Goal: Task Accomplishment & Management: Manage account settings

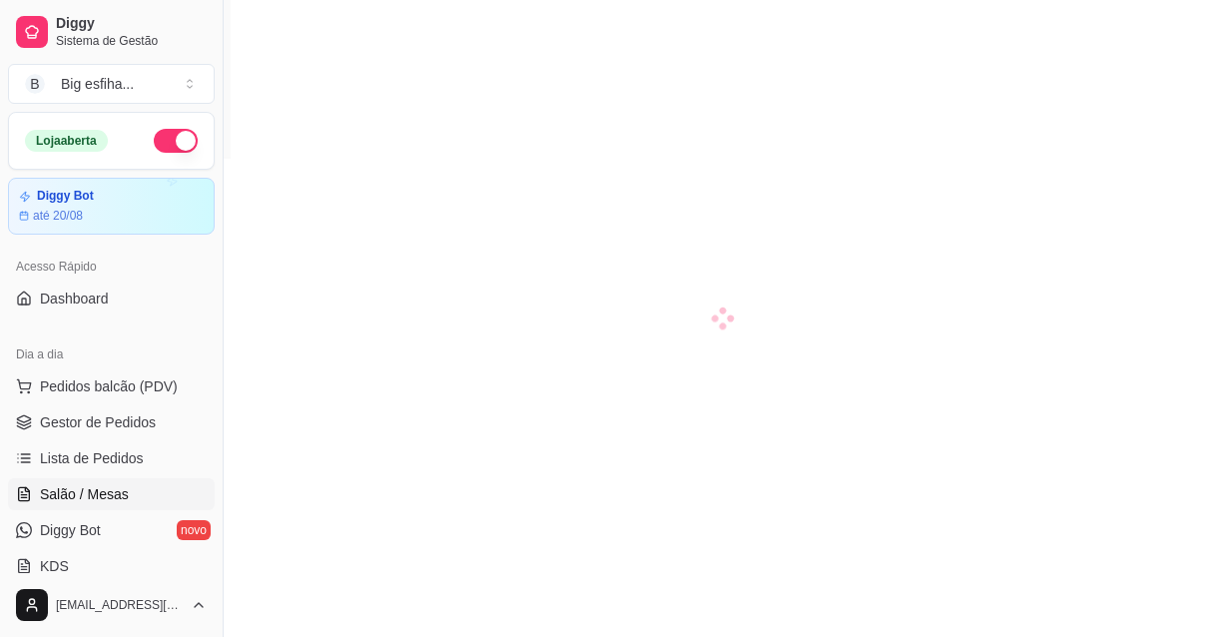
click at [109, 406] on link "Gestor de Pedidos" at bounding box center [111, 422] width 207 height 32
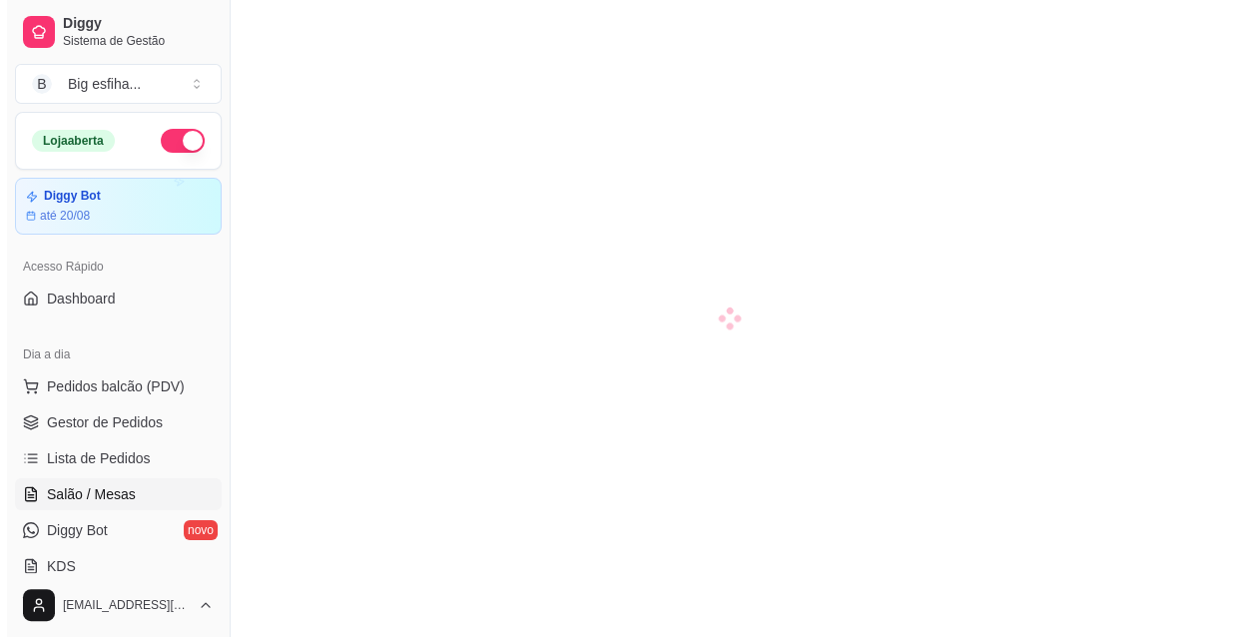
scroll to position [71, 0]
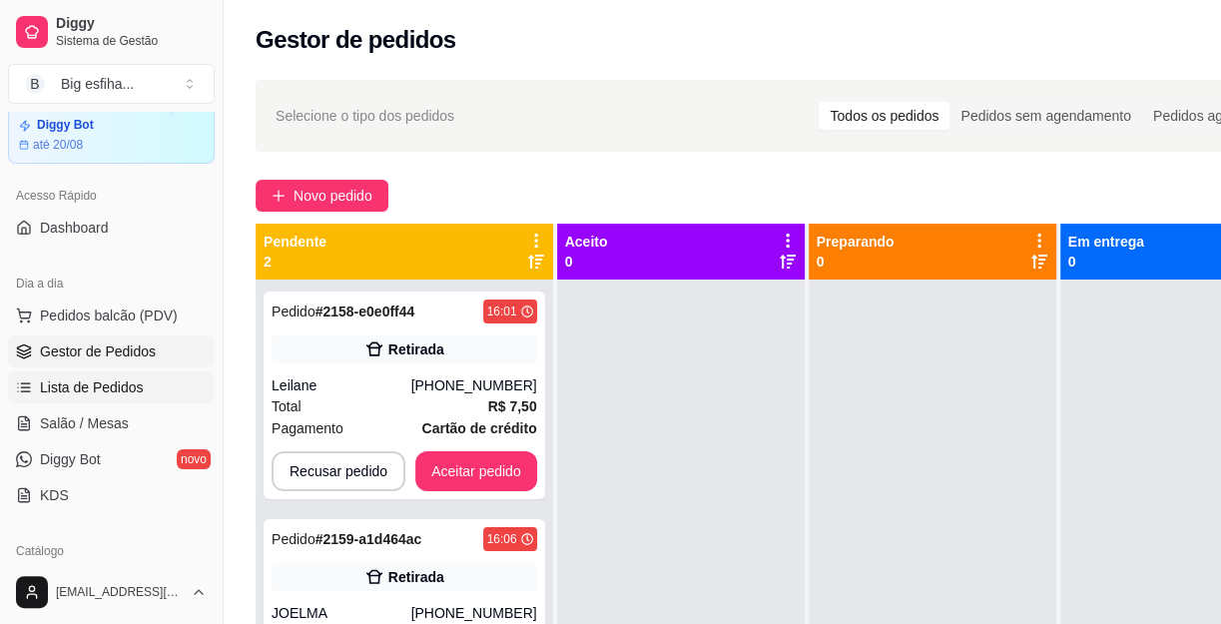
click at [119, 392] on span "Lista de Pedidos" at bounding box center [92, 387] width 104 height 20
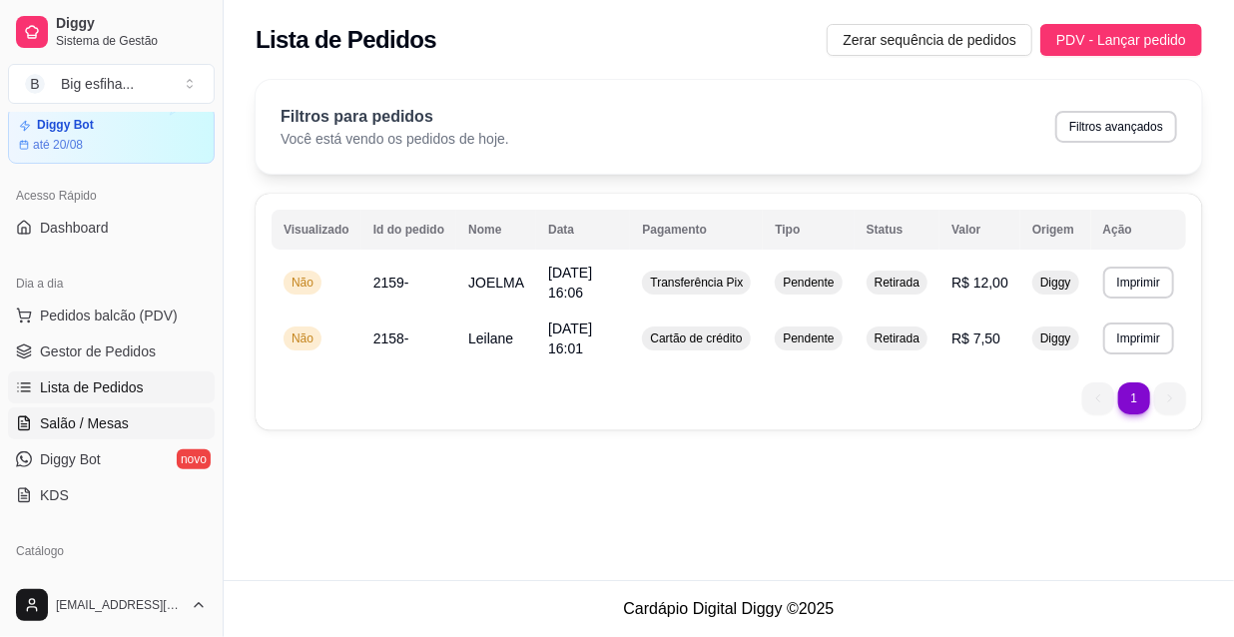
click at [69, 422] on span "Salão / Mesas" at bounding box center [84, 423] width 89 height 20
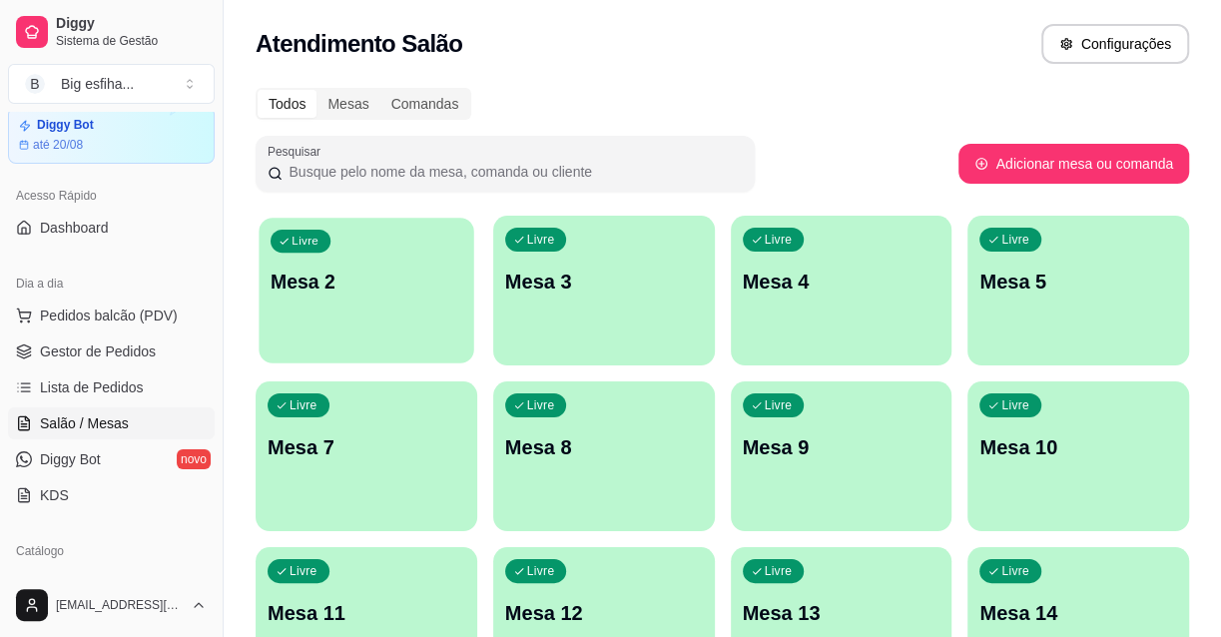
click at [389, 300] on div "Livre Mesa 2" at bounding box center [366, 279] width 215 height 122
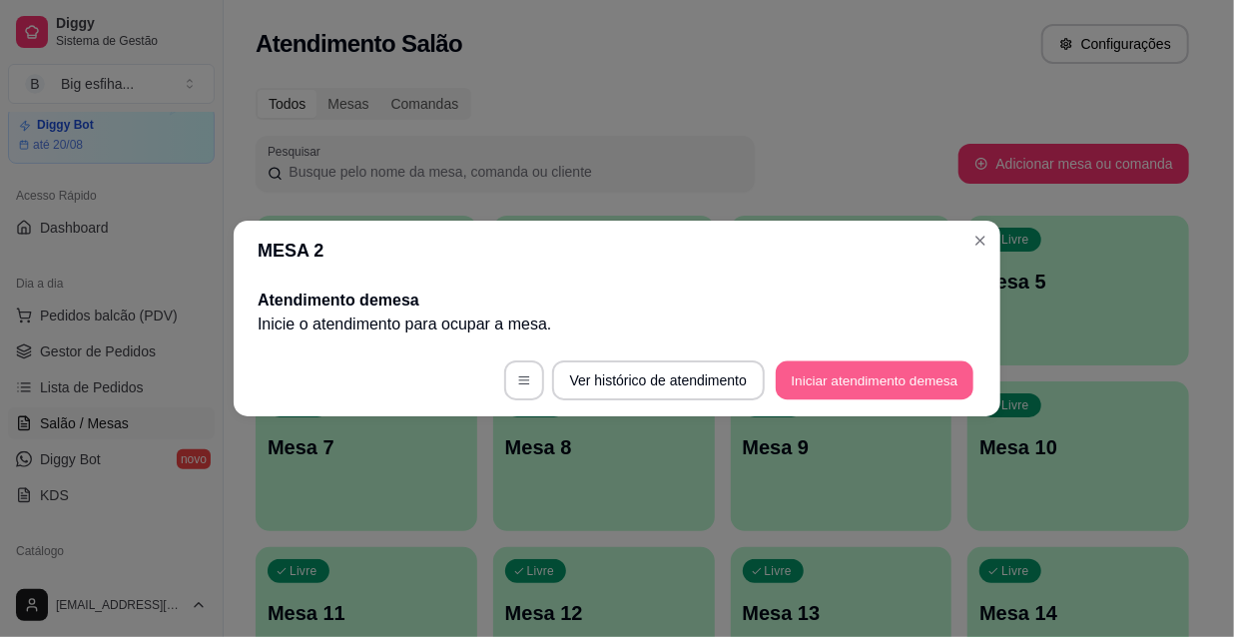
click at [853, 376] on button "Iniciar atendimento de mesa" at bounding box center [875, 380] width 198 height 39
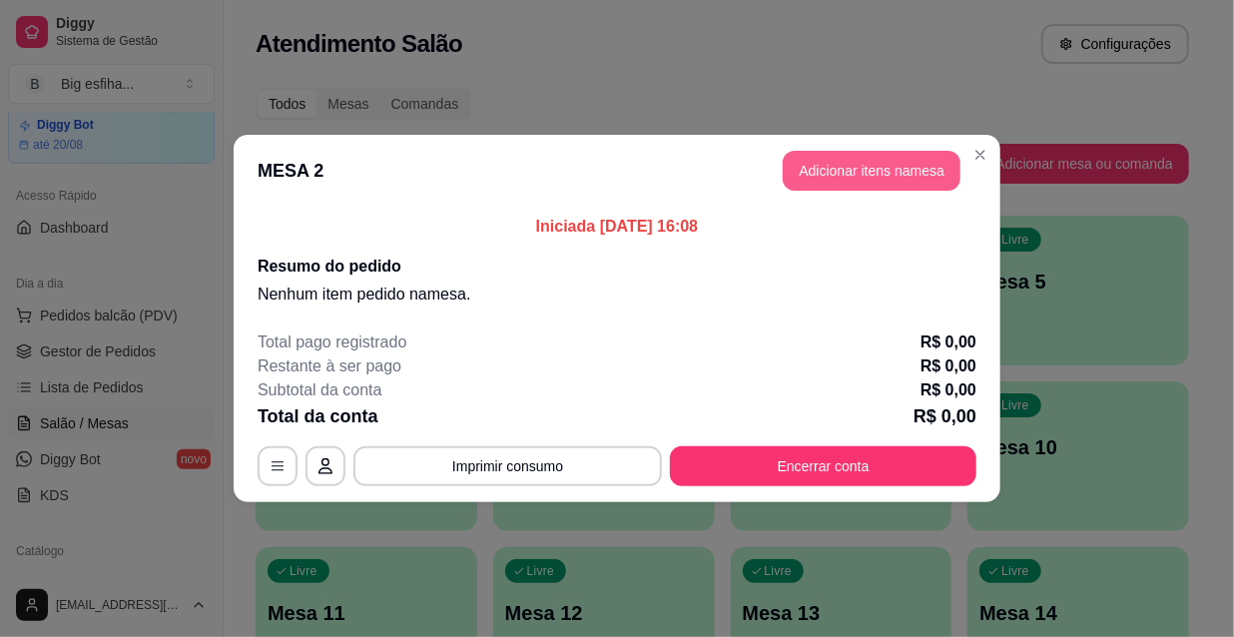
click at [857, 173] on button "Adicionar itens na mesa" at bounding box center [872, 171] width 178 height 40
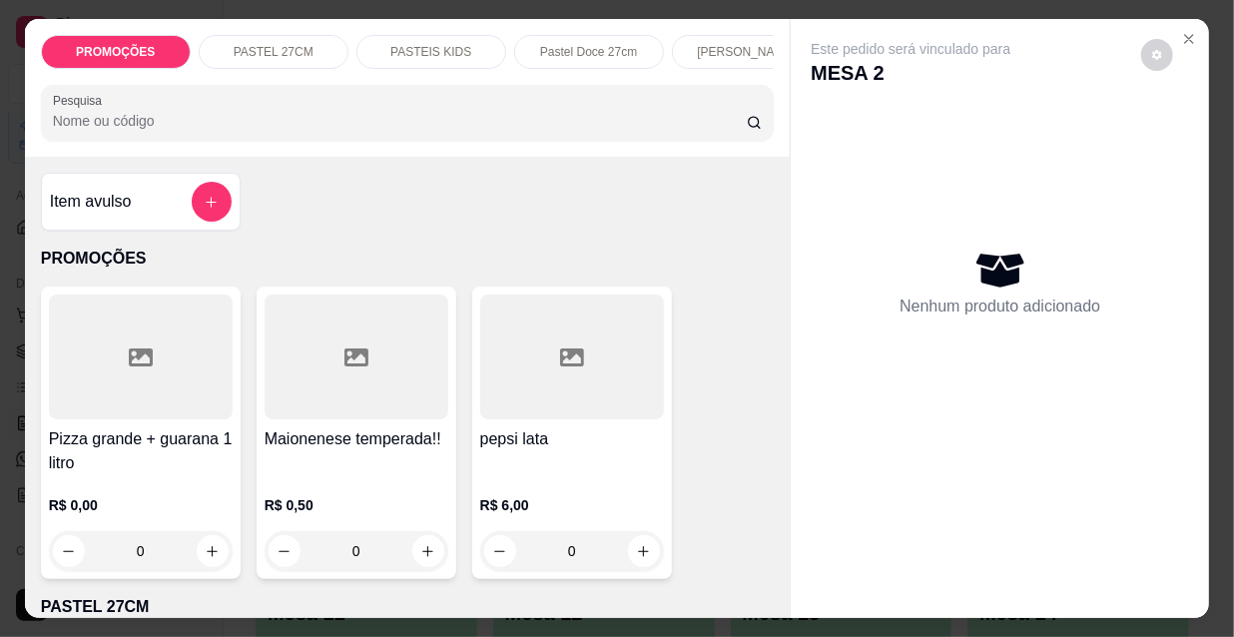
drag, startPoint x: 476, startPoint y: 38, endPoint x: 548, endPoint y: 90, distance: 88.7
click at [478, 0] on html "Diggy Sistema de Gestão B Big esfiha ... Loja aberta Diggy Bot até 20/08 Acesso…" at bounding box center [617, 318] width 1234 height 637
click at [441, 50] on p "PASTEIS KIDS" at bounding box center [430, 52] width 81 height 16
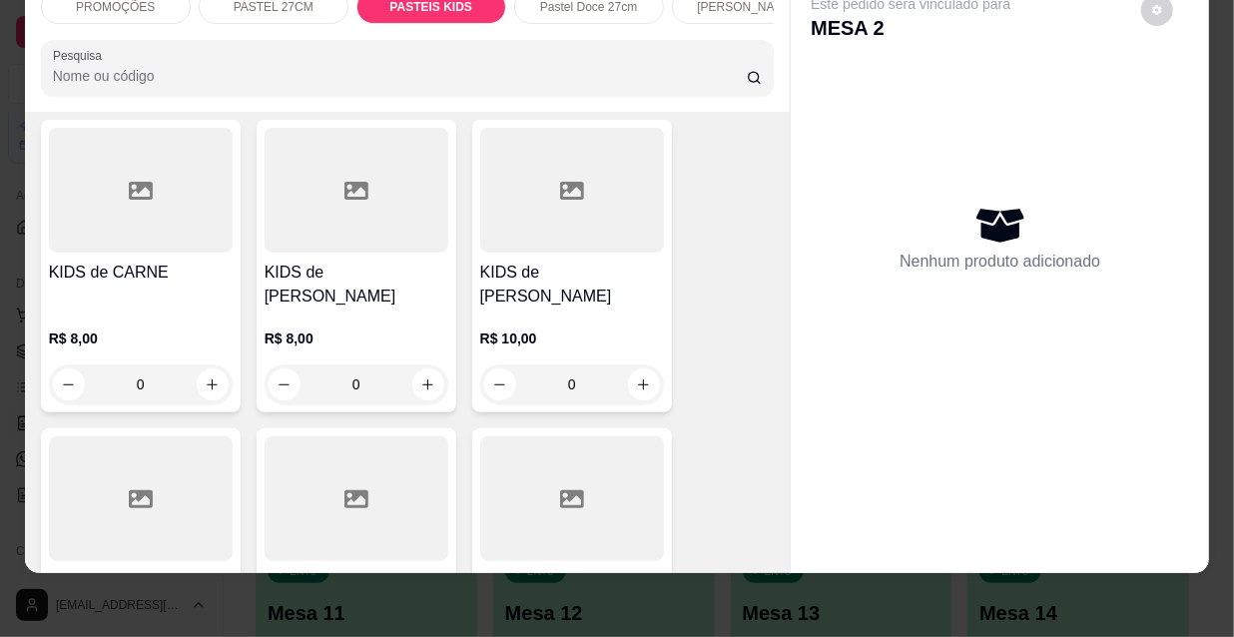
scroll to position [6638, 0]
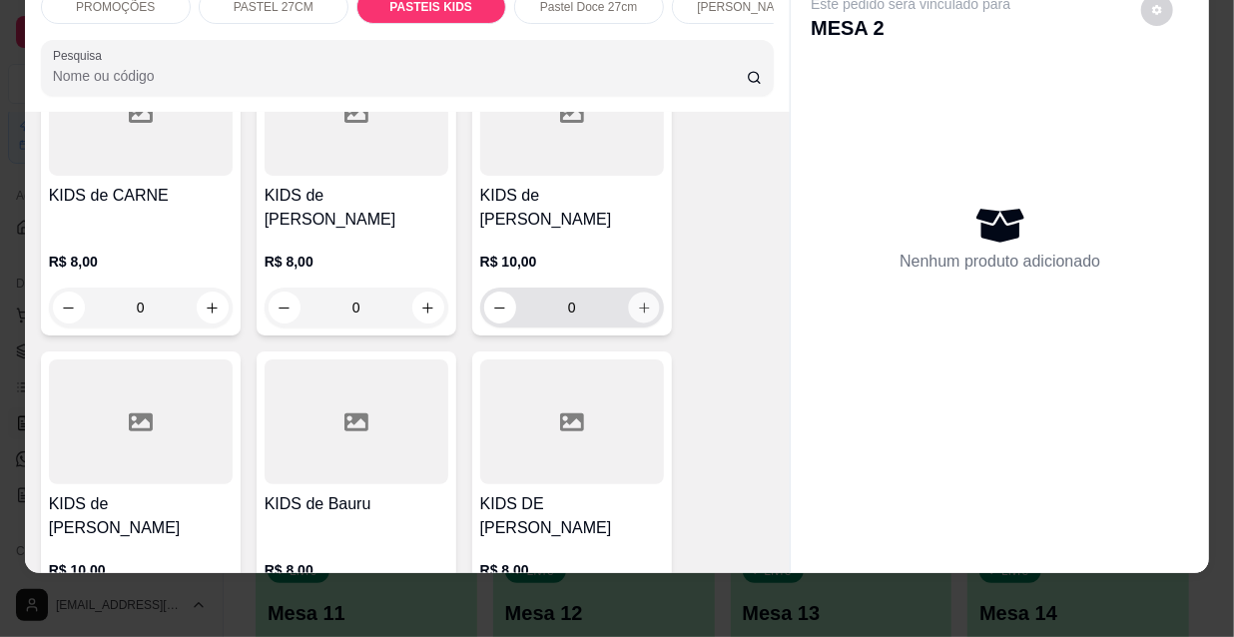
click at [629, 293] on button "increase-product-quantity" at bounding box center [643, 308] width 31 height 31
type input "1"
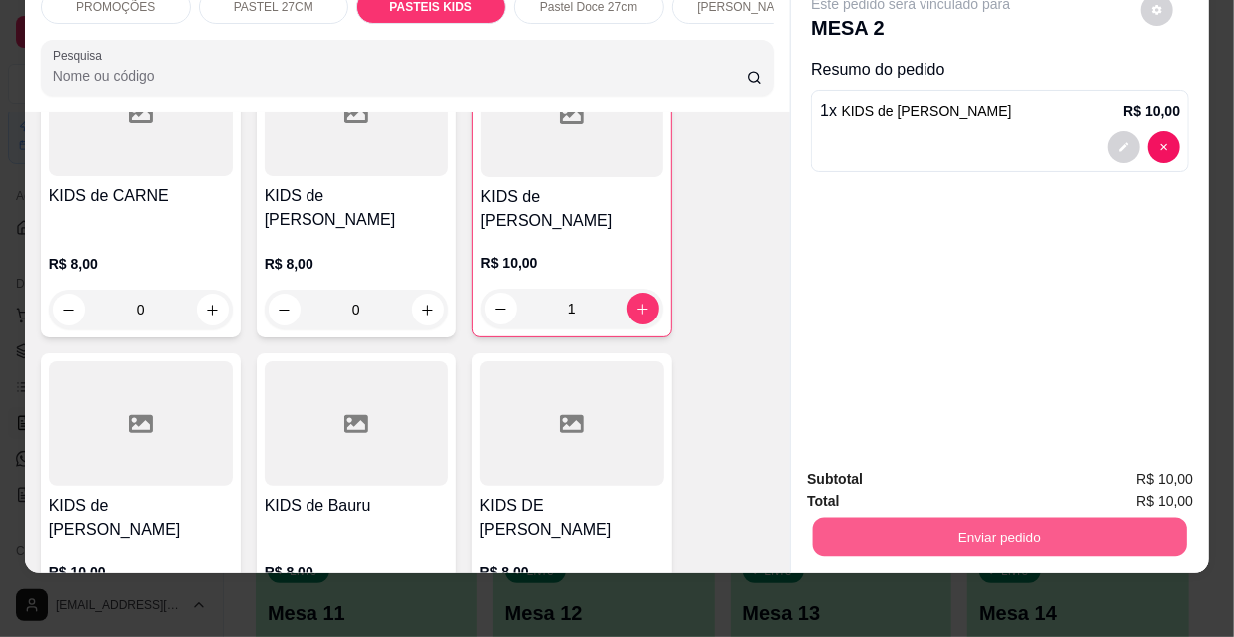
click at [884, 526] on button "Enviar pedido" at bounding box center [1000, 536] width 374 height 39
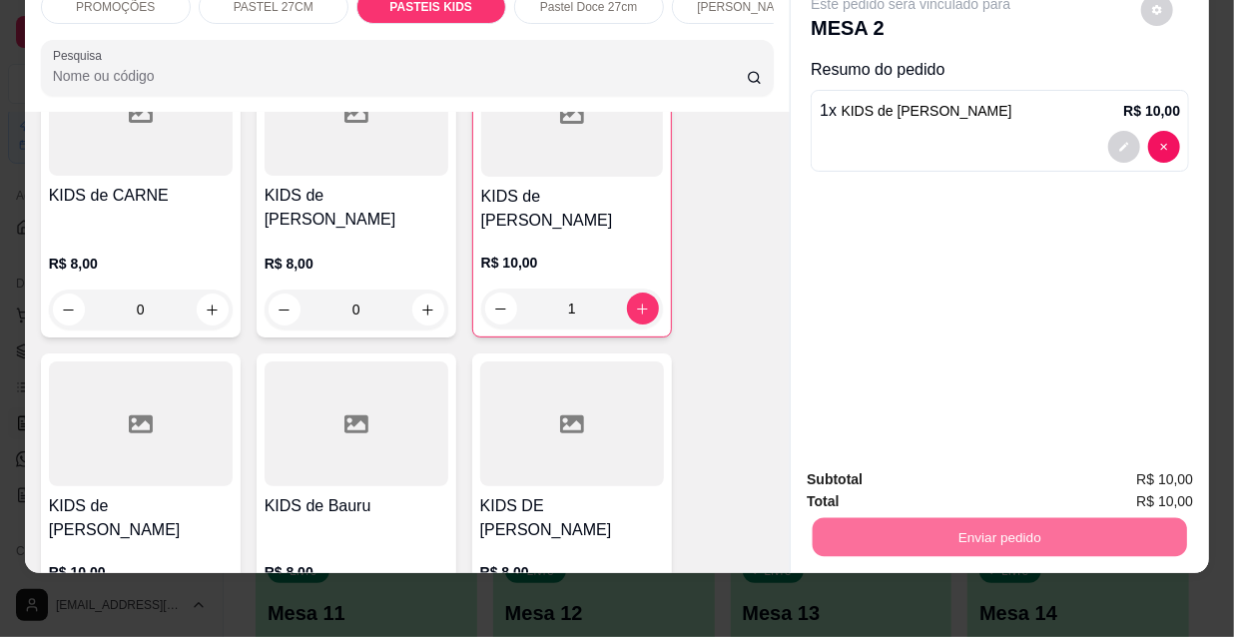
click at [879, 484] on button "Não registrar e enviar pedido" at bounding box center [936, 474] width 208 height 38
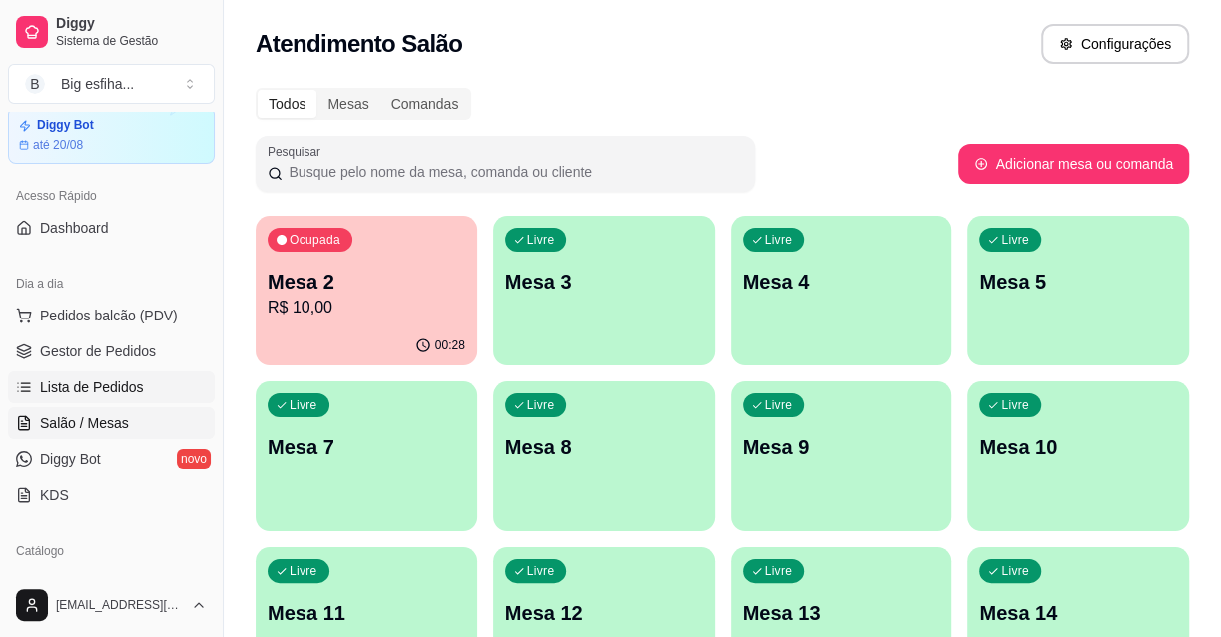
click at [83, 381] on span "Lista de Pedidos" at bounding box center [92, 387] width 104 height 20
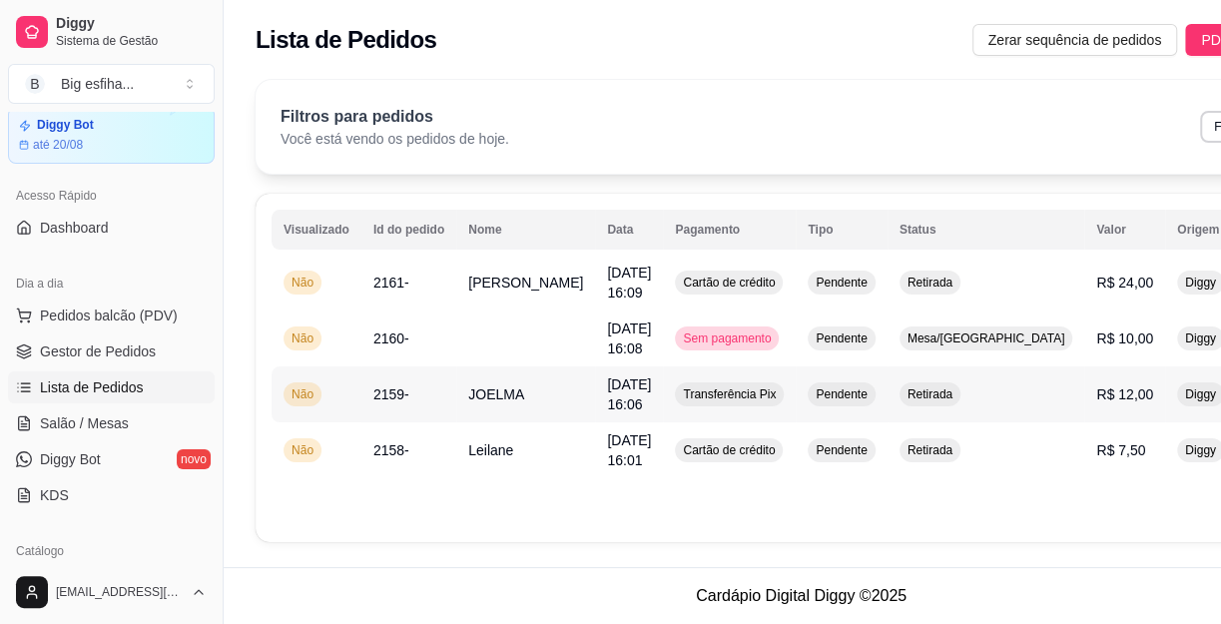
click at [663, 387] on td "Transferência Pix" at bounding box center [729, 394] width 133 height 56
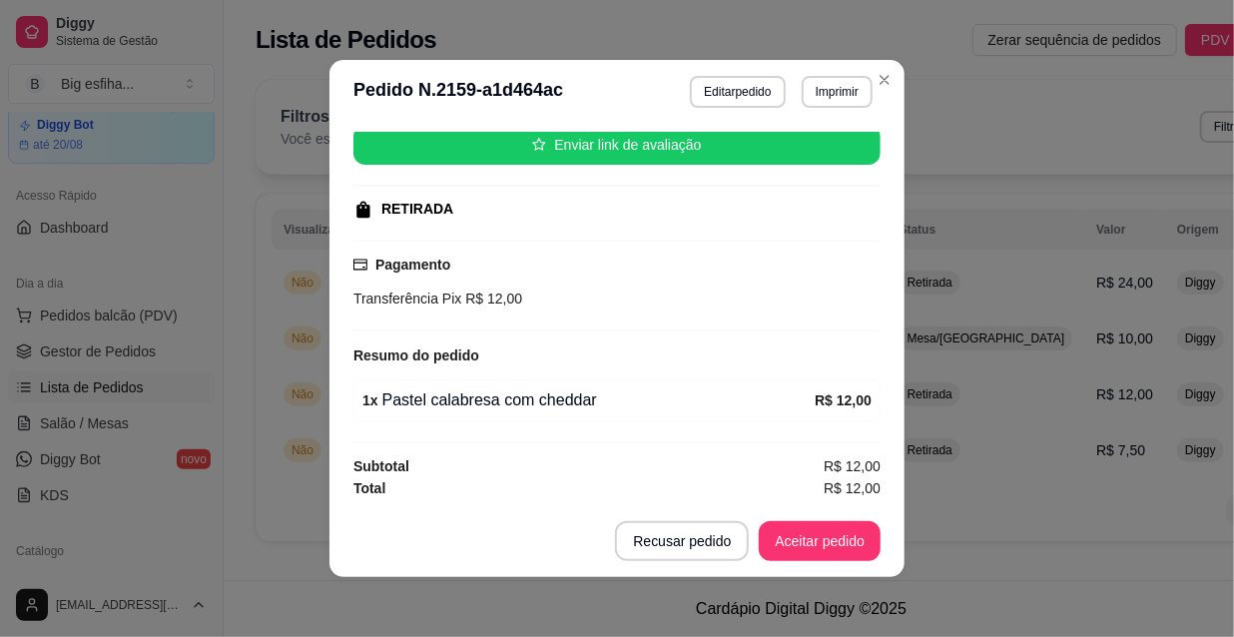
scroll to position [3, 0]
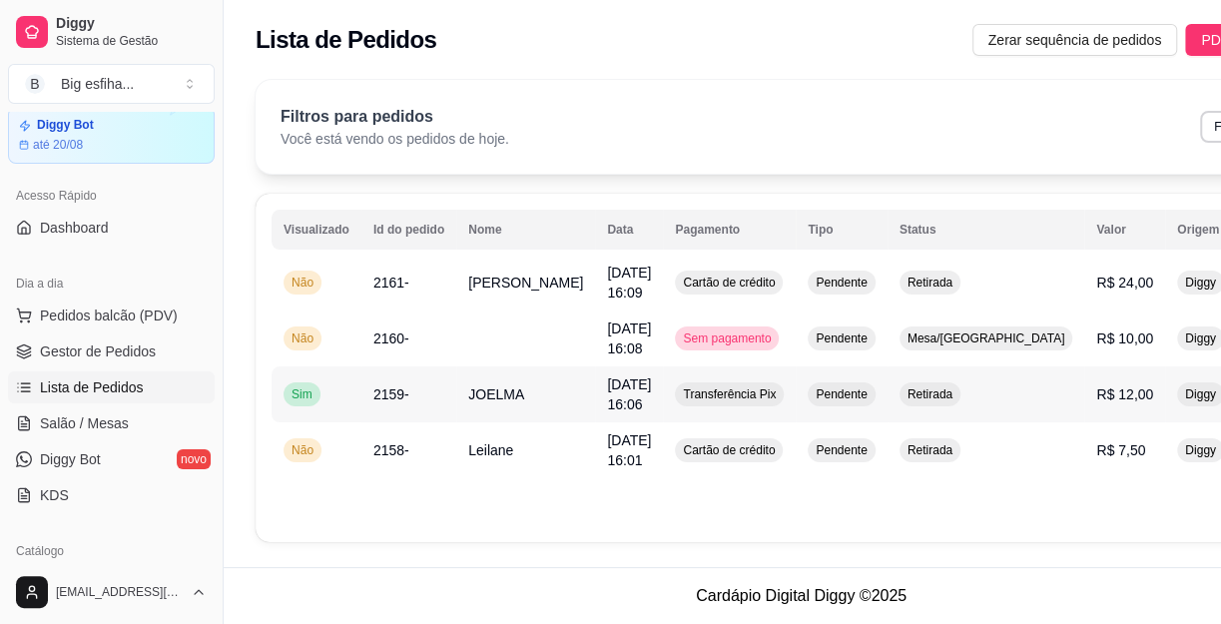
click at [679, 402] on div "Transferência Pix" at bounding box center [729, 394] width 109 height 24
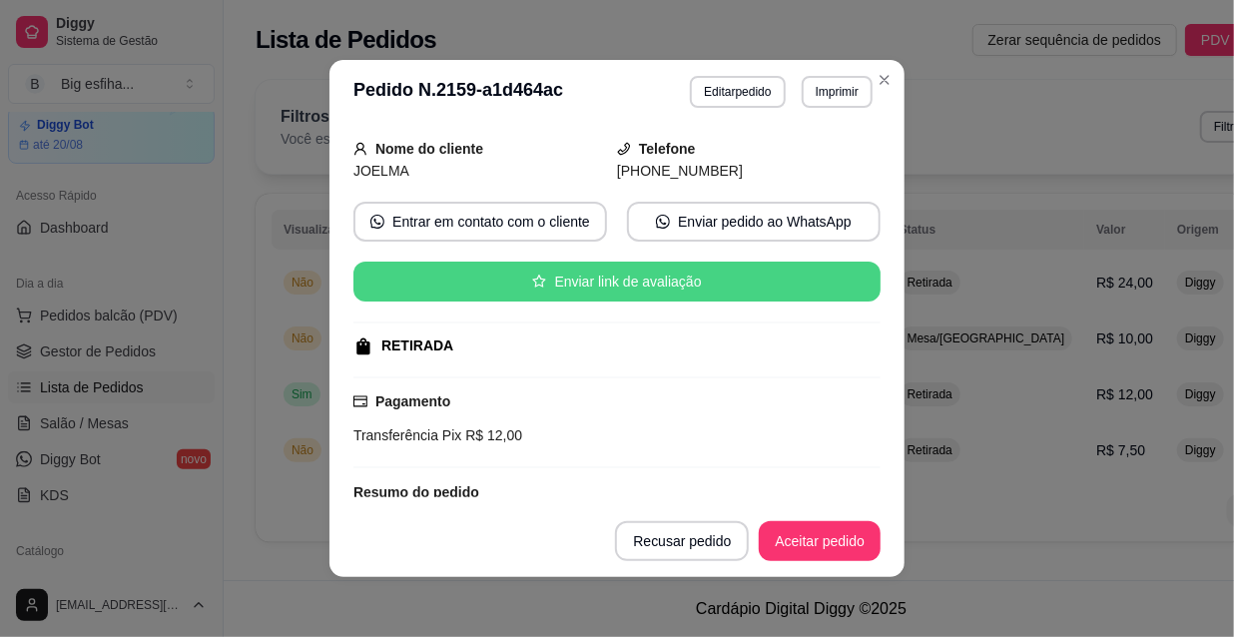
scroll to position [0, 0]
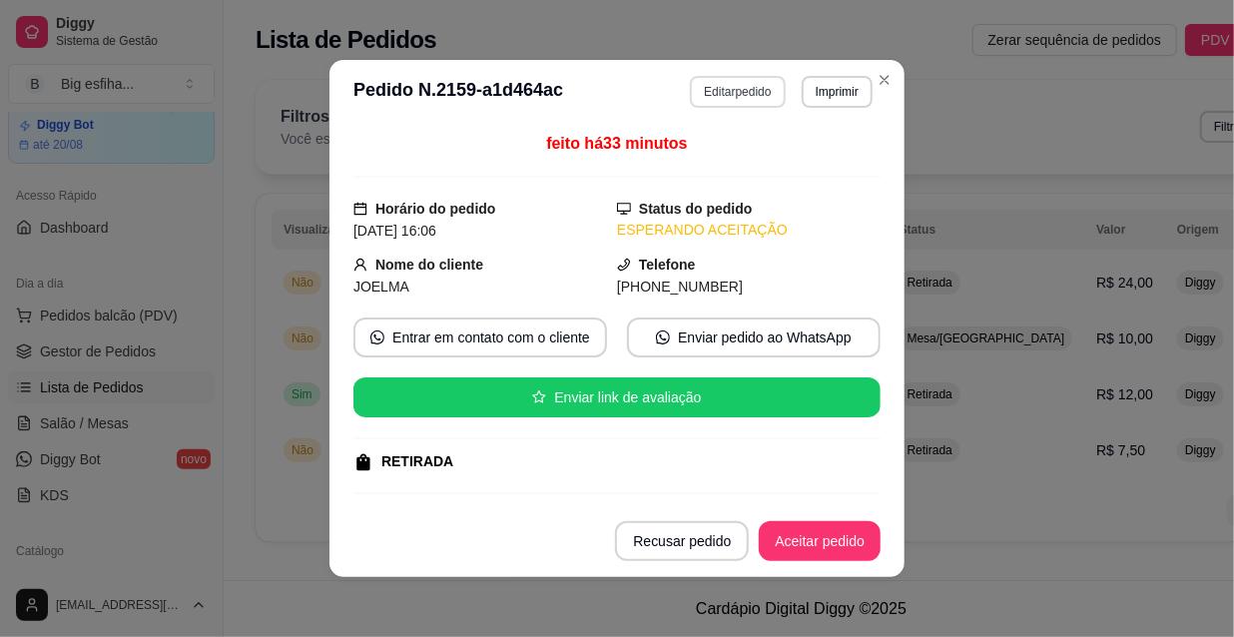
click at [732, 86] on button "Editar pedido" at bounding box center [737, 92] width 95 height 32
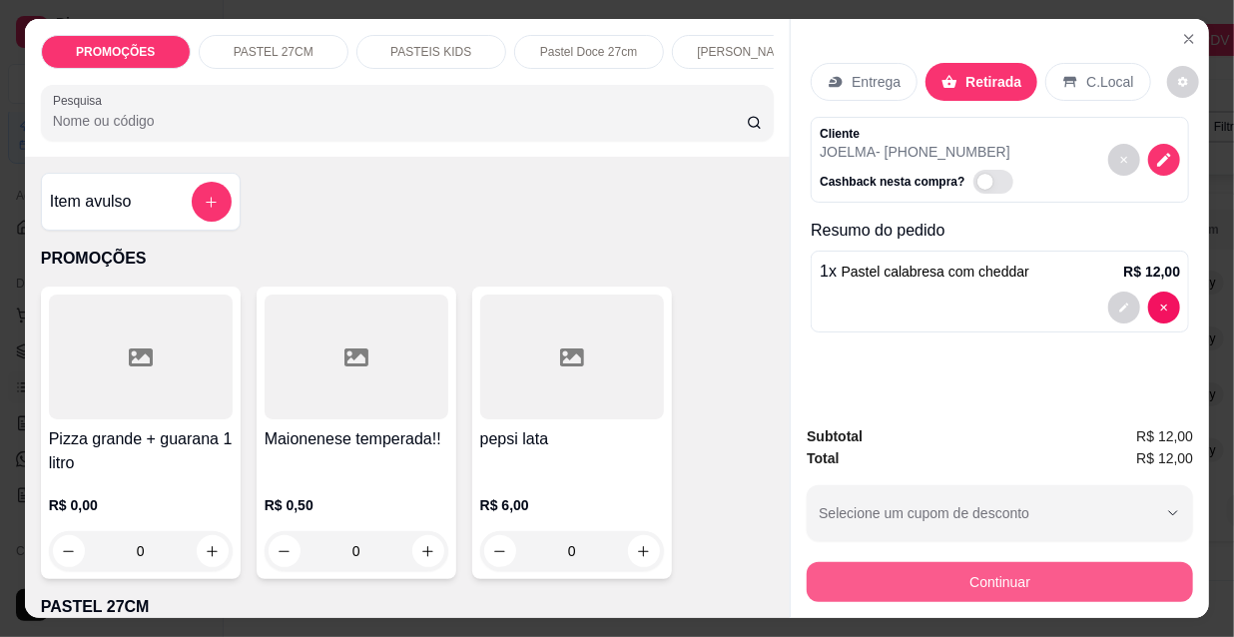
click at [874, 567] on button "Continuar" at bounding box center [1000, 582] width 386 height 40
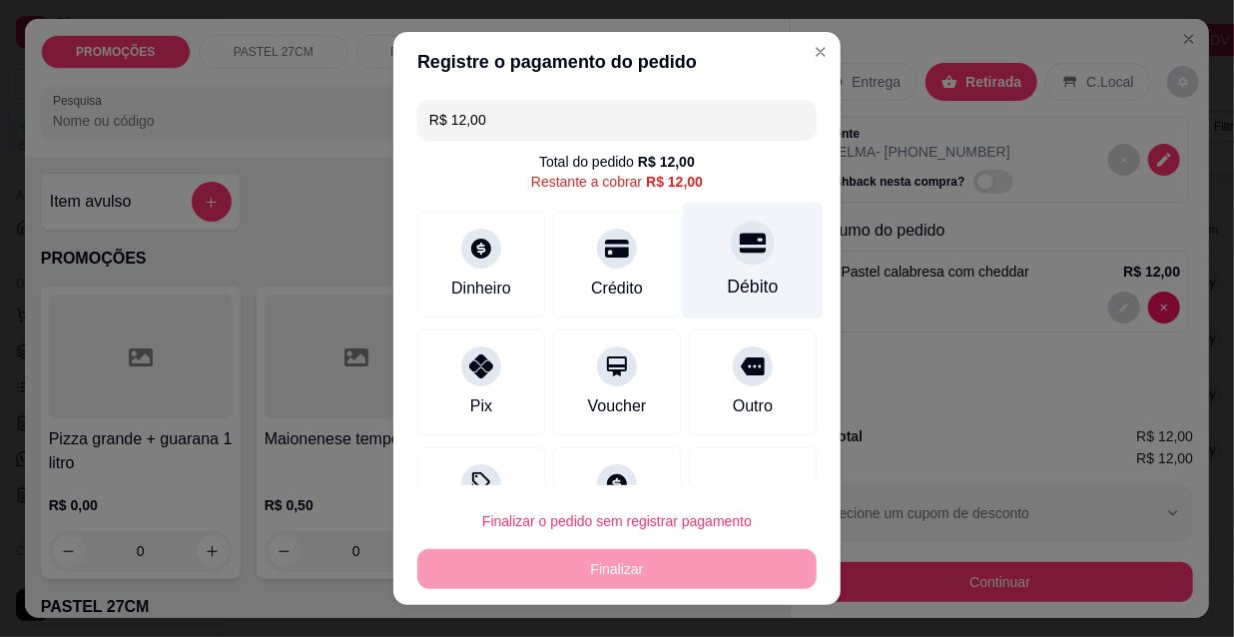
click at [722, 270] on div "Débito" at bounding box center [753, 261] width 141 height 117
type input "R$ 0,00"
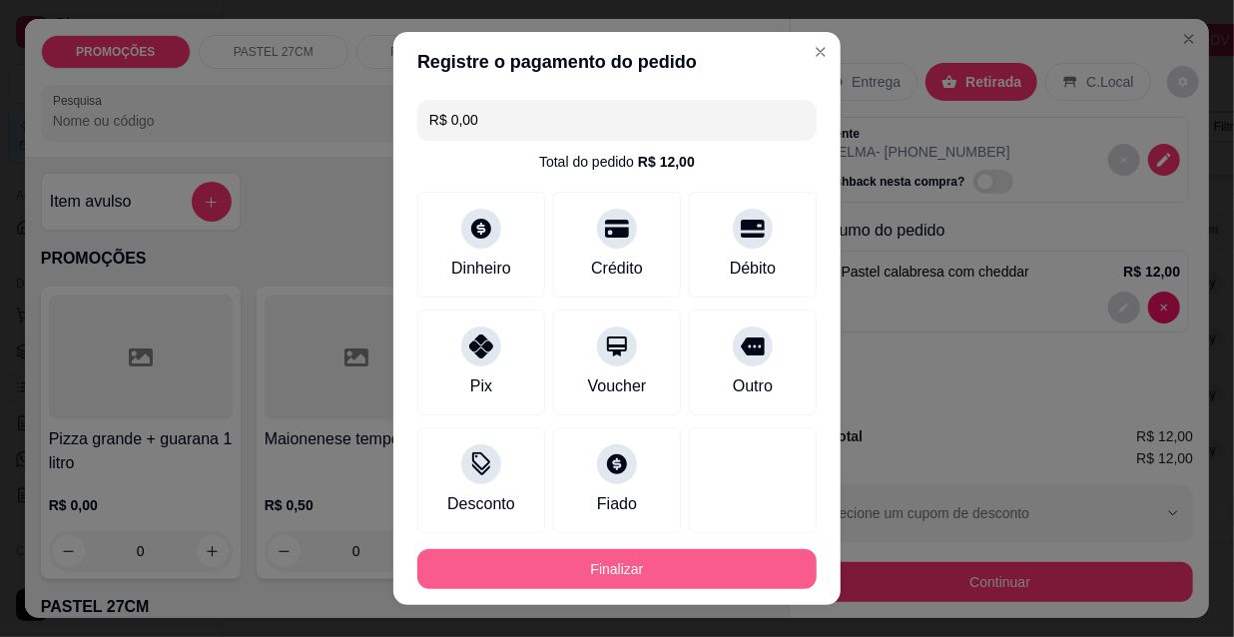
click at [649, 577] on button "Finalizar" at bounding box center [616, 569] width 399 height 40
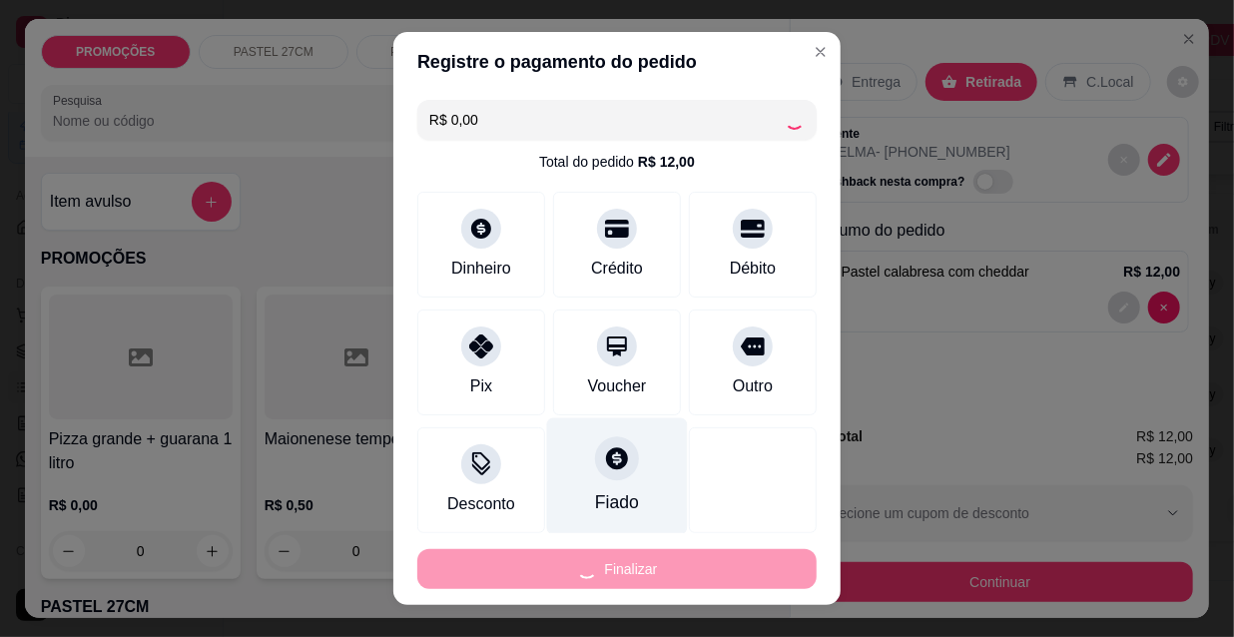
type input "0"
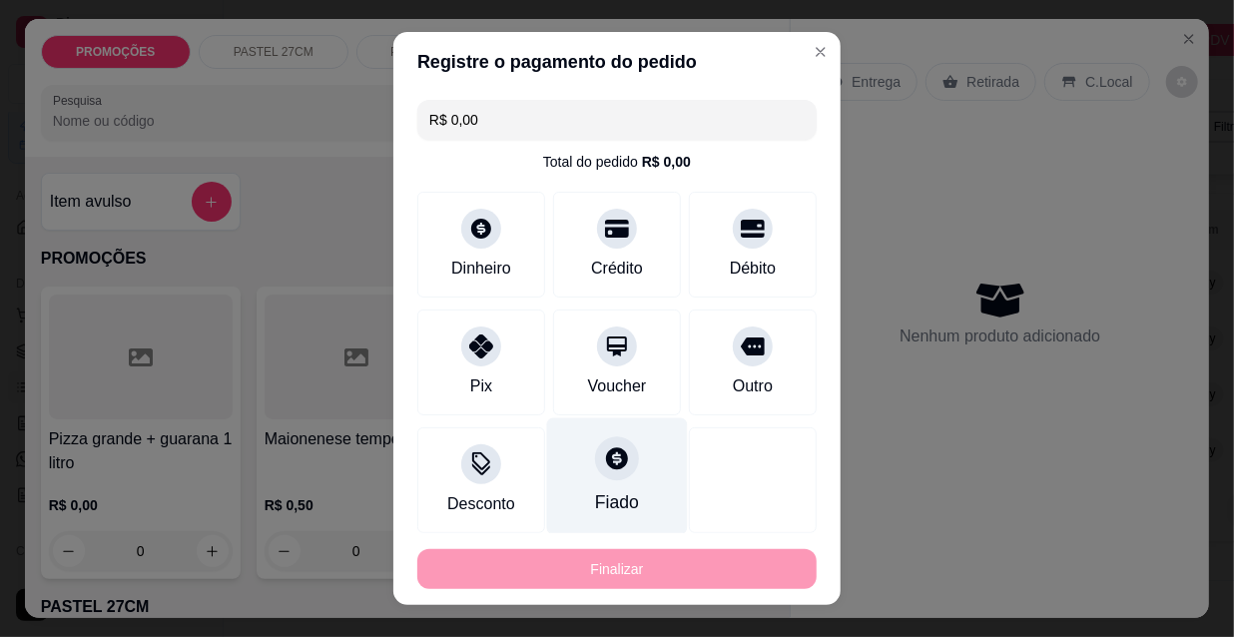
type input "-R$ 12,00"
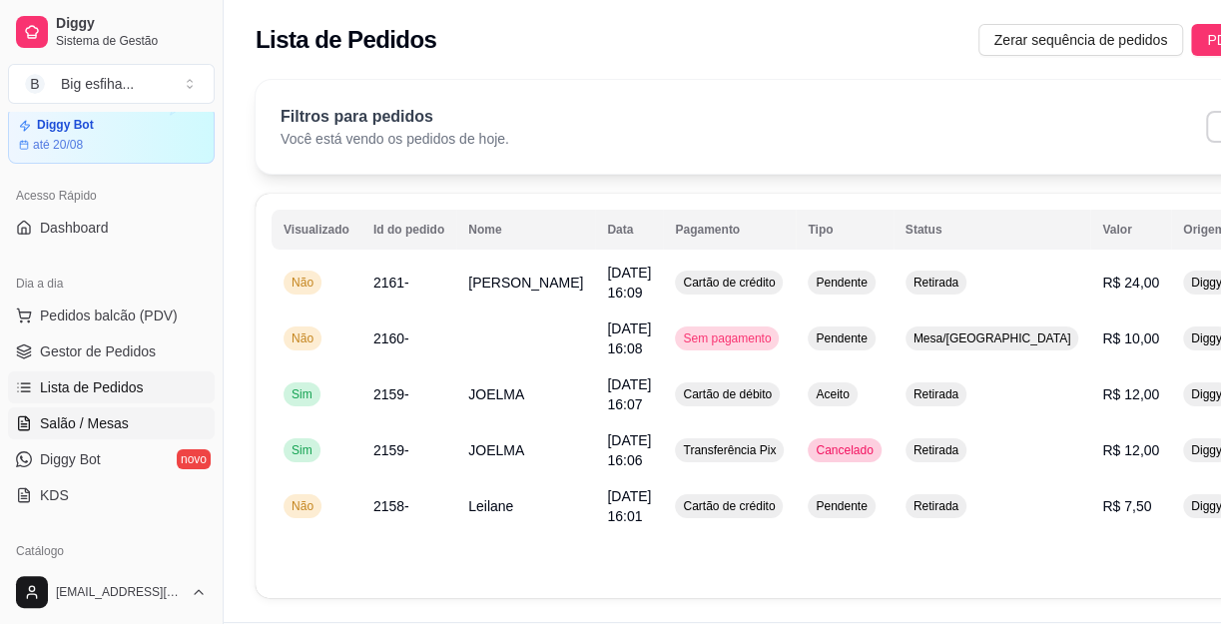
click at [50, 427] on span "Salão / Mesas" at bounding box center [84, 423] width 89 height 20
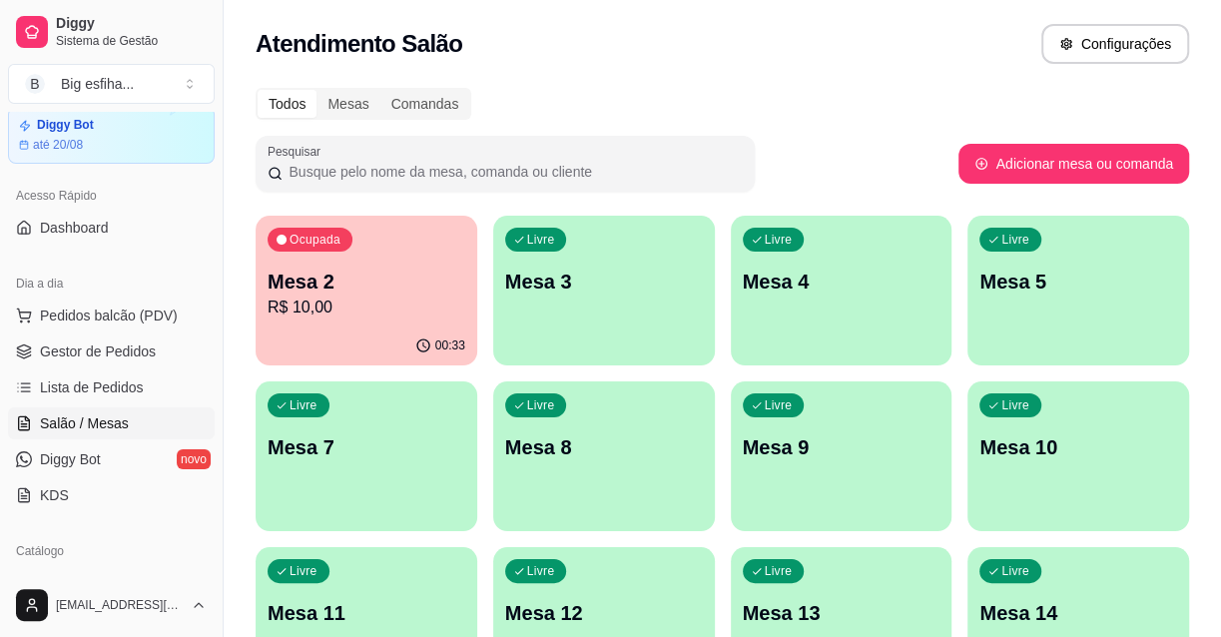
click at [384, 297] on p "R$ 10,00" at bounding box center [367, 308] width 198 height 24
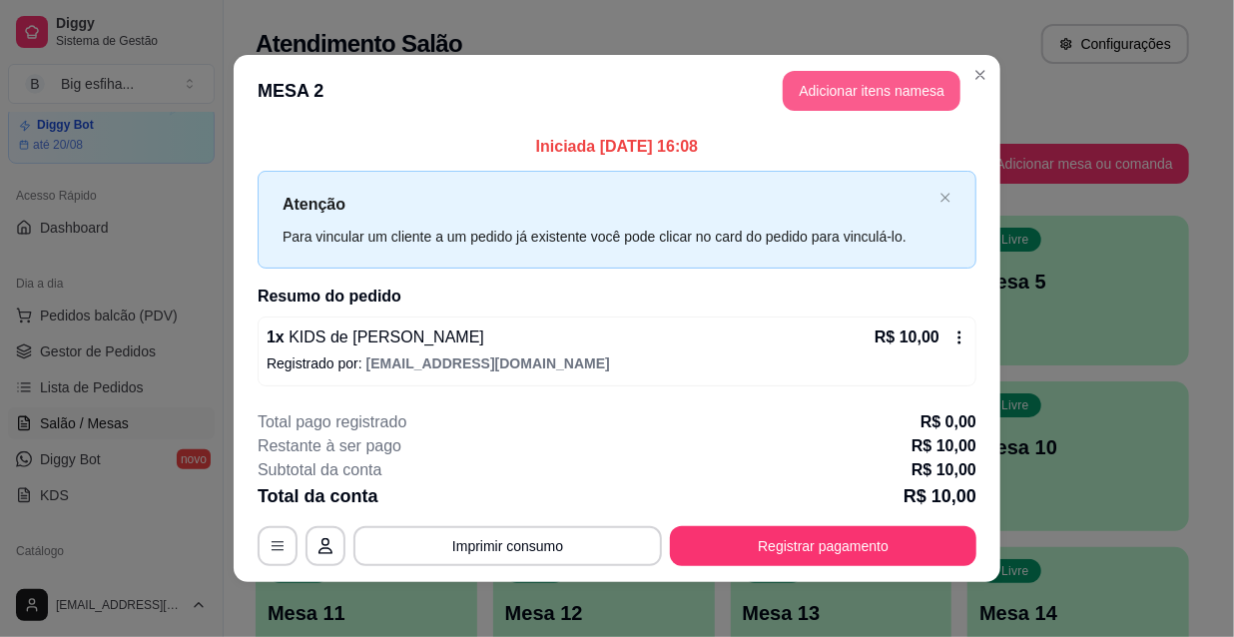
click at [815, 100] on button "Adicionar itens na mesa" at bounding box center [872, 91] width 178 height 40
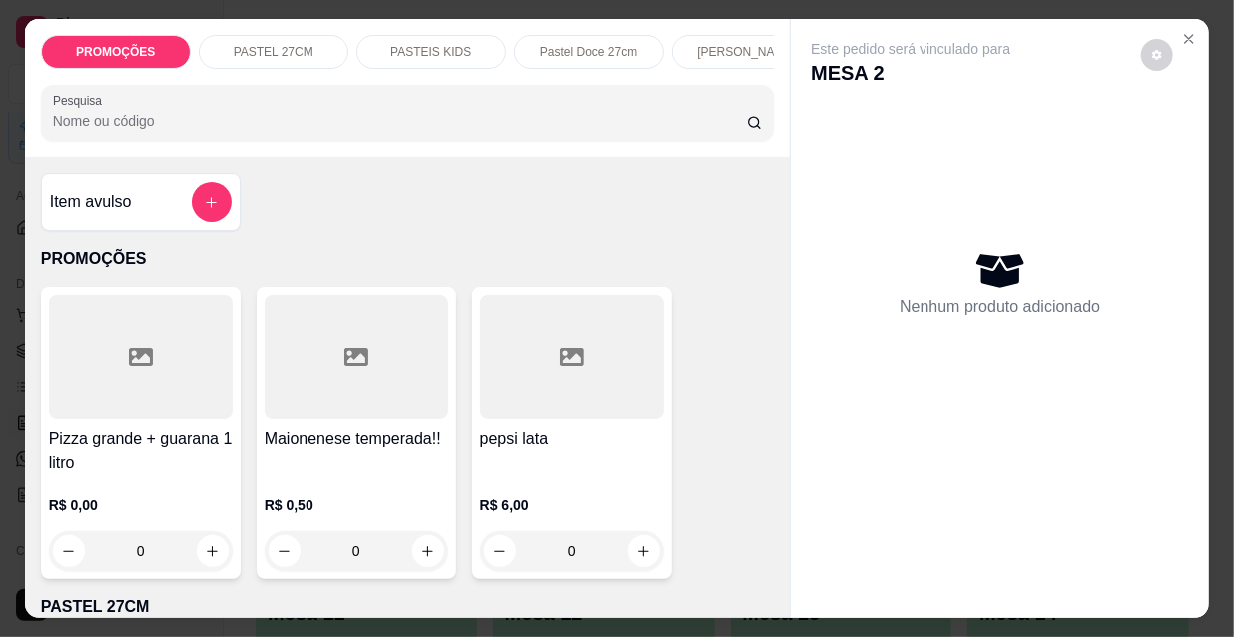
click at [696, 77] on div "PROMOÇÕES PASTEL 27CM PASTEIS KIDS Pastel Doce 27cm Esfihas Salgadas Esfihas do…" at bounding box center [408, 88] width 766 height 138
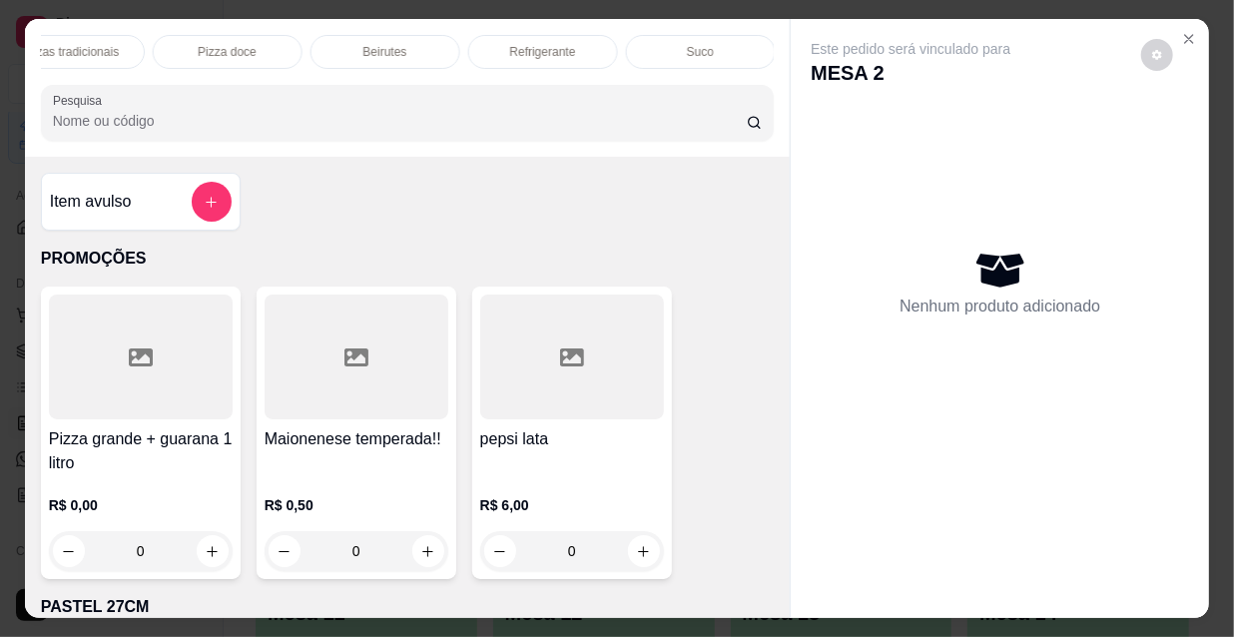
click at [543, 52] on p "Refrigerante" at bounding box center [543, 52] width 66 height 16
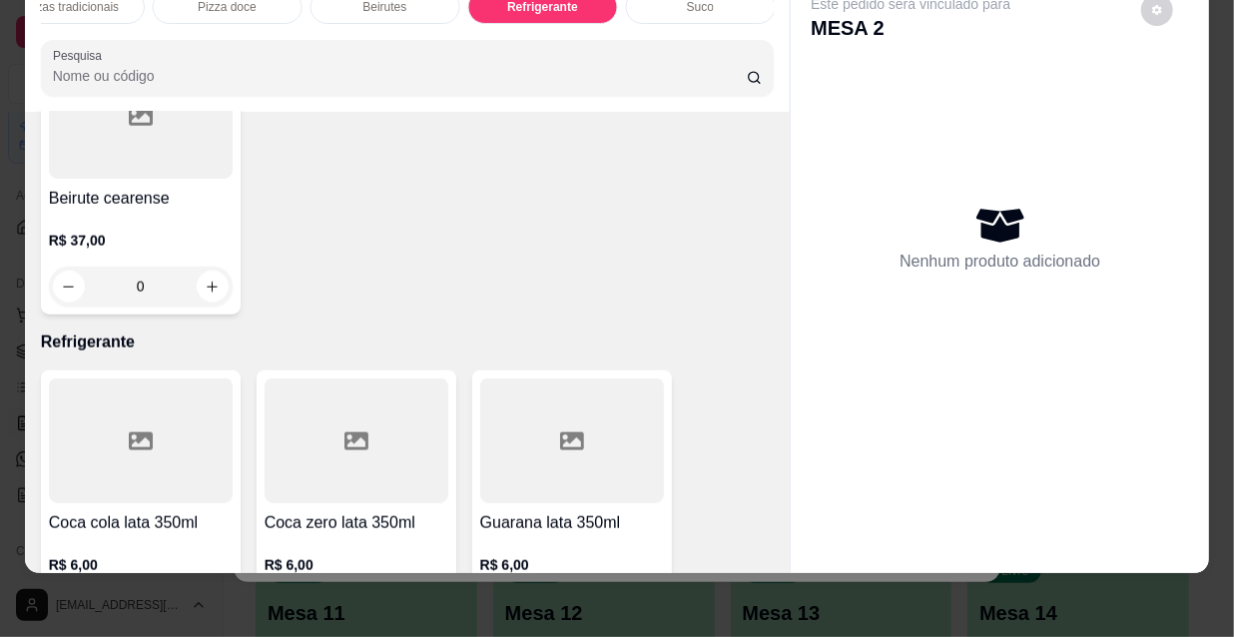
click at [423, 604] on icon "increase-product-quantity" at bounding box center [427, 611] width 15 height 15
type input "1"
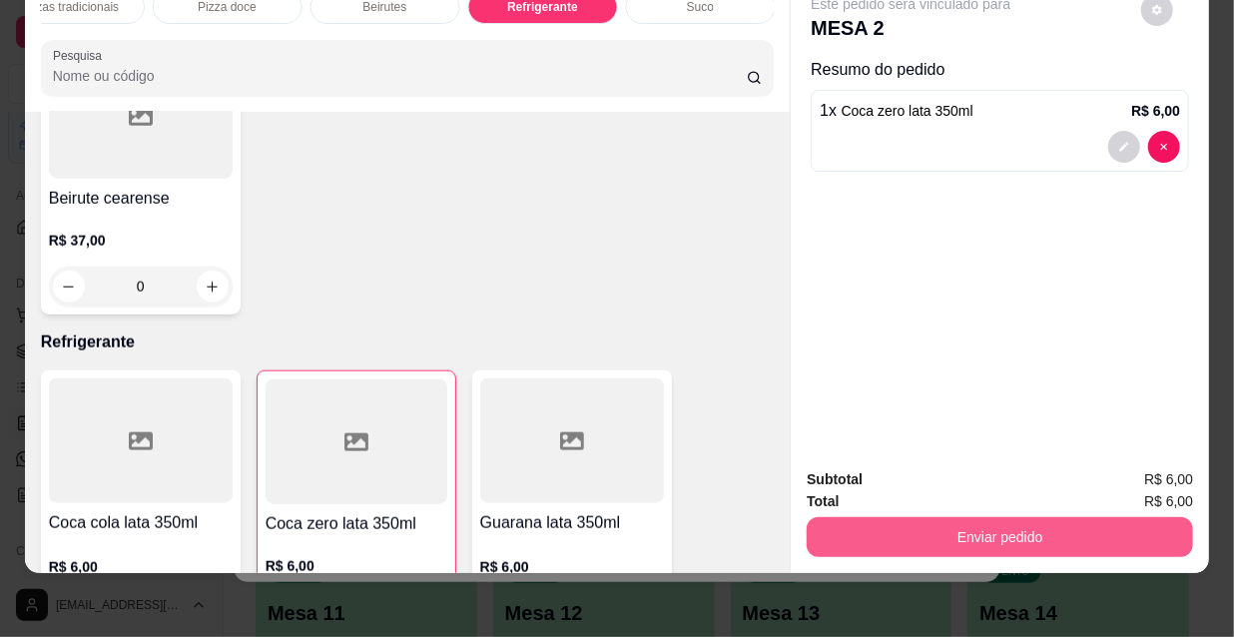
click at [908, 527] on button "Enviar pedido" at bounding box center [1000, 537] width 386 height 40
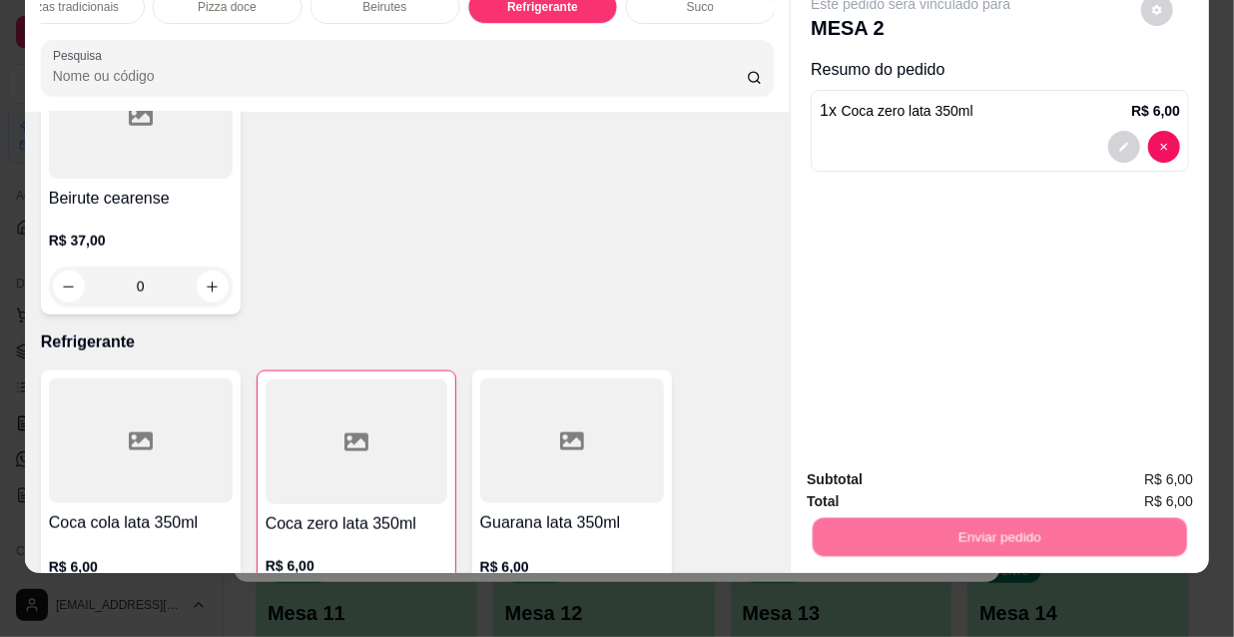
click at [898, 465] on button "Não registrar e enviar pedido" at bounding box center [936, 473] width 202 height 37
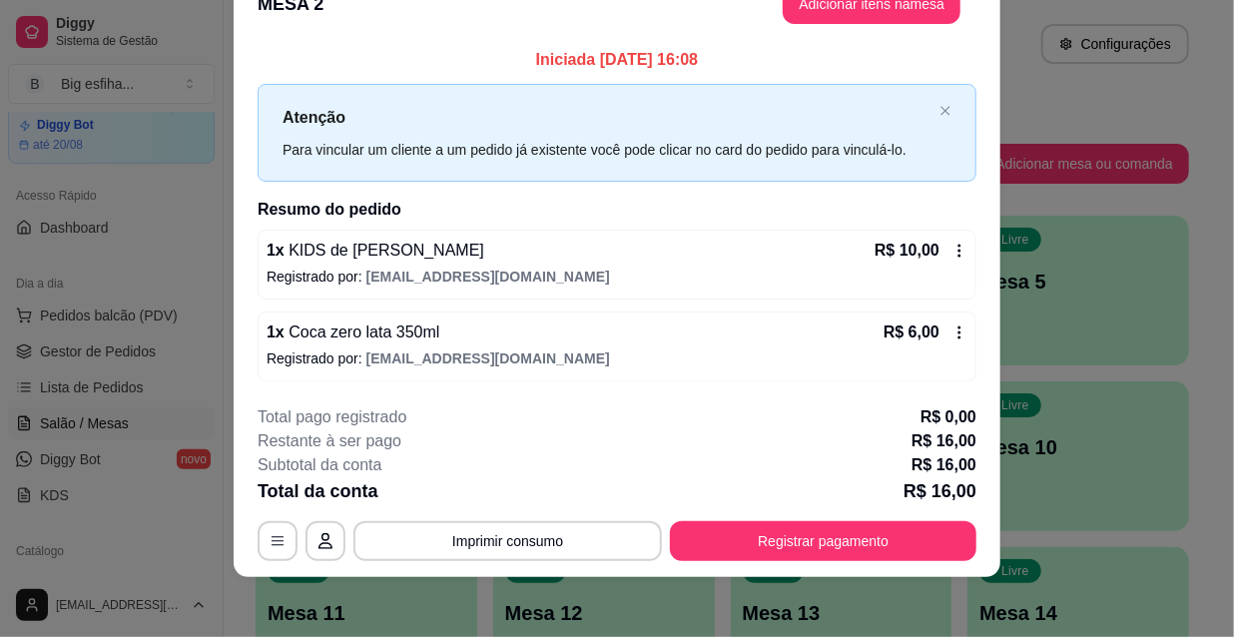
scroll to position [49, 0]
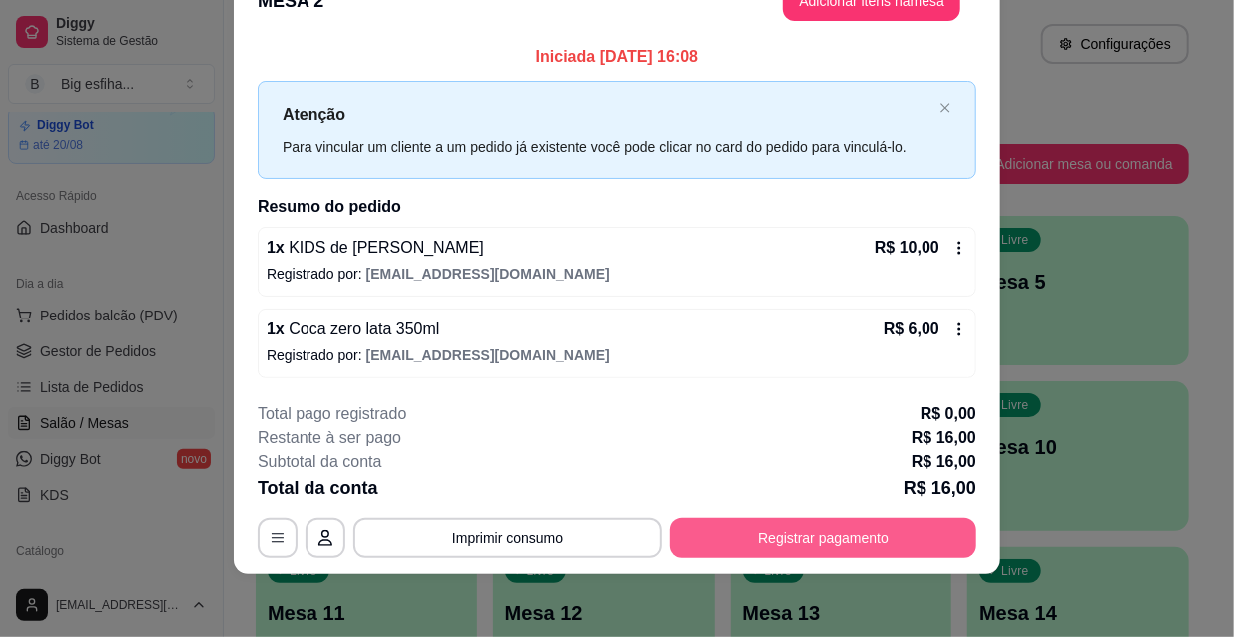
click at [868, 529] on button "Registrar pagamento" at bounding box center [823, 538] width 307 height 40
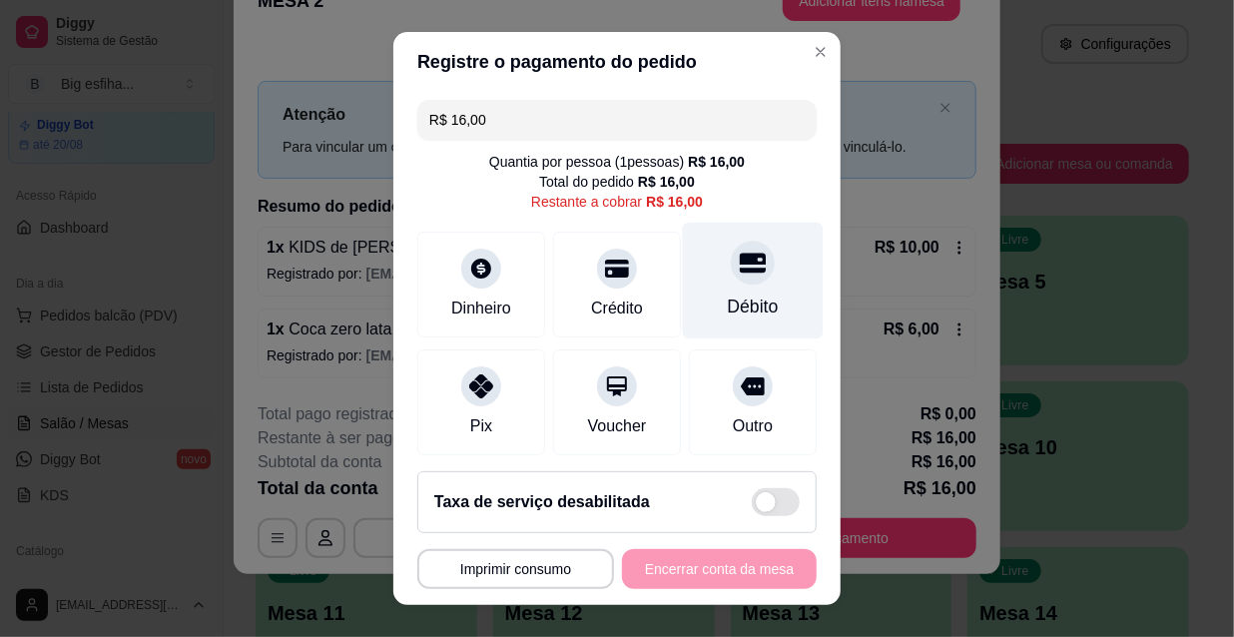
click at [740, 274] on icon at bounding box center [753, 263] width 26 height 26
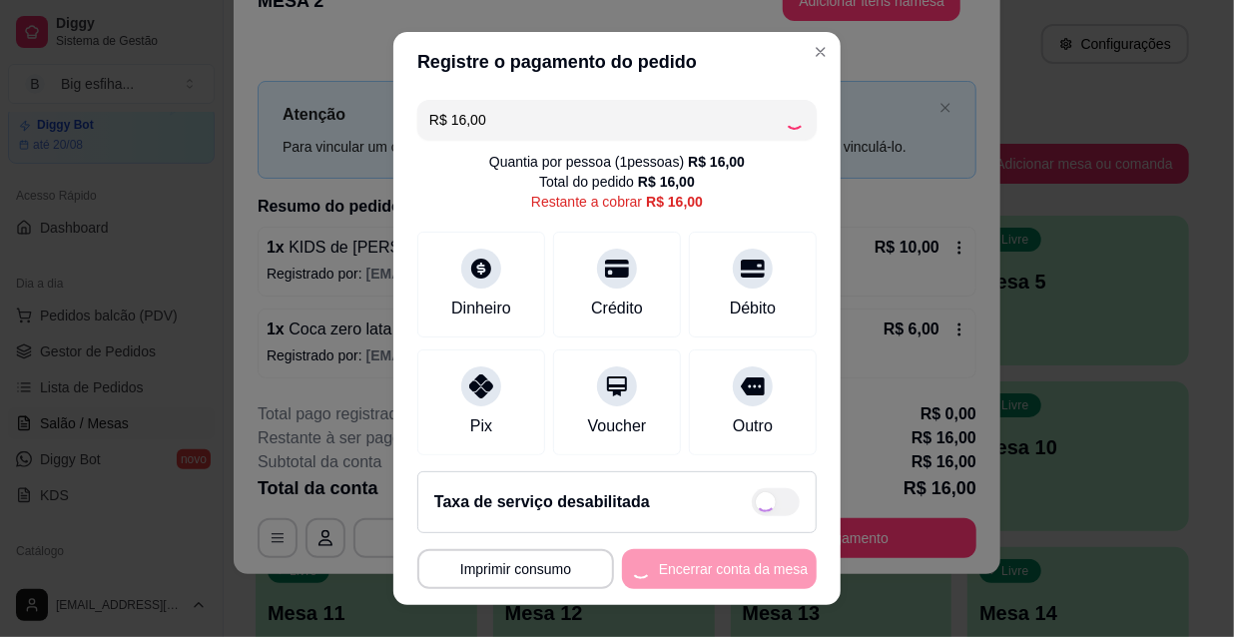
type input "R$ 0,00"
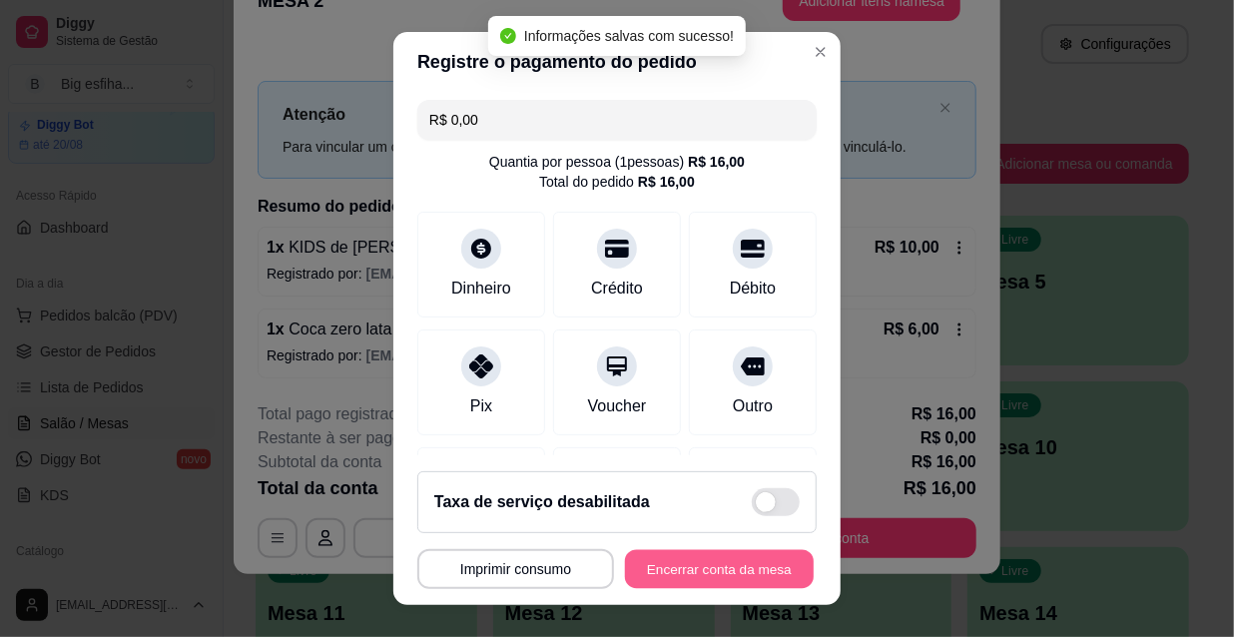
click at [709, 574] on button "Encerrar conta da mesa" at bounding box center [719, 569] width 189 height 39
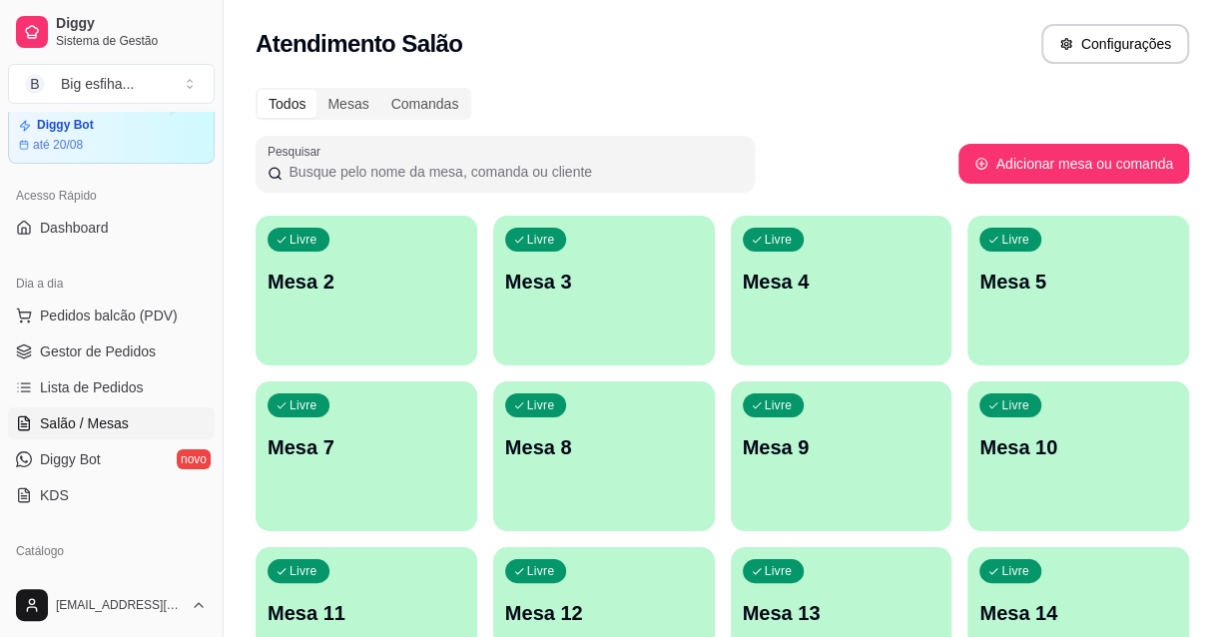
click at [377, 314] on div "Livre Mesa 2" at bounding box center [367, 279] width 222 height 126
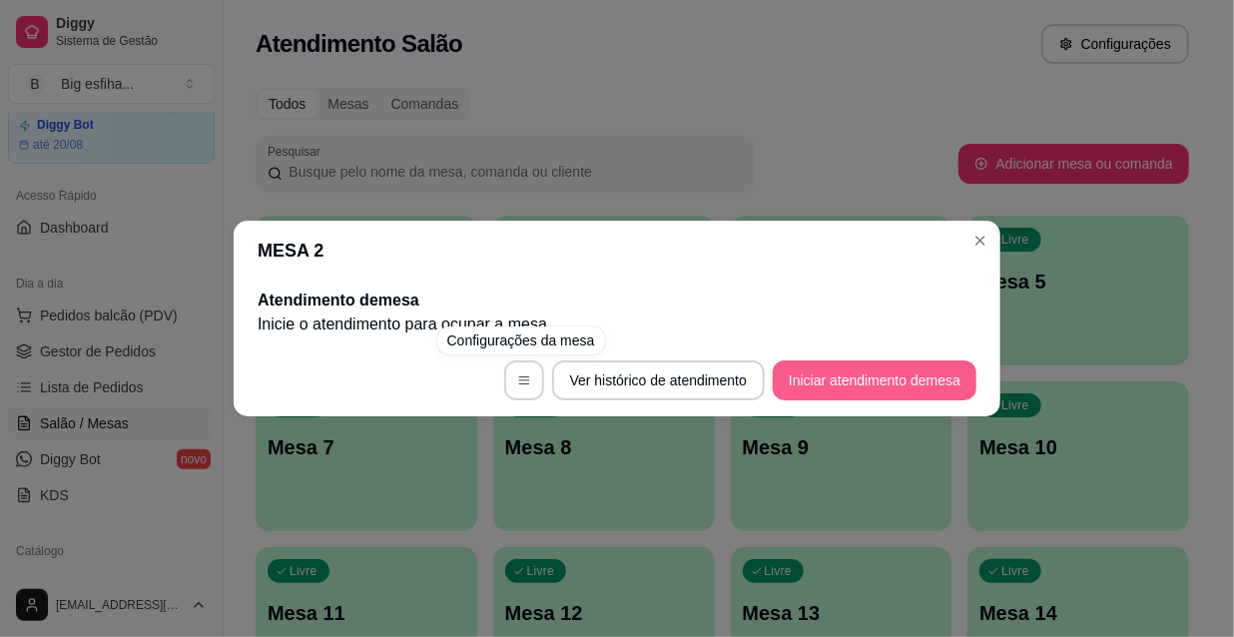
click at [915, 381] on button "Iniciar atendimento de mesa" at bounding box center [875, 380] width 204 height 40
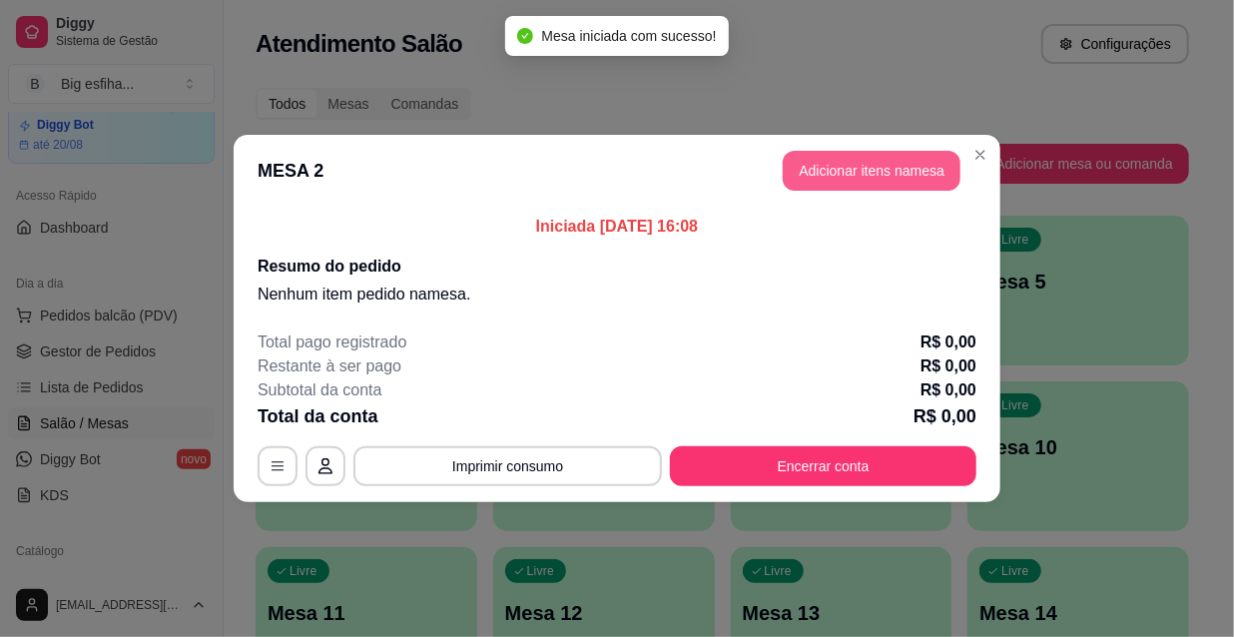
click at [810, 170] on button "Adicionar itens na mesa" at bounding box center [872, 171] width 178 height 40
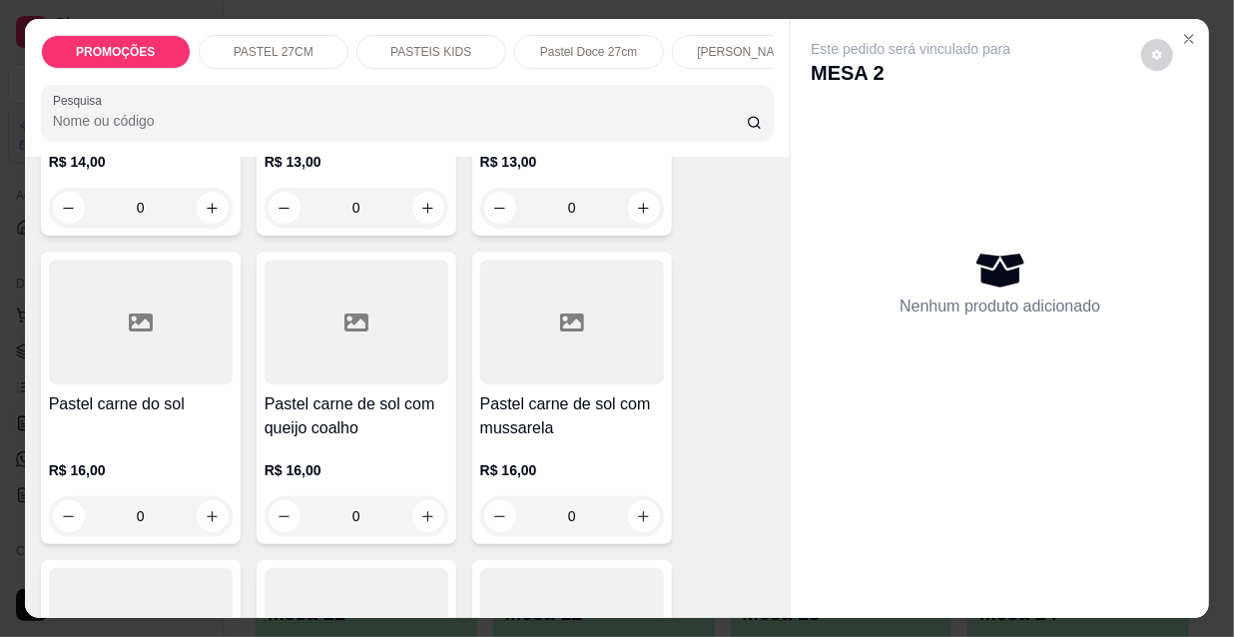
scroll to position [2450, 0]
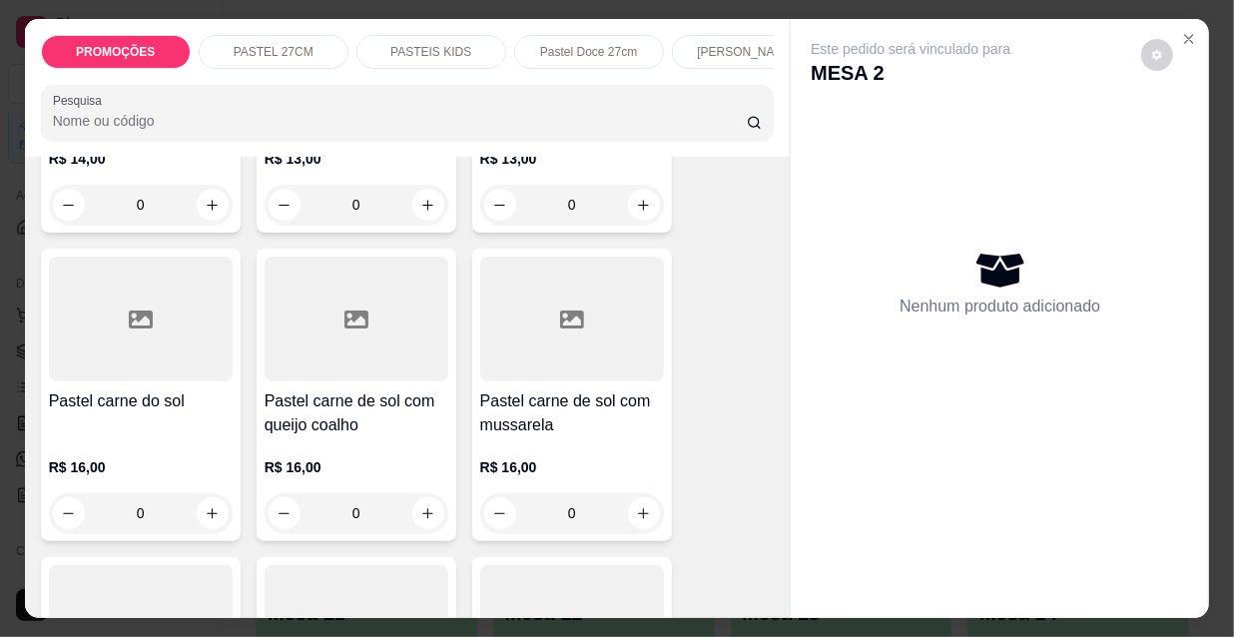
click at [587, 389] on h4 "Pastel carne de sol com mussarela" at bounding box center [572, 413] width 184 height 48
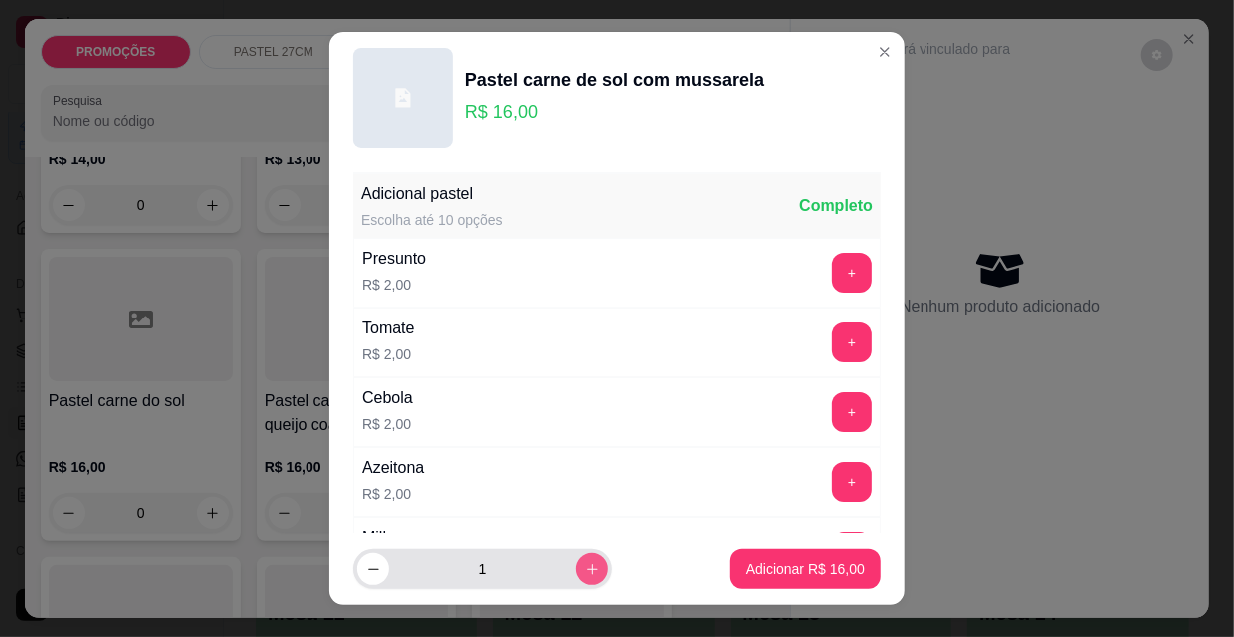
click at [585, 566] on icon "increase-product-quantity" at bounding box center [592, 569] width 15 height 15
type input "2"
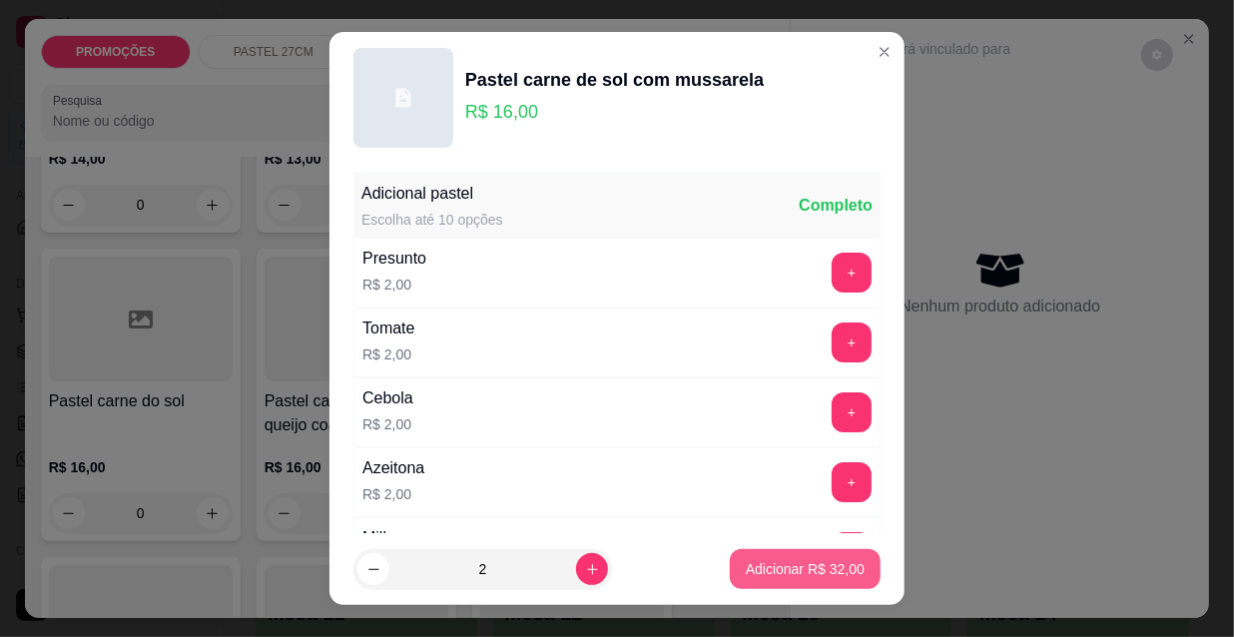
click at [819, 560] on p "Adicionar R$ 32,00" at bounding box center [805, 569] width 119 height 20
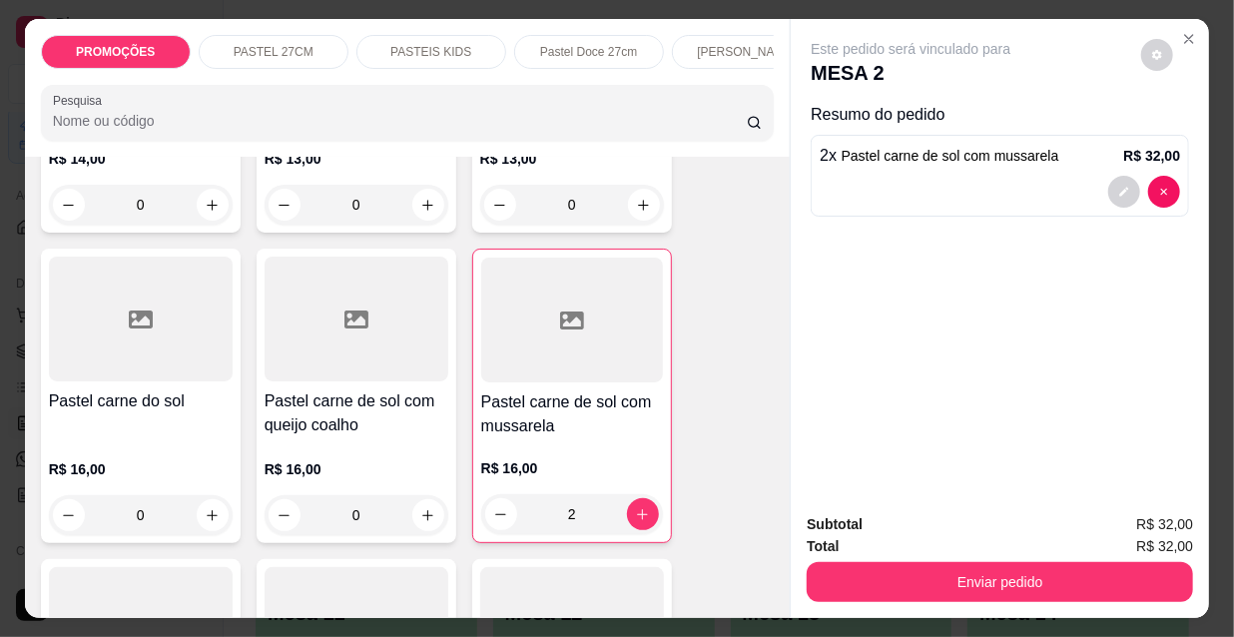
type input "2"
click at [606, 48] on p "Pastel Doce 27cm" at bounding box center [588, 52] width 97 height 16
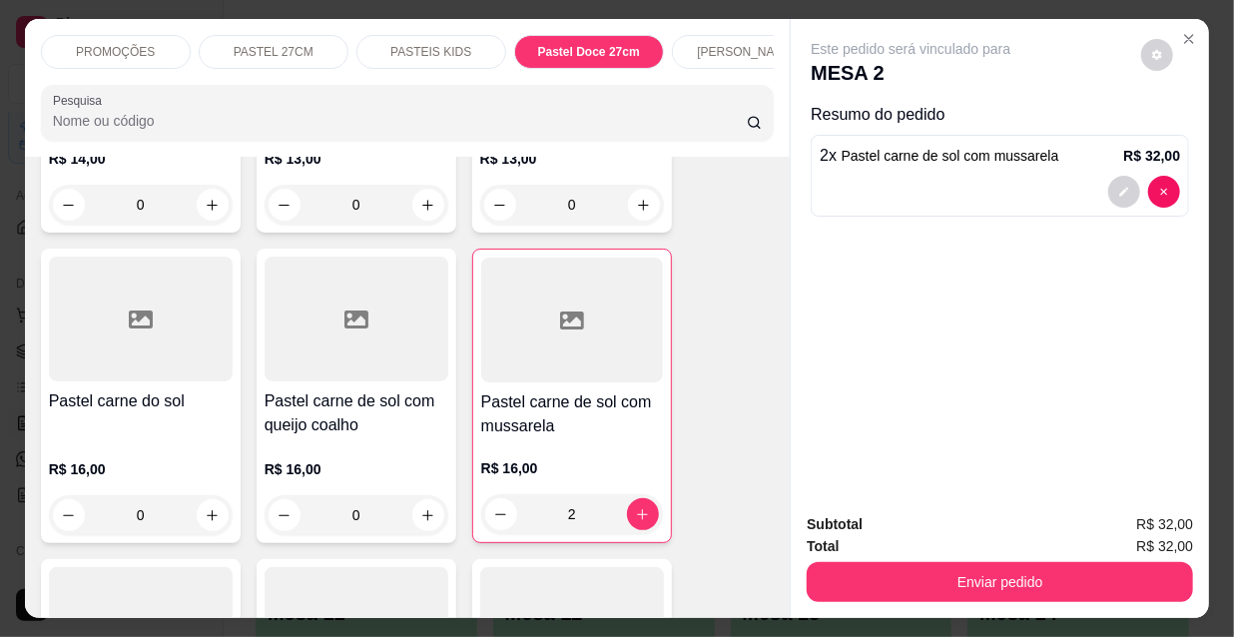
scroll to position [51, 0]
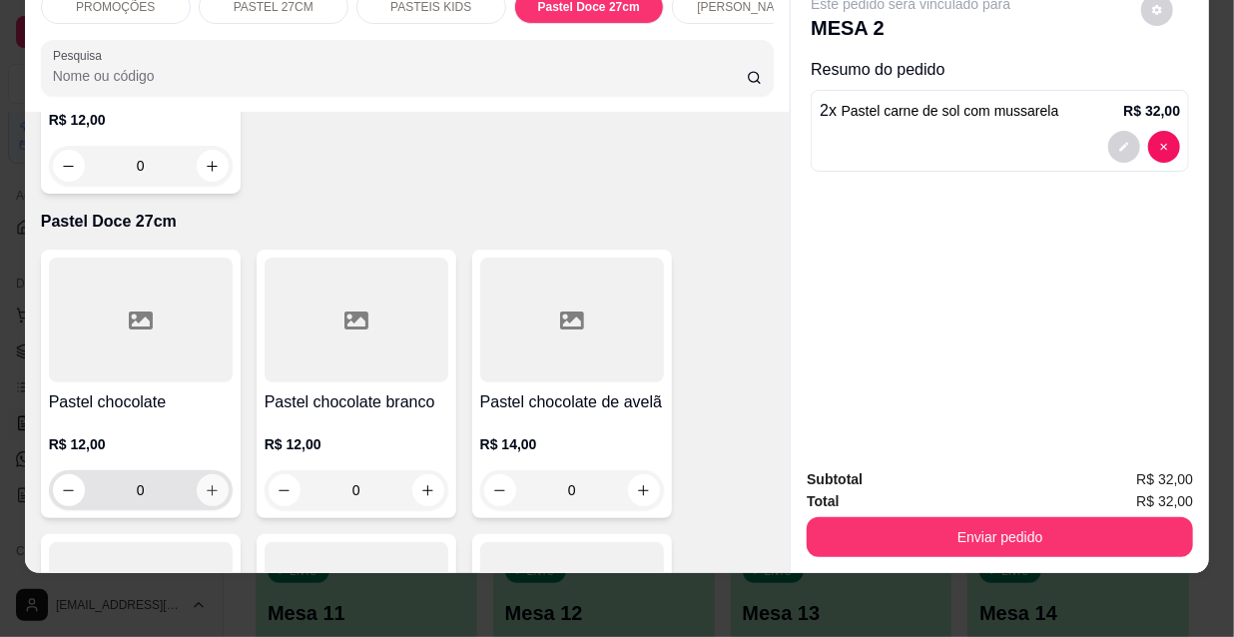
click at [205, 483] on icon "increase-product-quantity" at bounding box center [212, 490] width 15 height 15
type input "1"
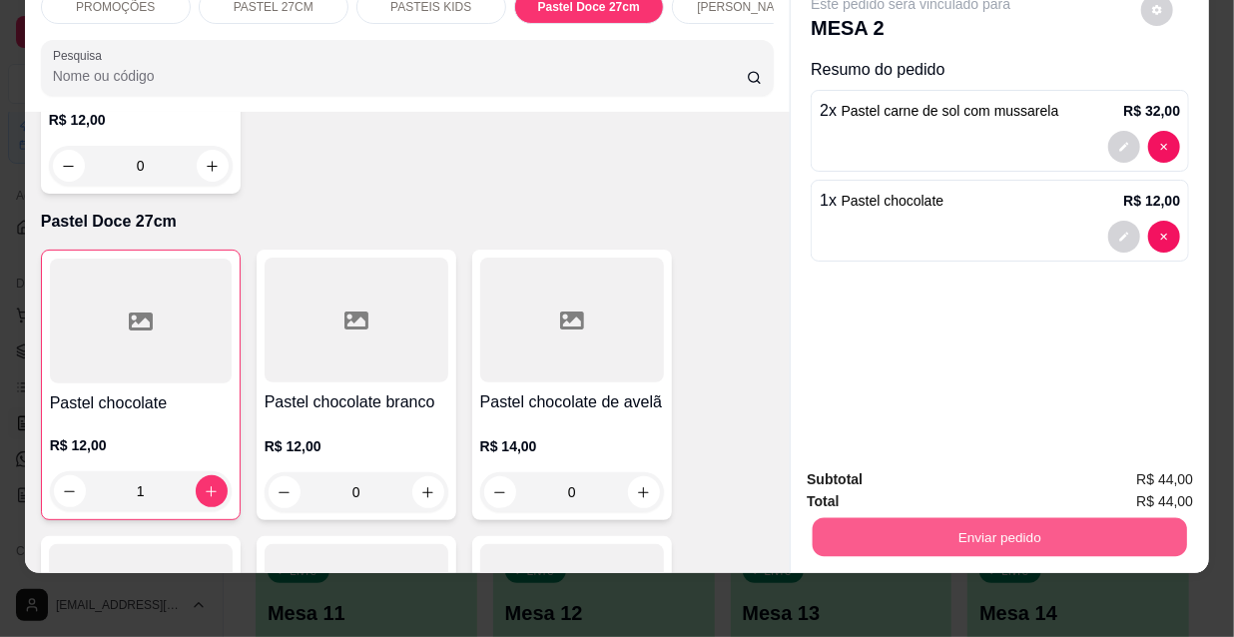
click at [1030, 523] on button "Enviar pedido" at bounding box center [1000, 536] width 374 height 39
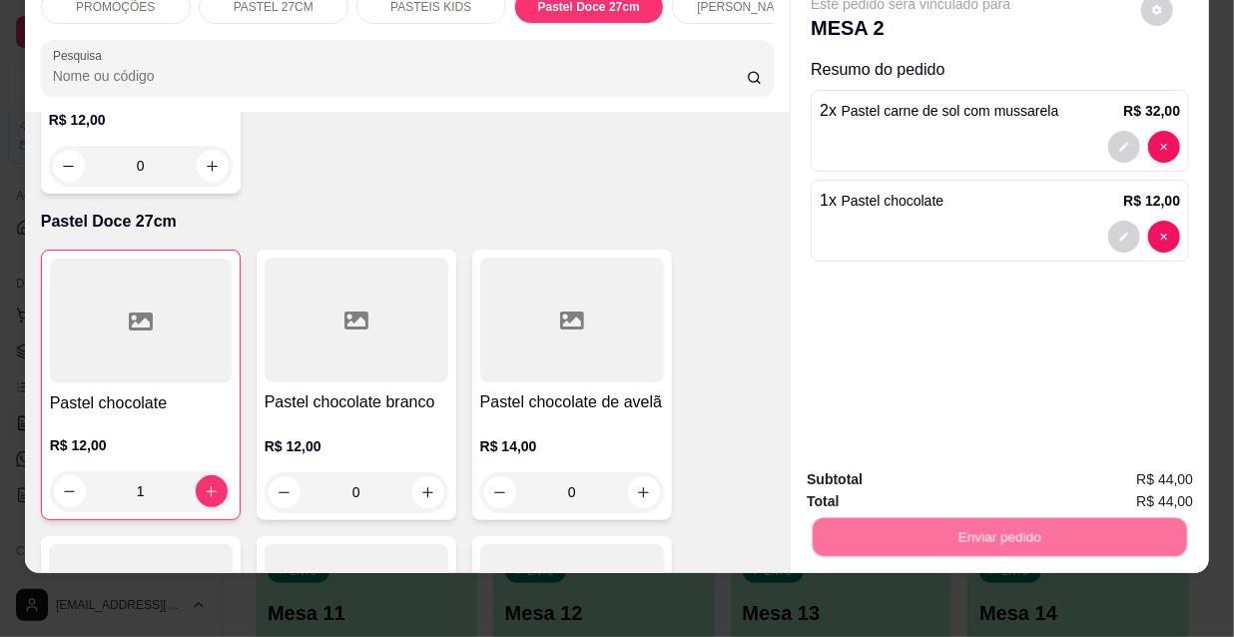
click at [870, 458] on button "Não registrar e enviar pedido" at bounding box center [936, 474] width 208 height 38
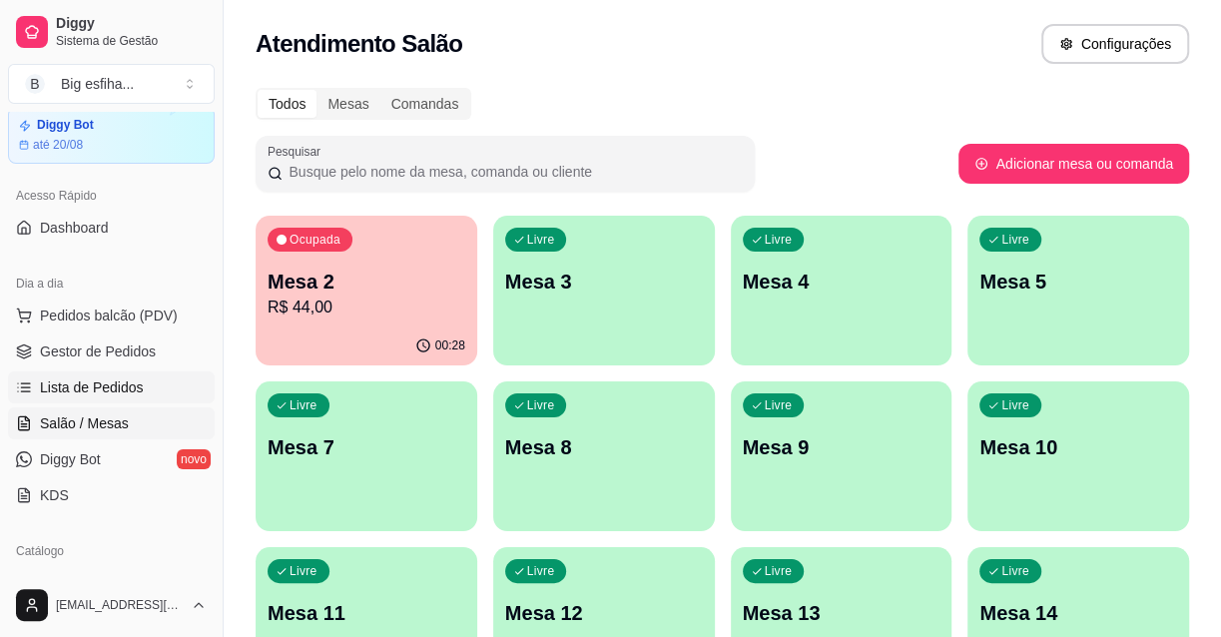
click at [104, 374] on link "Lista de Pedidos" at bounding box center [111, 387] width 207 height 32
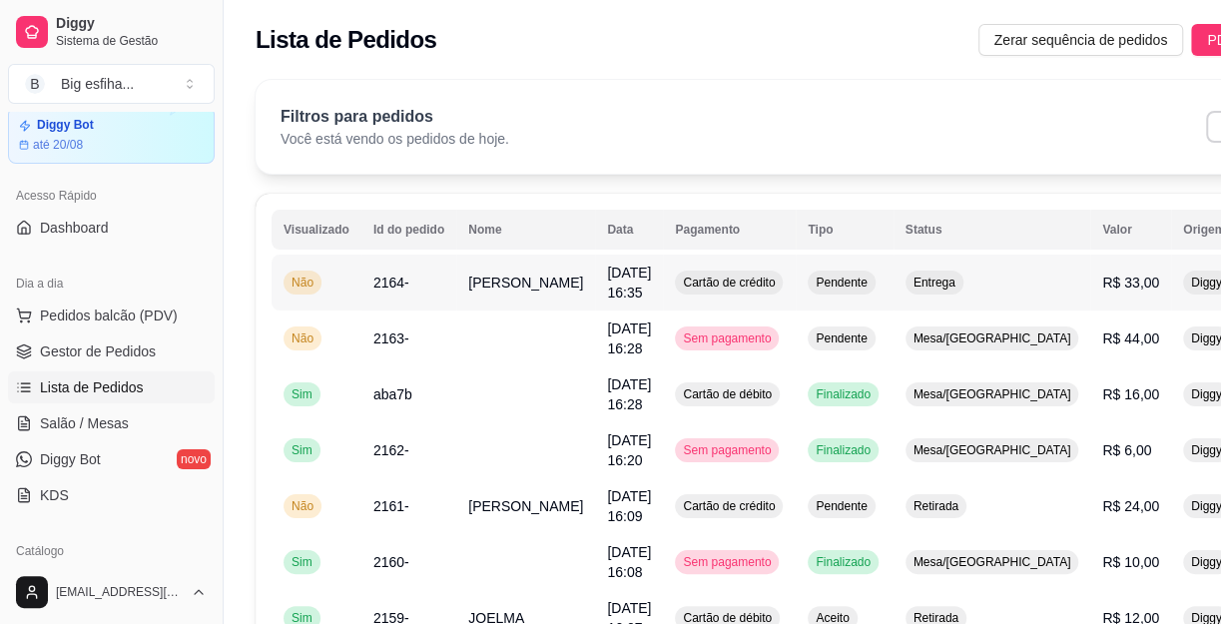
click at [1081, 346] on button "IMPRESSORA" at bounding box center [1124, 351] width 140 height 31
click at [127, 415] on link "Salão / Mesas" at bounding box center [111, 423] width 207 height 32
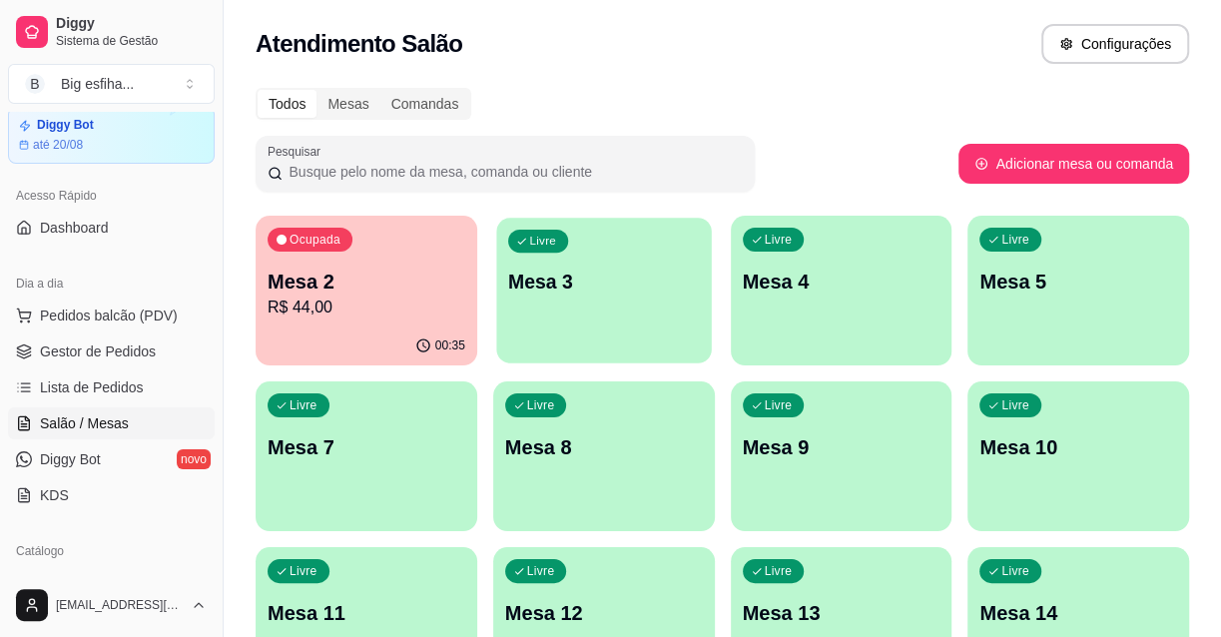
click at [562, 294] on p "Mesa 3" at bounding box center [604, 282] width 192 height 27
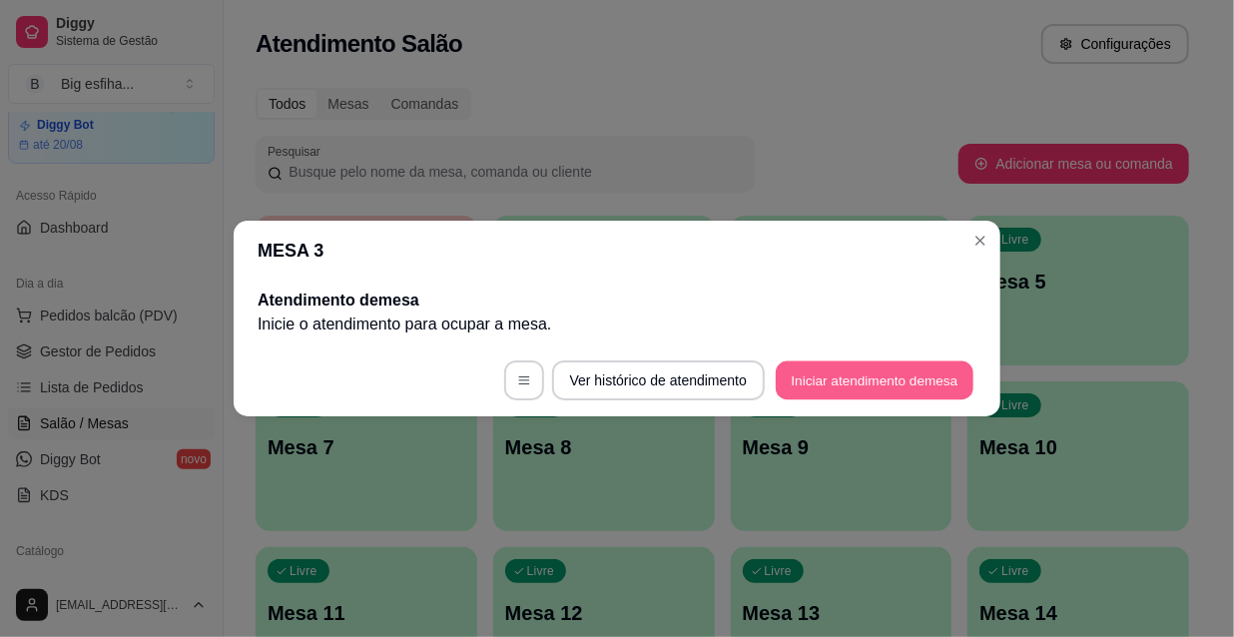
click at [862, 390] on button "Iniciar atendimento de mesa" at bounding box center [875, 380] width 198 height 39
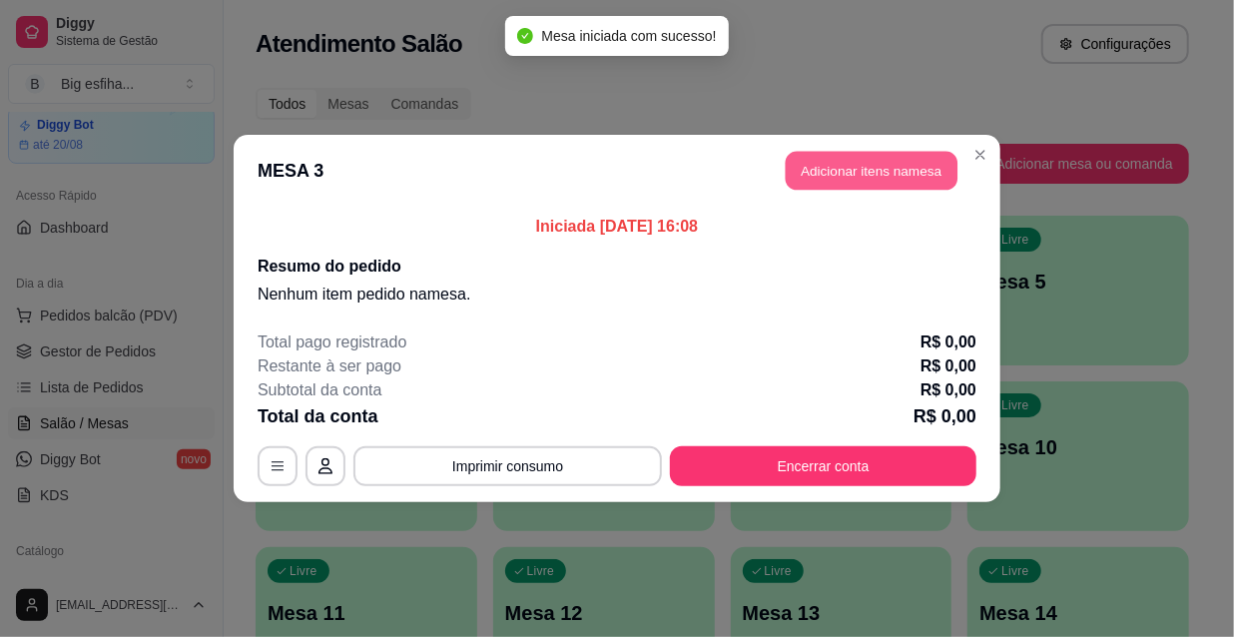
click at [867, 173] on button "Adicionar itens na mesa" at bounding box center [872, 171] width 172 height 39
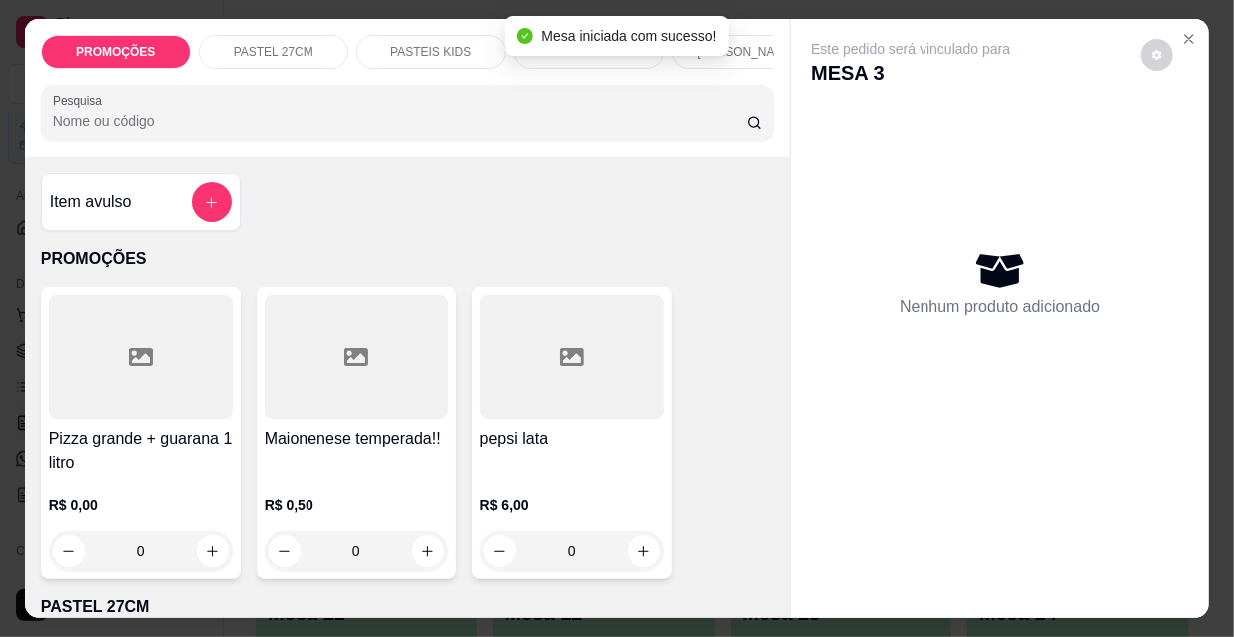
click at [745, 44] on p "[PERSON_NAME]" at bounding box center [746, 52] width 99 height 16
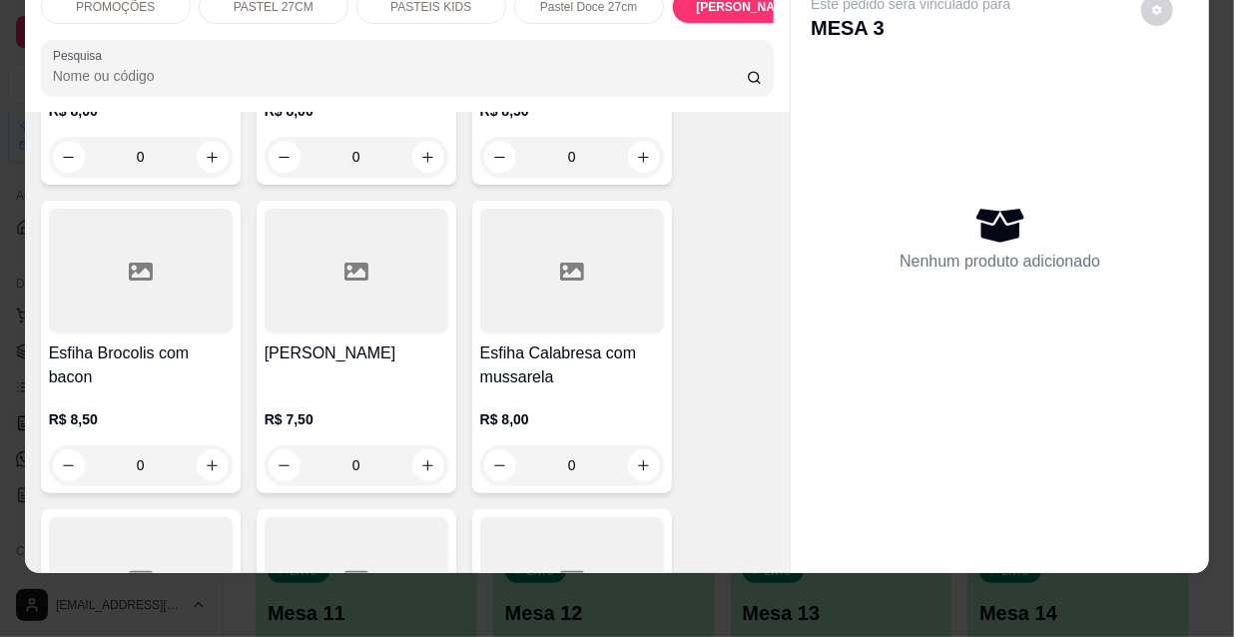
scroll to position [10941, 0]
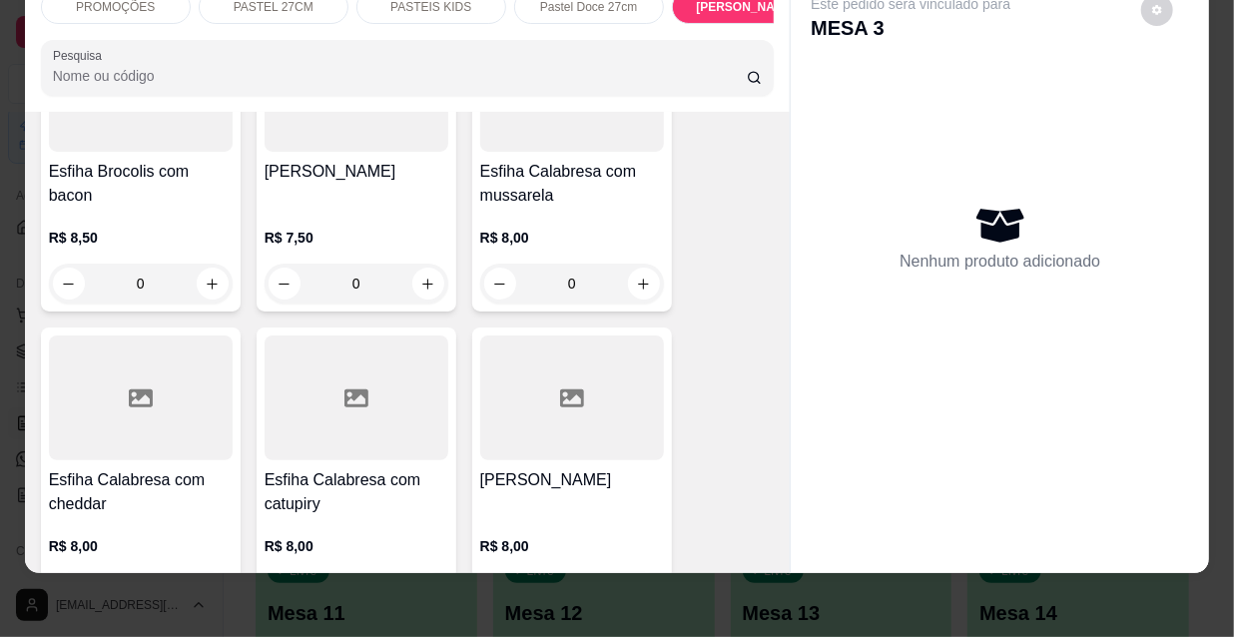
click at [217, 335] on div at bounding box center [141, 397] width 184 height 125
click at [285, 516] on div "R$ 8,00 0" at bounding box center [357, 564] width 184 height 96
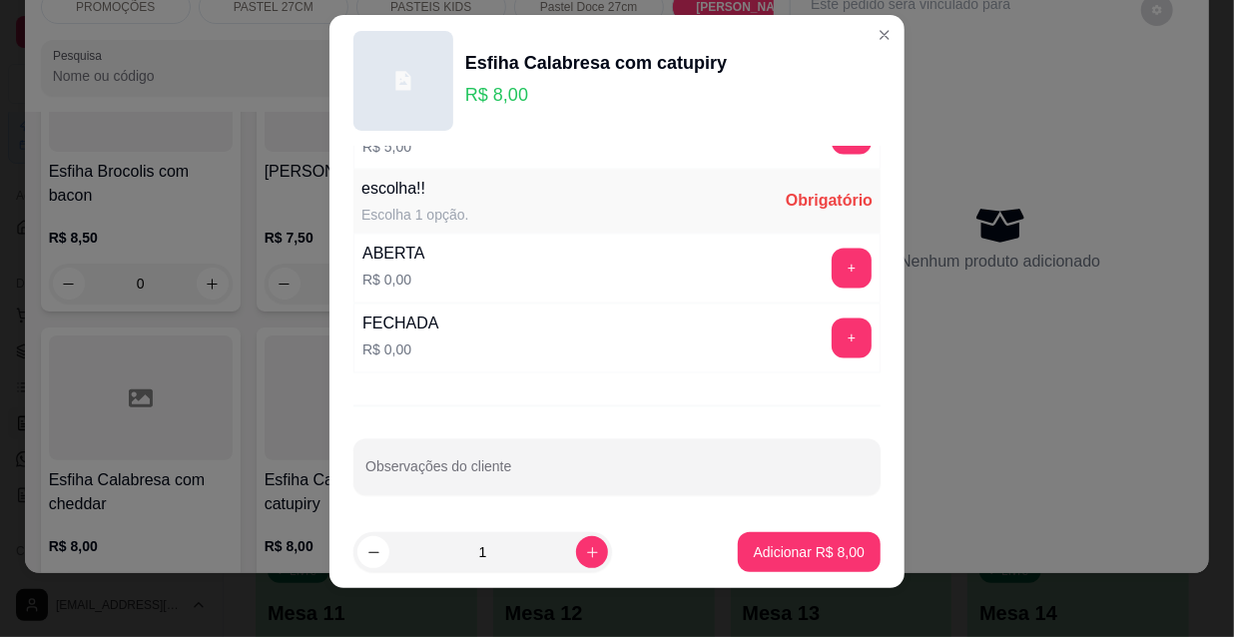
scroll to position [31, 0]
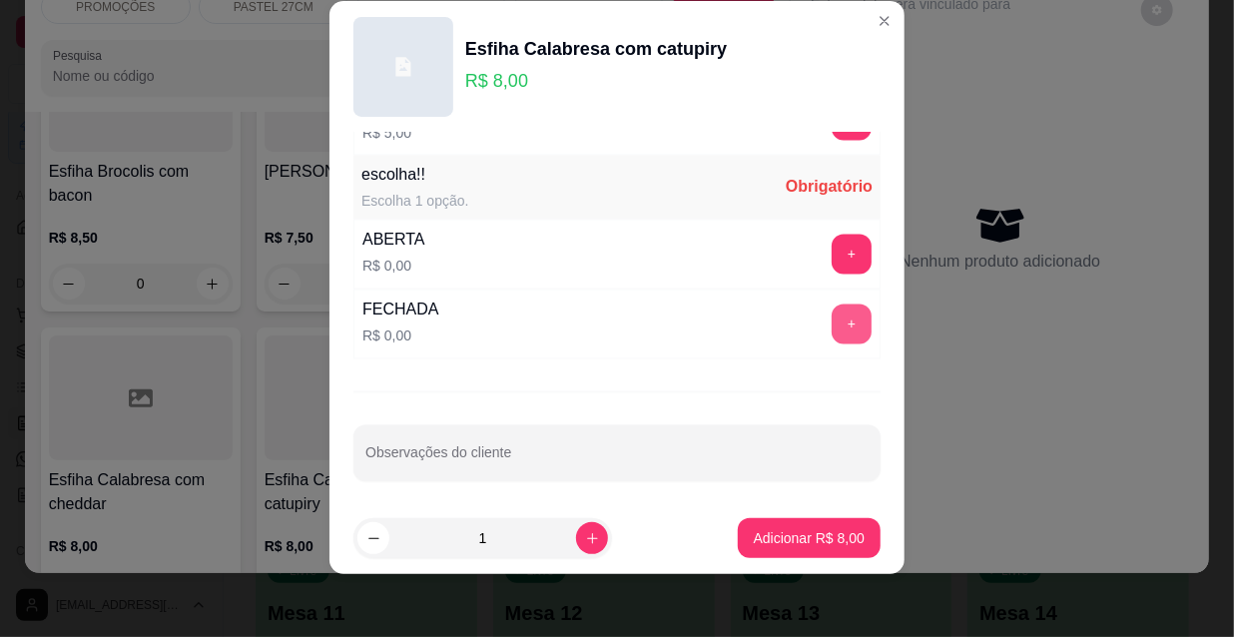
click at [832, 313] on button "+" at bounding box center [852, 325] width 40 height 40
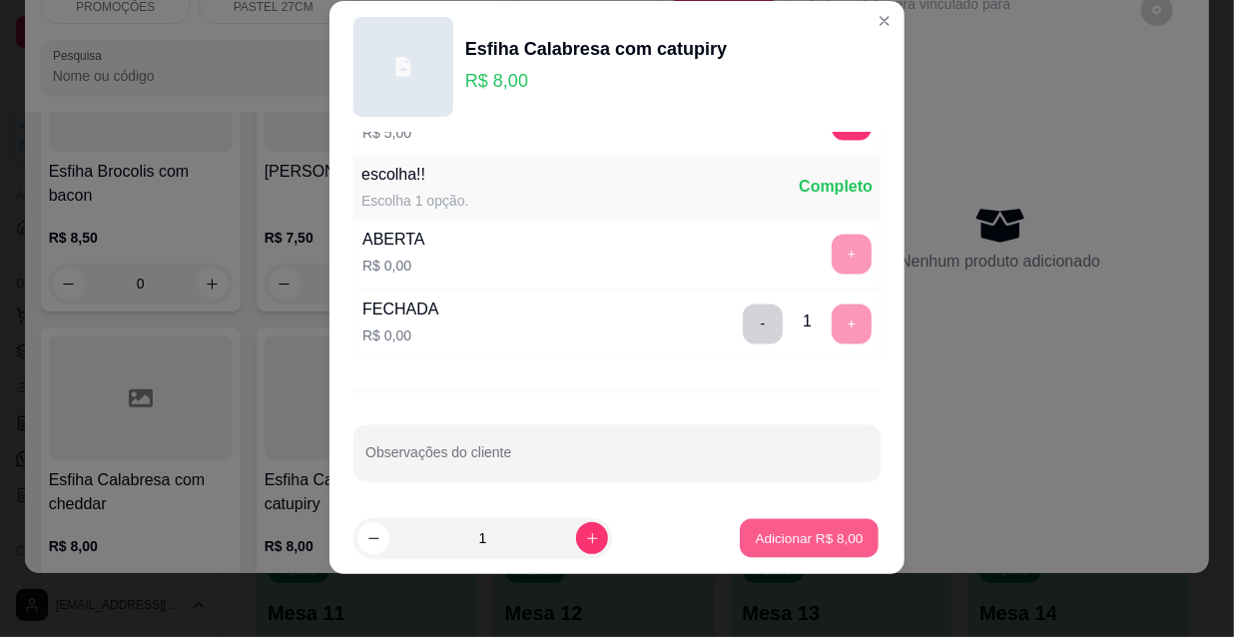
click at [755, 530] on p "Adicionar R$ 8,00" at bounding box center [809, 537] width 108 height 19
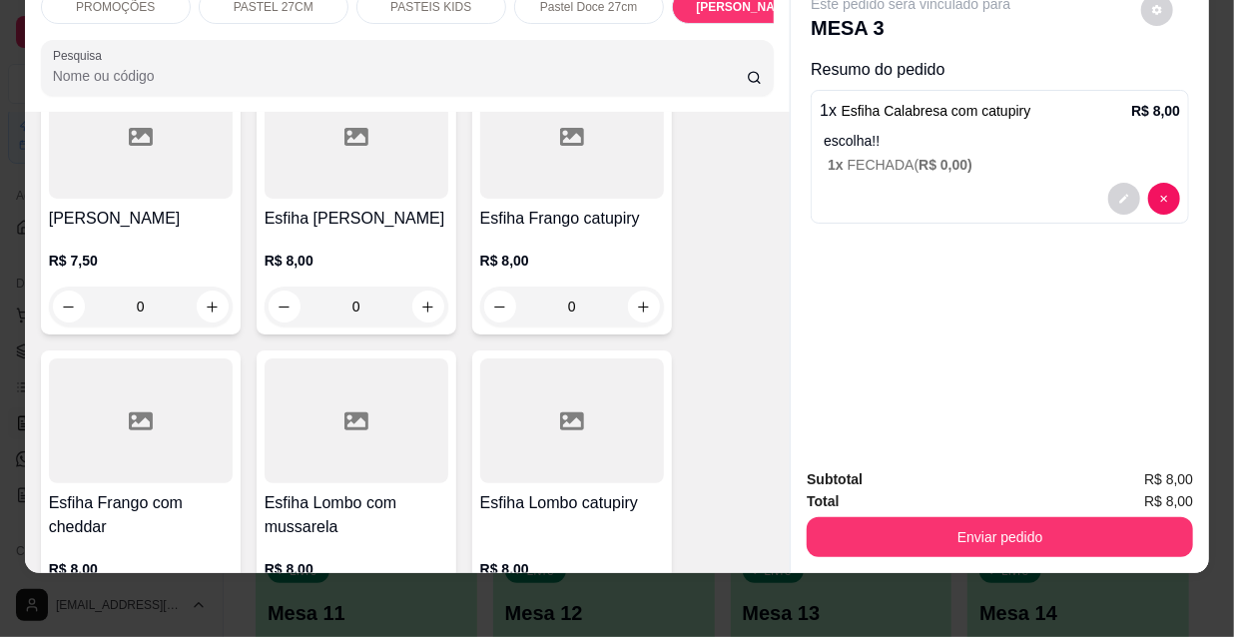
scroll to position [12757, 0]
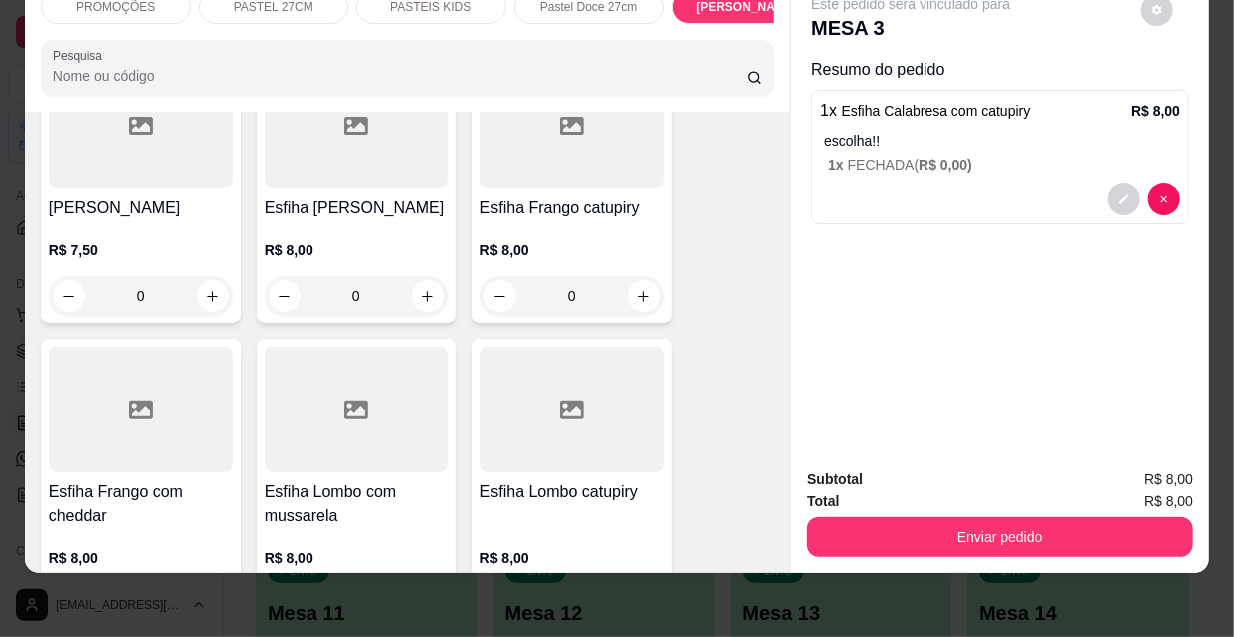
click at [356, 548] on p "R$ 8,00" at bounding box center [357, 558] width 184 height 20
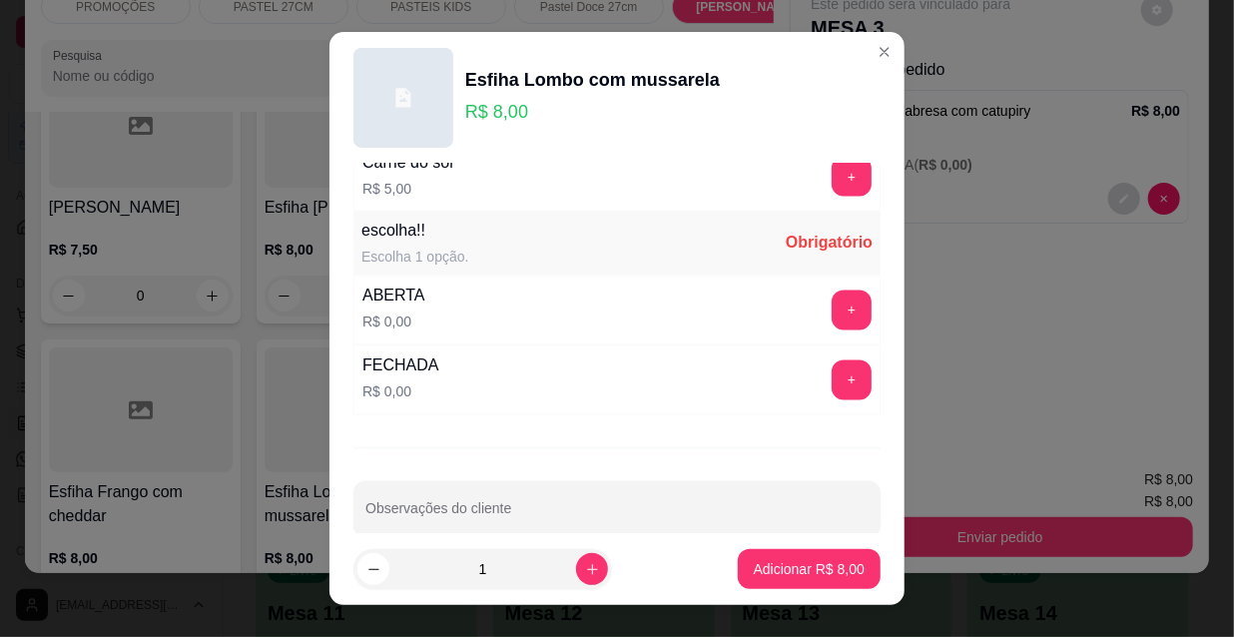
scroll to position [1658, 0]
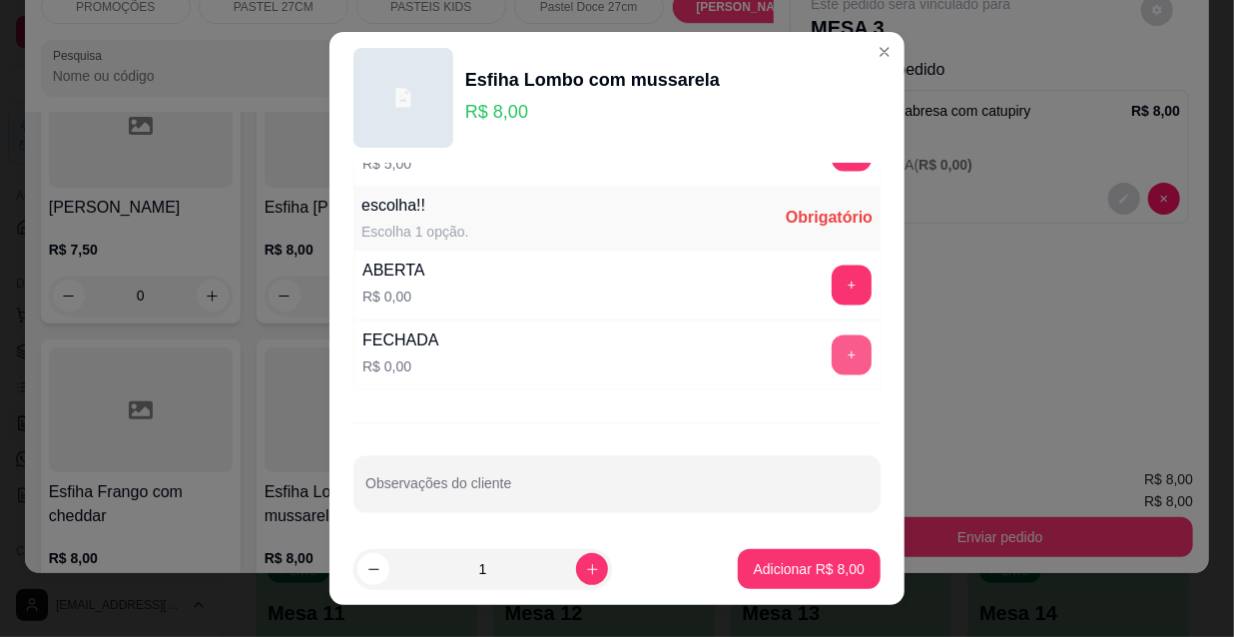
click at [832, 353] on button "+" at bounding box center [852, 355] width 40 height 40
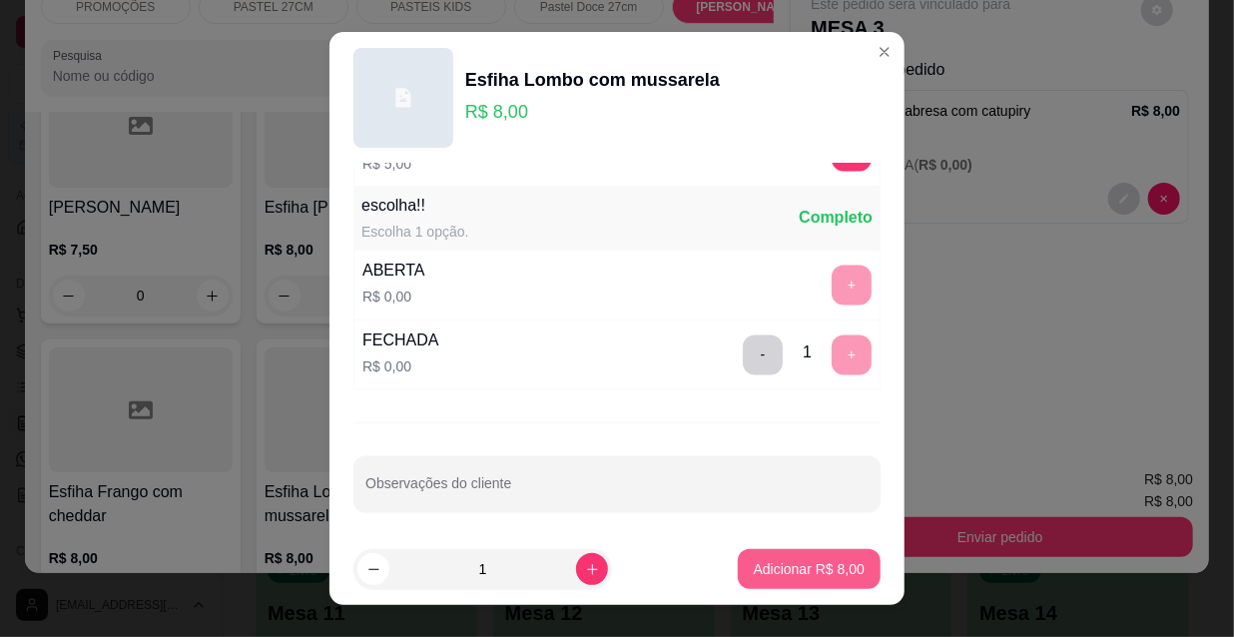
click at [822, 567] on p "Adicionar R$ 8,00" at bounding box center [809, 569] width 111 height 20
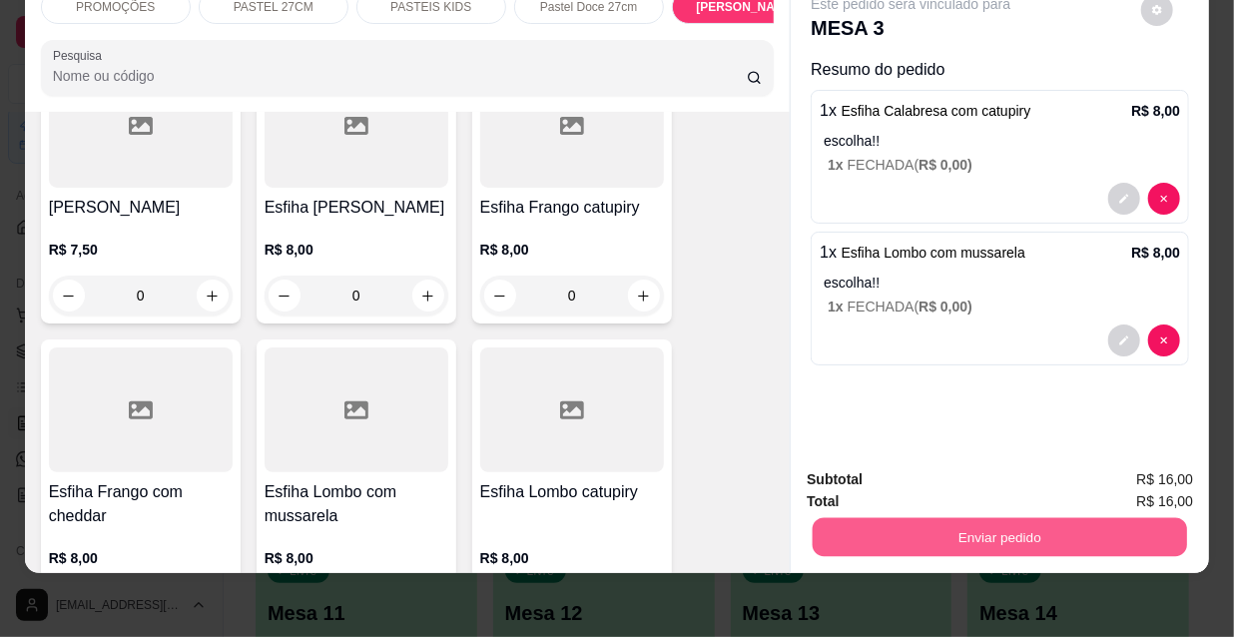
click at [966, 521] on button "Enviar pedido" at bounding box center [1000, 536] width 374 height 39
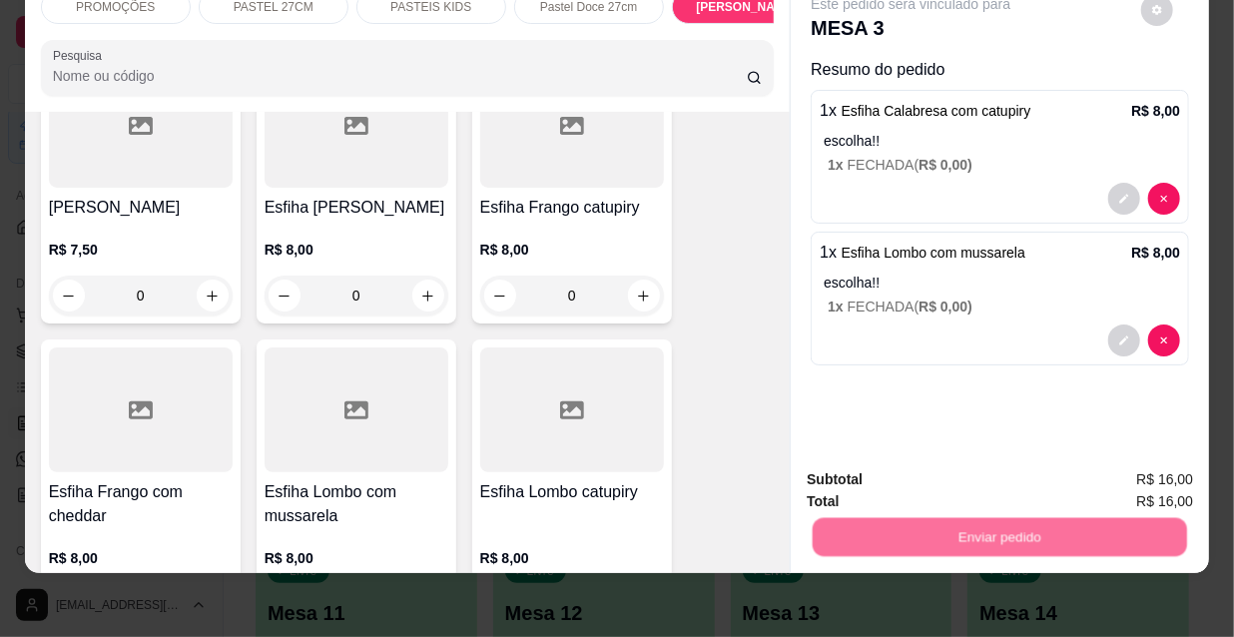
click at [935, 467] on button "Não registrar e enviar pedido" at bounding box center [936, 474] width 208 height 38
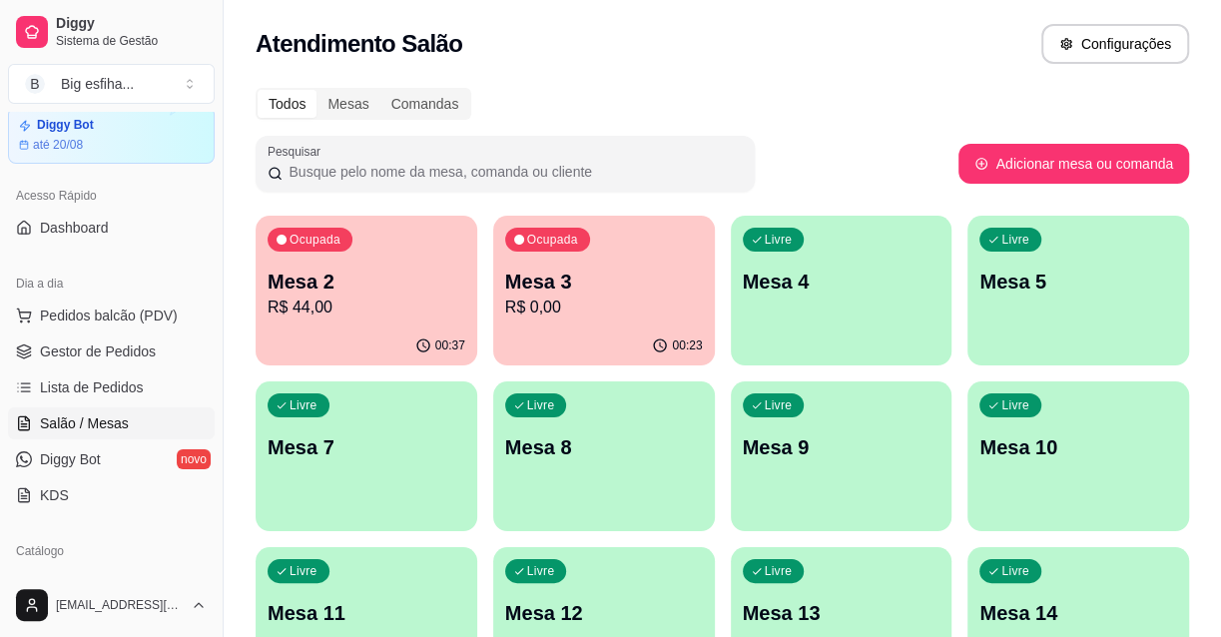
click at [840, 259] on div "Livre Mesa 4" at bounding box center [842, 279] width 222 height 126
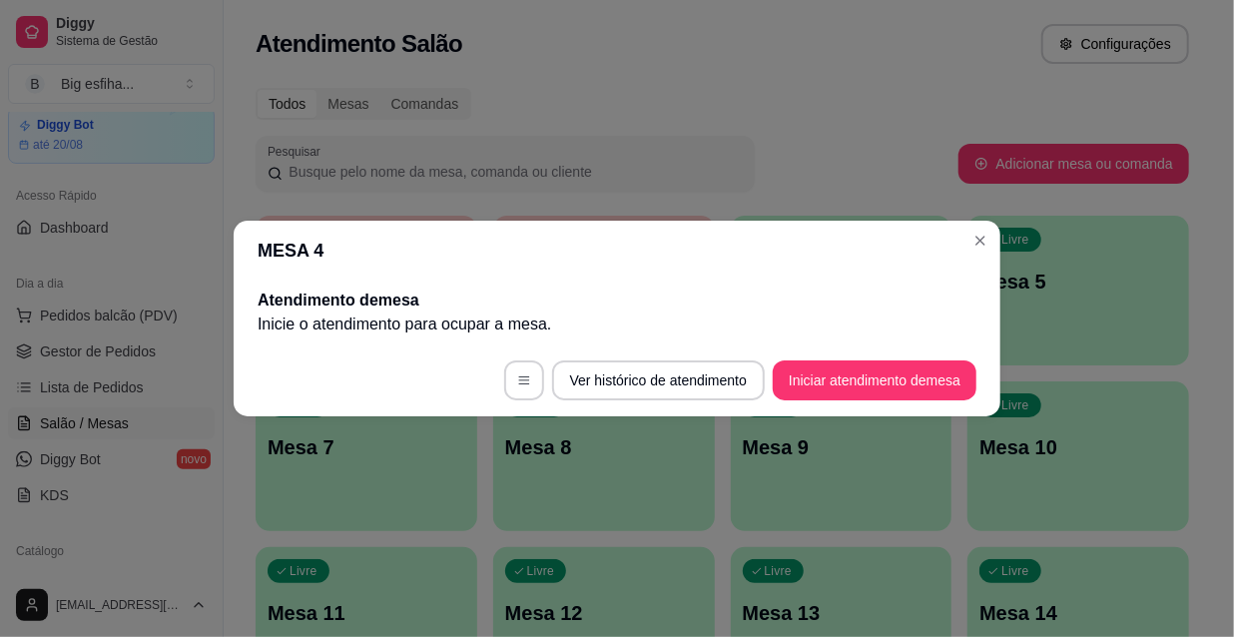
click at [840, 352] on footer "Ver histórico de atendimento Iniciar atendimento de mesa" at bounding box center [617, 380] width 767 height 72
click at [861, 361] on button "Iniciar atendimento de mesa" at bounding box center [875, 380] width 198 height 39
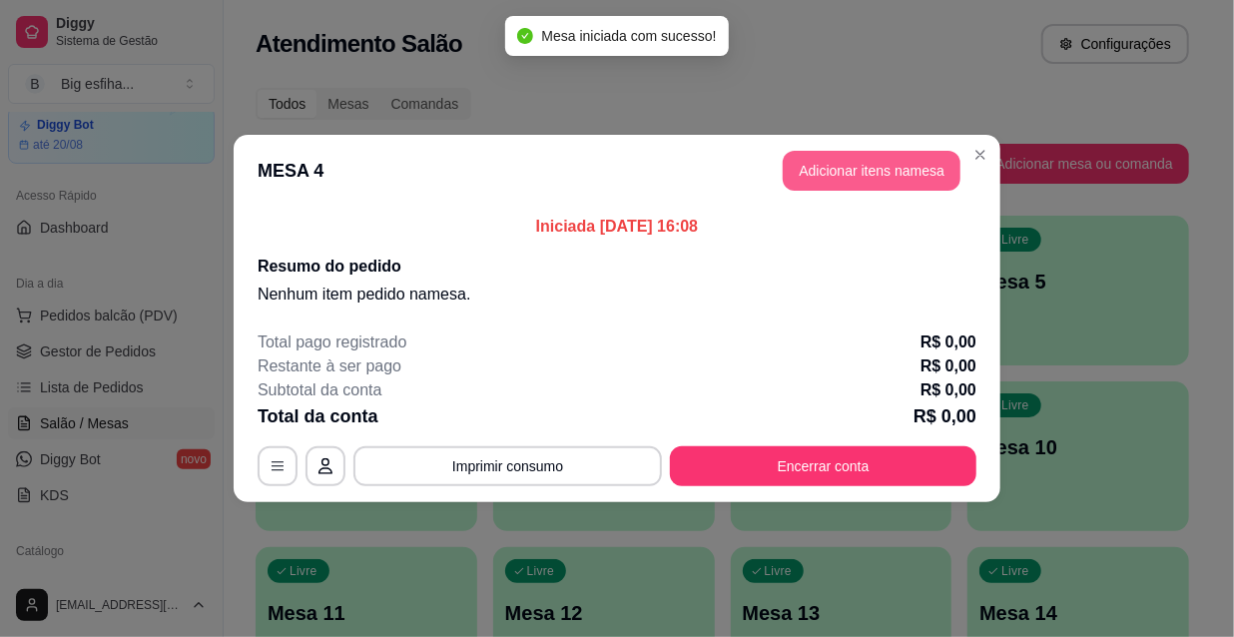
click at [875, 175] on button "Adicionar itens na mesa" at bounding box center [872, 171] width 178 height 40
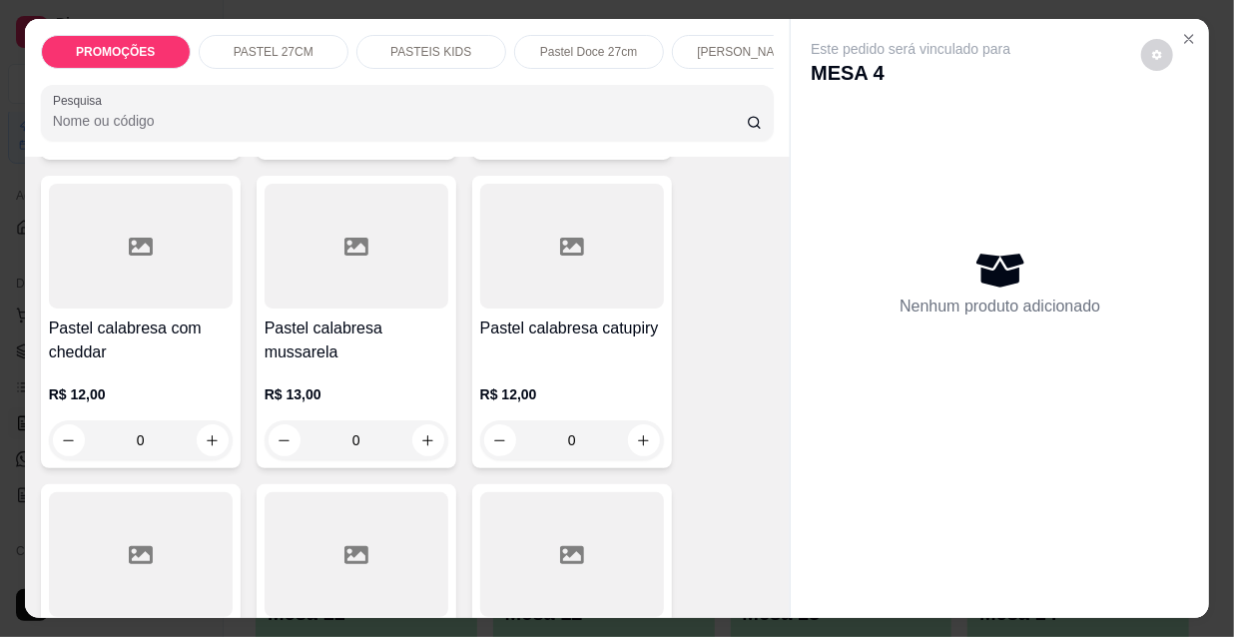
scroll to position [1997, 0]
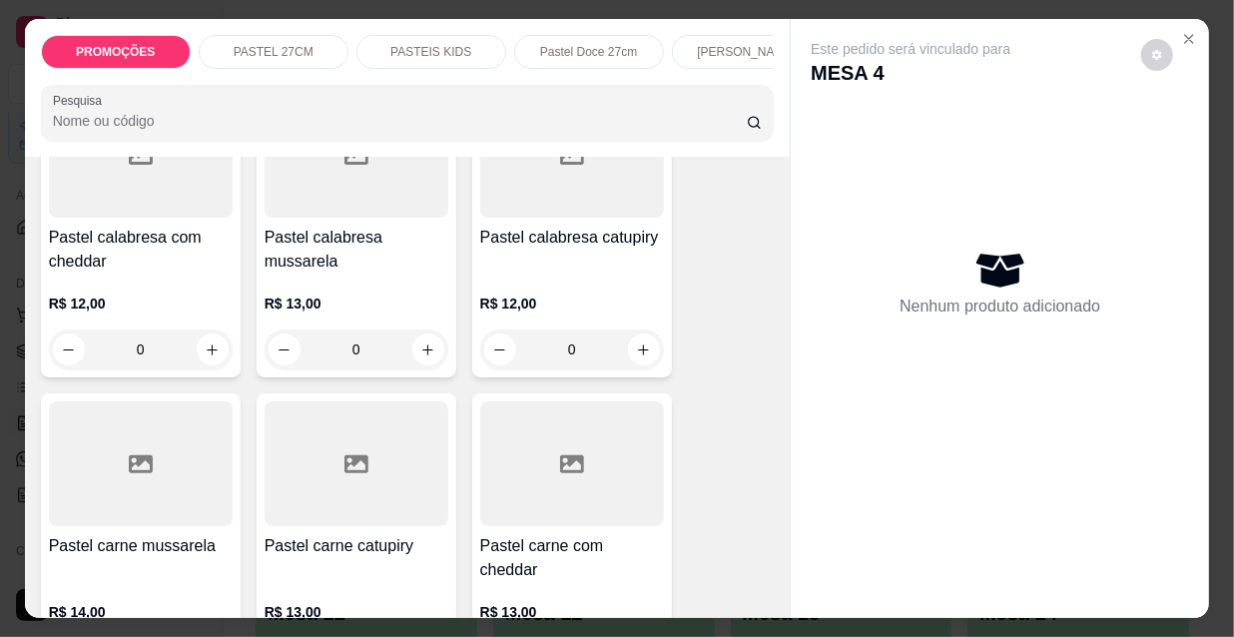
click at [124, 419] on div at bounding box center [141, 463] width 184 height 125
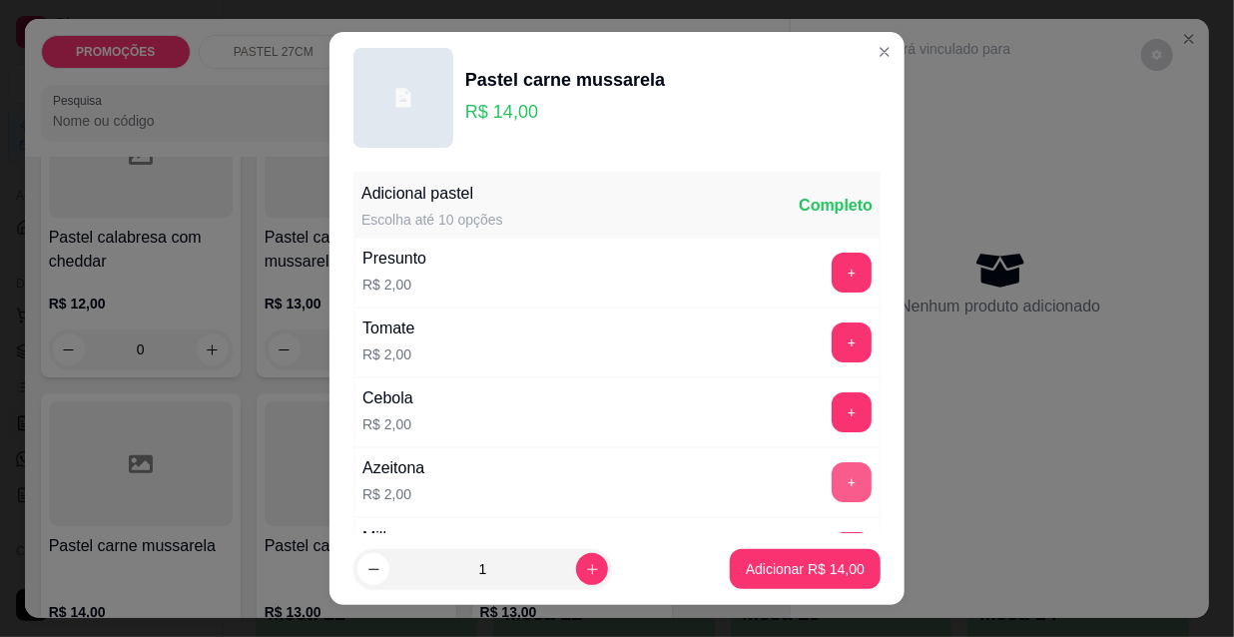
click at [832, 472] on button "+" at bounding box center [852, 482] width 40 height 40
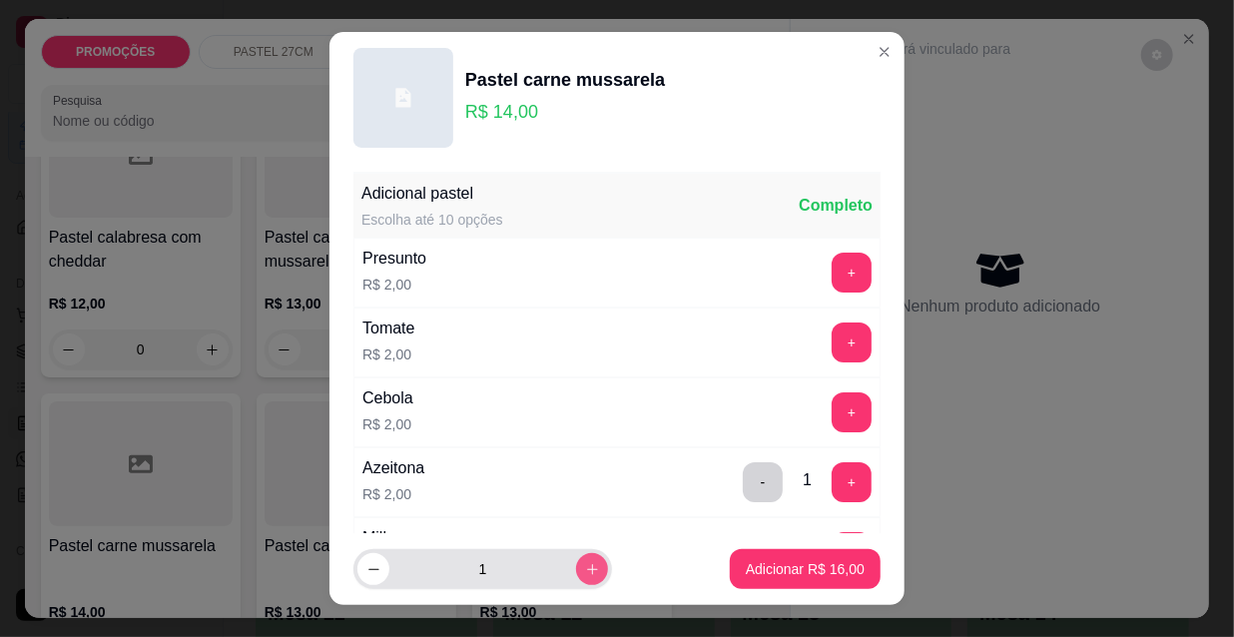
click at [585, 563] on icon "increase-product-quantity" at bounding box center [592, 569] width 15 height 15
type input "2"
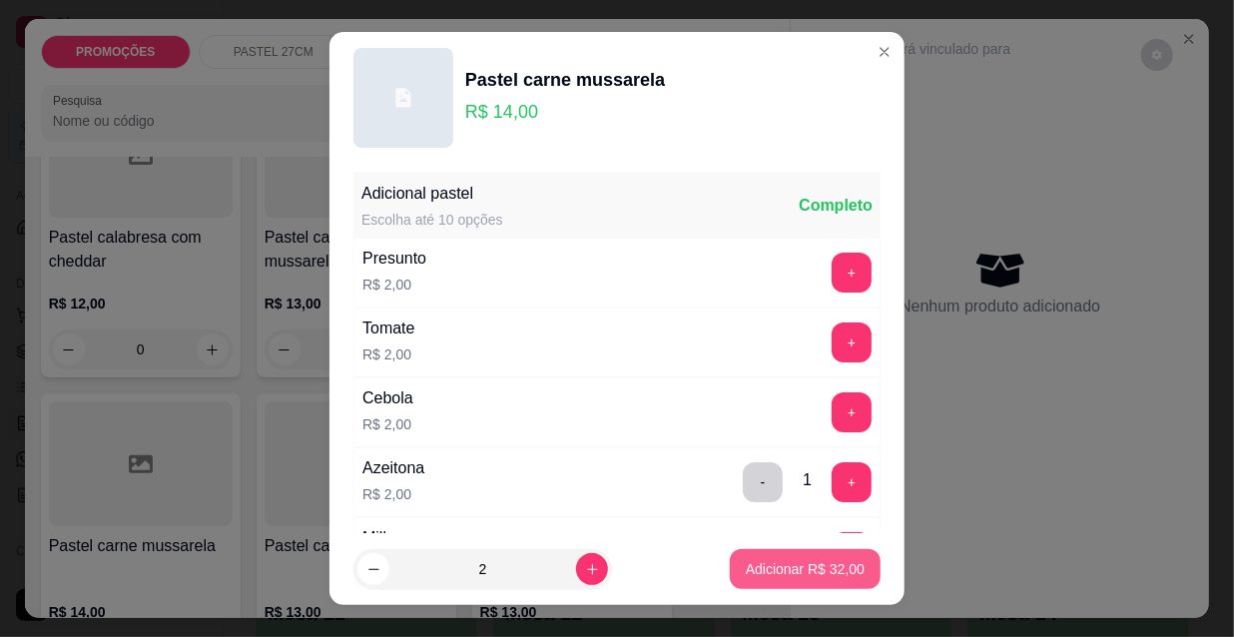
click at [779, 574] on p "Adicionar R$ 32,00" at bounding box center [805, 569] width 119 height 20
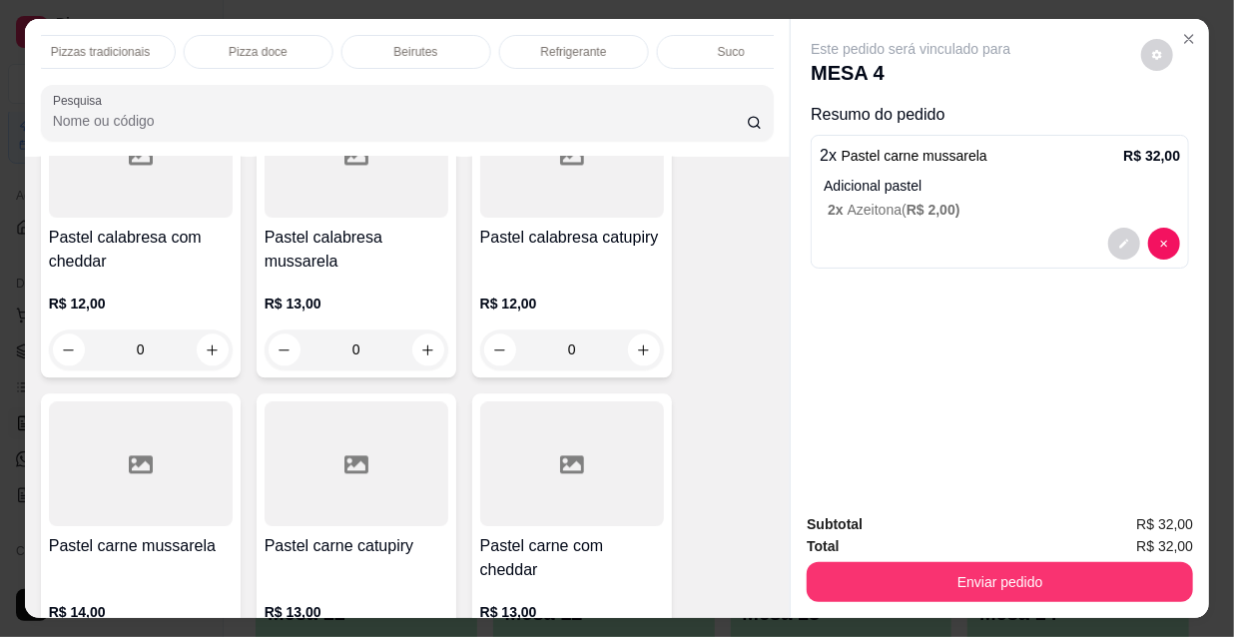
scroll to position [0, 1150]
click at [570, 37] on div "Refrigerante" at bounding box center [543, 52] width 150 height 34
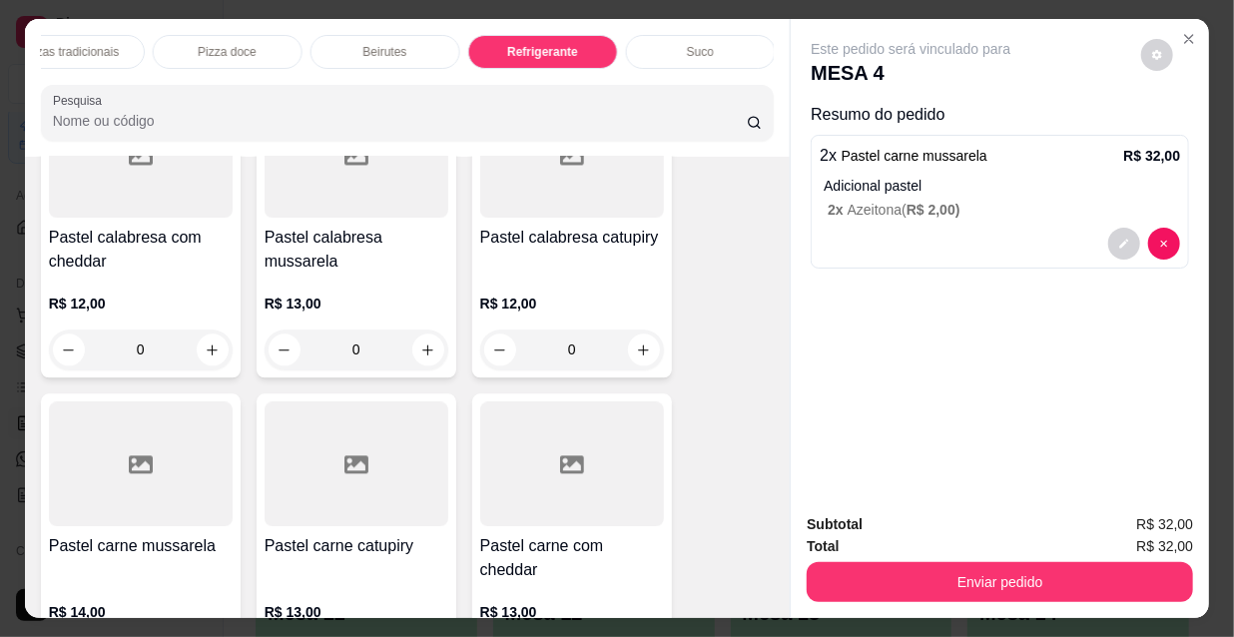
scroll to position [51, 0]
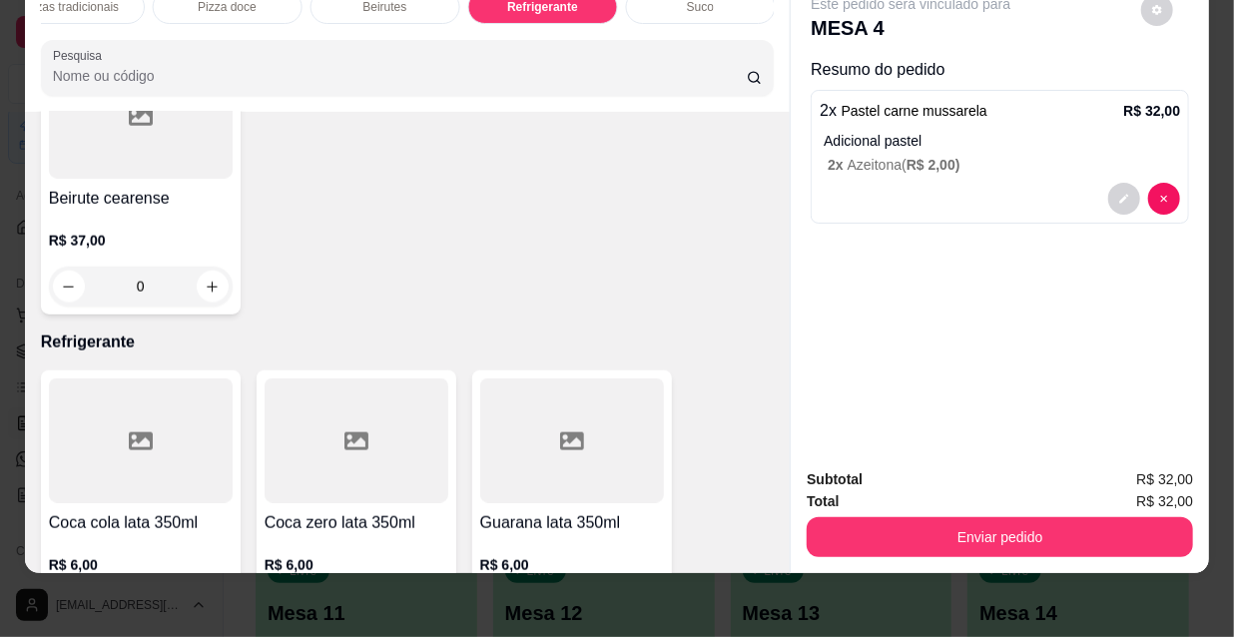
click at [430, 595] on button "increase-product-quantity" at bounding box center [428, 611] width 32 height 32
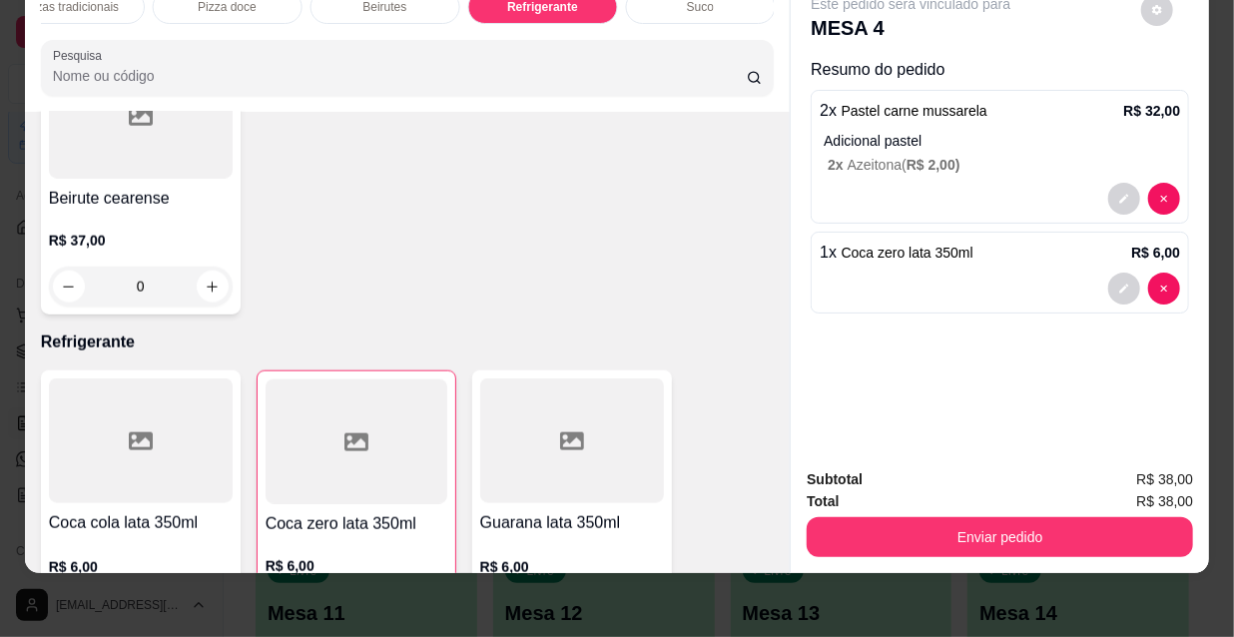
type input "1"
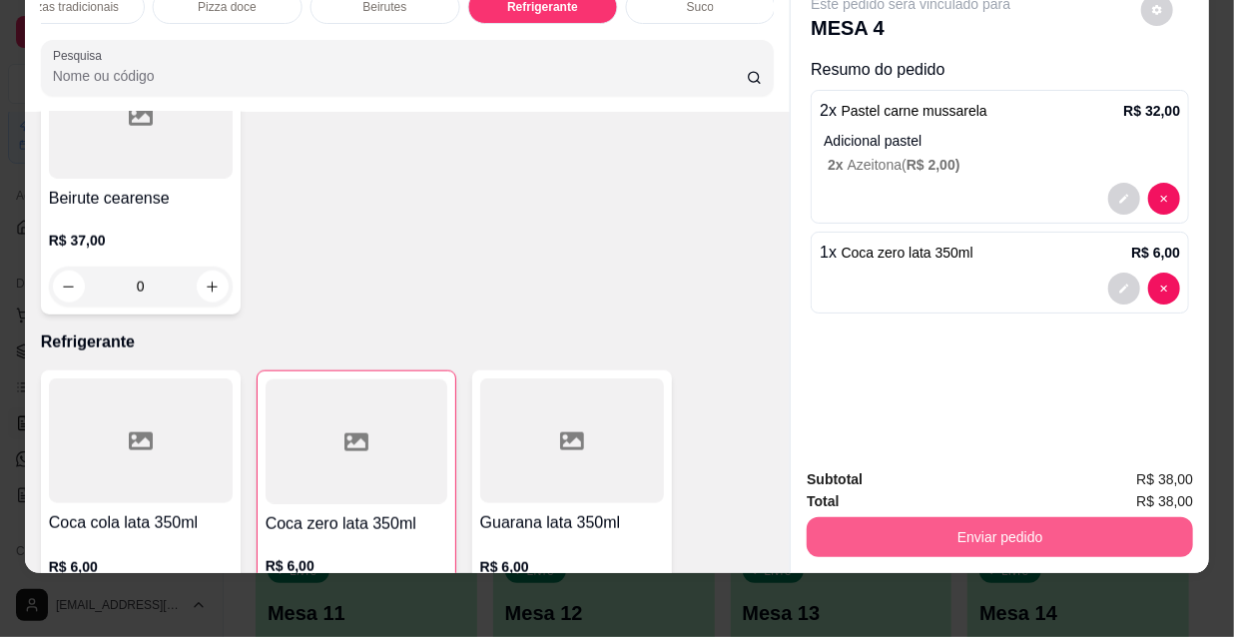
click at [908, 529] on button "Enviar pedido" at bounding box center [1000, 537] width 386 height 40
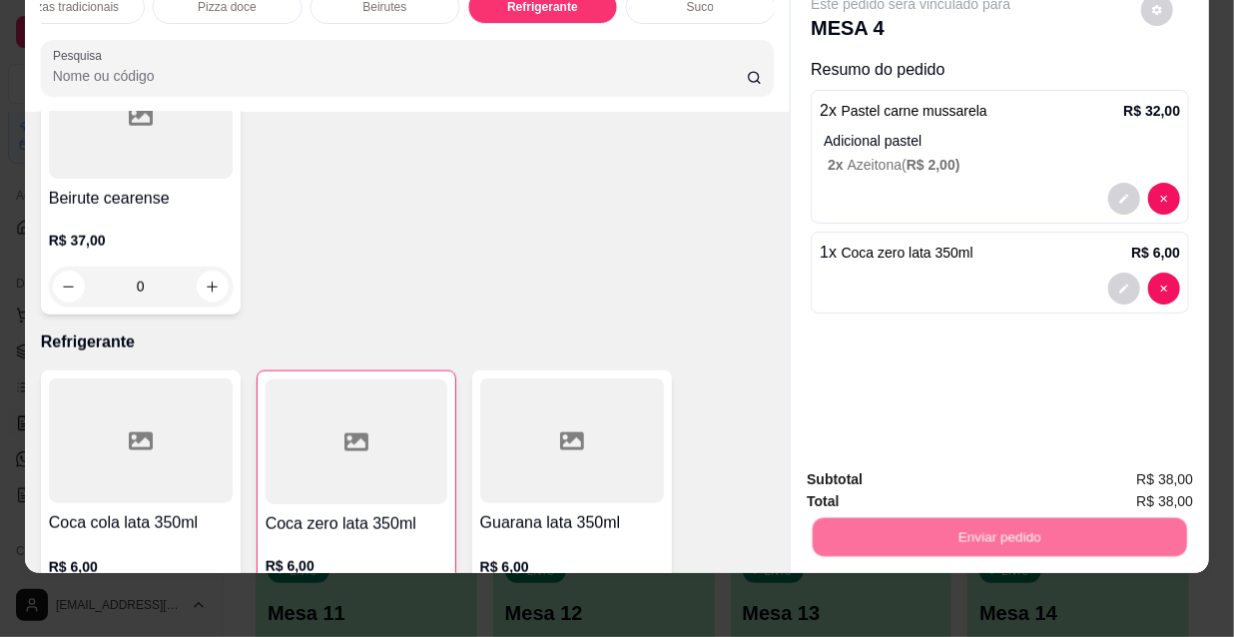
click at [895, 482] on button "Não registrar e enviar pedido" at bounding box center [936, 474] width 208 height 38
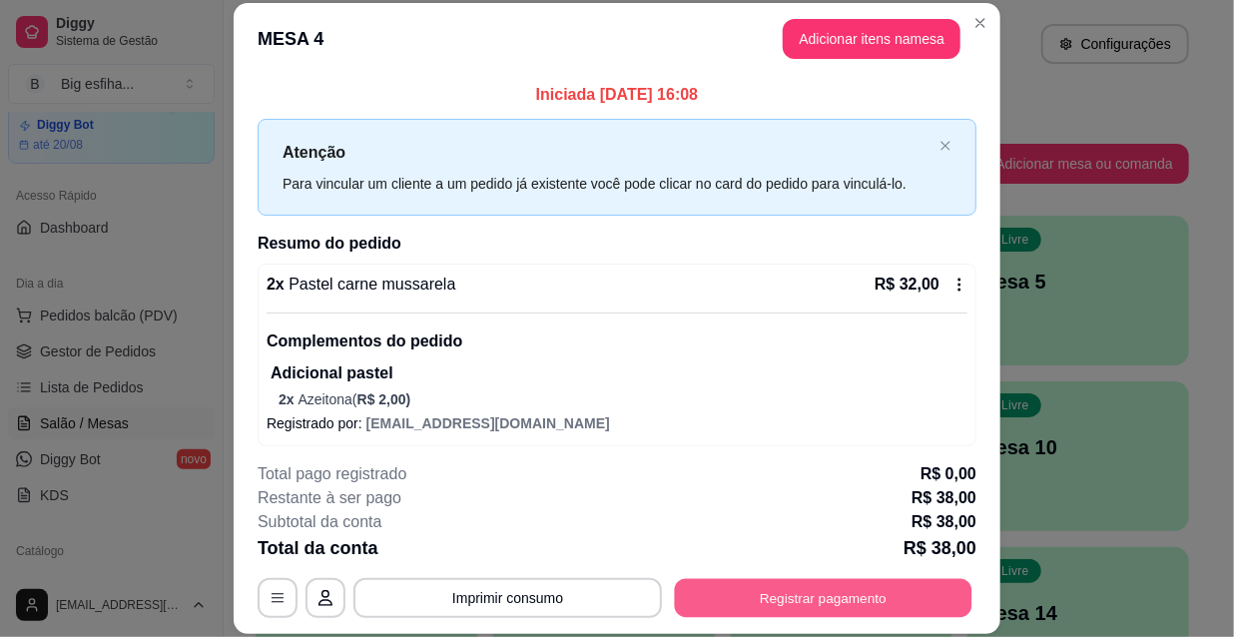
click at [761, 615] on button "Registrar pagamento" at bounding box center [824, 597] width 298 height 39
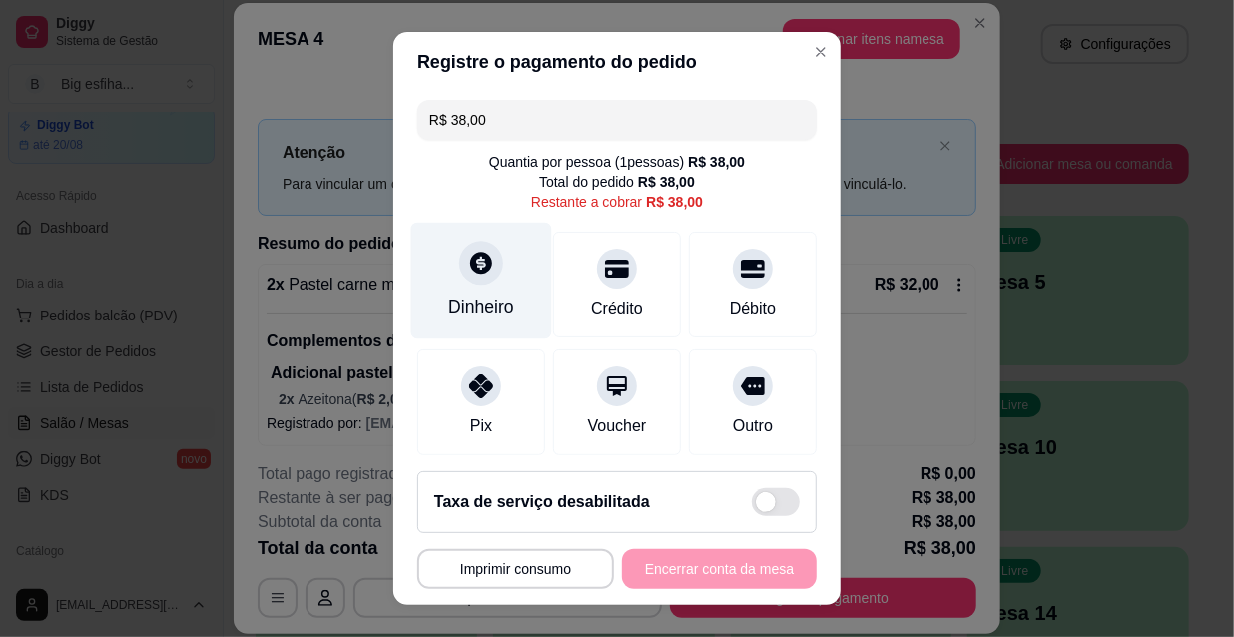
click at [448, 307] on div "Dinheiro" at bounding box center [481, 307] width 66 height 26
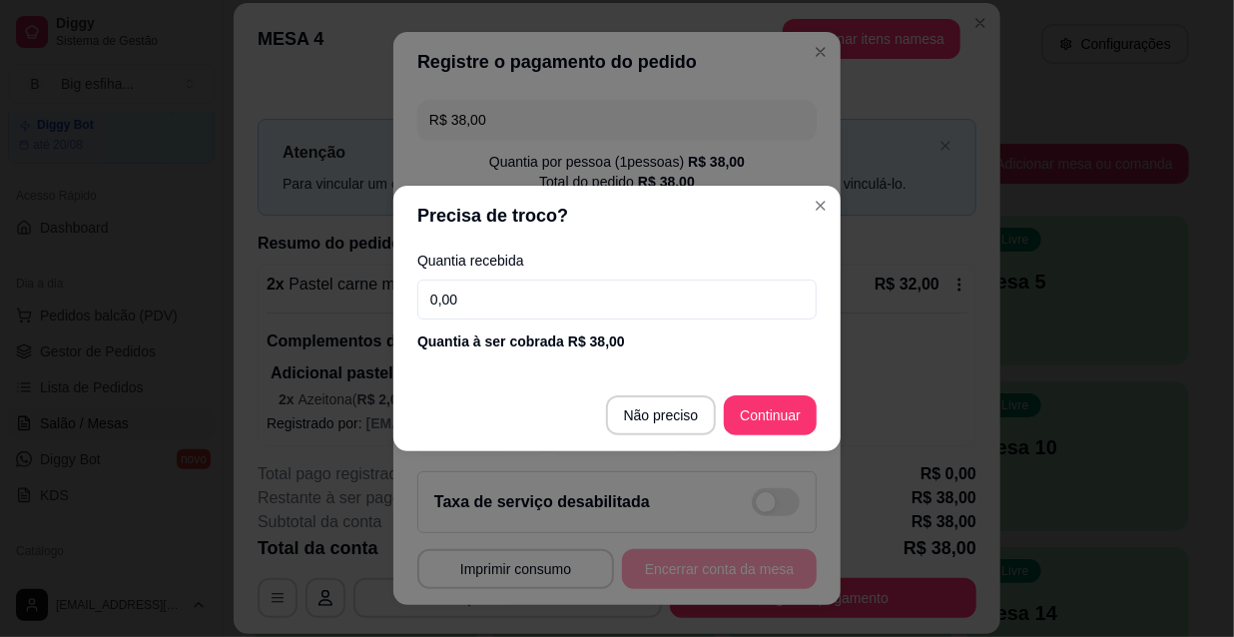
click at [470, 310] on input "0,00" at bounding box center [616, 300] width 399 height 40
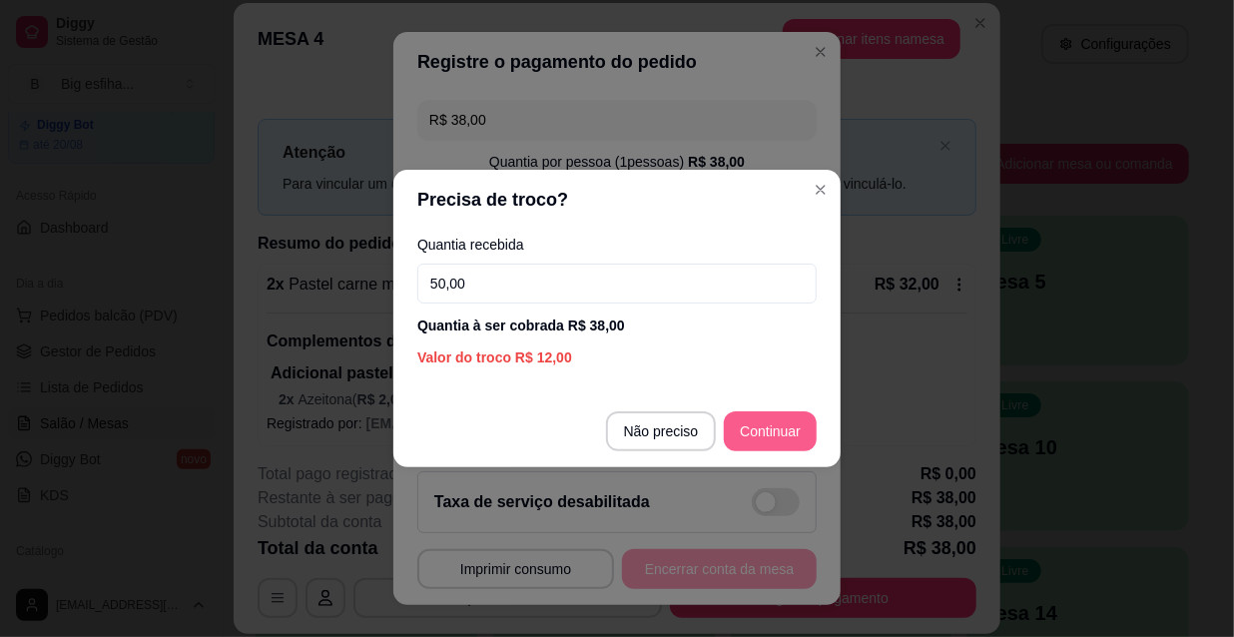
type input "50,00"
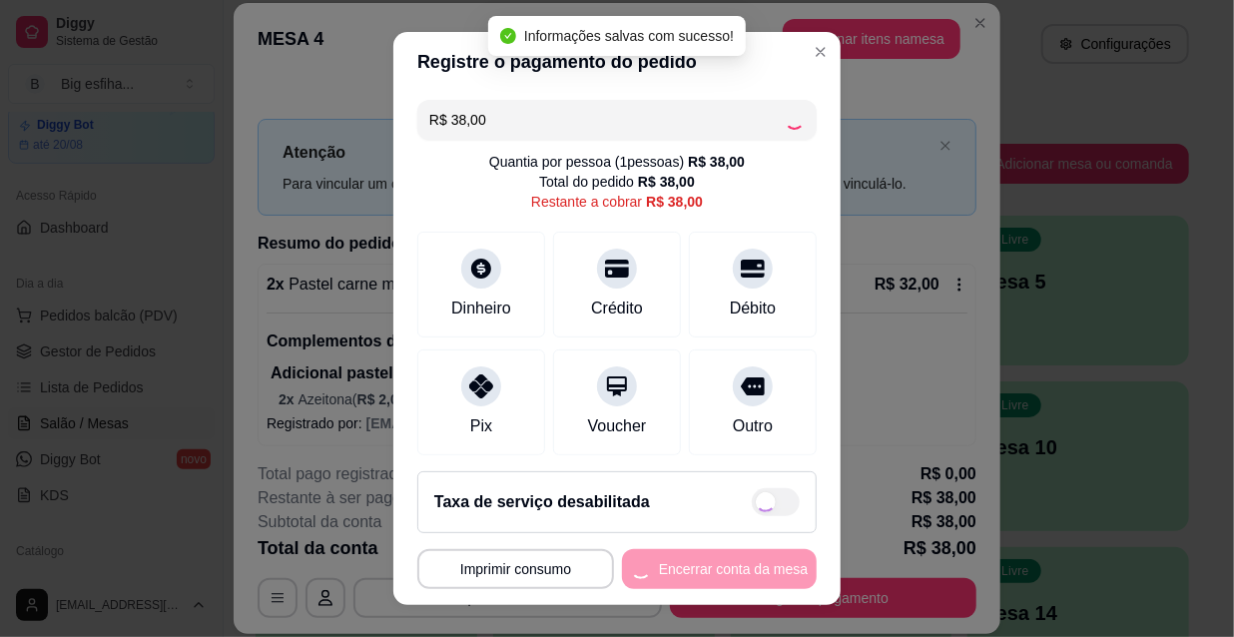
type input "R$ 0,00"
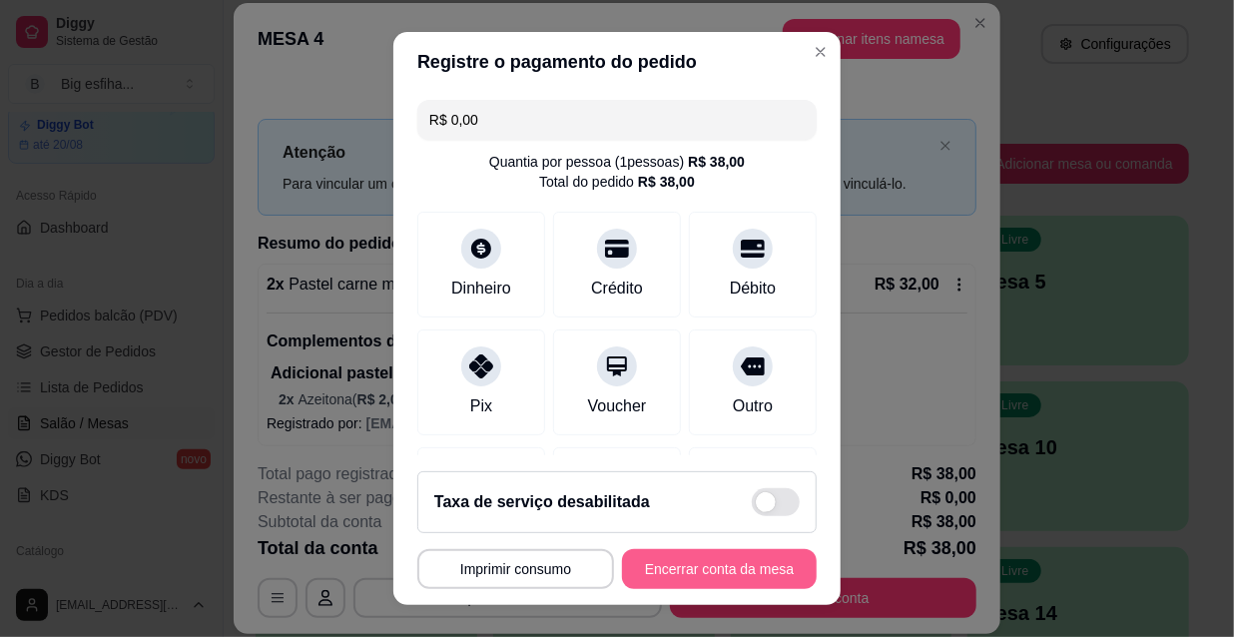
click at [745, 572] on button "Encerrar conta da mesa" at bounding box center [719, 569] width 195 height 40
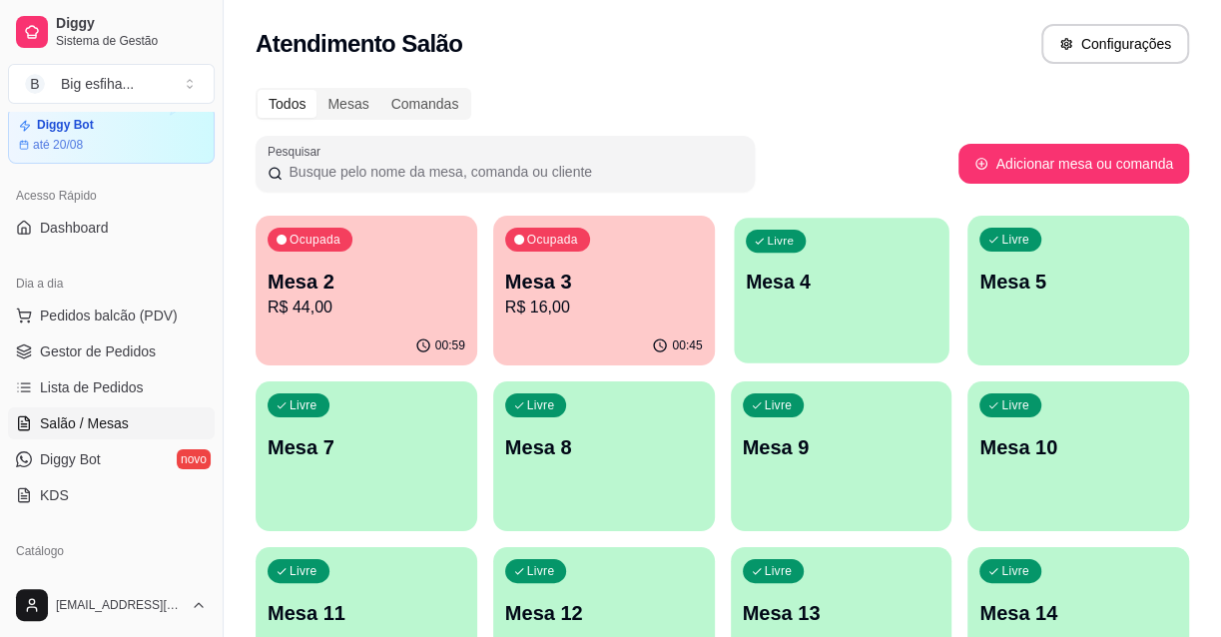
click at [809, 275] on p "Mesa 4" at bounding box center [841, 282] width 192 height 27
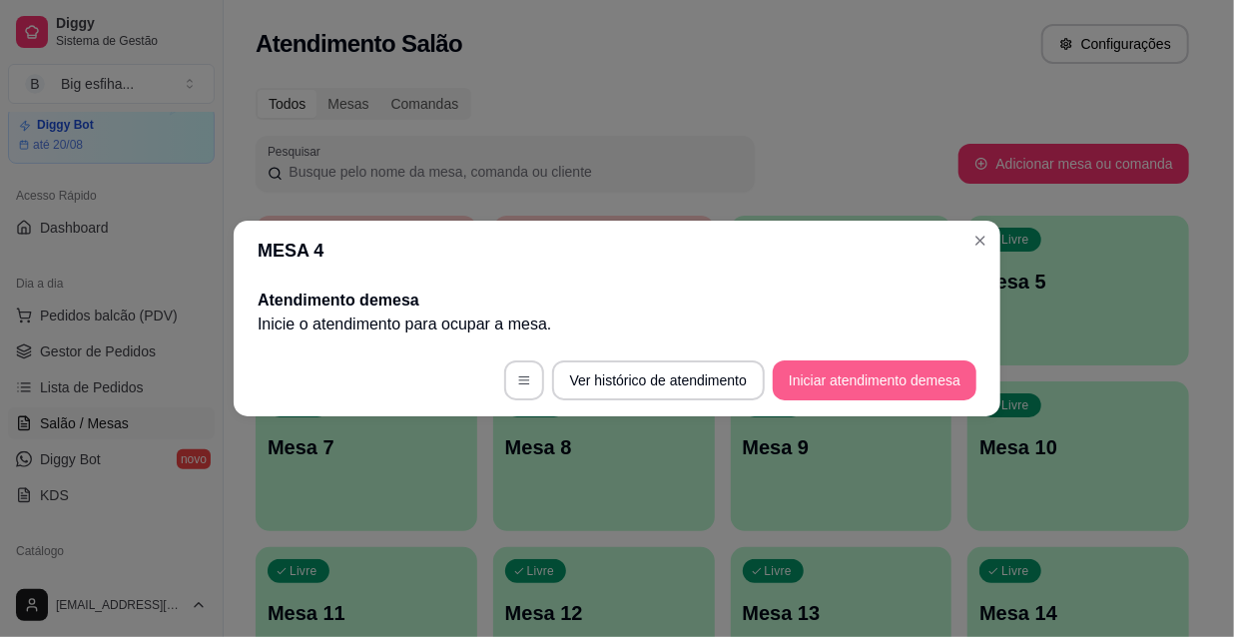
click at [866, 384] on button "Iniciar atendimento de mesa" at bounding box center [875, 380] width 204 height 40
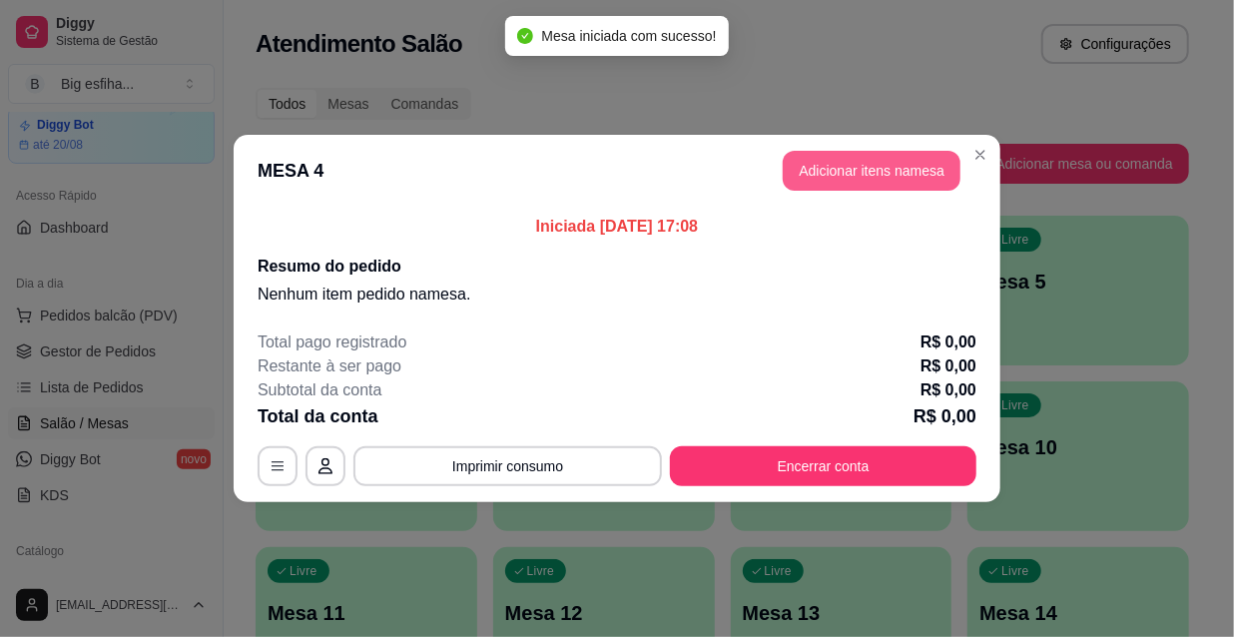
click at [883, 190] on header "MESA 4 Adicionar itens na mesa" at bounding box center [617, 171] width 767 height 72
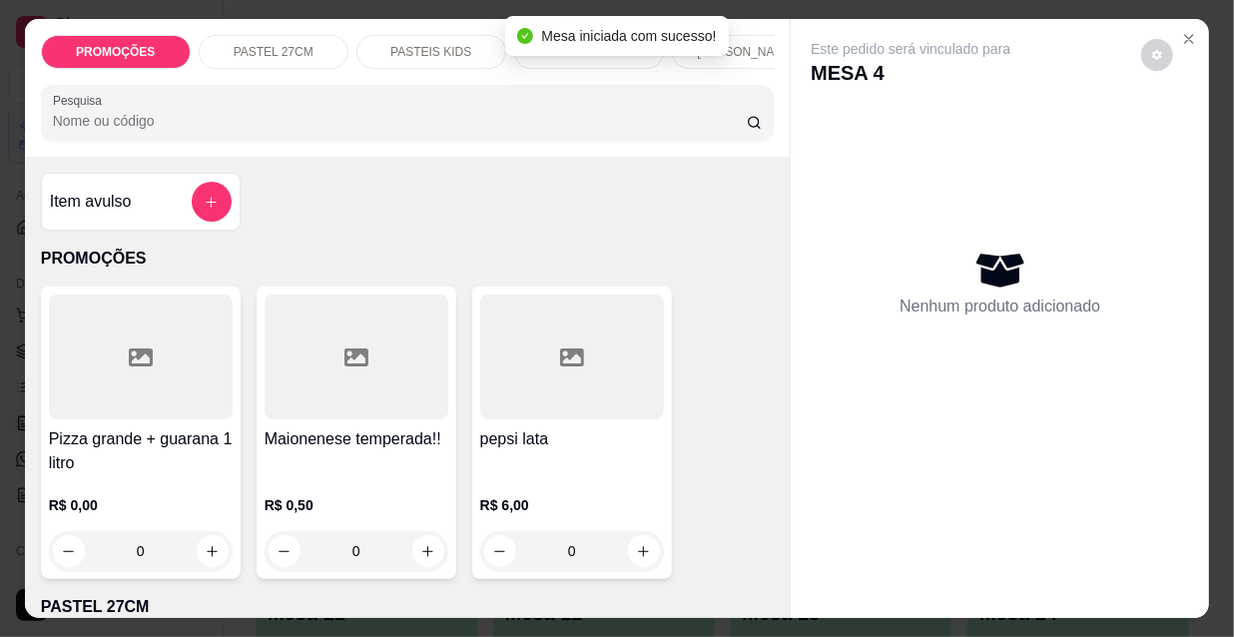
click at [751, 48] on p "[PERSON_NAME]" at bounding box center [746, 52] width 99 height 16
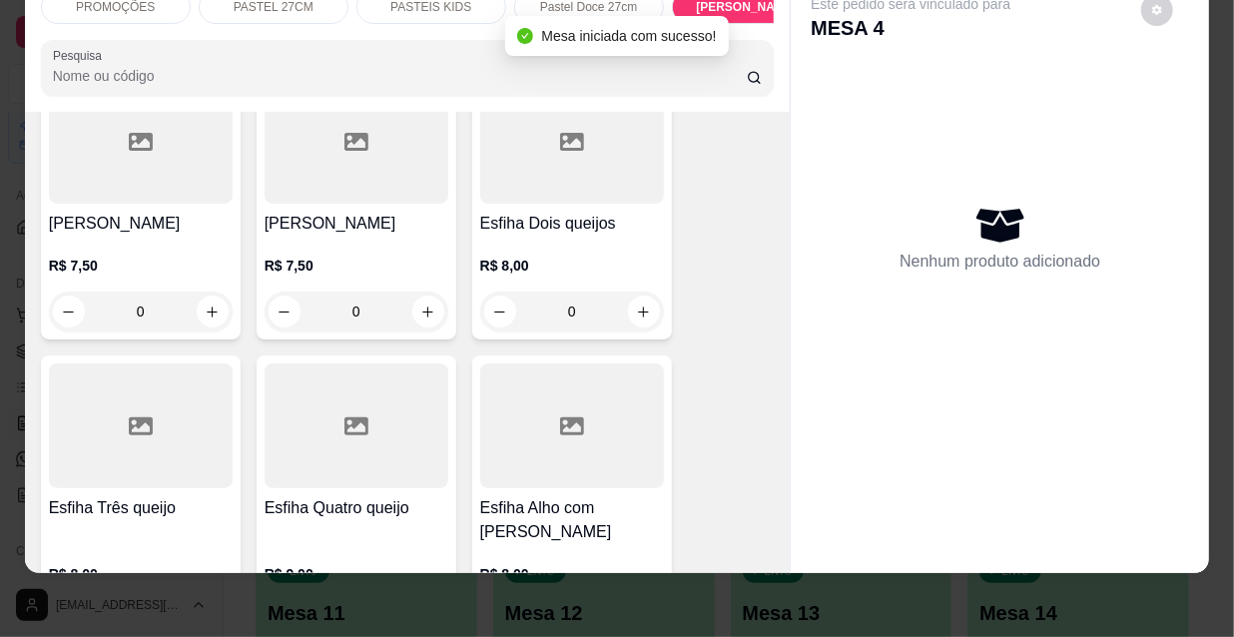
scroll to position [9489, 0]
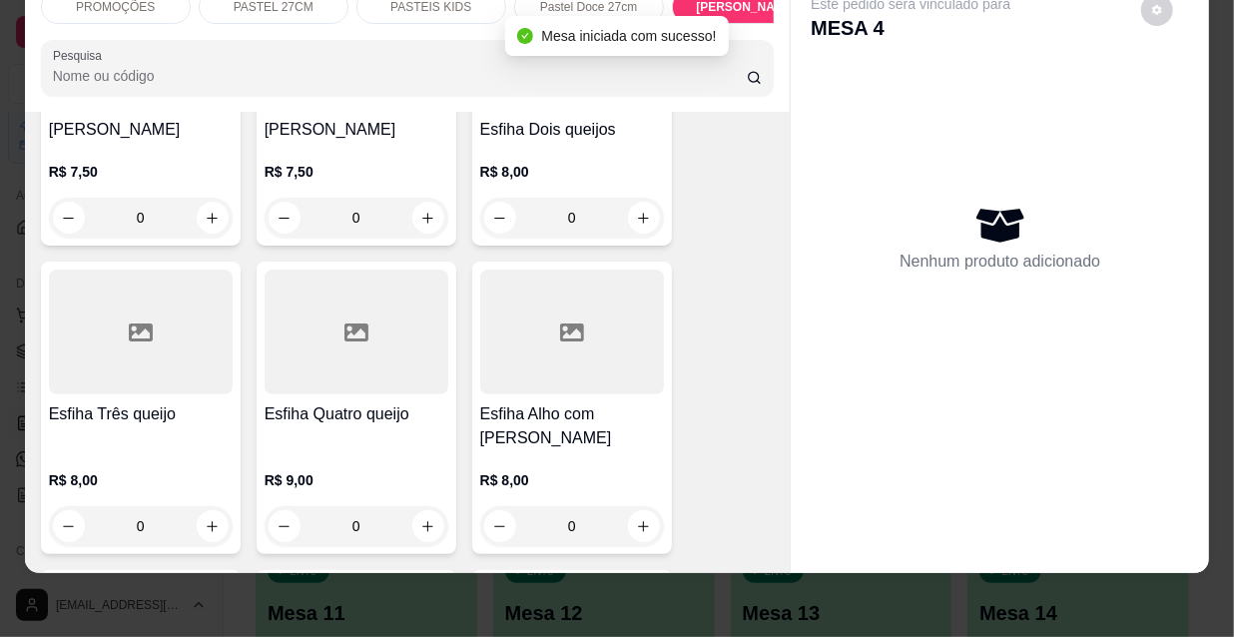
click at [349, 402] on h4 "Esfiha Quatro queijo" at bounding box center [357, 414] width 184 height 24
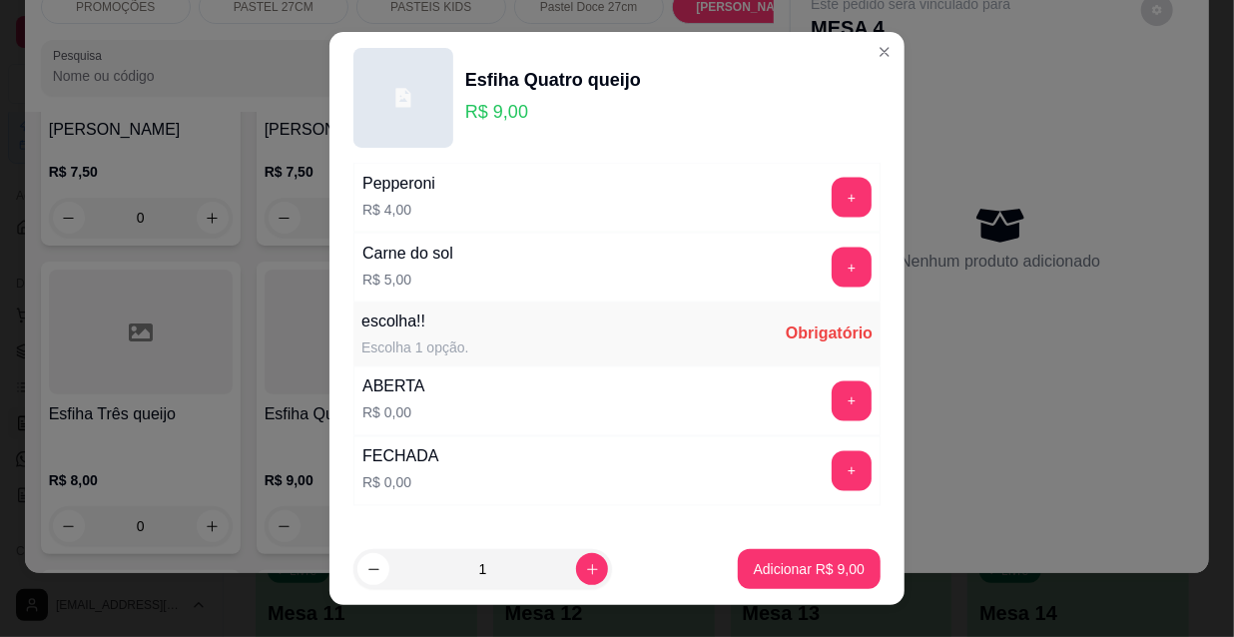
scroll to position [1658, 0]
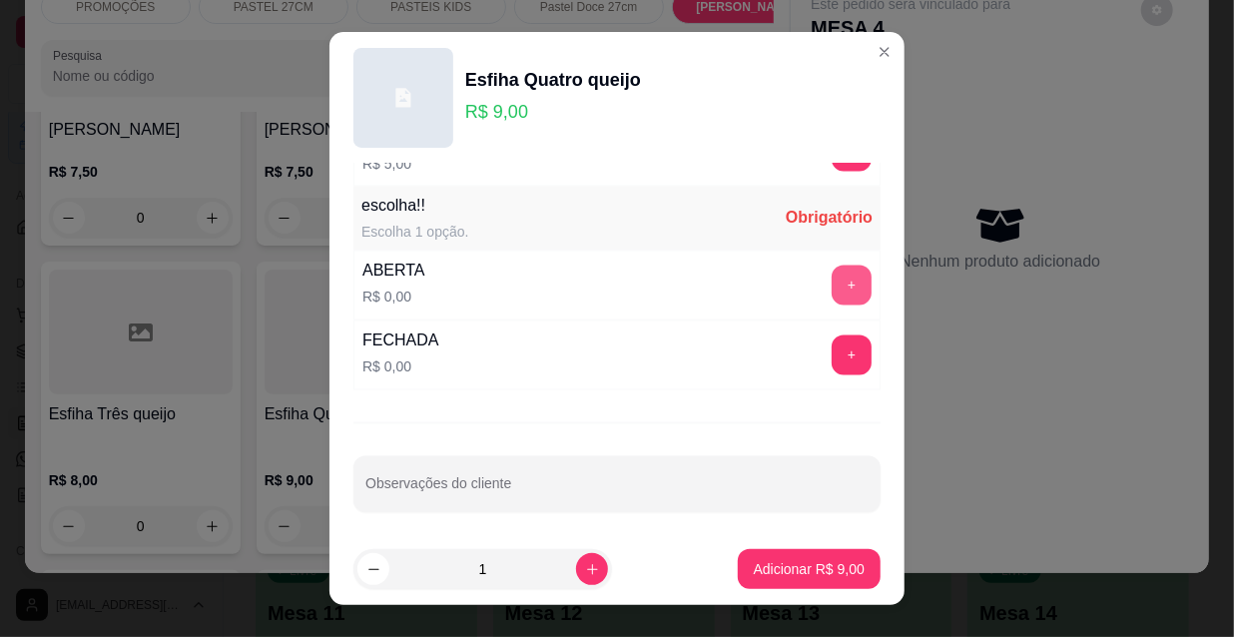
click at [832, 287] on button "+" at bounding box center [852, 286] width 40 height 40
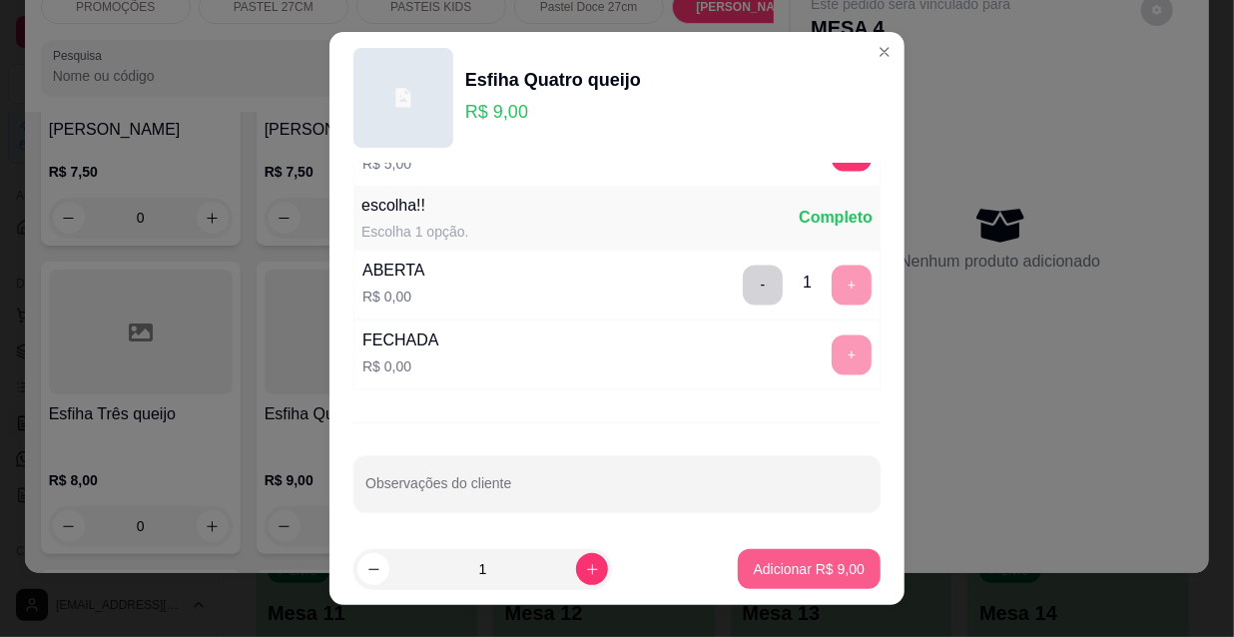
click at [814, 561] on p "Adicionar R$ 9,00" at bounding box center [809, 569] width 111 height 20
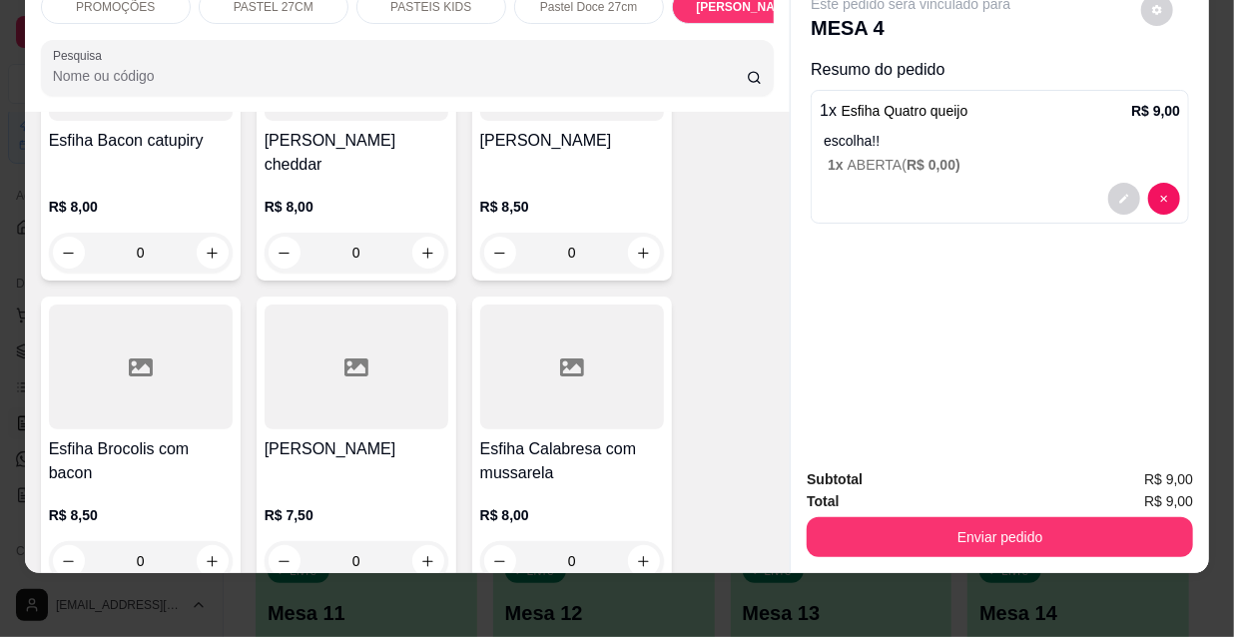
scroll to position [10669, 0]
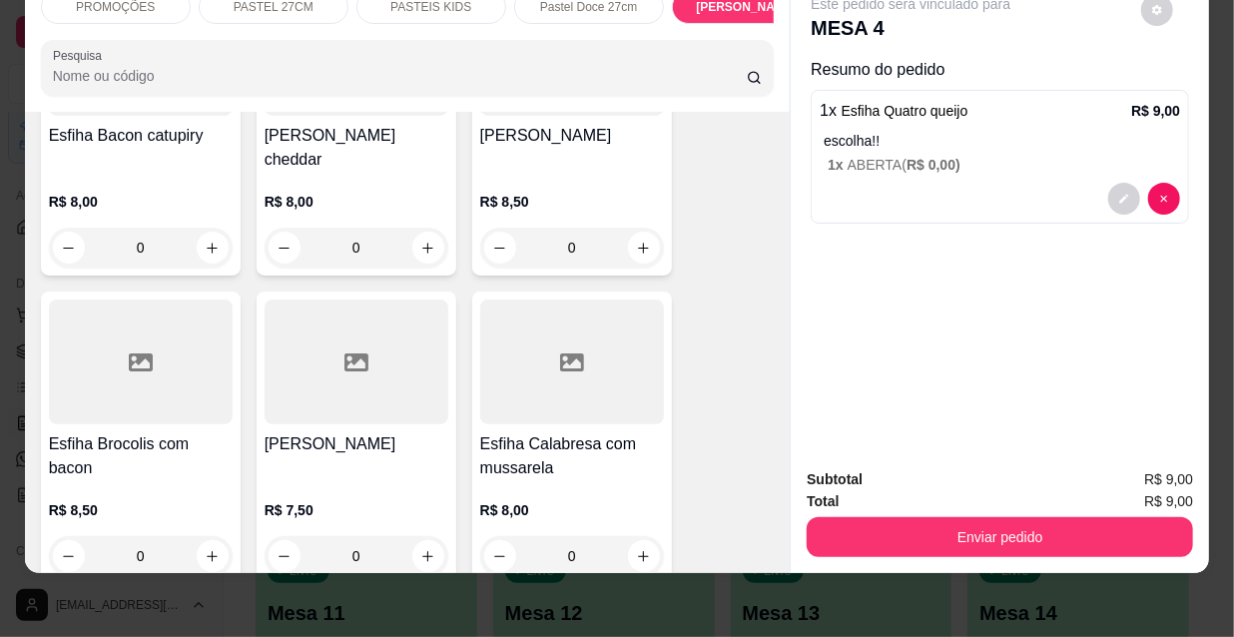
click at [554, 432] on h4 "Esfiha Calabresa com mussarela" at bounding box center [572, 456] width 184 height 48
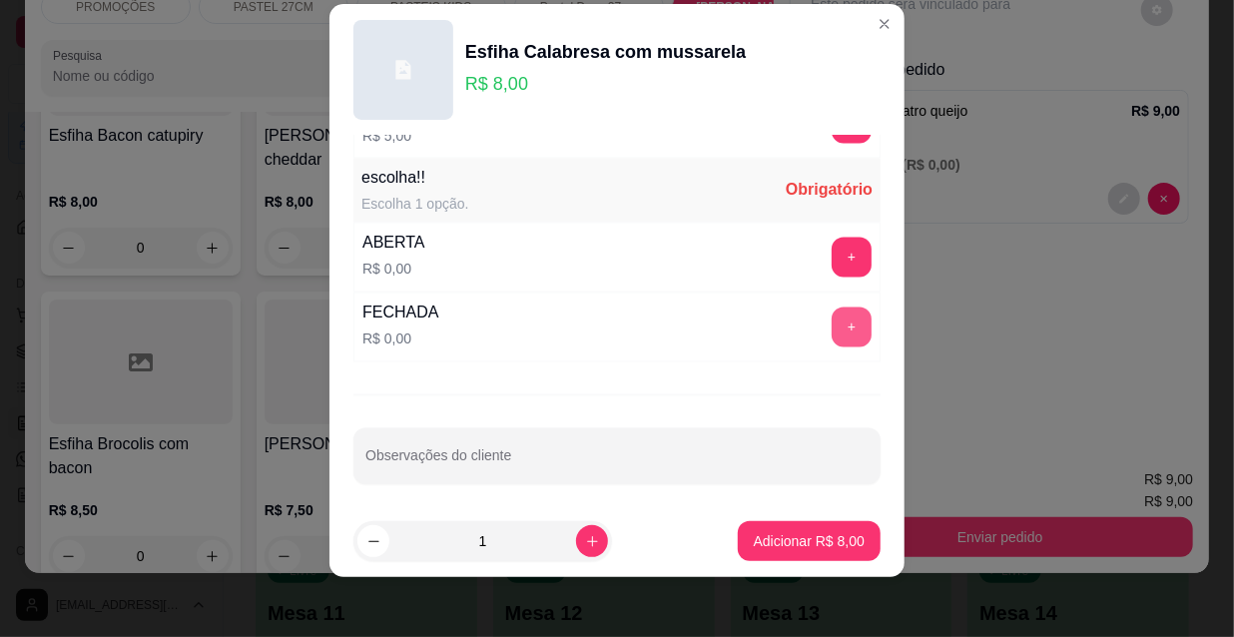
scroll to position [31, 0]
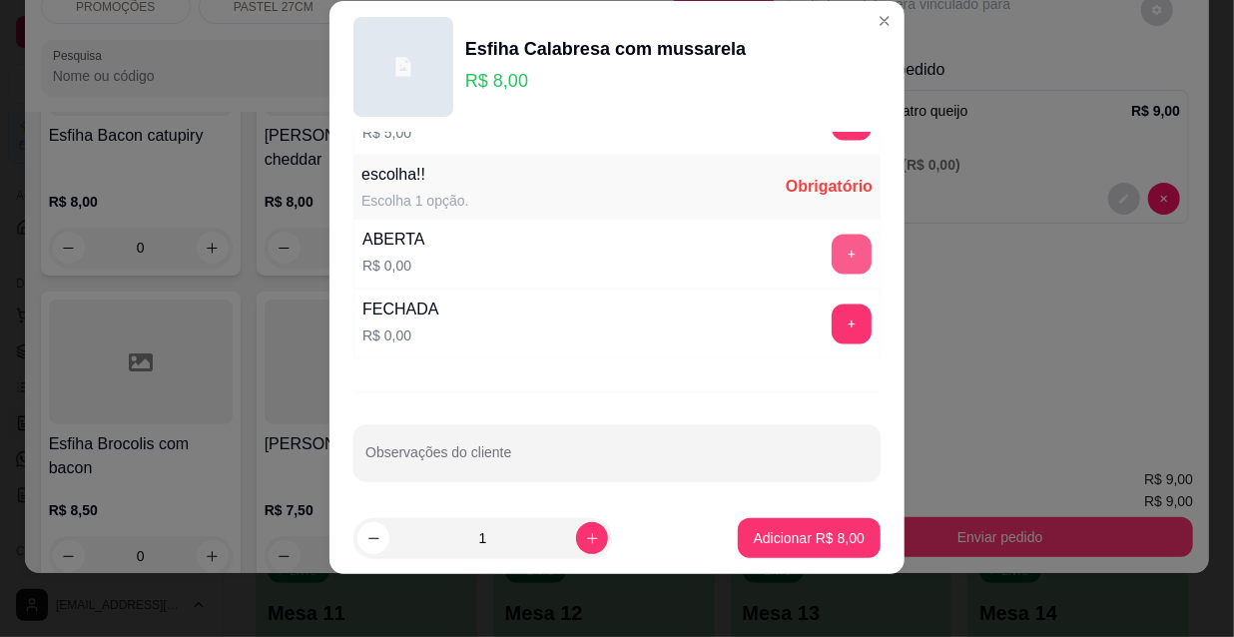
click at [832, 252] on button "+" at bounding box center [852, 255] width 40 height 40
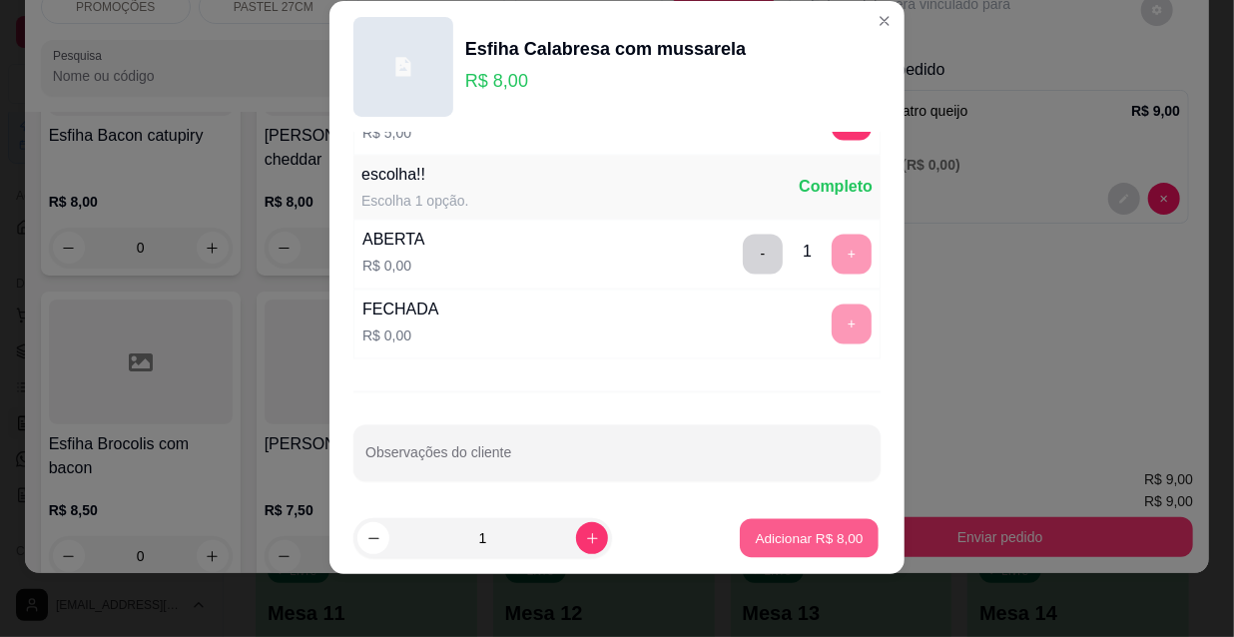
click at [821, 533] on p "Adicionar R$ 8,00" at bounding box center [809, 537] width 108 height 19
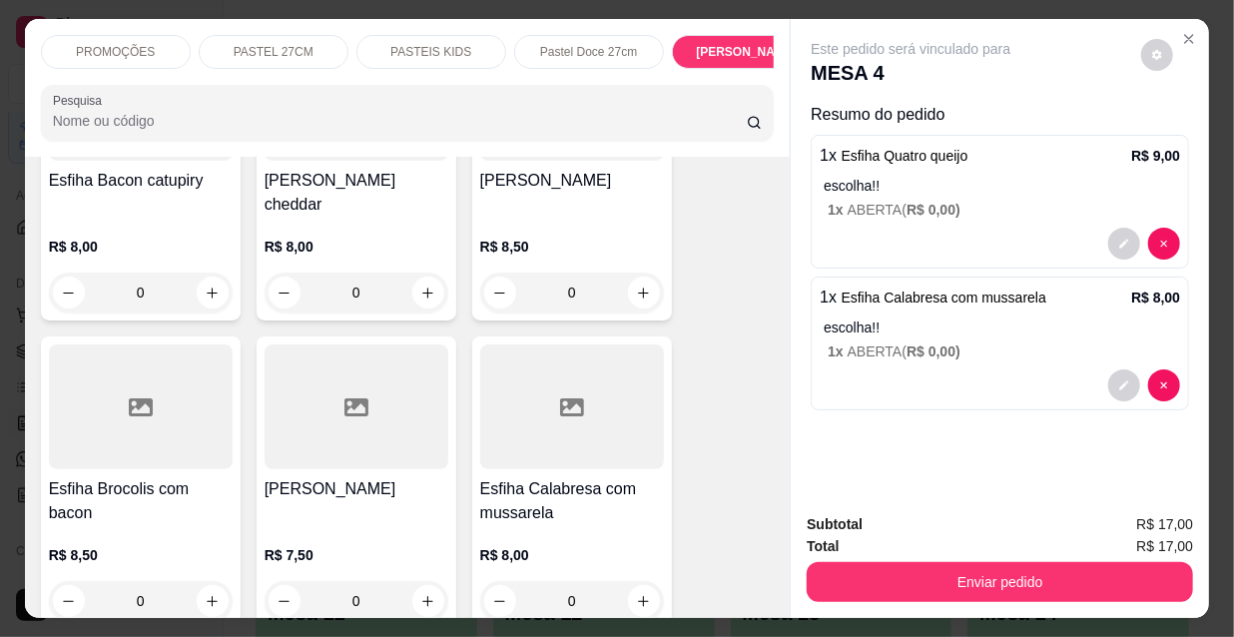
scroll to position [0, 1150]
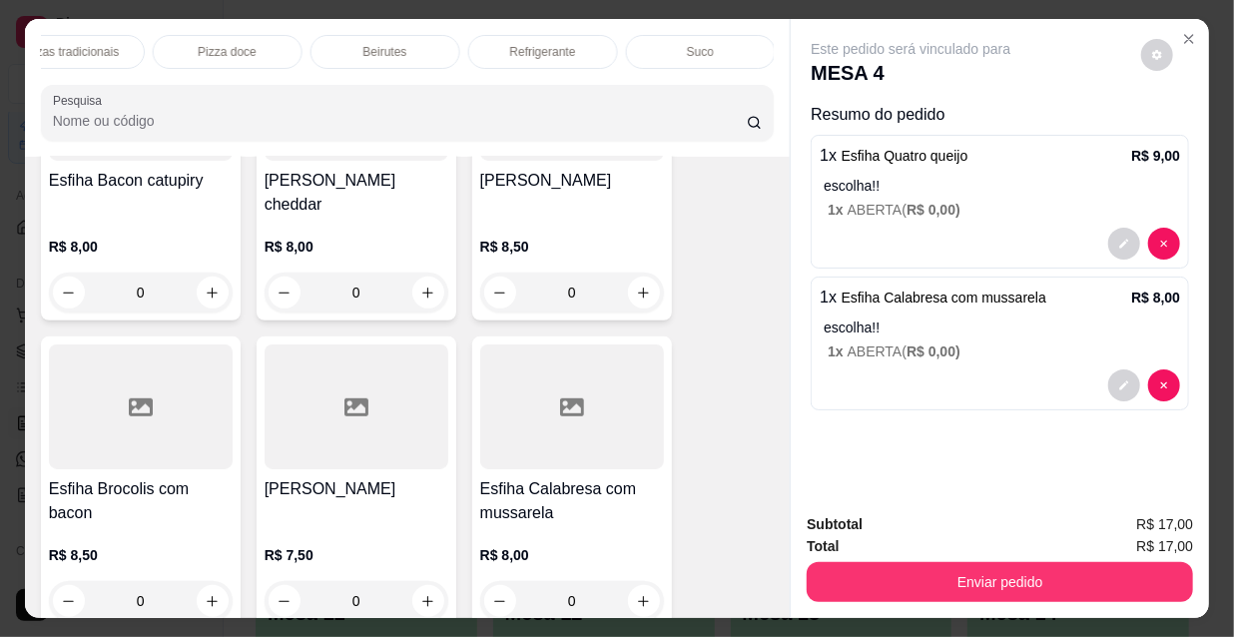
click at [510, 46] on p "Refrigerante" at bounding box center [543, 52] width 66 height 16
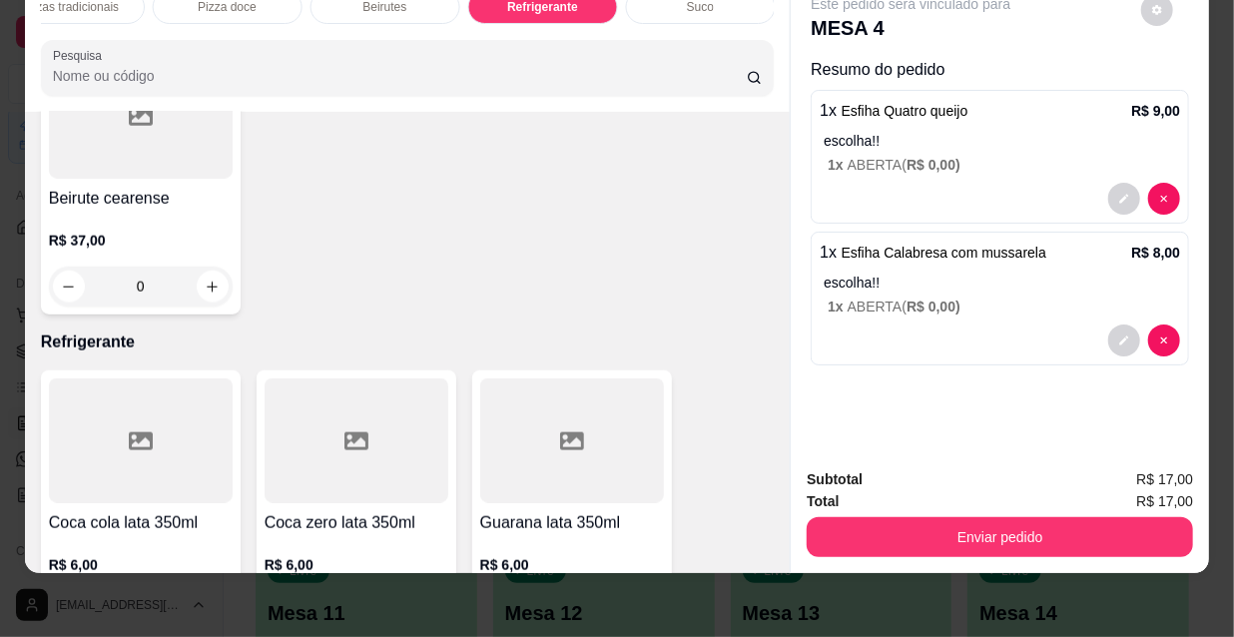
scroll to position [18086, 0]
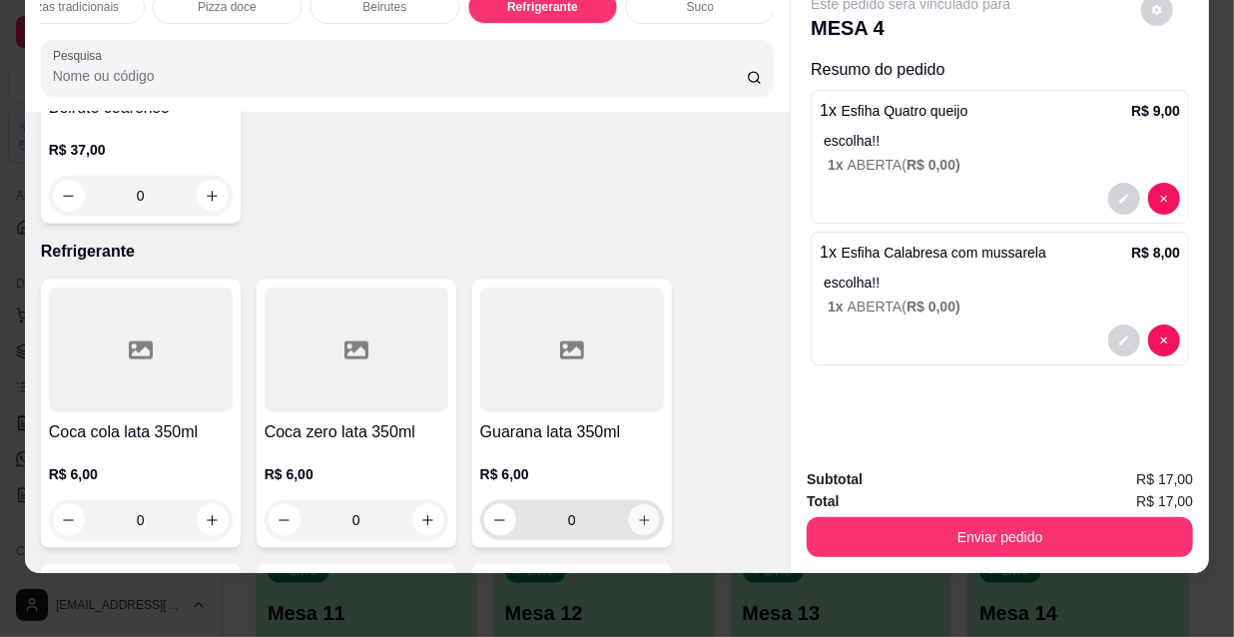
click at [639, 513] on icon "increase-product-quantity" at bounding box center [643, 520] width 15 height 15
type input "1"
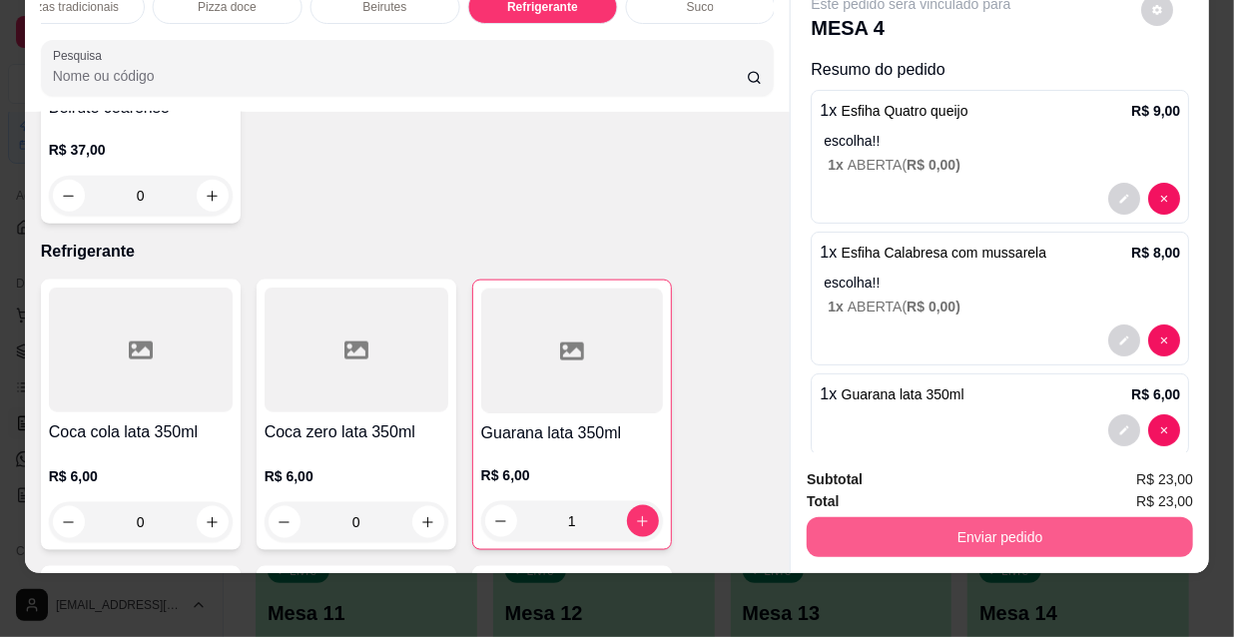
click at [1031, 517] on button "Enviar pedido" at bounding box center [1000, 537] width 386 height 40
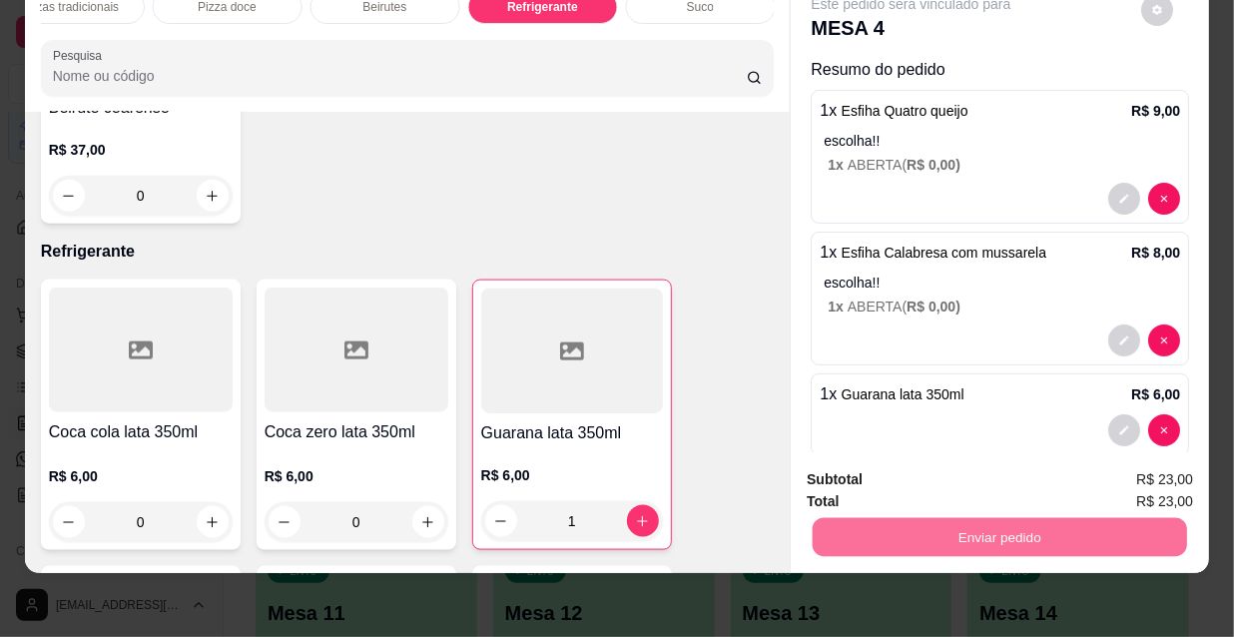
click at [988, 475] on button "Não registrar e enviar pedido" at bounding box center [936, 474] width 208 height 38
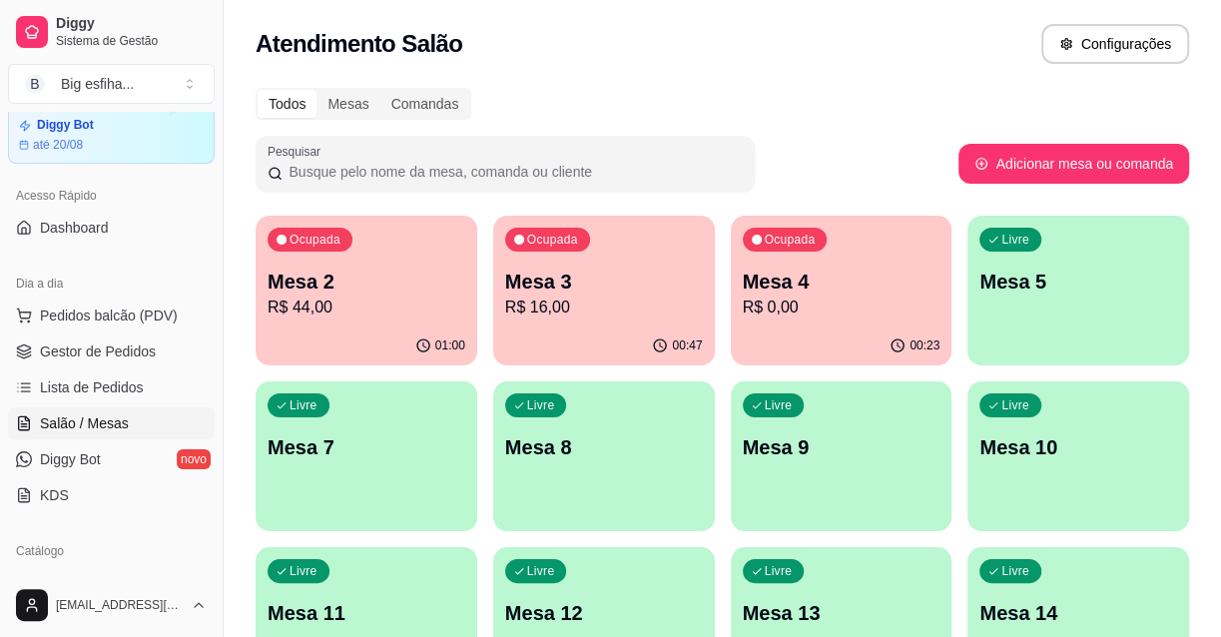
click at [552, 280] on p "Mesa 3" at bounding box center [604, 282] width 198 height 28
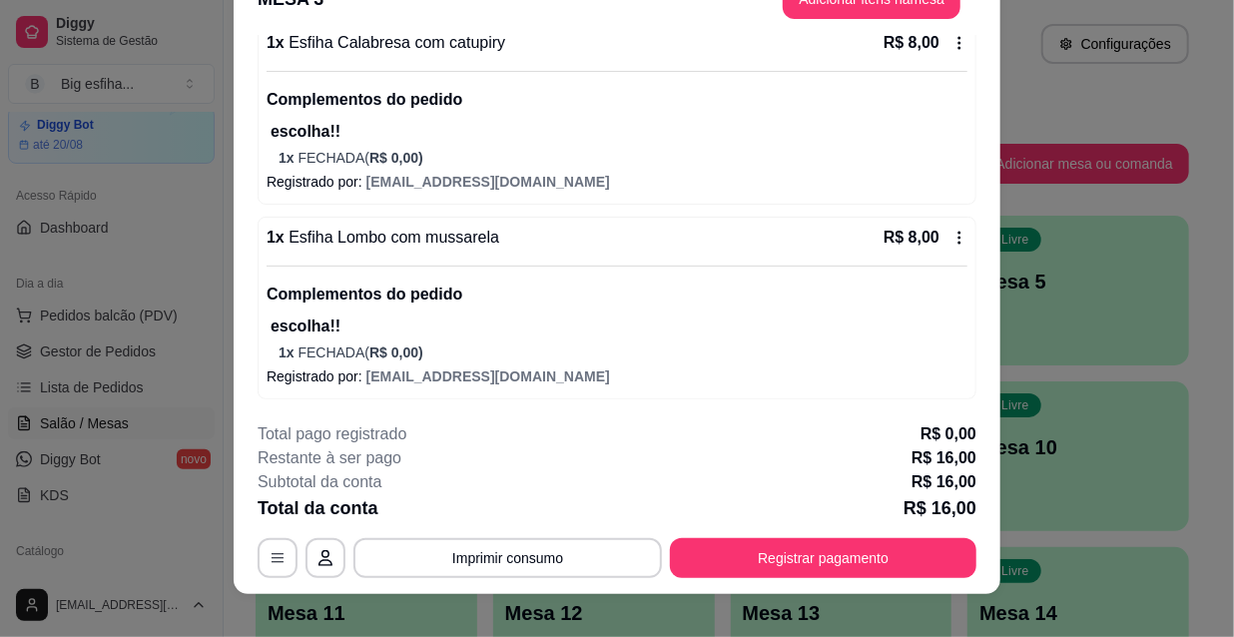
scroll to position [60, 0]
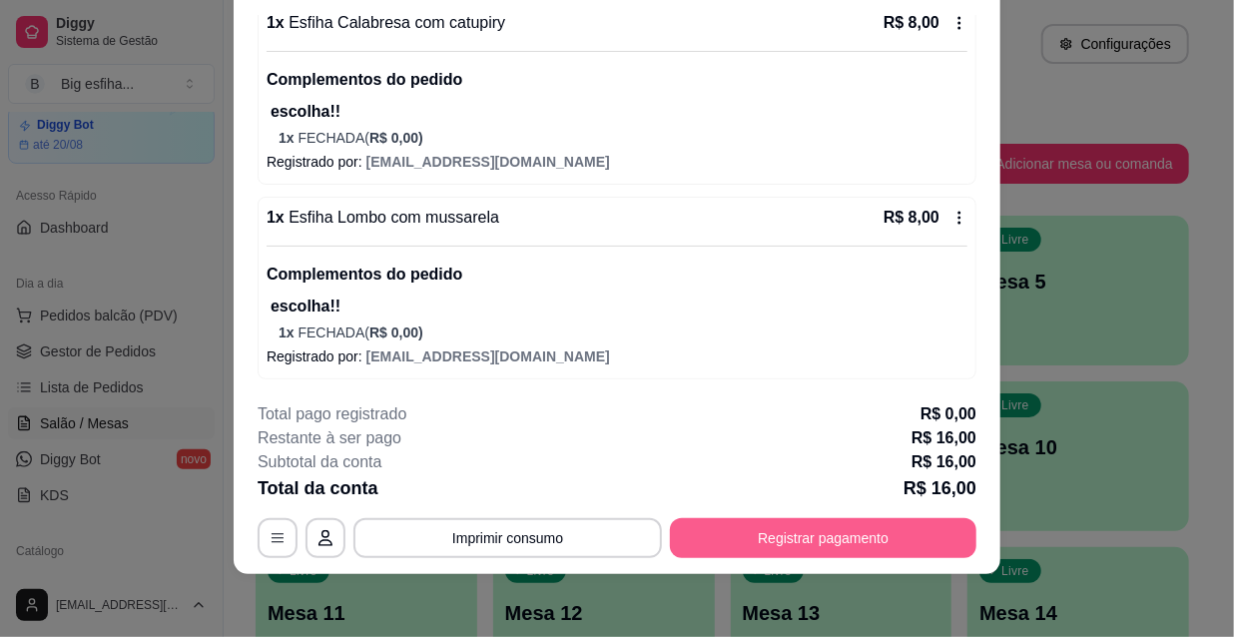
click at [753, 539] on button "Registrar pagamento" at bounding box center [823, 538] width 307 height 40
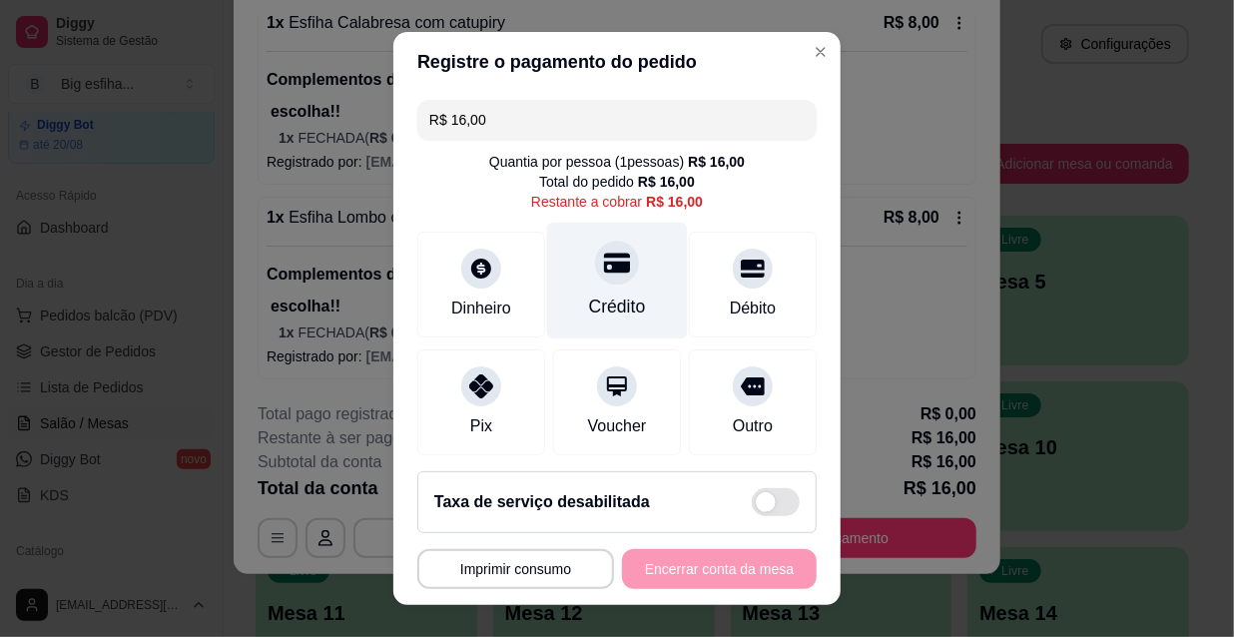
click at [617, 281] on div "Crédito" at bounding box center [617, 281] width 141 height 117
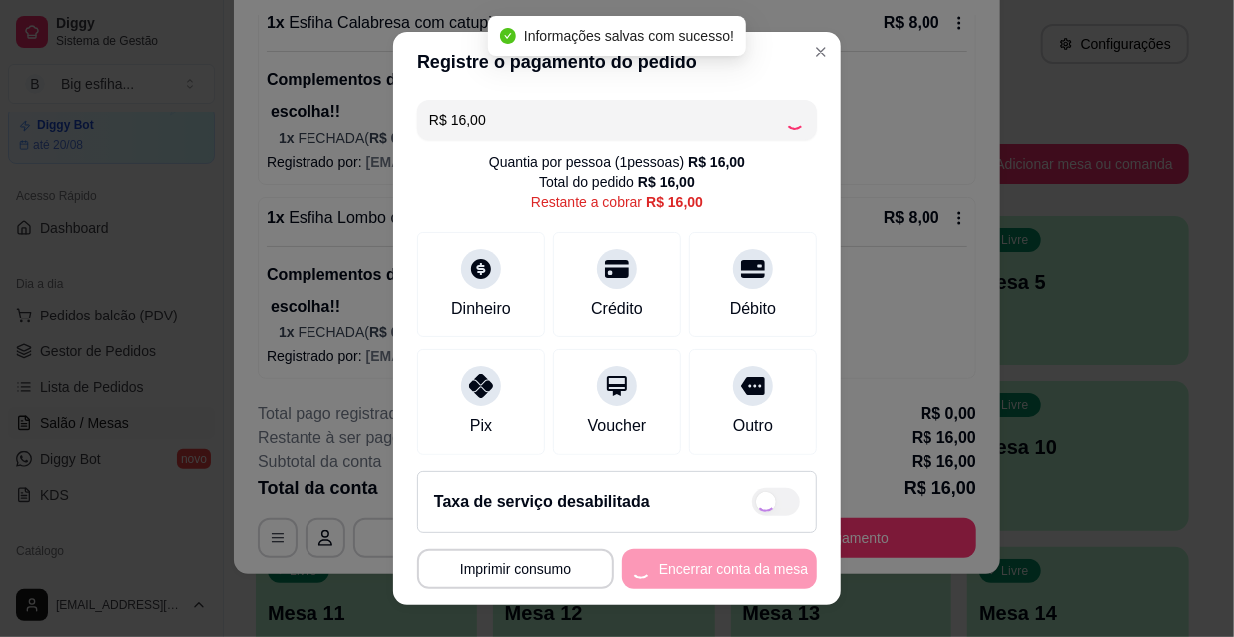
type input "R$ 0,00"
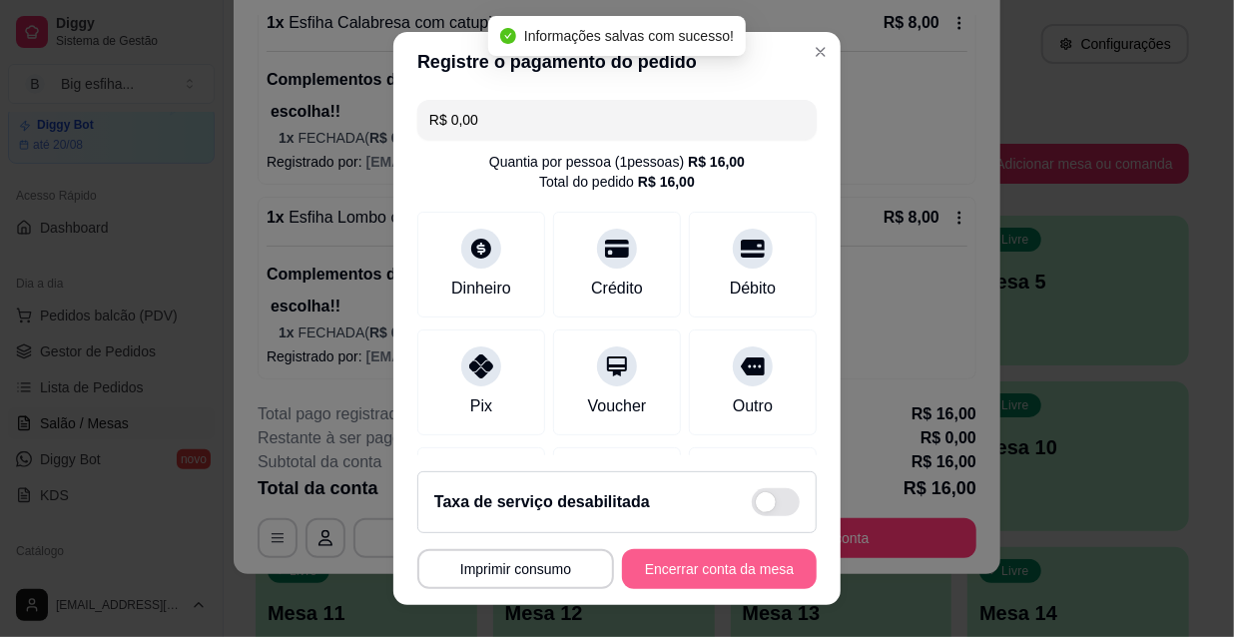
click at [677, 564] on button "Encerrar conta da mesa" at bounding box center [719, 569] width 195 height 40
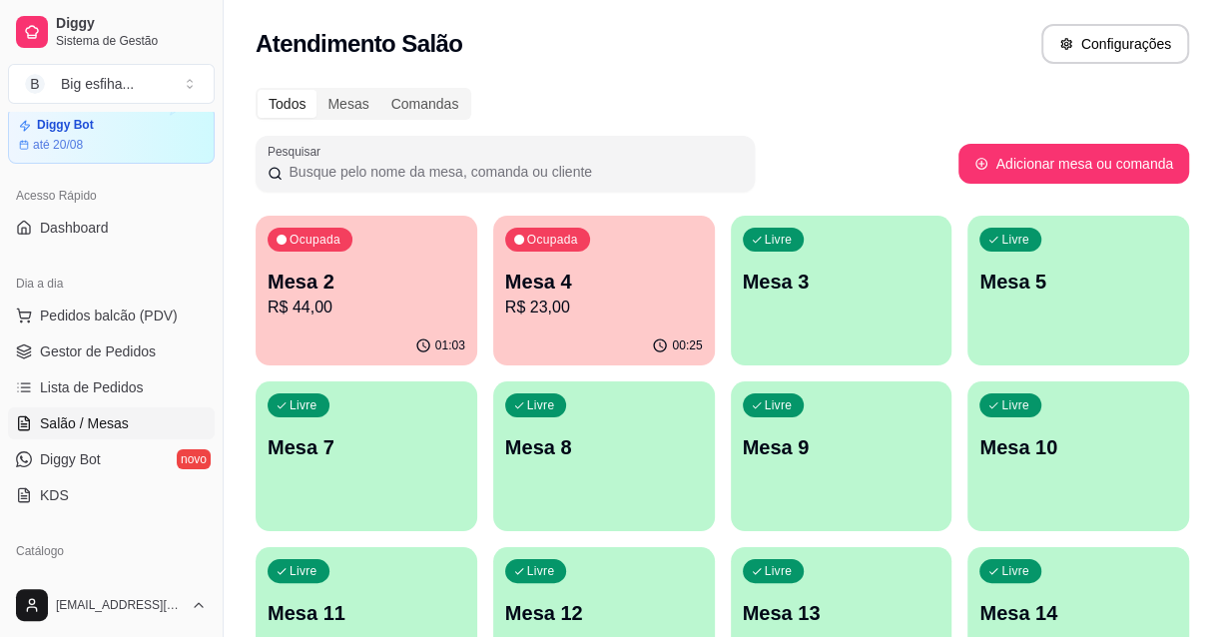
click at [330, 283] on p "Mesa 2" at bounding box center [367, 282] width 198 height 28
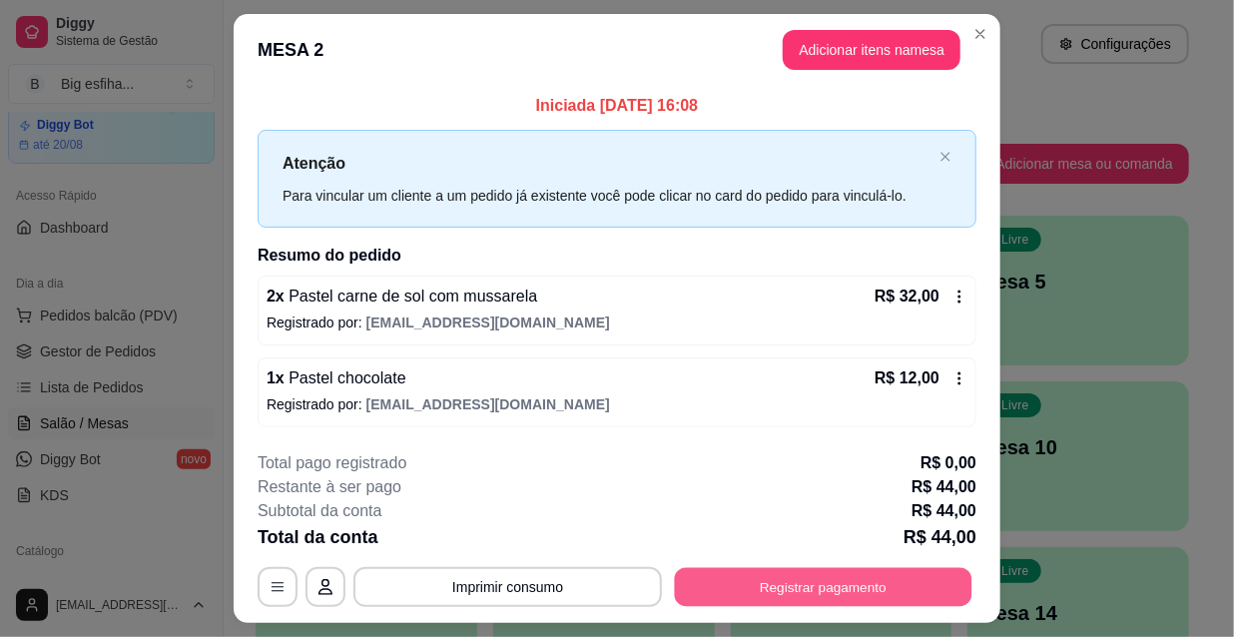
click at [809, 581] on button "Registrar pagamento" at bounding box center [824, 586] width 298 height 39
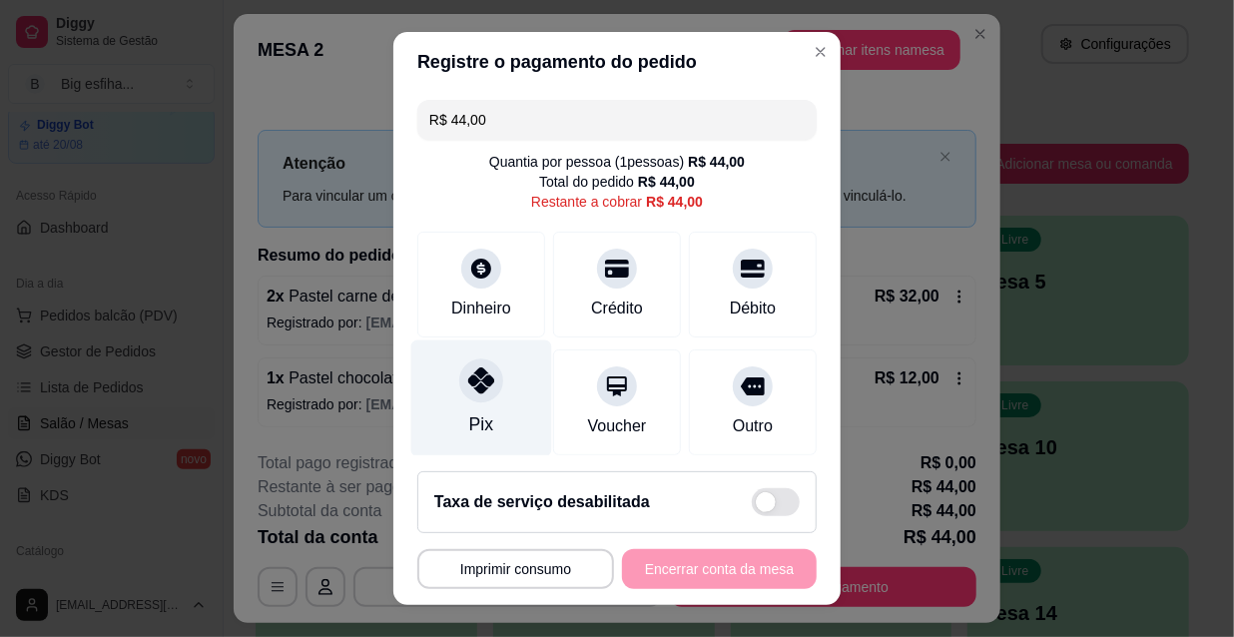
click at [455, 399] on div "Pix" at bounding box center [481, 398] width 141 height 117
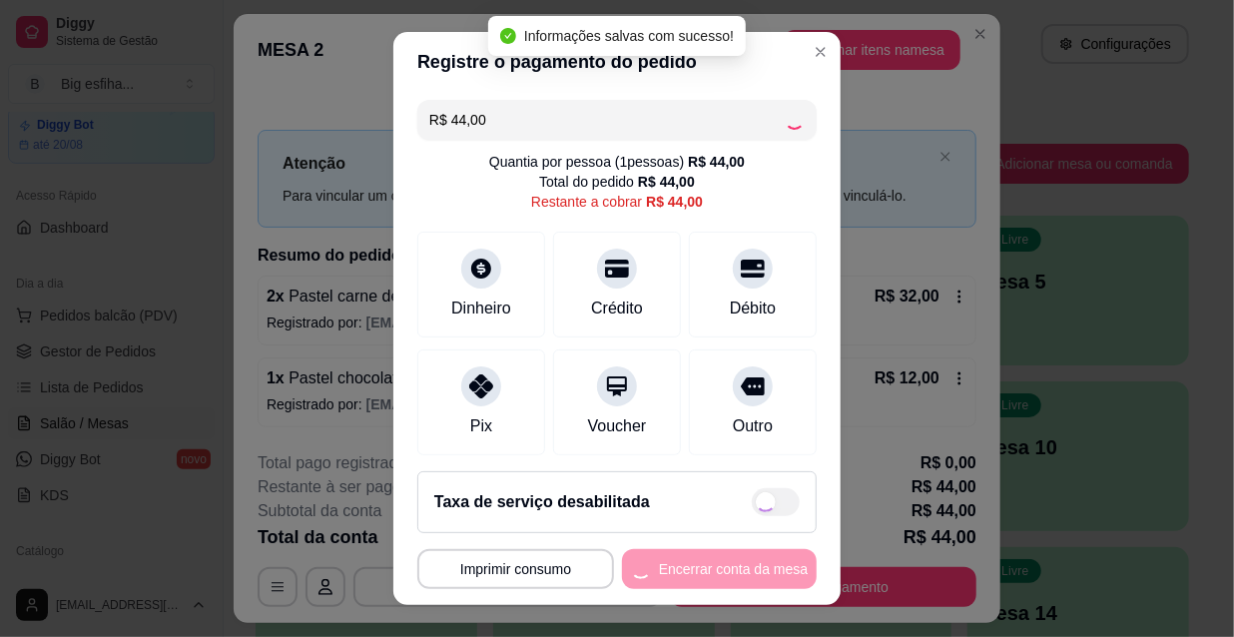
type input "R$ 0,00"
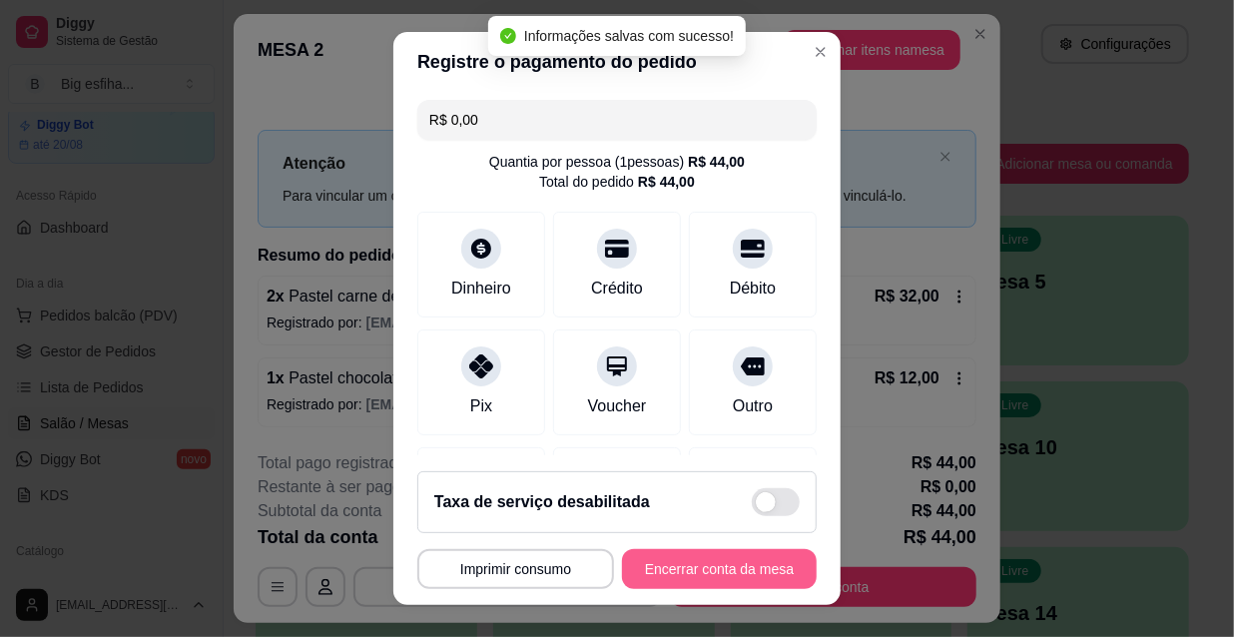
click at [709, 562] on button "Encerrar conta da mesa" at bounding box center [719, 569] width 195 height 40
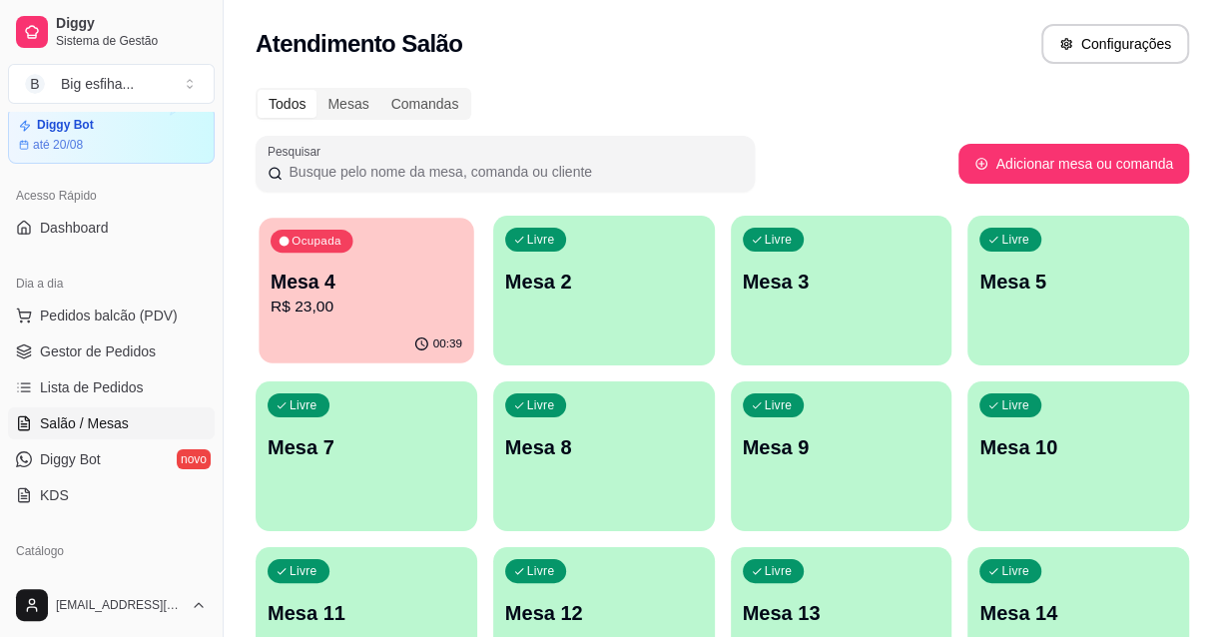
click at [357, 303] on p "R$ 23,00" at bounding box center [367, 307] width 192 height 23
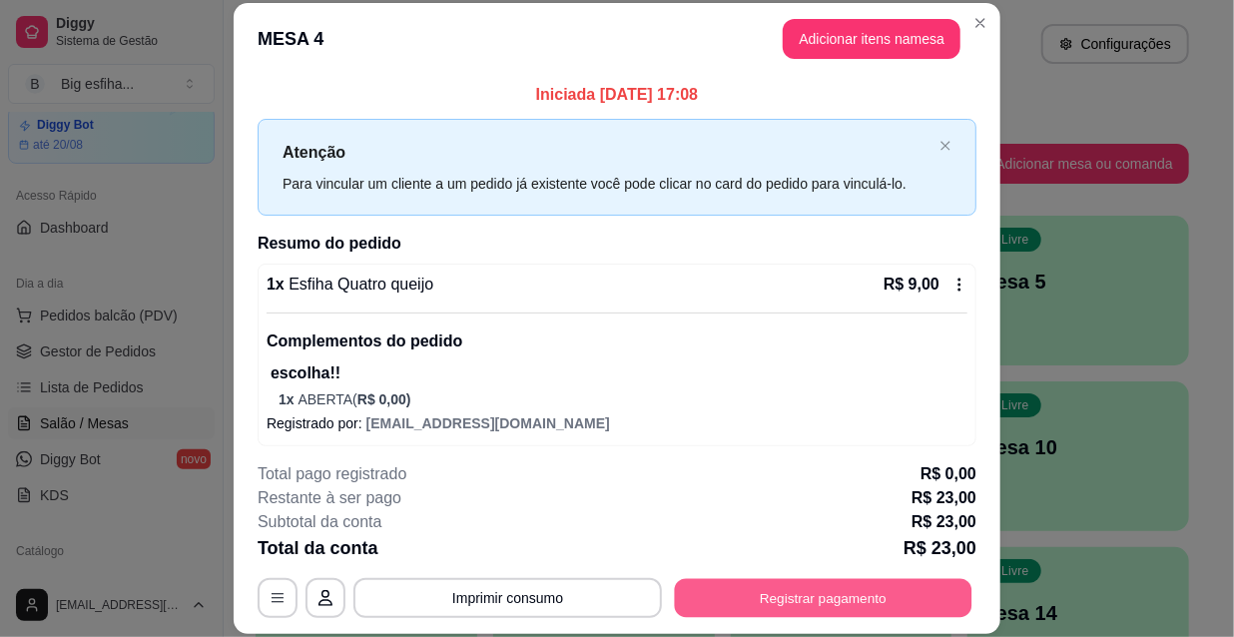
click at [826, 592] on button "Registrar pagamento" at bounding box center [824, 597] width 298 height 39
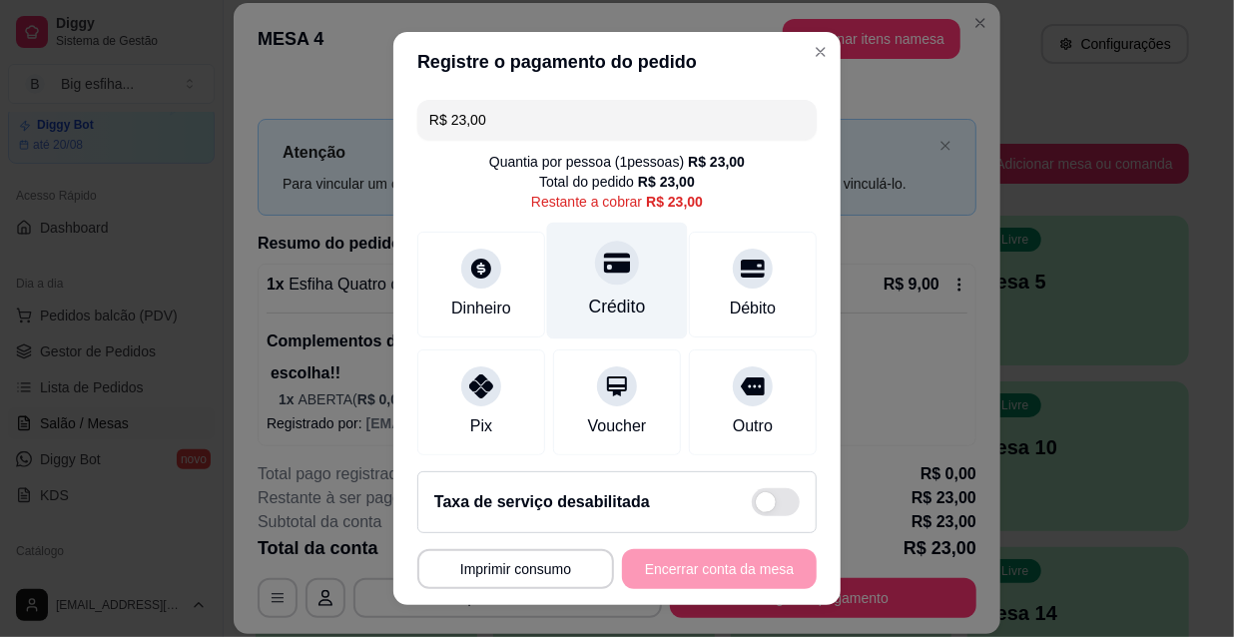
click at [604, 260] on icon at bounding box center [617, 263] width 26 height 26
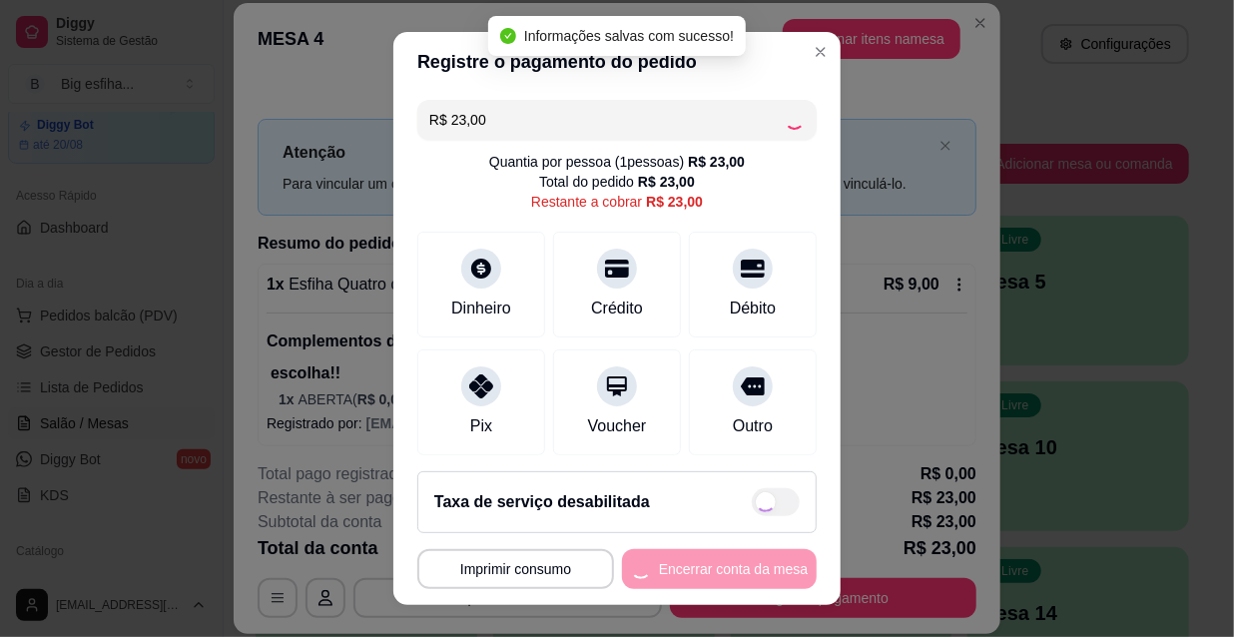
type input "R$ 0,00"
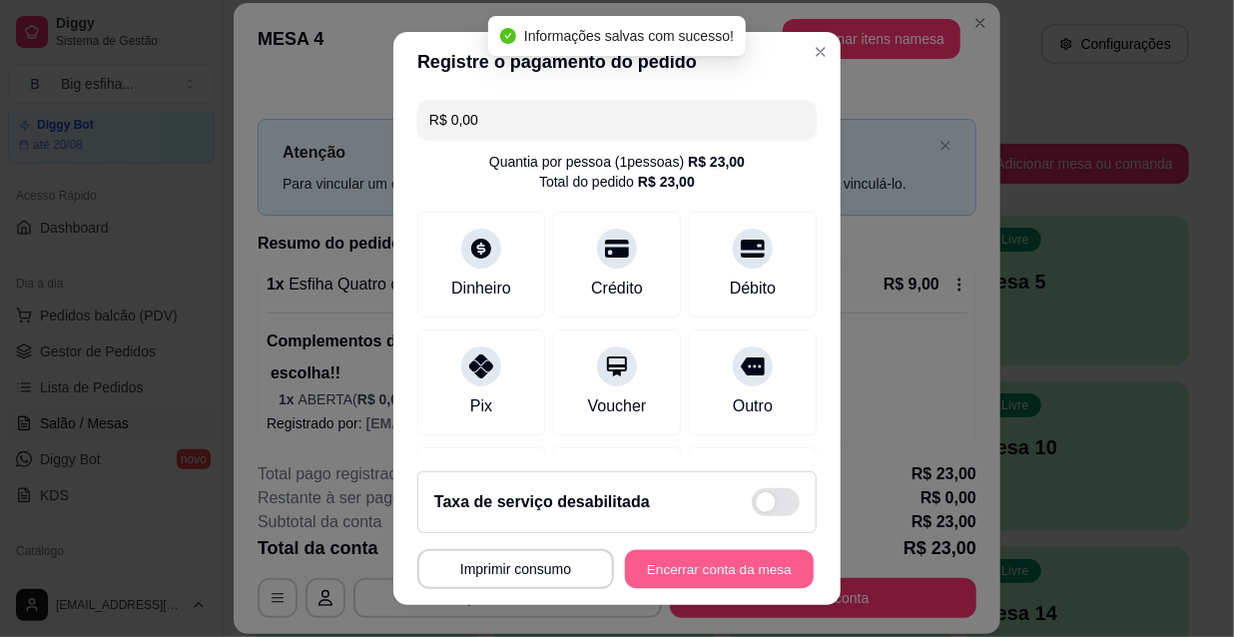
click at [662, 571] on button "Encerrar conta da mesa" at bounding box center [719, 569] width 189 height 39
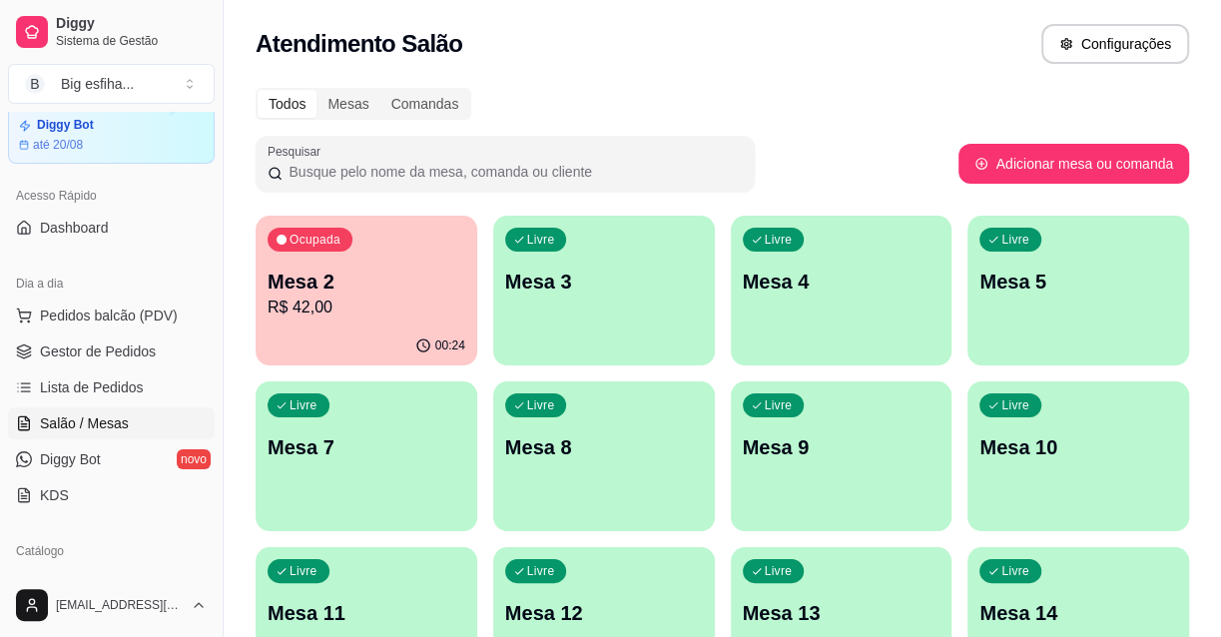
click at [395, 335] on div "00:24" at bounding box center [367, 346] width 222 height 39
click at [360, 275] on p "Mesa 2" at bounding box center [367, 282] width 198 height 28
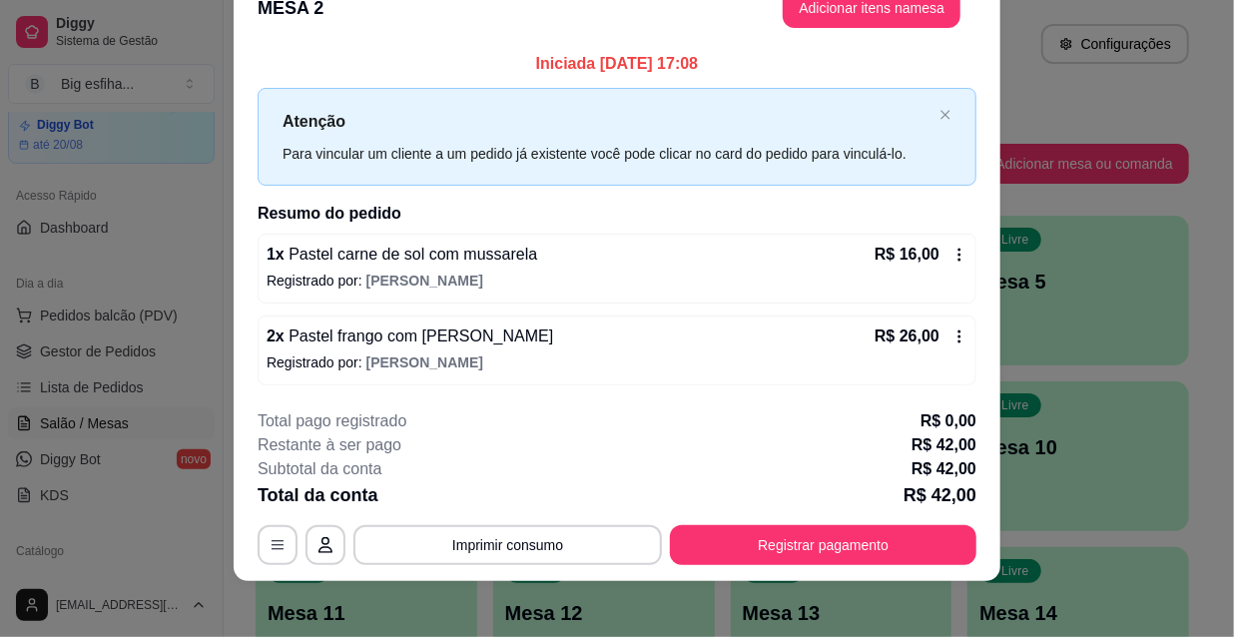
scroll to position [49, 0]
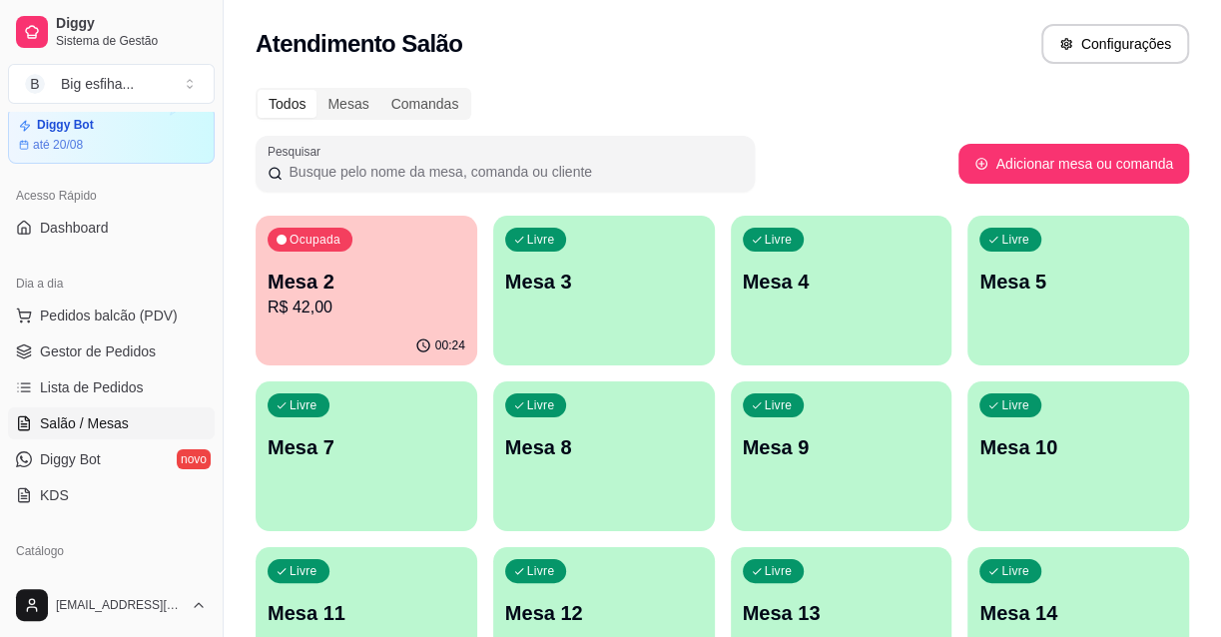
click at [640, 300] on div "Livre Mesa 3" at bounding box center [604, 279] width 222 height 126
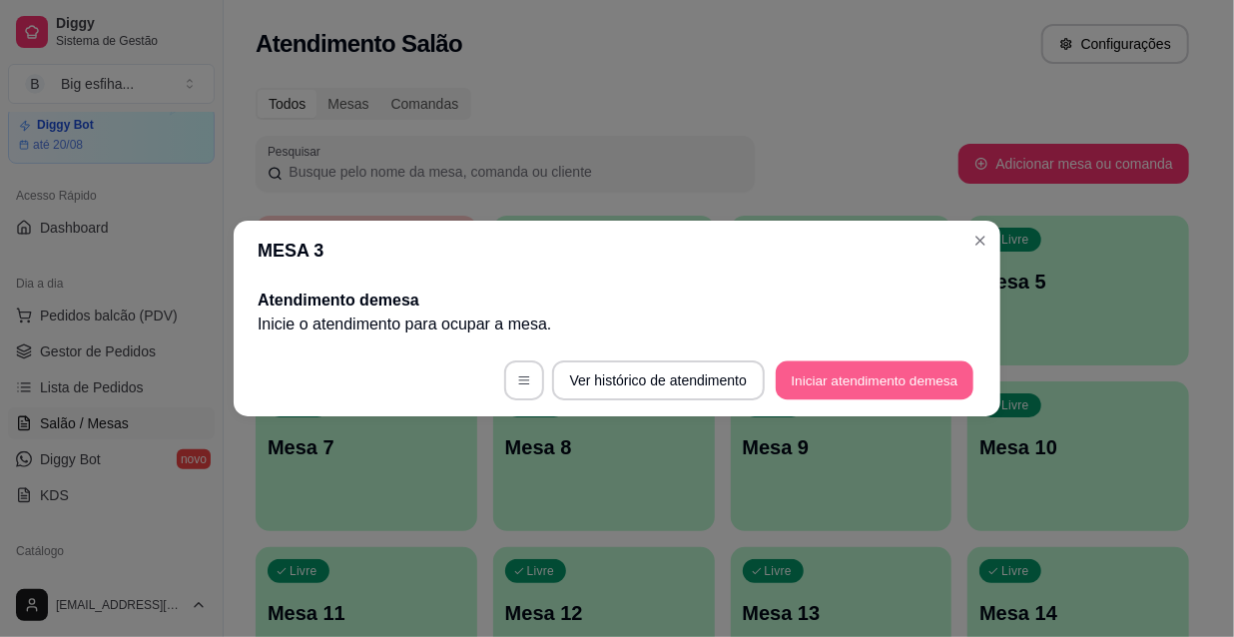
click at [851, 374] on button "Iniciar atendimento de mesa" at bounding box center [875, 380] width 198 height 39
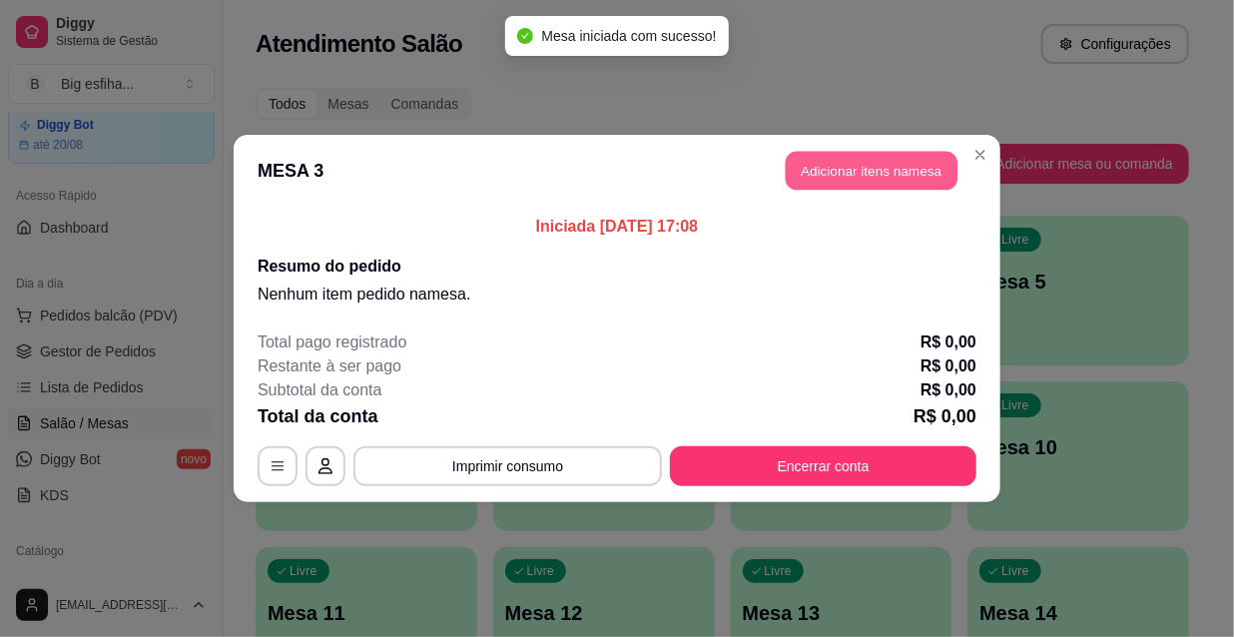
click at [829, 172] on button "Adicionar itens na mesa" at bounding box center [872, 171] width 172 height 39
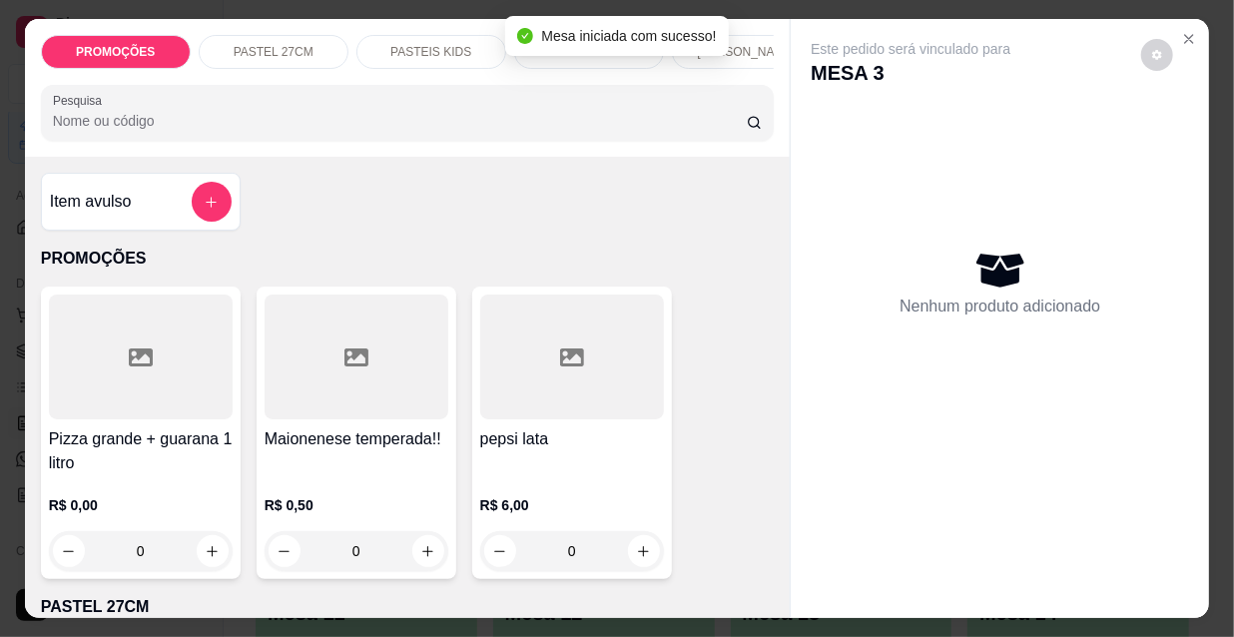
click at [737, 45] on p "[PERSON_NAME]" at bounding box center [746, 52] width 99 height 16
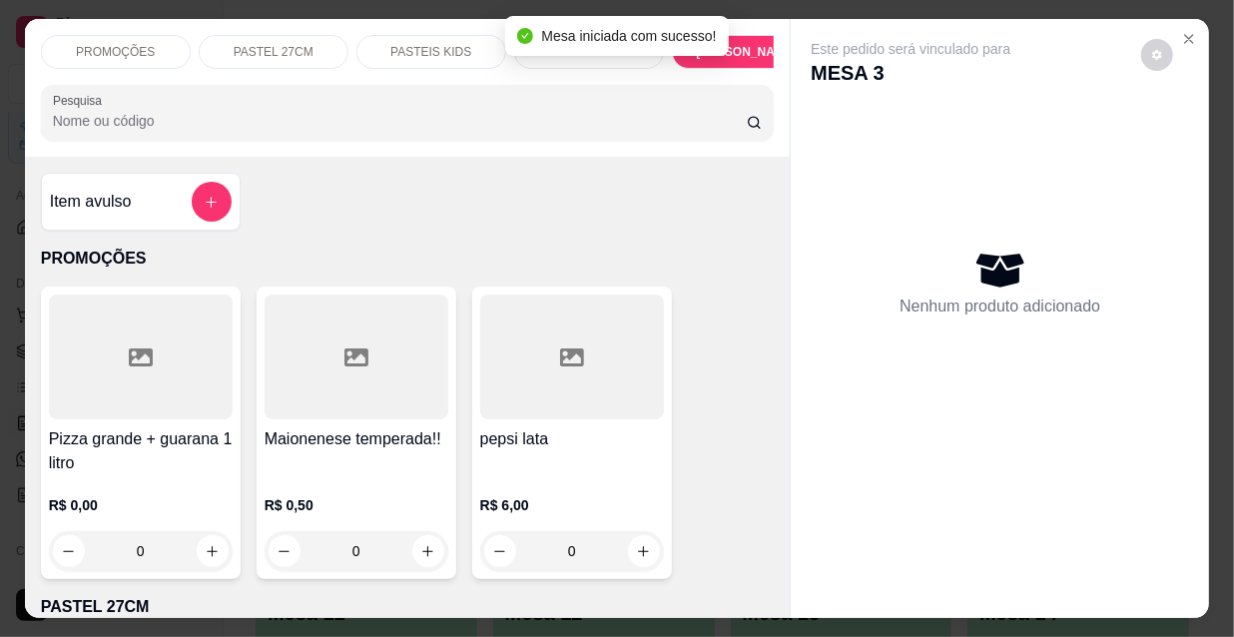
scroll to position [51, 0]
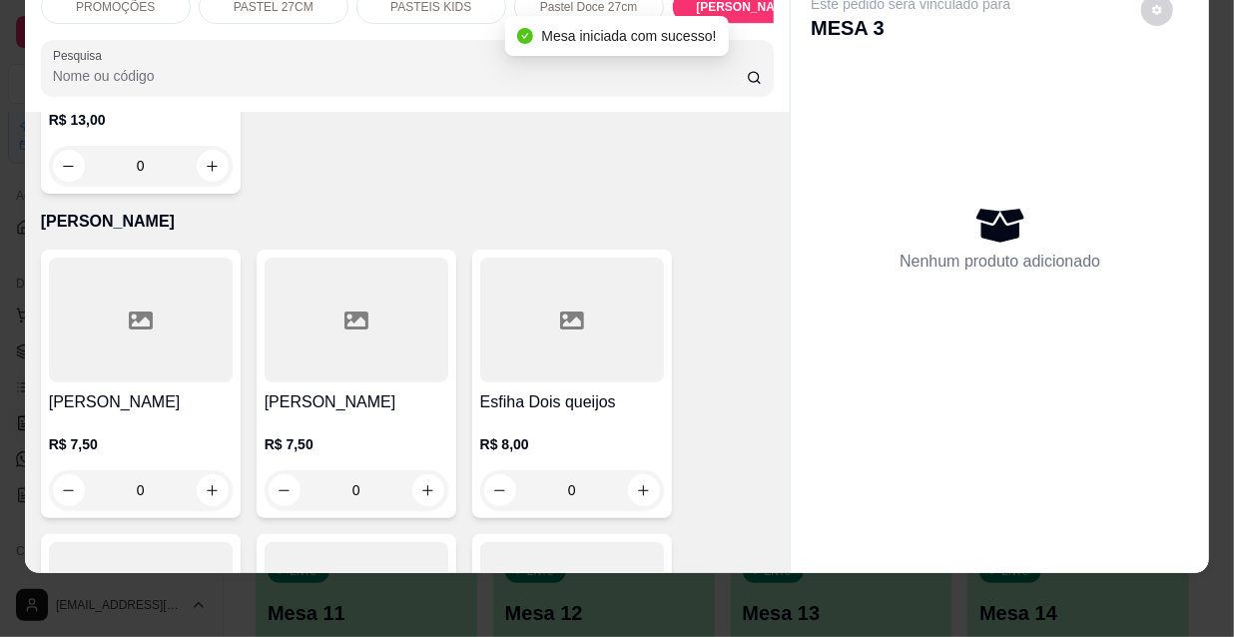
click at [311, 414] on div "R$ 7,50 0" at bounding box center [357, 462] width 184 height 96
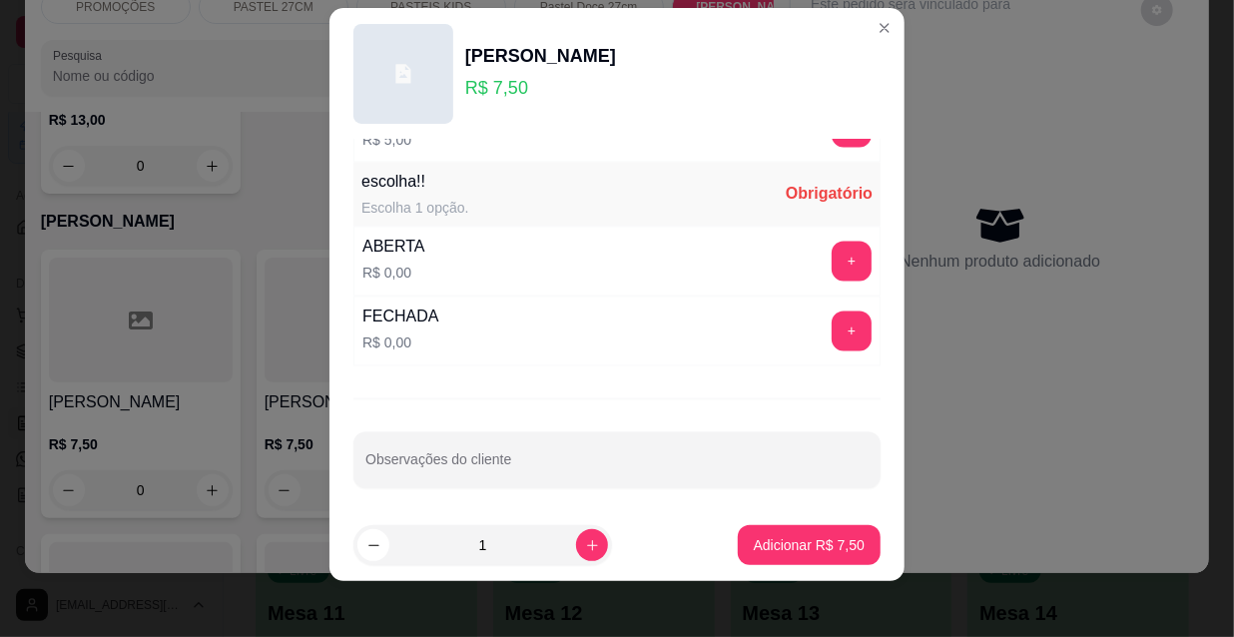
scroll to position [31, 0]
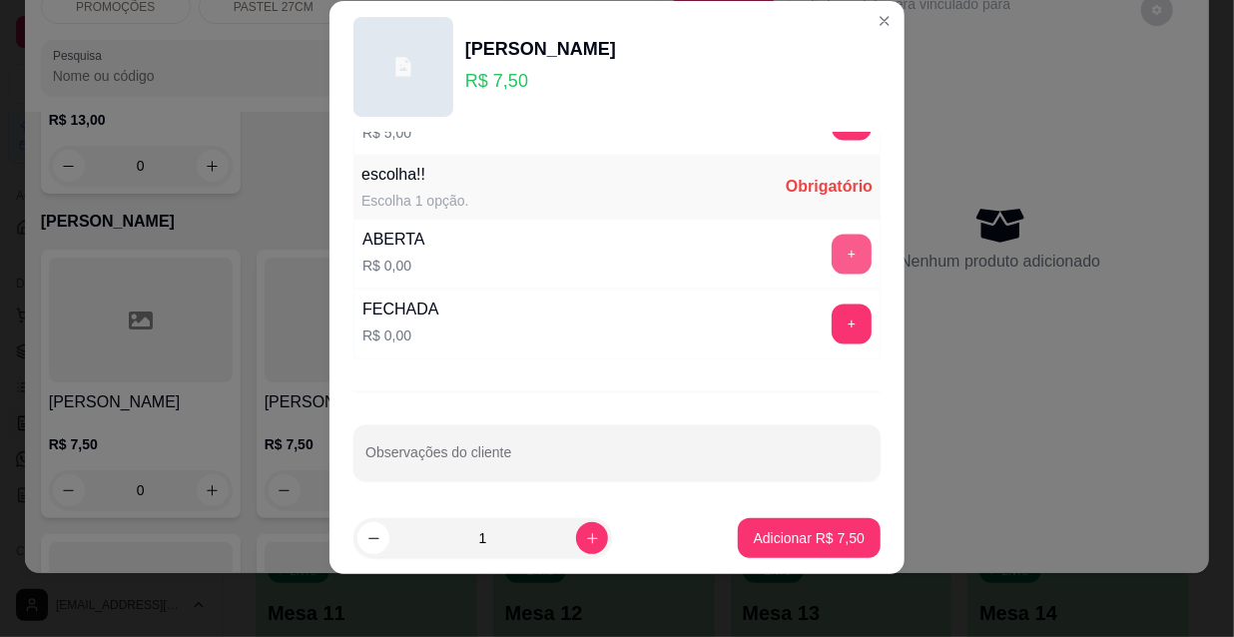
click at [832, 245] on button "+" at bounding box center [852, 255] width 40 height 40
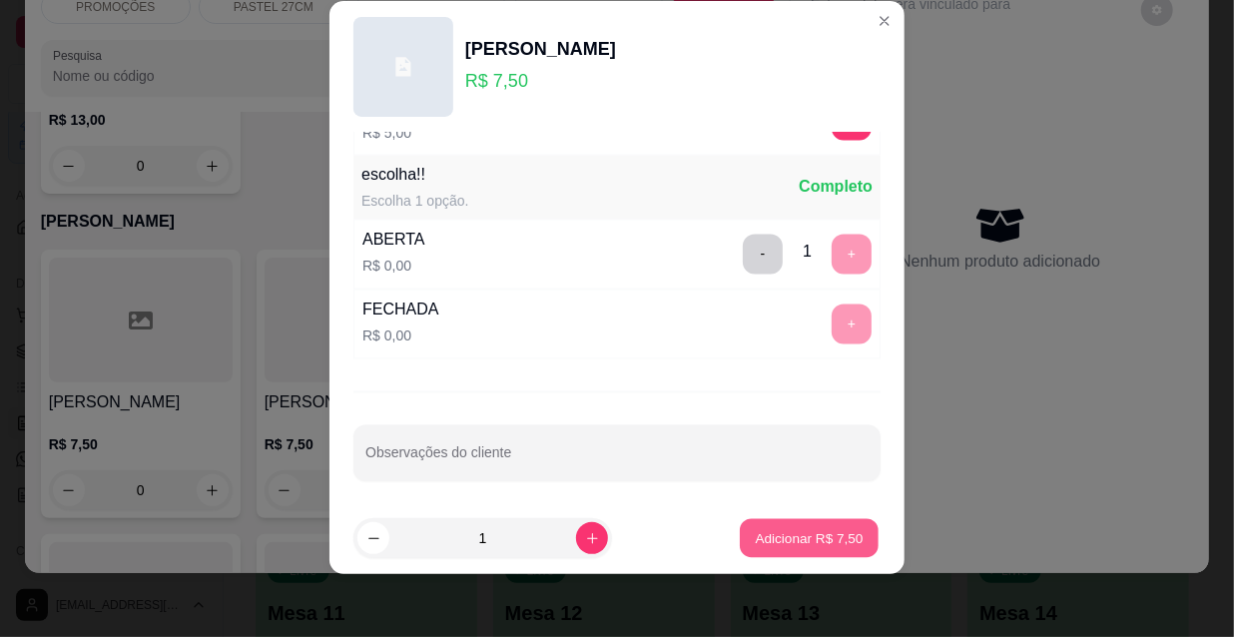
click at [759, 538] on p "Adicionar R$ 7,50" at bounding box center [809, 537] width 108 height 19
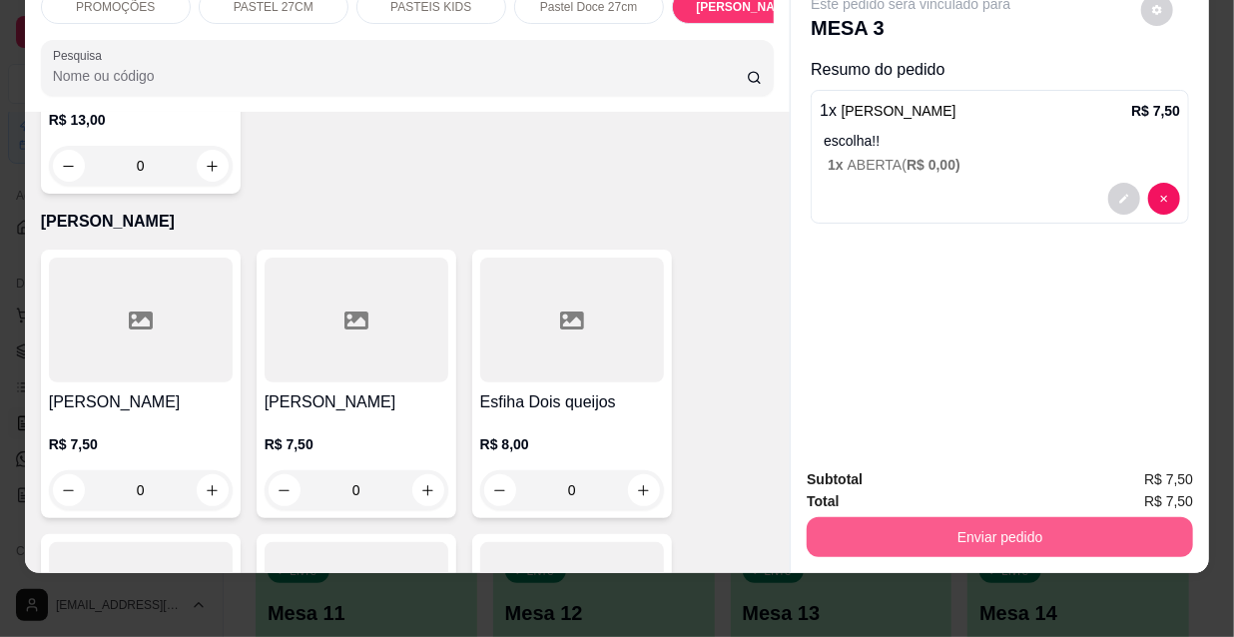
click at [1045, 519] on button "Enviar pedido" at bounding box center [1000, 537] width 386 height 40
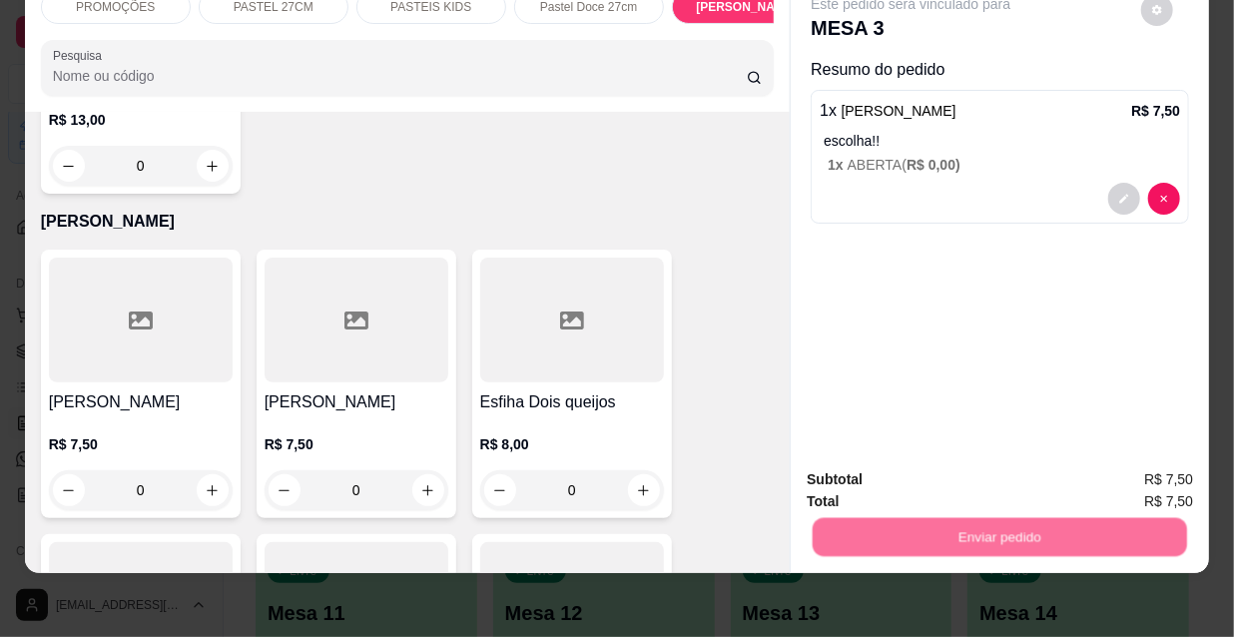
click at [933, 484] on button "Não registrar e enviar pedido" at bounding box center [936, 474] width 208 height 38
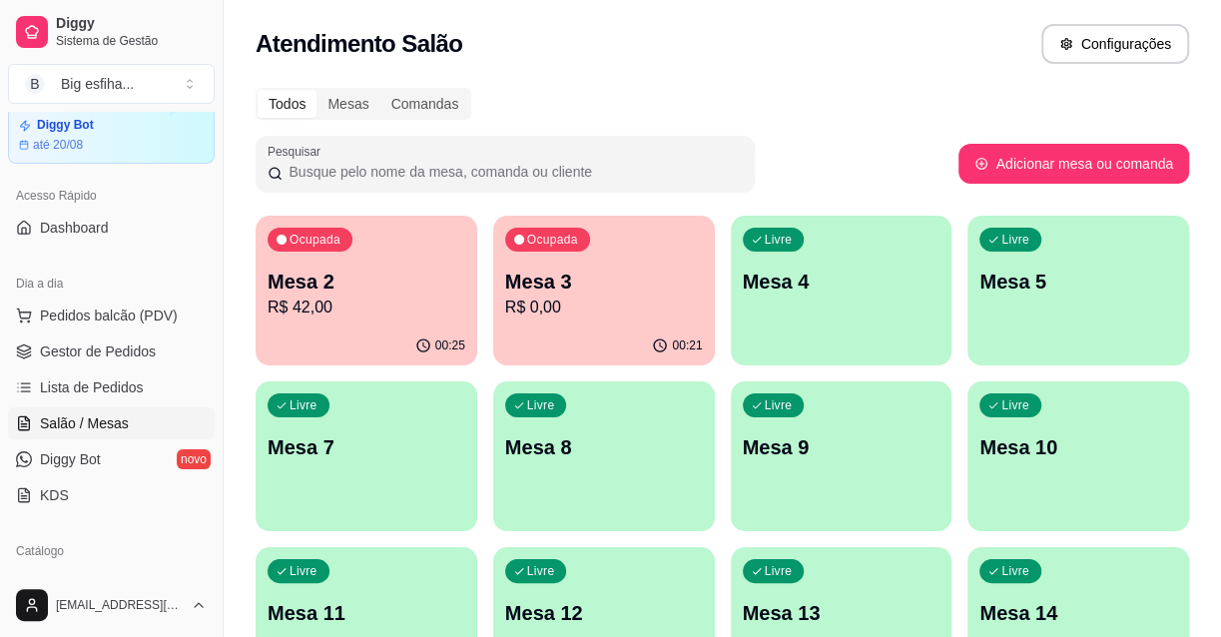
click at [559, 330] on div "00:21" at bounding box center [604, 346] width 222 height 39
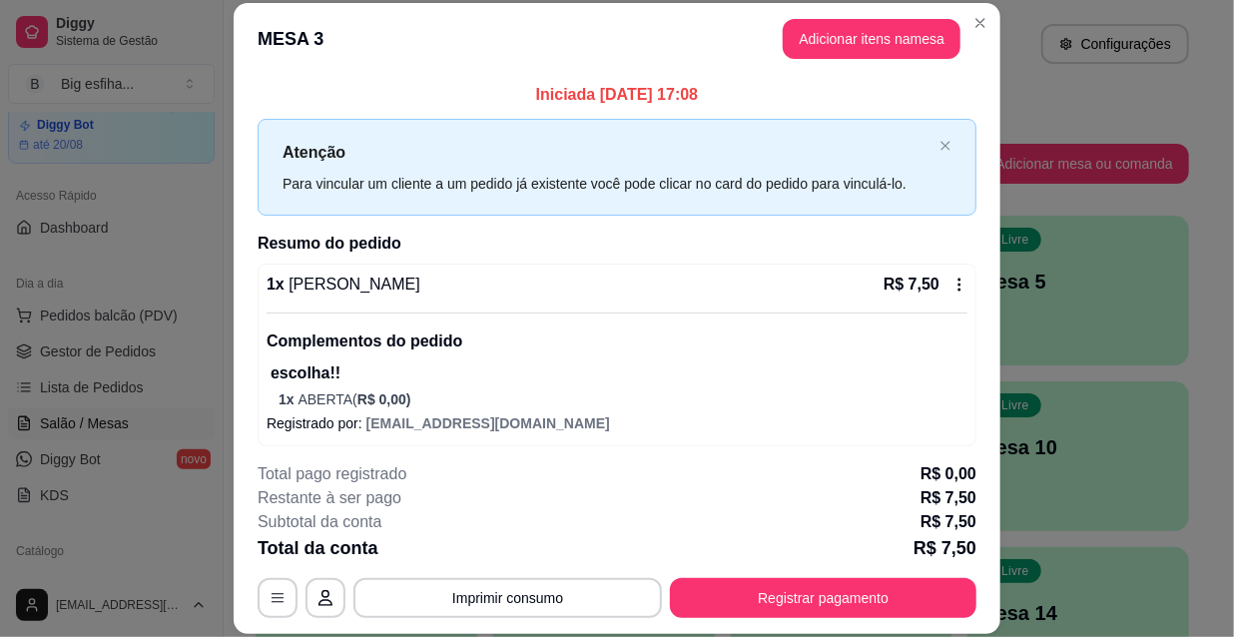
scroll to position [7, 0]
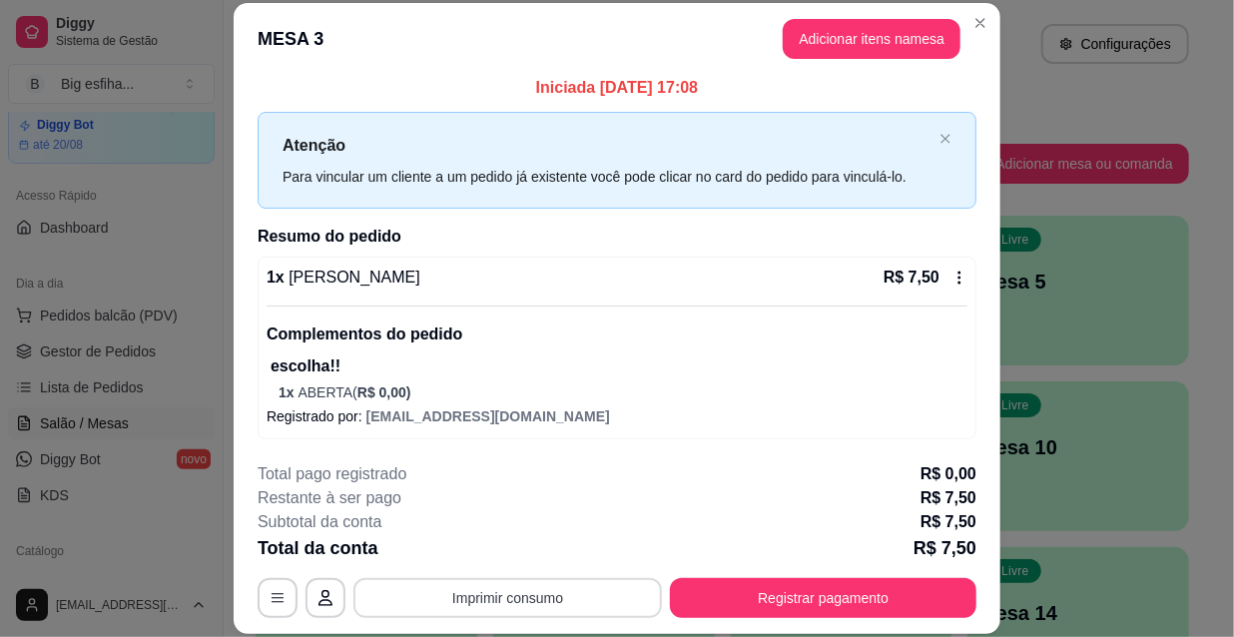
click at [458, 587] on button "Imprimir consumo" at bounding box center [507, 598] width 309 height 40
click at [472, 549] on button "IMPRESSORA" at bounding box center [507, 551] width 140 height 31
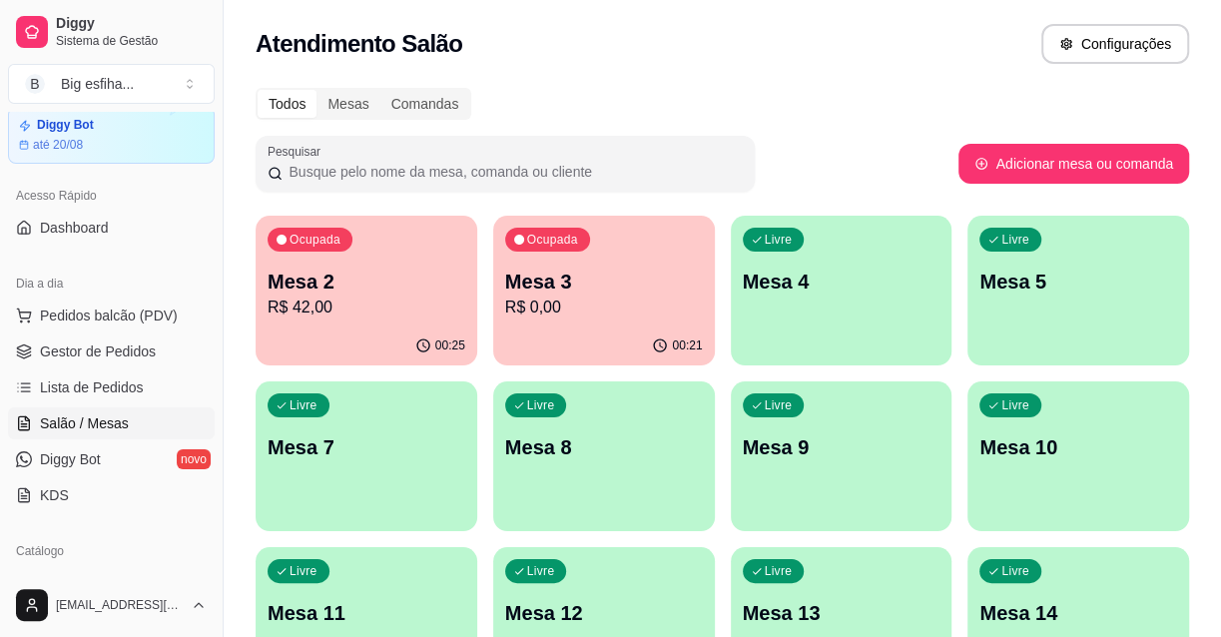
click at [812, 275] on p "Mesa 4" at bounding box center [842, 282] width 198 height 28
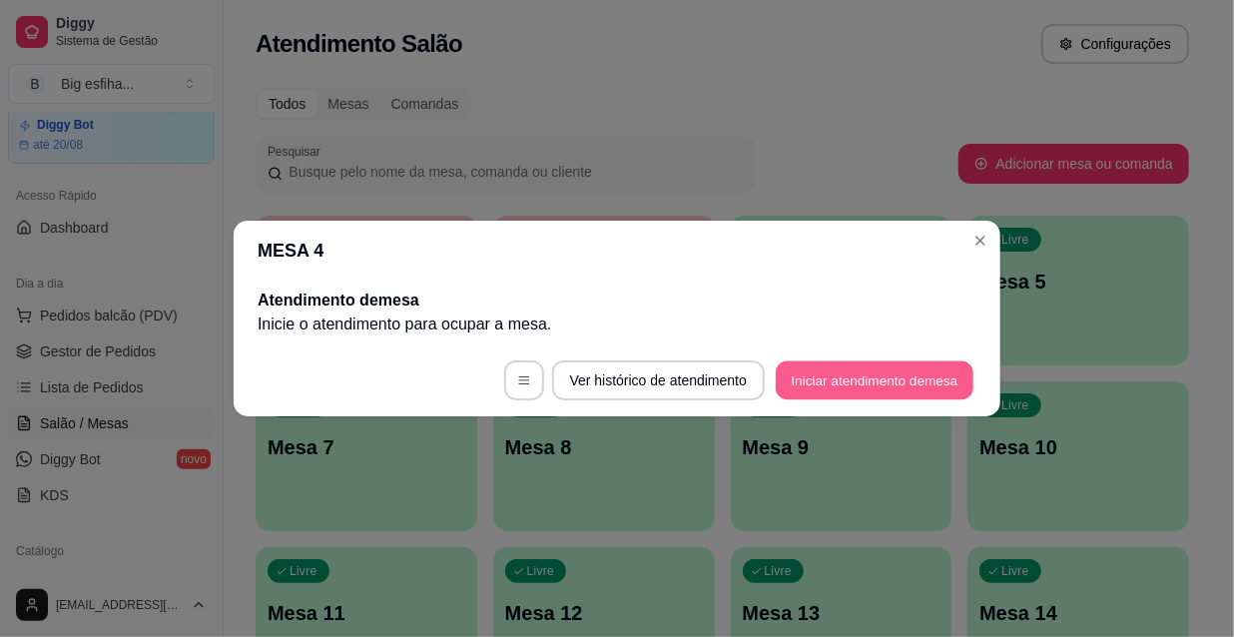
click at [885, 378] on button "Iniciar atendimento de mesa" at bounding box center [875, 380] width 198 height 39
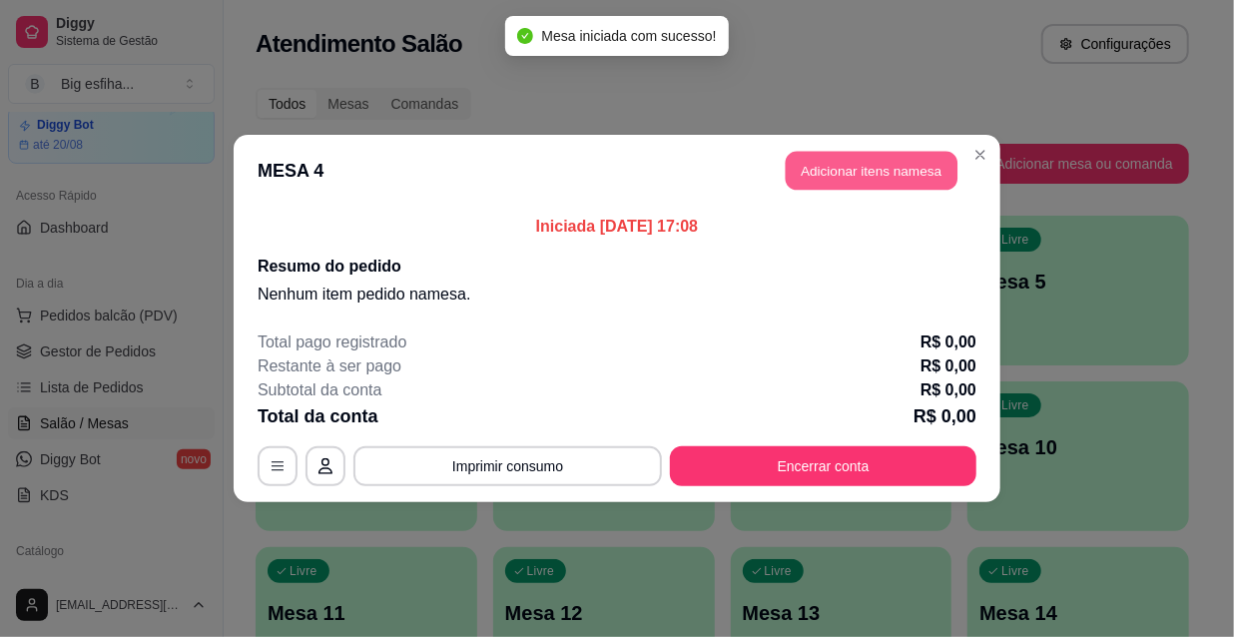
click at [863, 174] on button "Adicionar itens na mesa" at bounding box center [872, 171] width 172 height 39
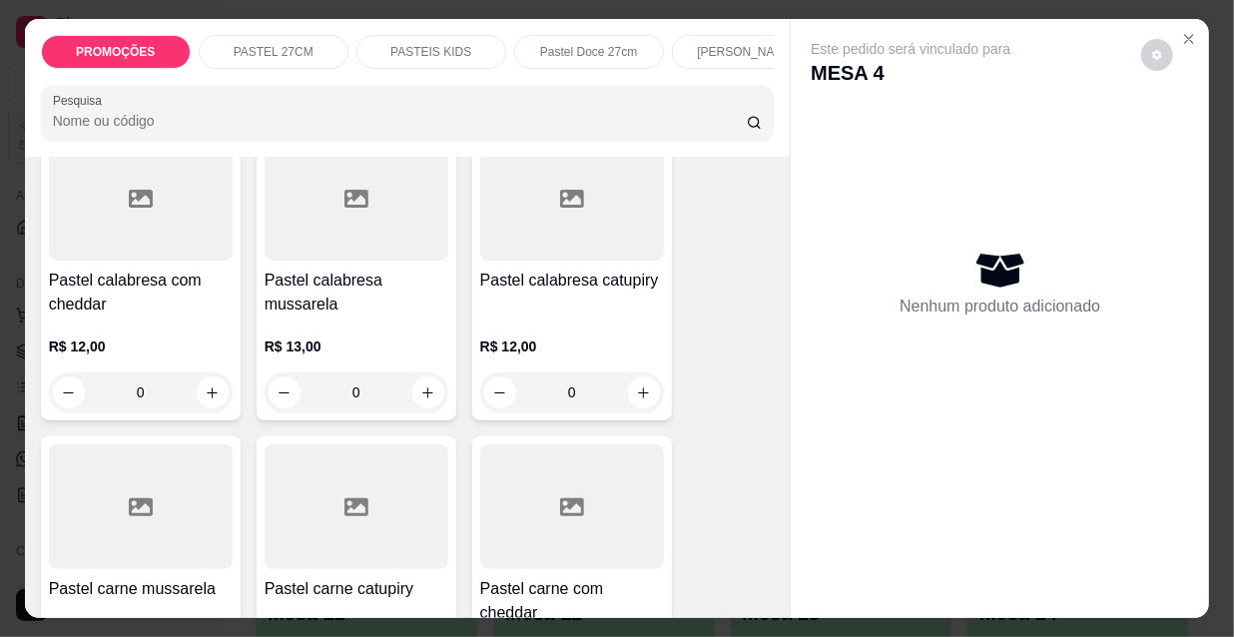
scroll to position [1997, 0]
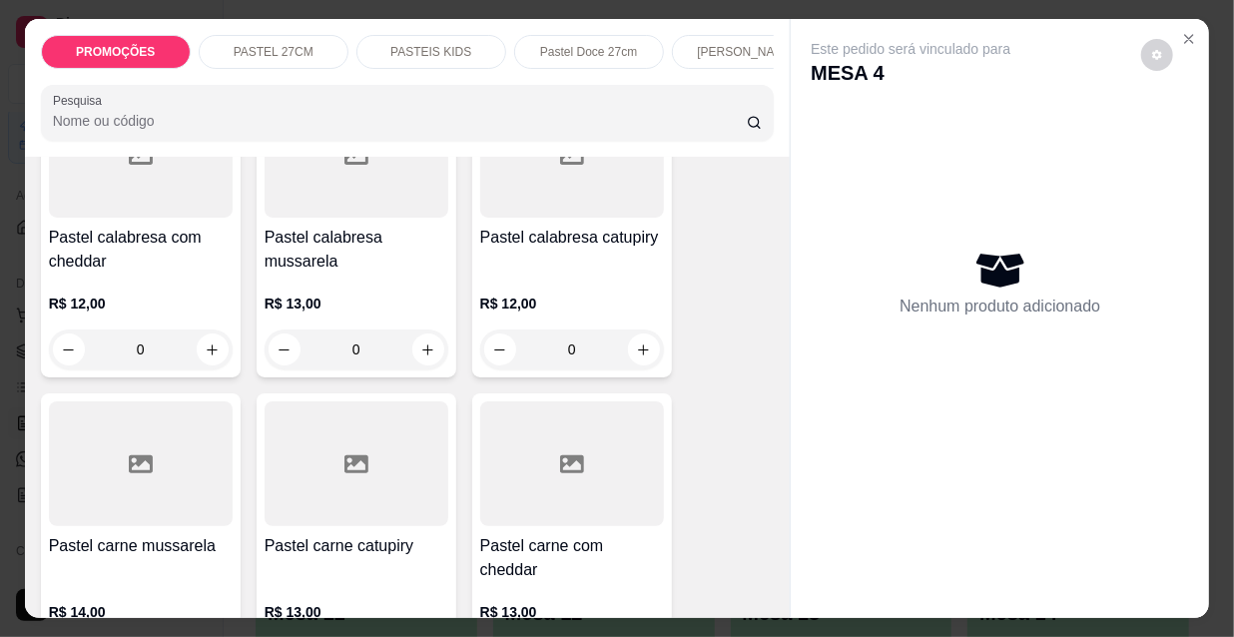
click at [164, 473] on div at bounding box center [141, 463] width 184 height 125
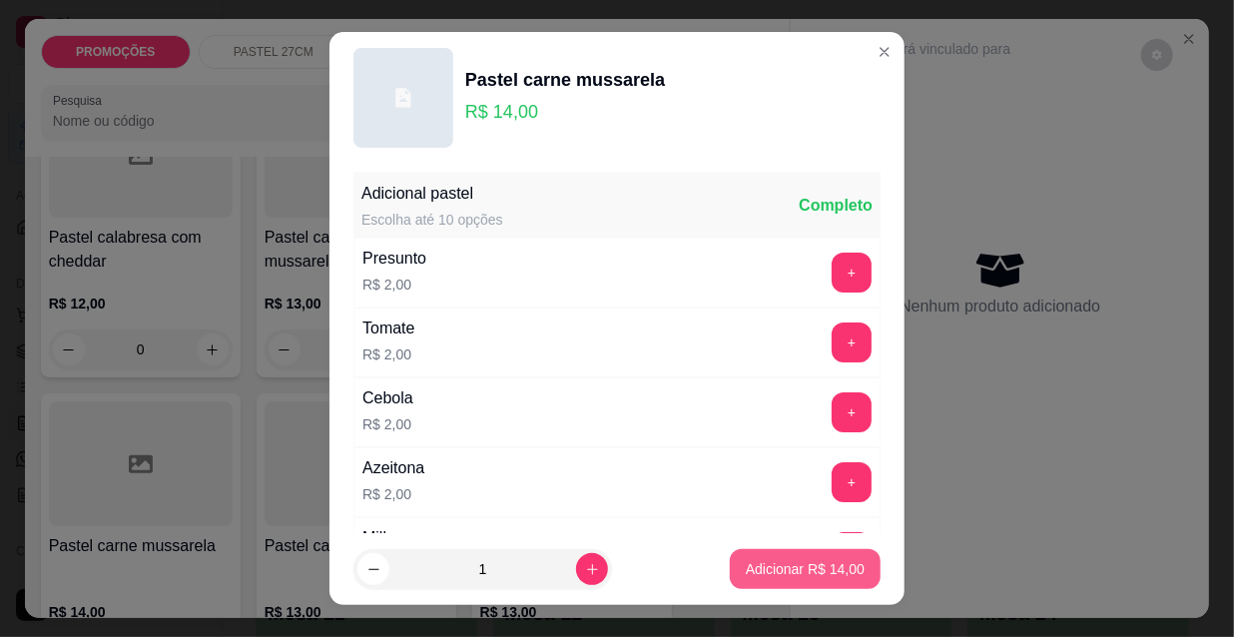
click at [802, 563] on p "Adicionar R$ 14,00" at bounding box center [805, 569] width 119 height 20
type input "1"
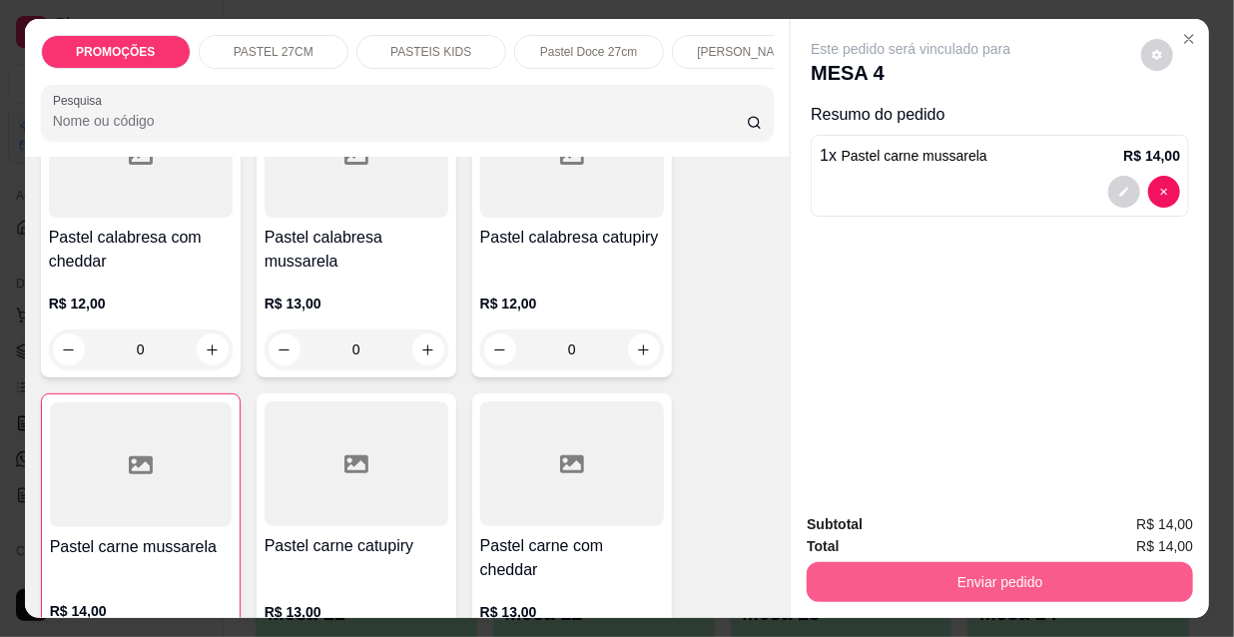
click at [968, 578] on button "Enviar pedido" at bounding box center [1000, 582] width 386 height 40
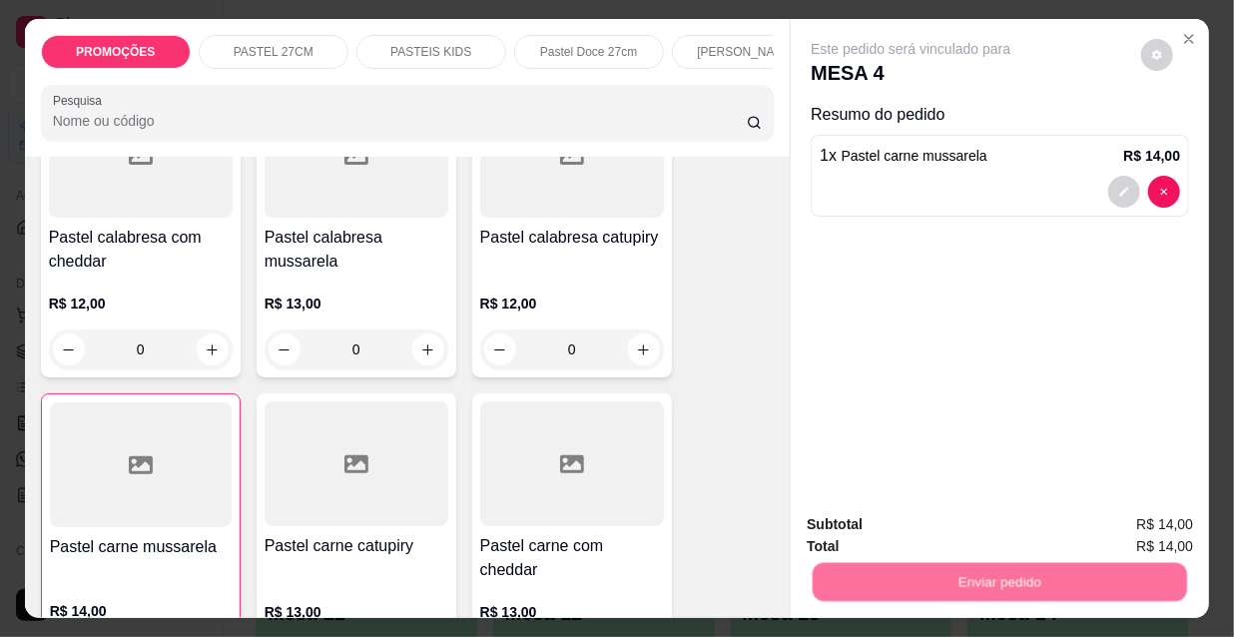
click at [898, 525] on button "Não registrar e enviar pedido" at bounding box center [936, 526] width 208 height 38
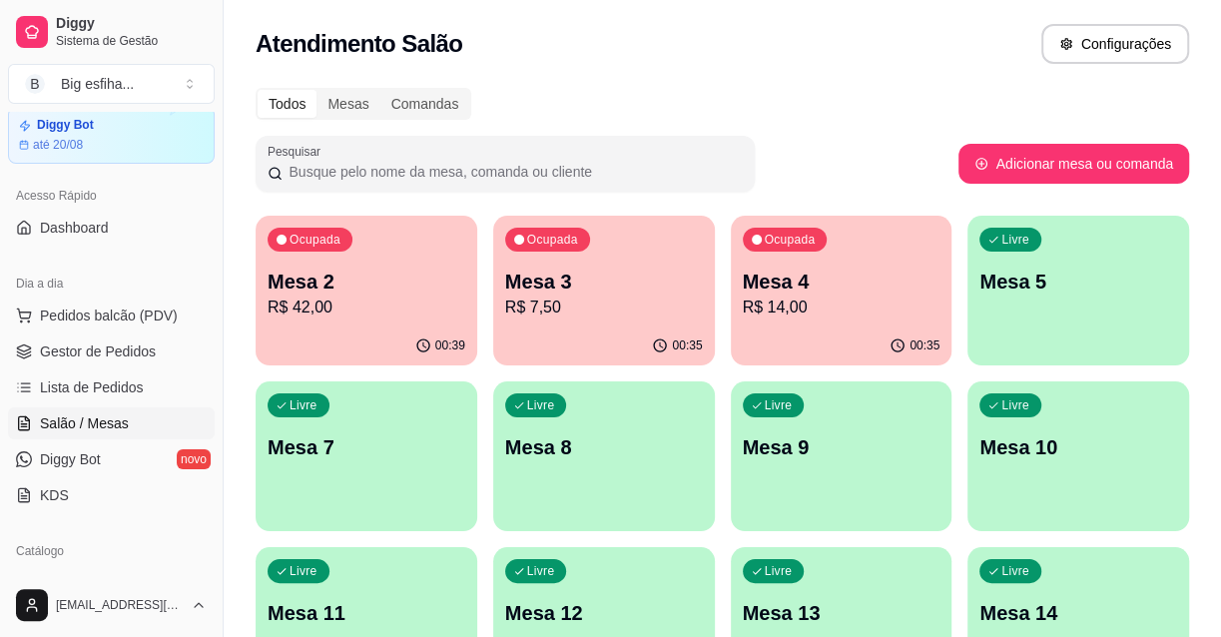
click at [835, 319] on p "R$ 14,00" at bounding box center [842, 308] width 198 height 24
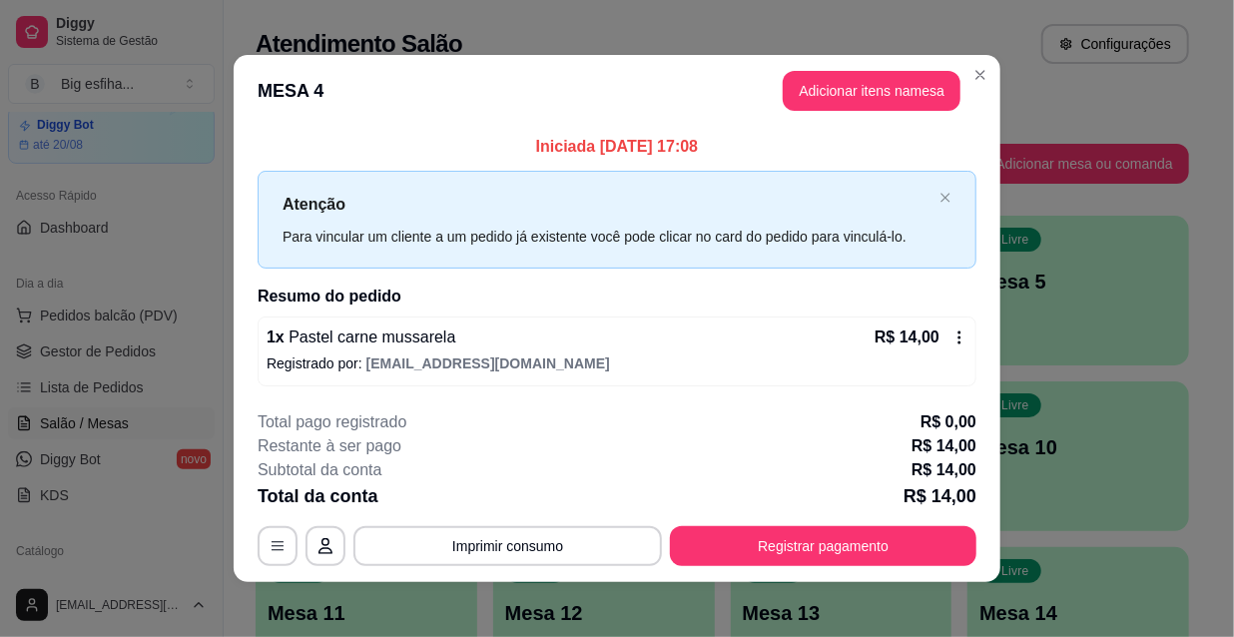
click at [835, 568] on footer "**********" at bounding box center [617, 488] width 767 height 188
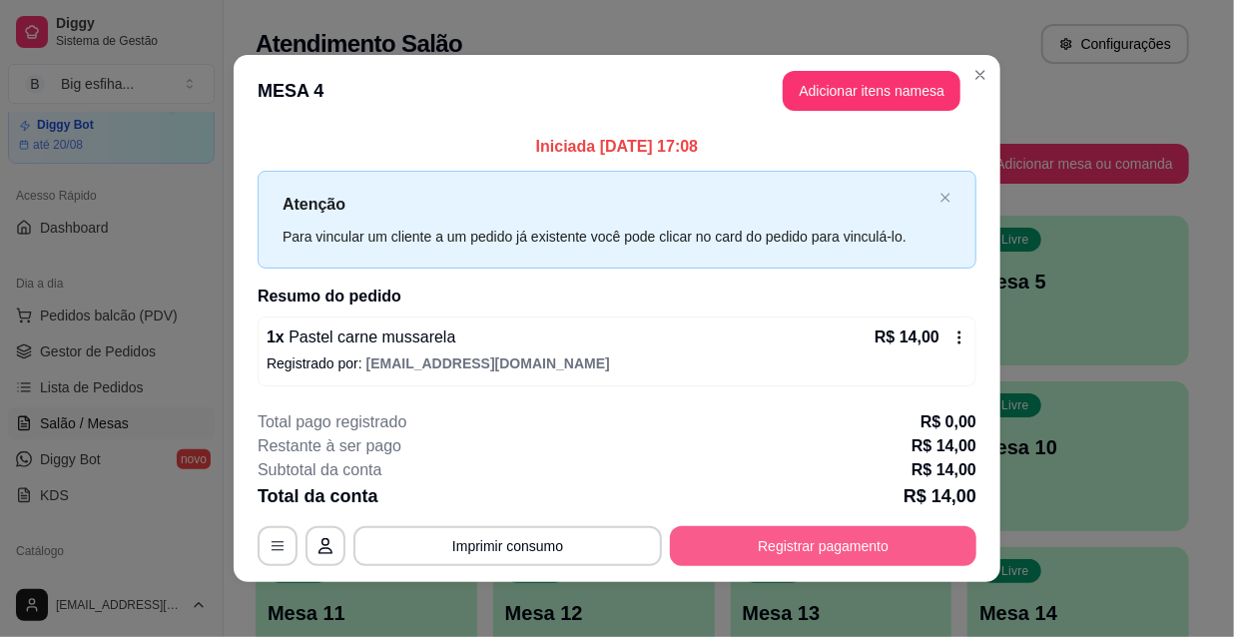
click at [832, 555] on button "Registrar pagamento" at bounding box center [823, 546] width 307 height 40
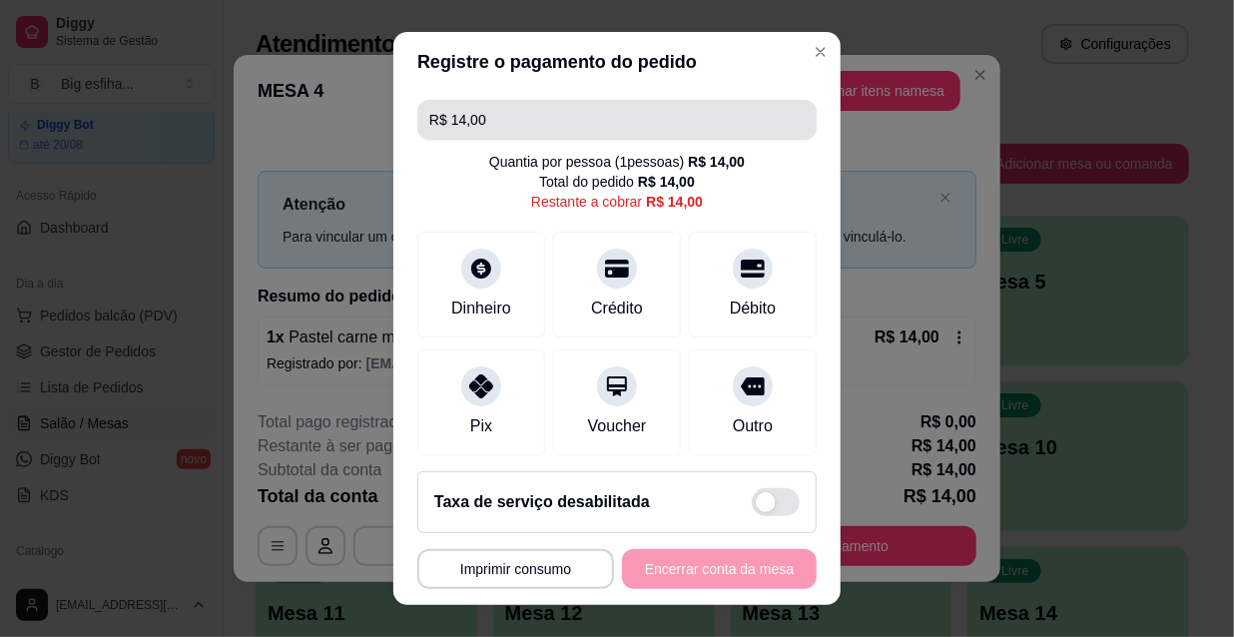
click at [489, 121] on input "R$ 14,00" at bounding box center [616, 120] width 375 height 40
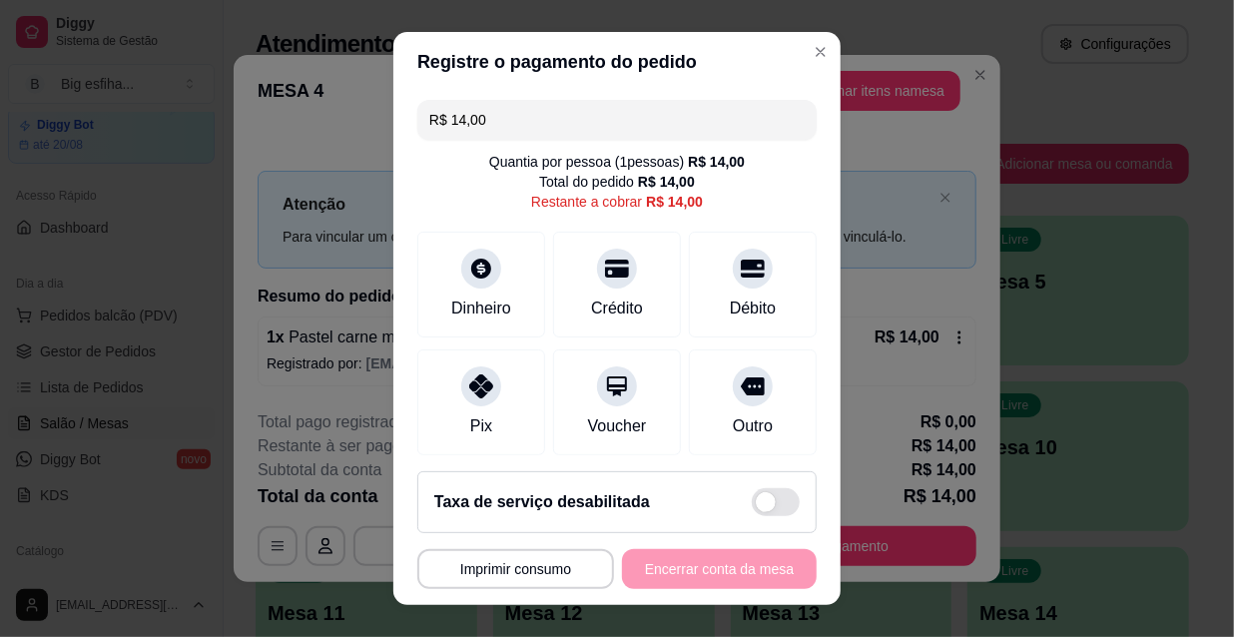
click at [492, 120] on input "R$ 14,00" at bounding box center [616, 120] width 375 height 40
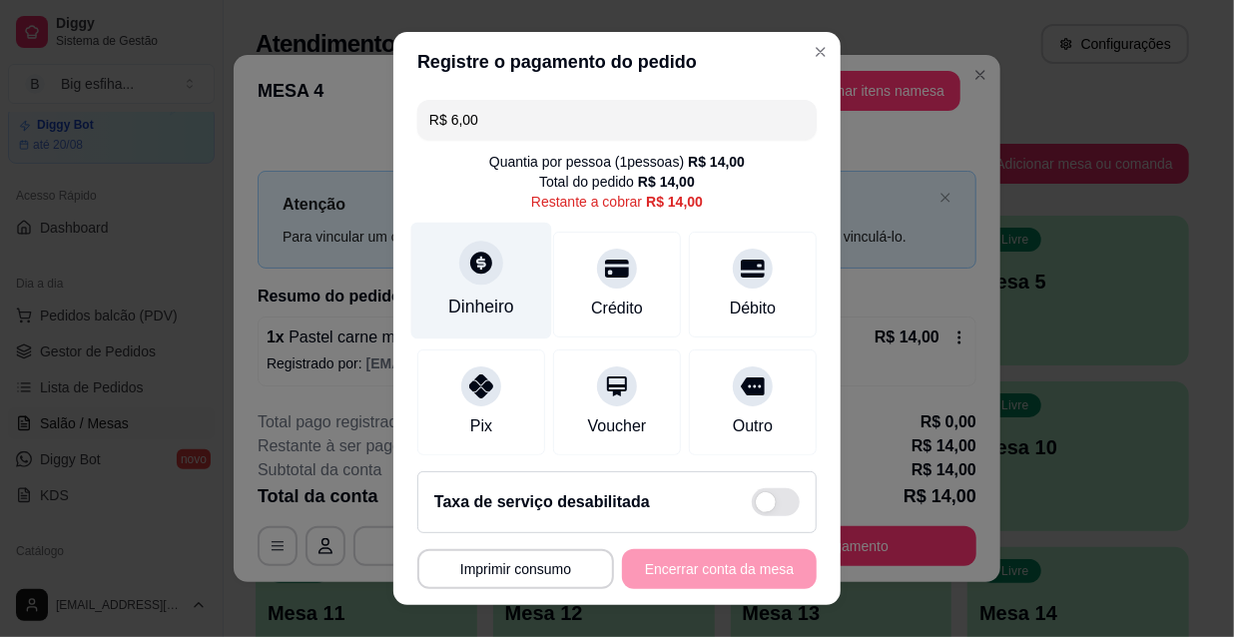
click at [463, 297] on div "Dinheiro" at bounding box center [481, 307] width 66 height 26
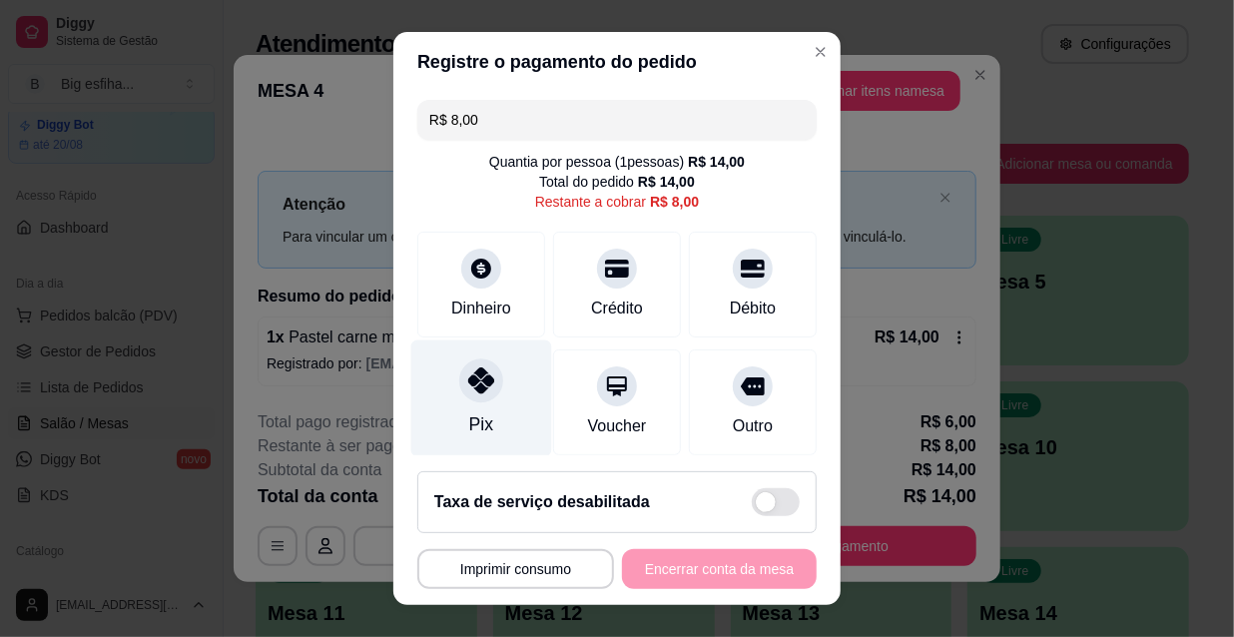
click at [441, 407] on div "Pix" at bounding box center [481, 398] width 141 height 117
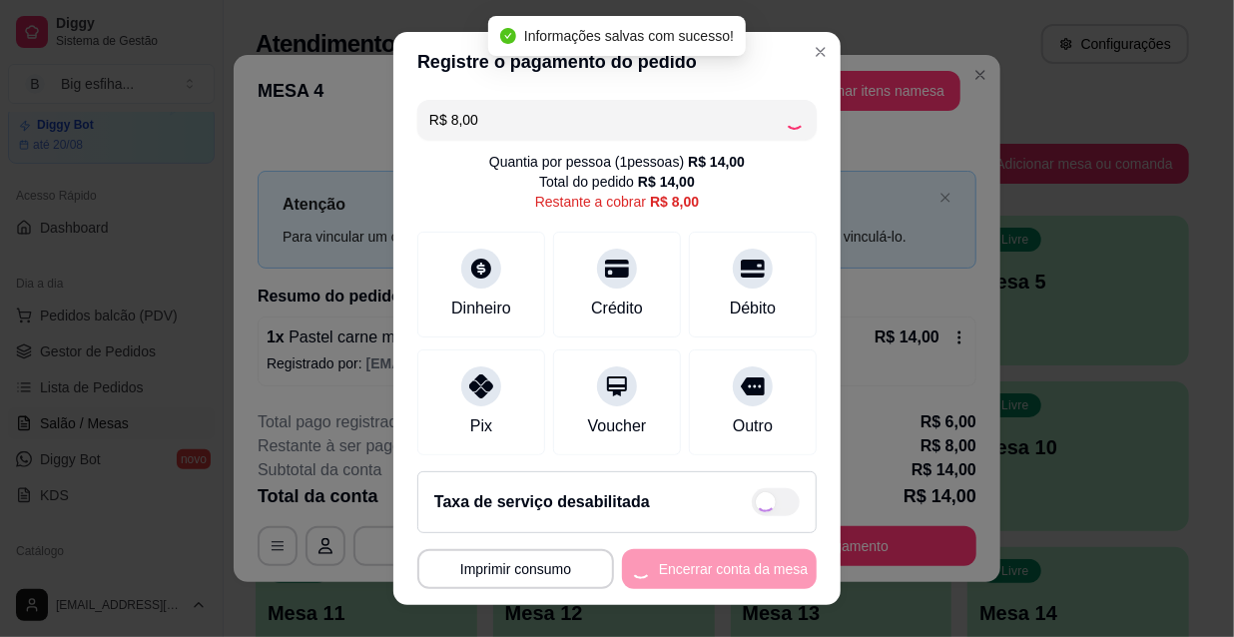
type input "R$ 0,00"
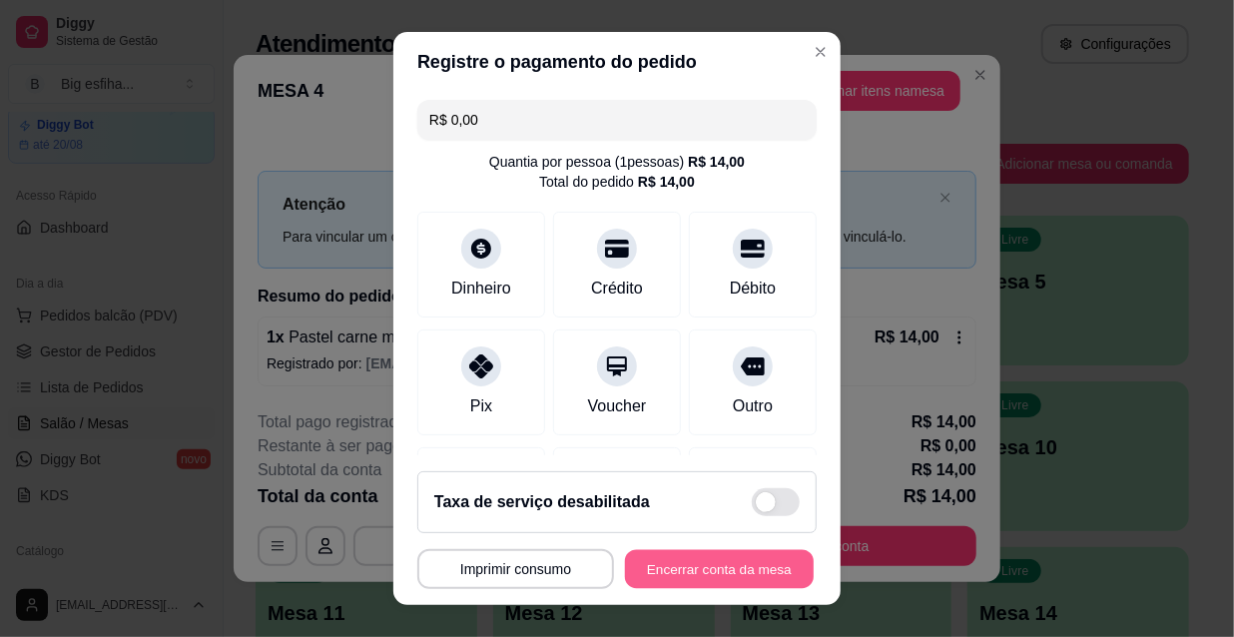
click at [659, 569] on button "Encerrar conta da mesa" at bounding box center [719, 569] width 189 height 39
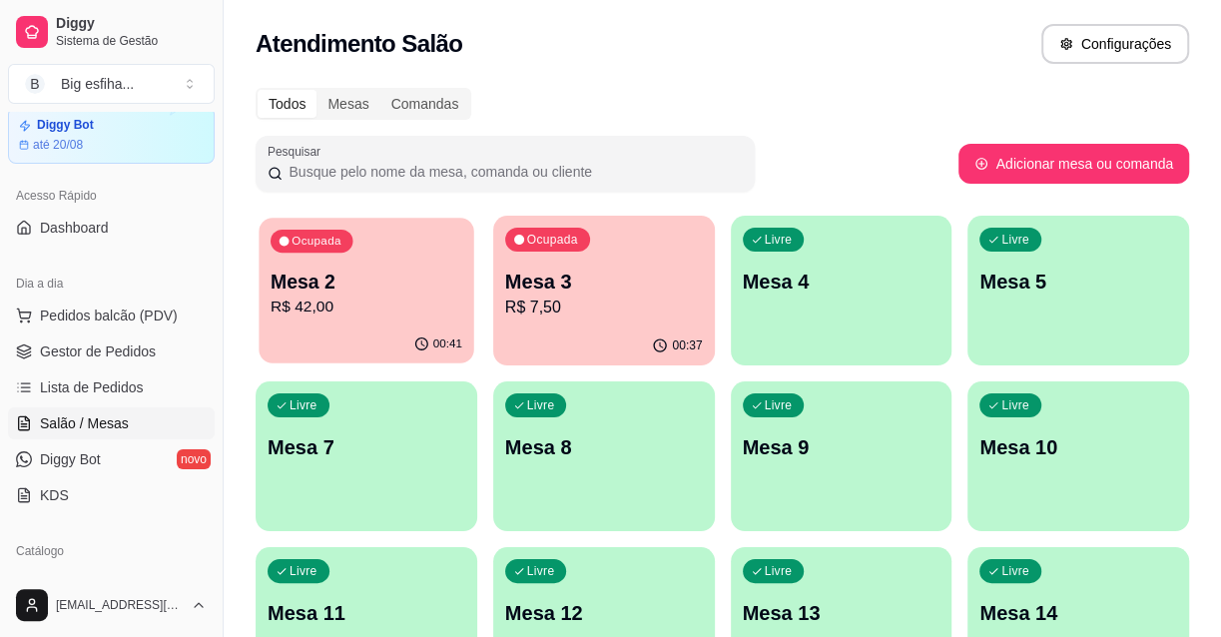
click at [393, 303] on p "R$ 42,00" at bounding box center [367, 307] width 192 height 23
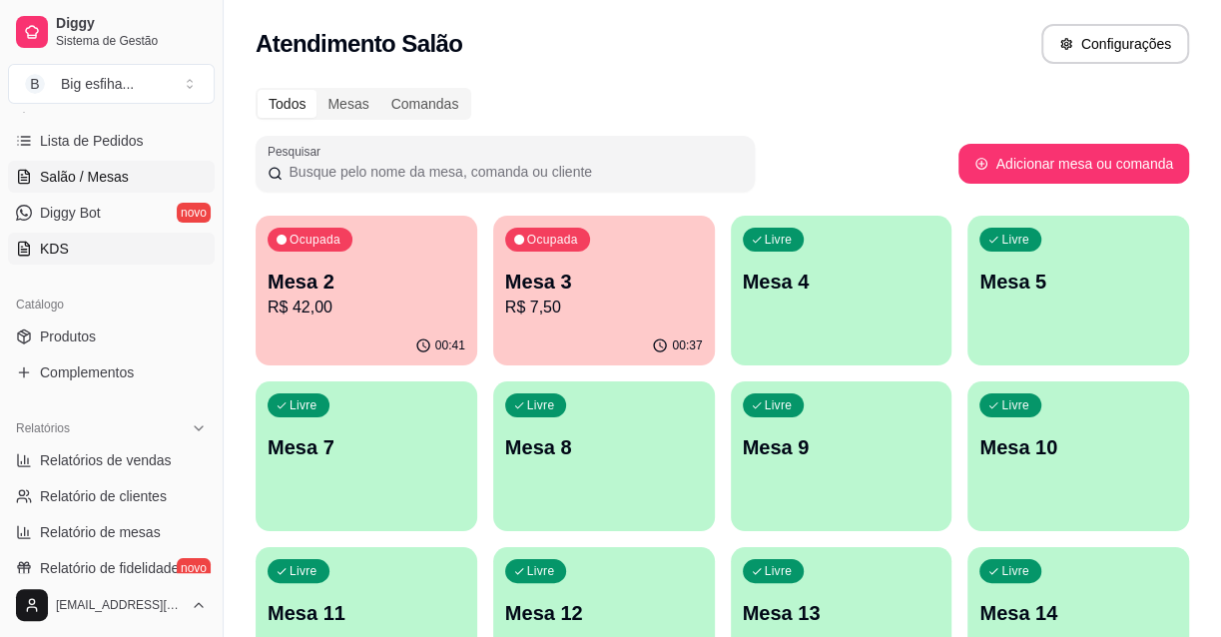
scroll to position [343, 0]
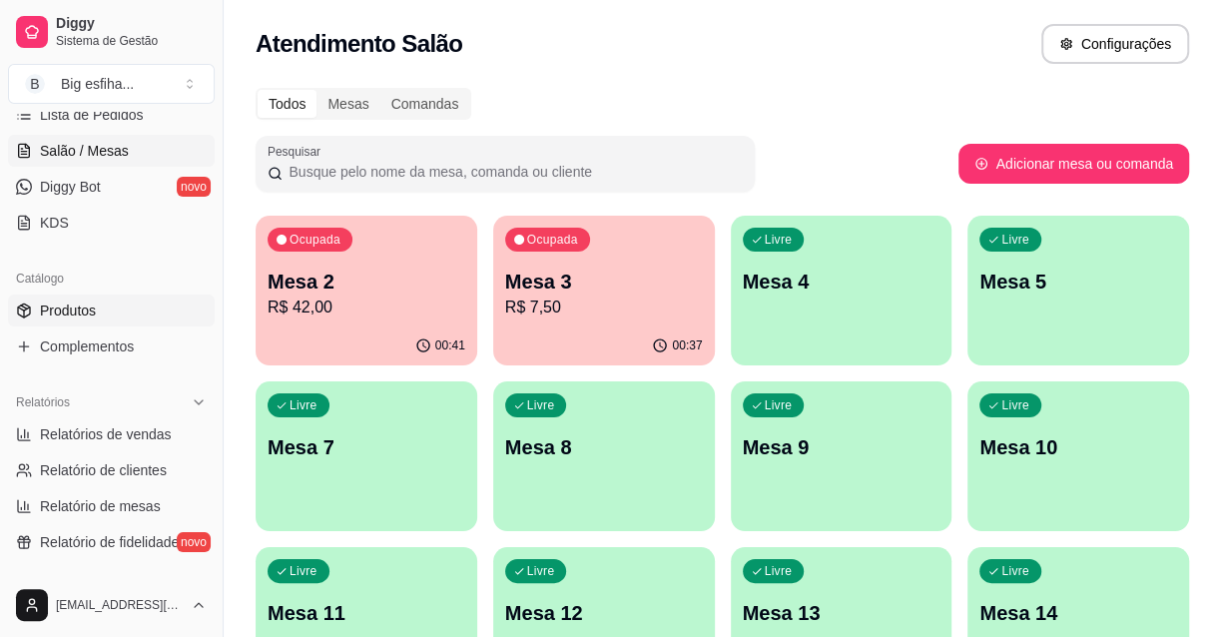
click at [78, 310] on span "Produtos" at bounding box center [68, 311] width 56 height 20
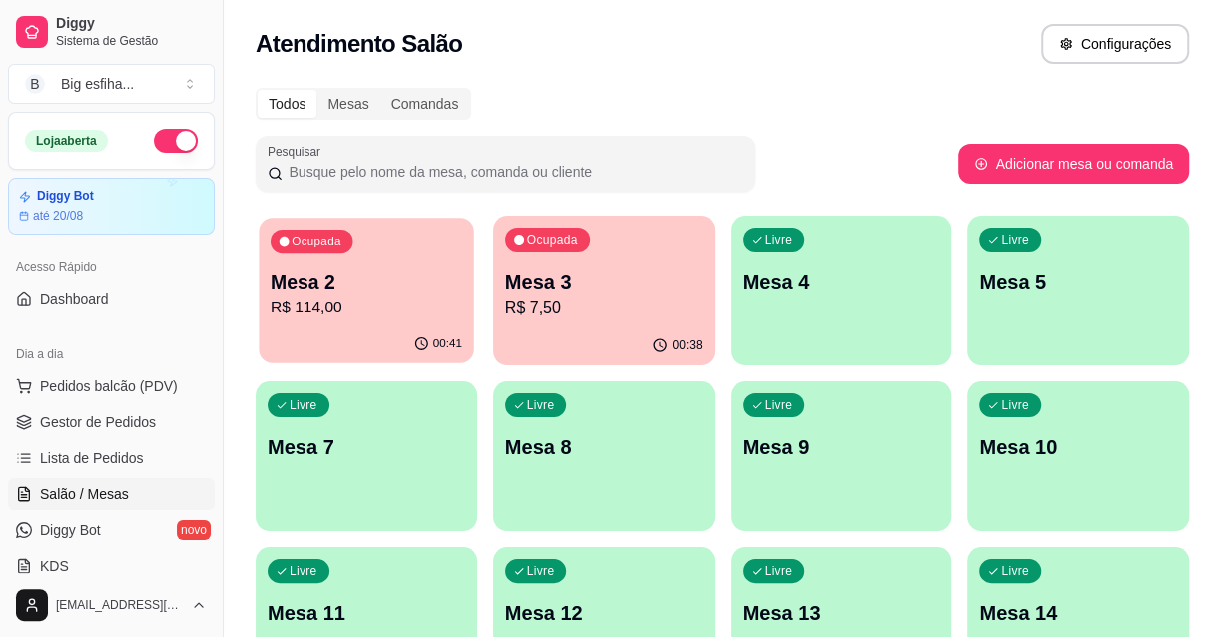
click at [284, 300] on p "R$ 114,00" at bounding box center [367, 307] width 192 height 23
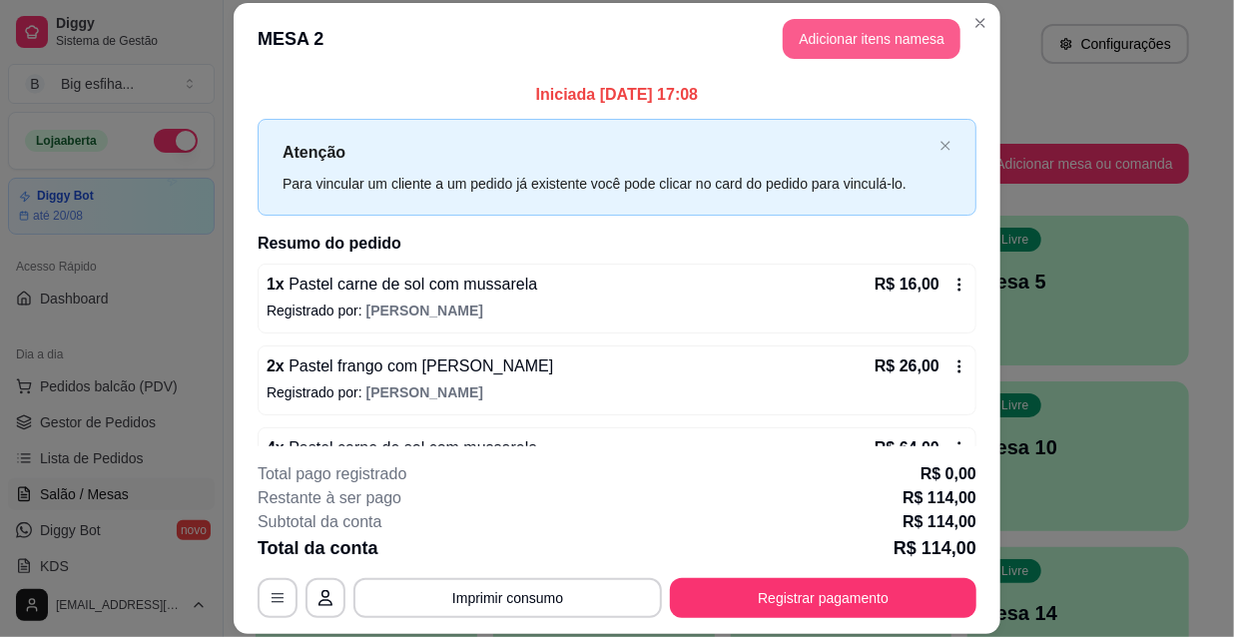
click at [836, 39] on button "Adicionar itens na mesa" at bounding box center [872, 39] width 178 height 40
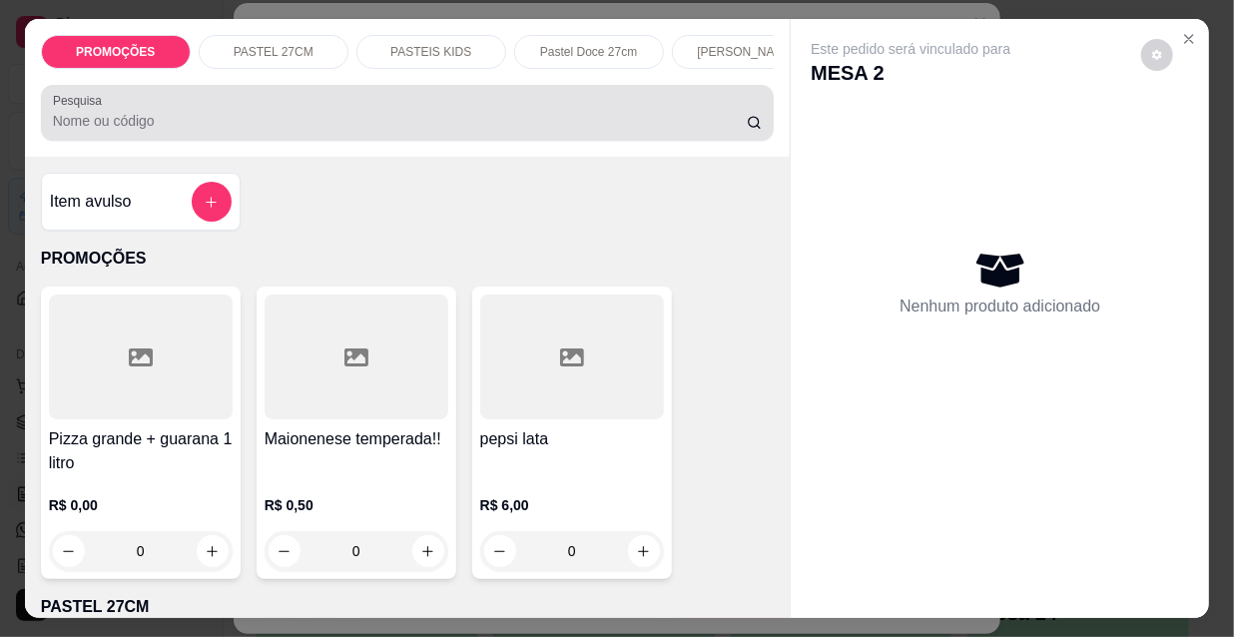
click at [206, 130] on input "Pesquisa" at bounding box center [400, 121] width 694 height 20
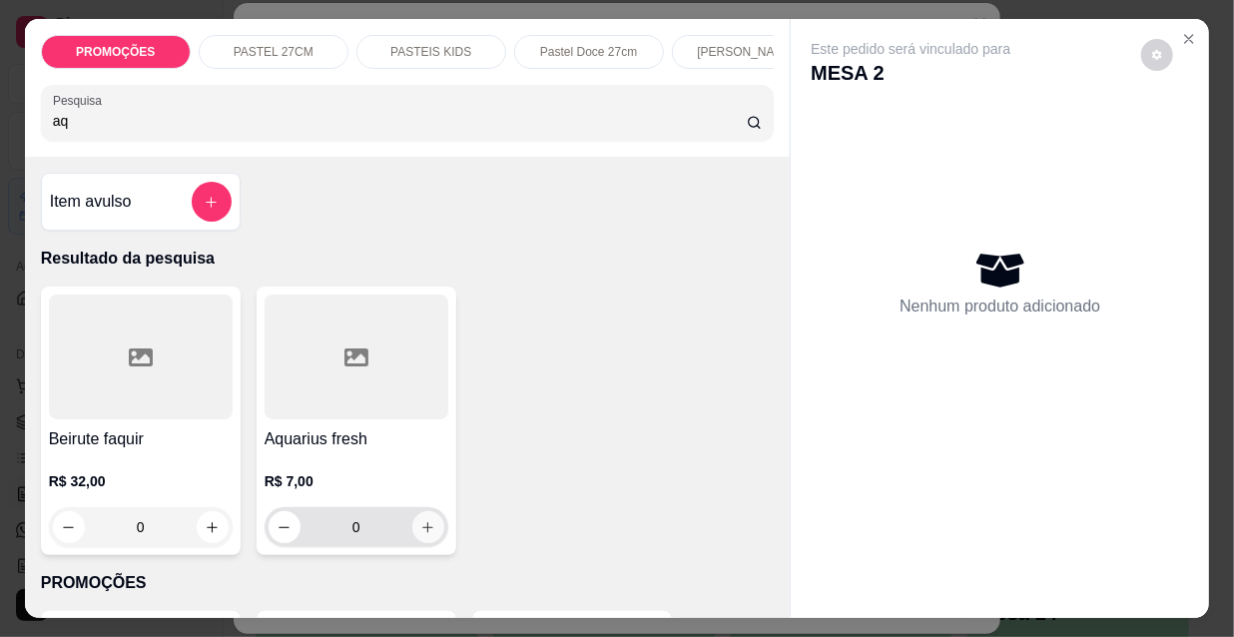
type input "aq"
click at [420, 535] on icon "increase-product-quantity" at bounding box center [427, 527] width 15 height 15
type input "1"
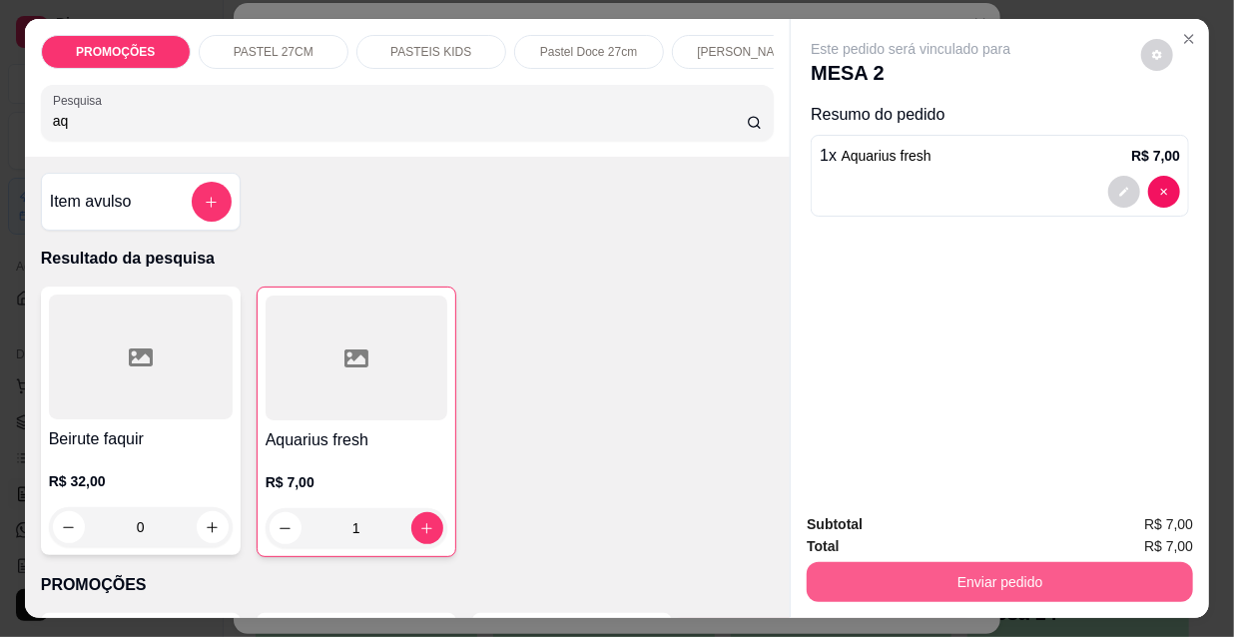
click at [928, 569] on button "Enviar pedido" at bounding box center [1000, 582] width 386 height 40
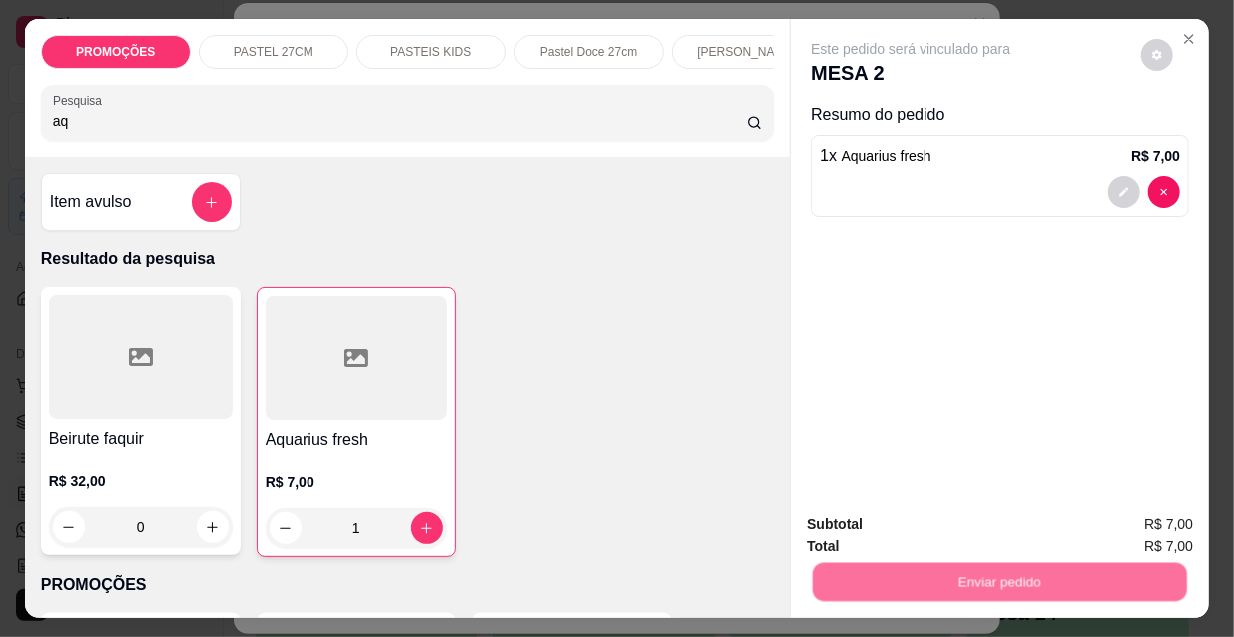
click at [913, 512] on button "Não registrar e enviar pedido" at bounding box center [936, 525] width 202 height 37
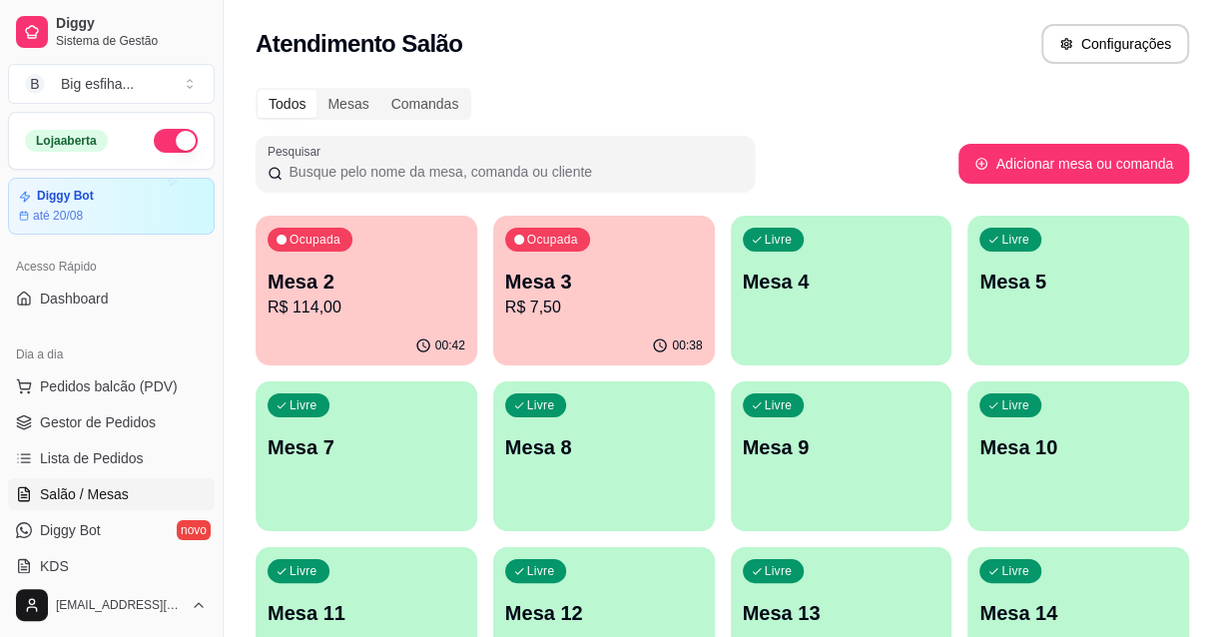
click at [565, 337] on div "00:38" at bounding box center [604, 346] width 222 height 39
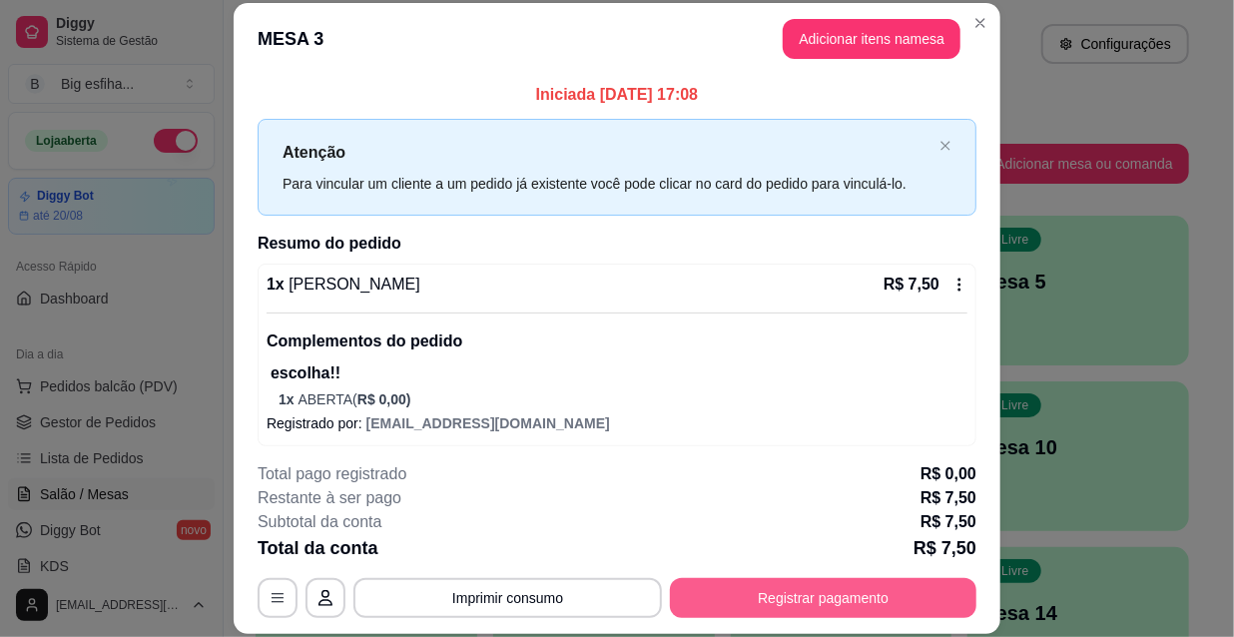
click at [738, 584] on button "Registrar pagamento" at bounding box center [823, 598] width 307 height 40
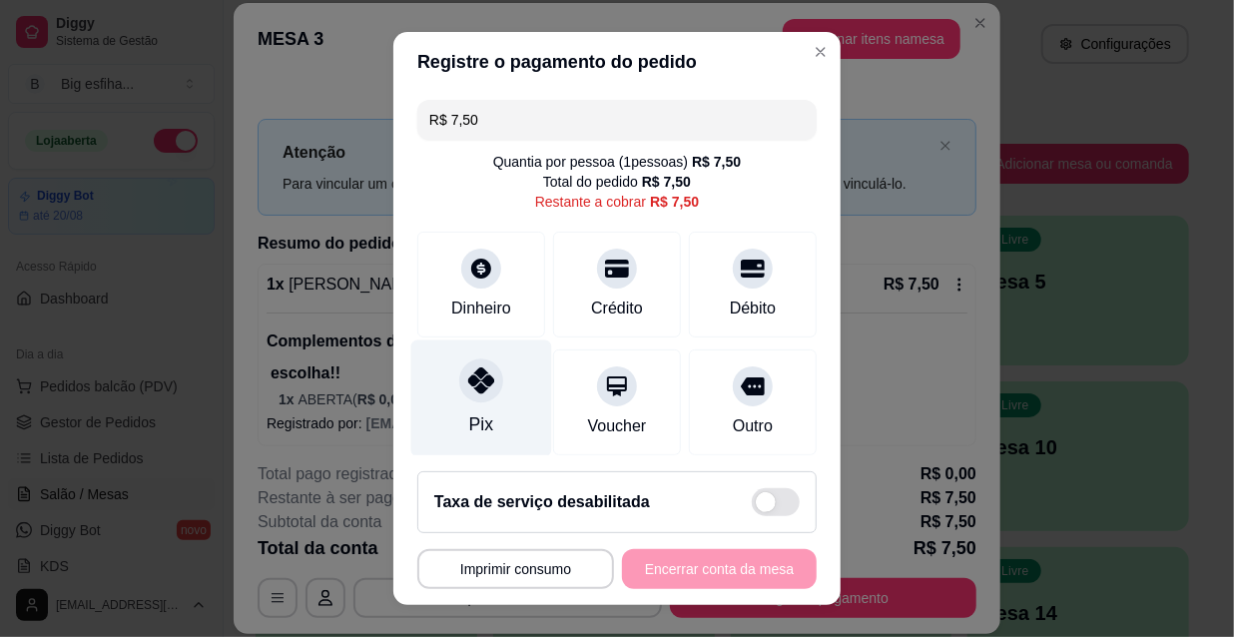
click at [445, 402] on div "Pix" at bounding box center [481, 398] width 141 height 117
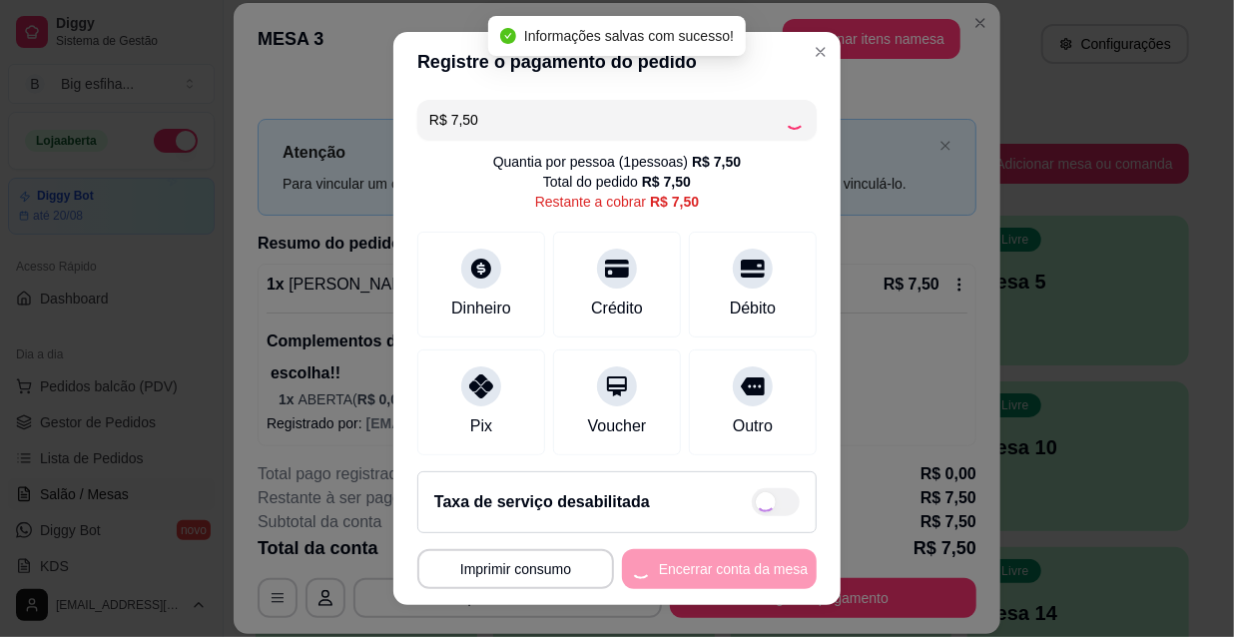
type input "R$ 0,00"
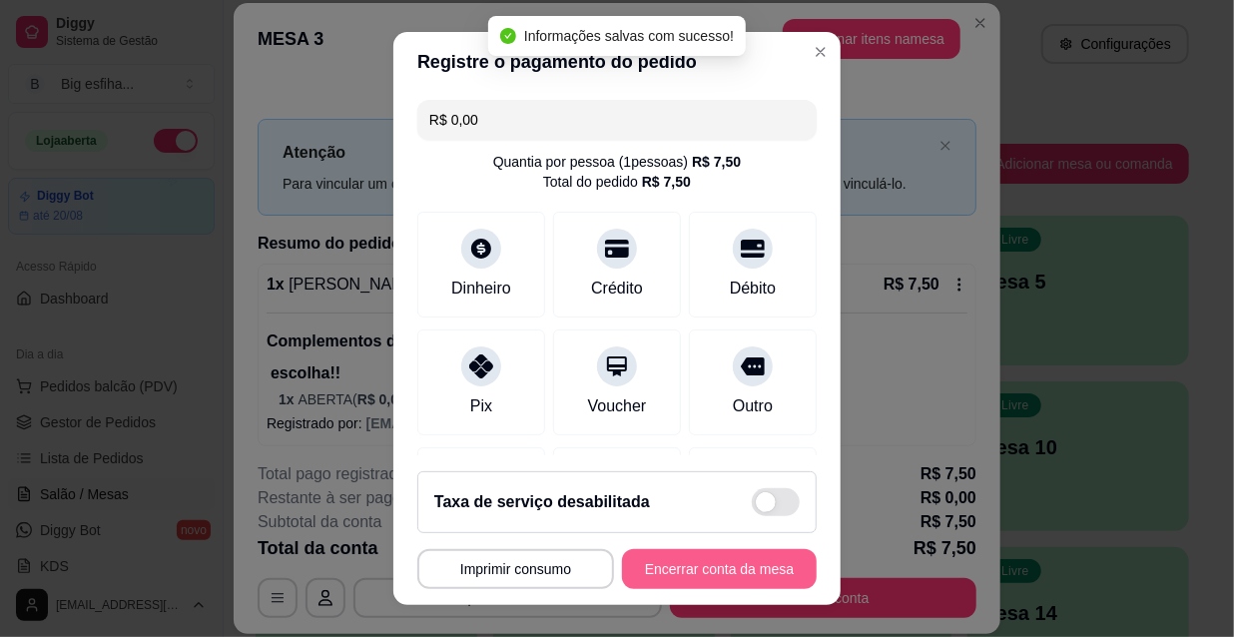
click at [660, 559] on button "Encerrar conta da mesa" at bounding box center [719, 569] width 195 height 40
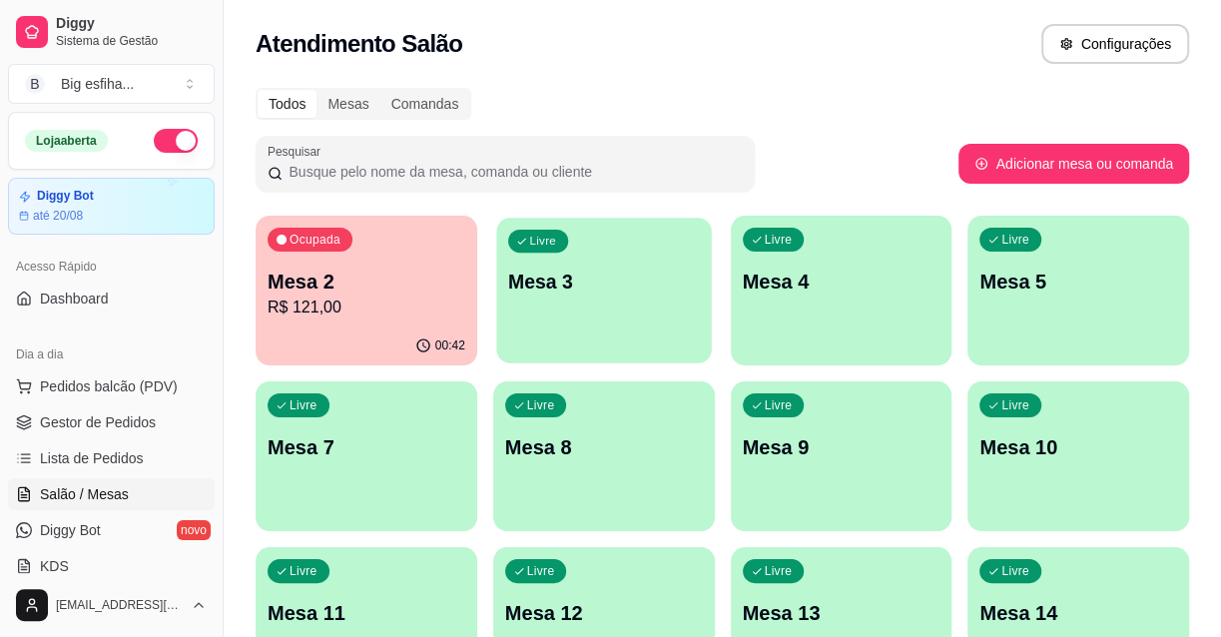
click at [622, 276] on p "Mesa 3" at bounding box center [604, 282] width 192 height 27
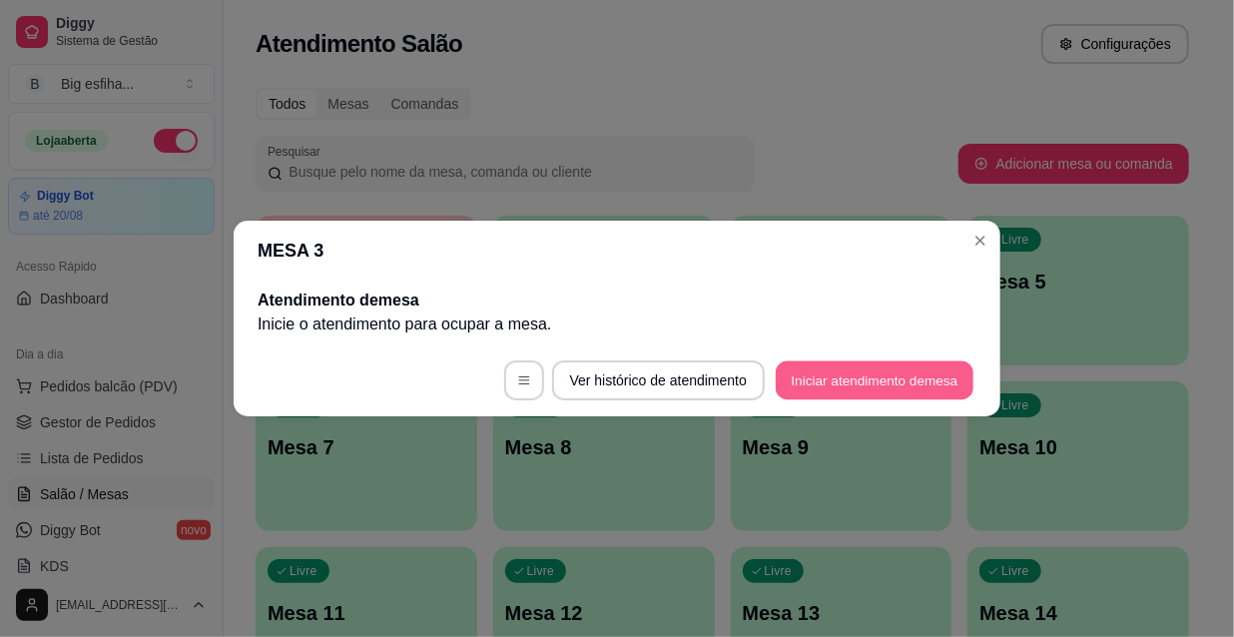
click at [871, 379] on button "Iniciar atendimento de mesa" at bounding box center [875, 380] width 198 height 39
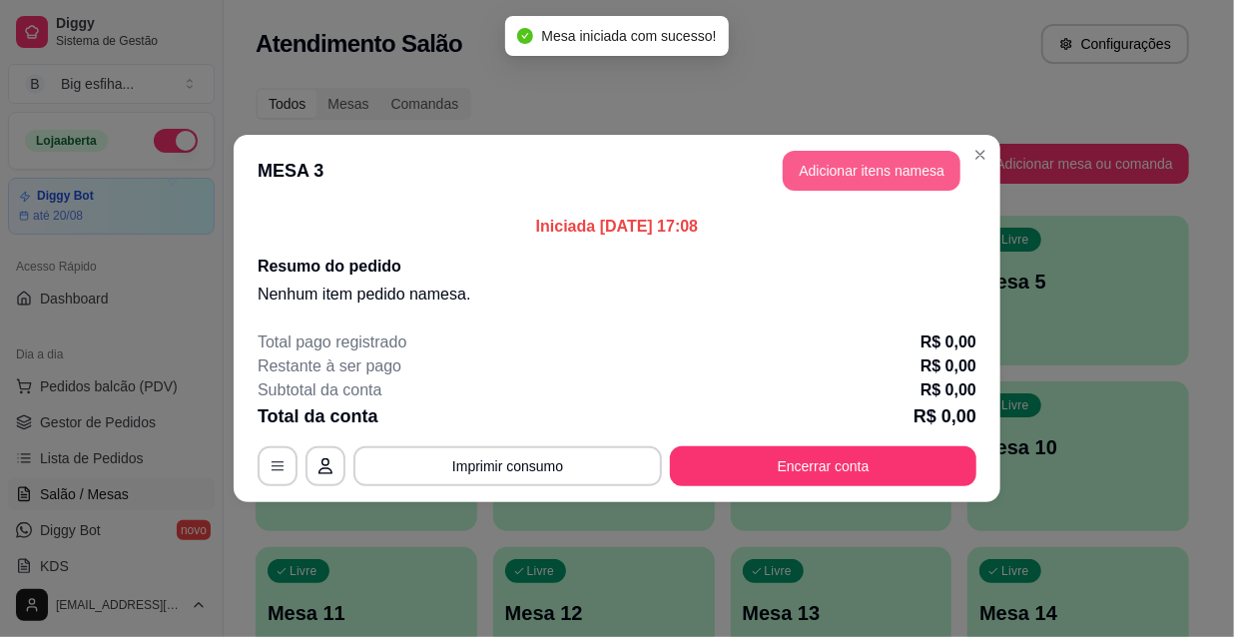
click at [884, 165] on button "Adicionar itens na mesa" at bounding box center [872, 171] width 178 height 40
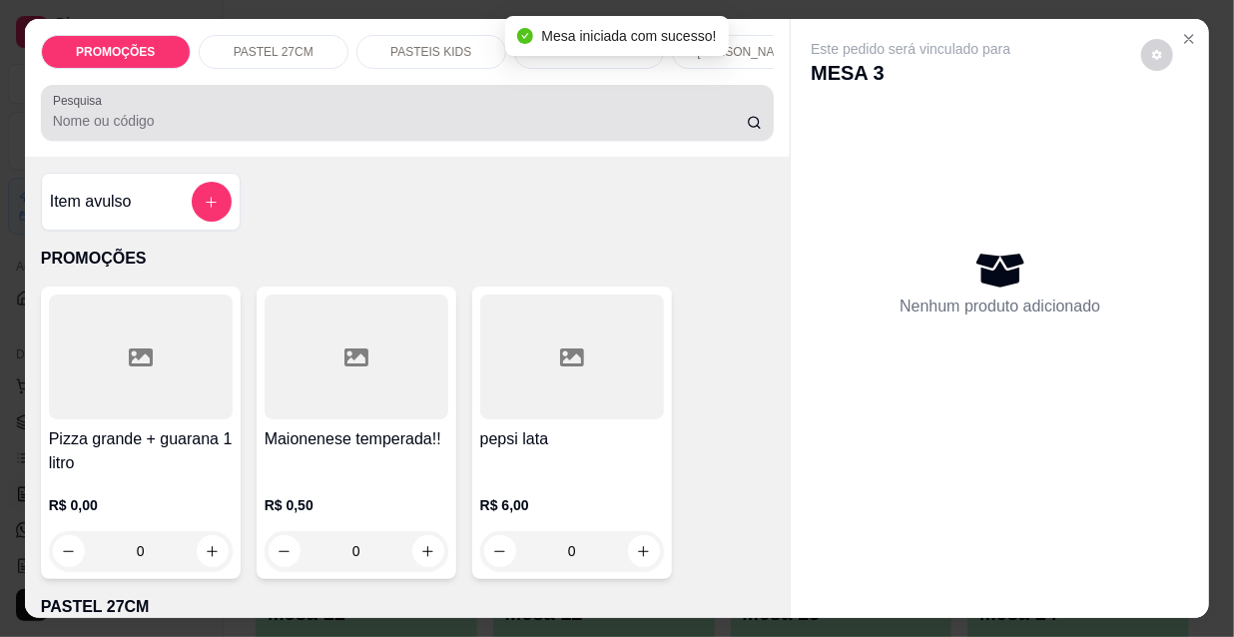
click at [160, 123] on input "Pesquisa" at bounding box center [400, 121] width 694 height 20
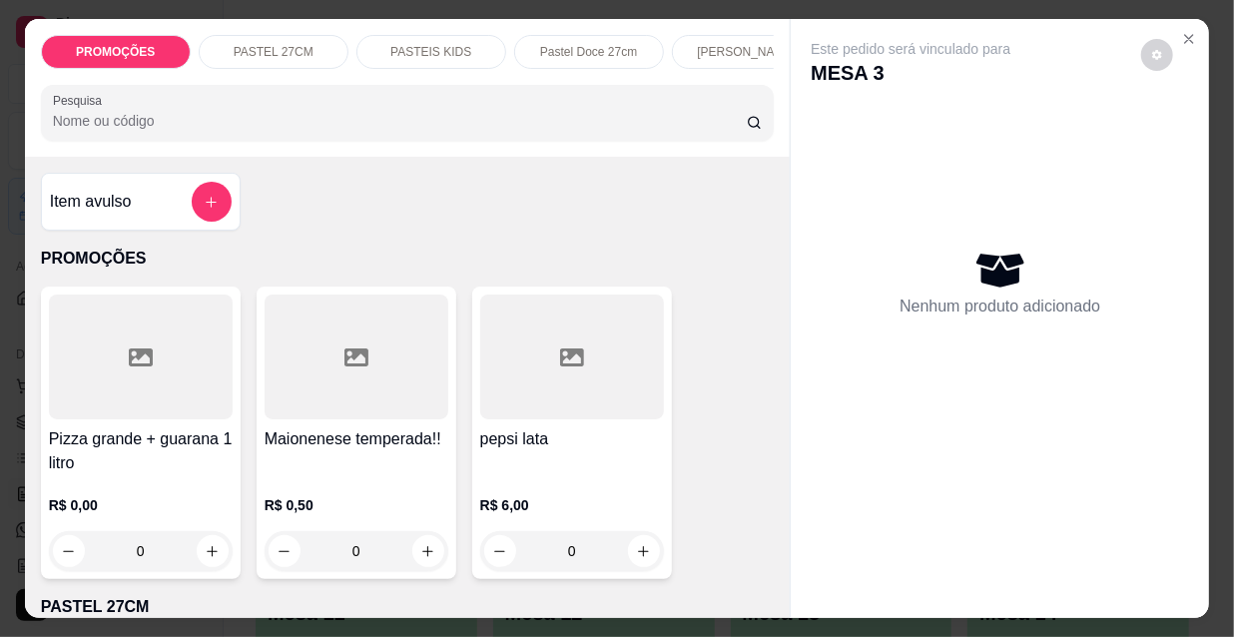
type input "a"
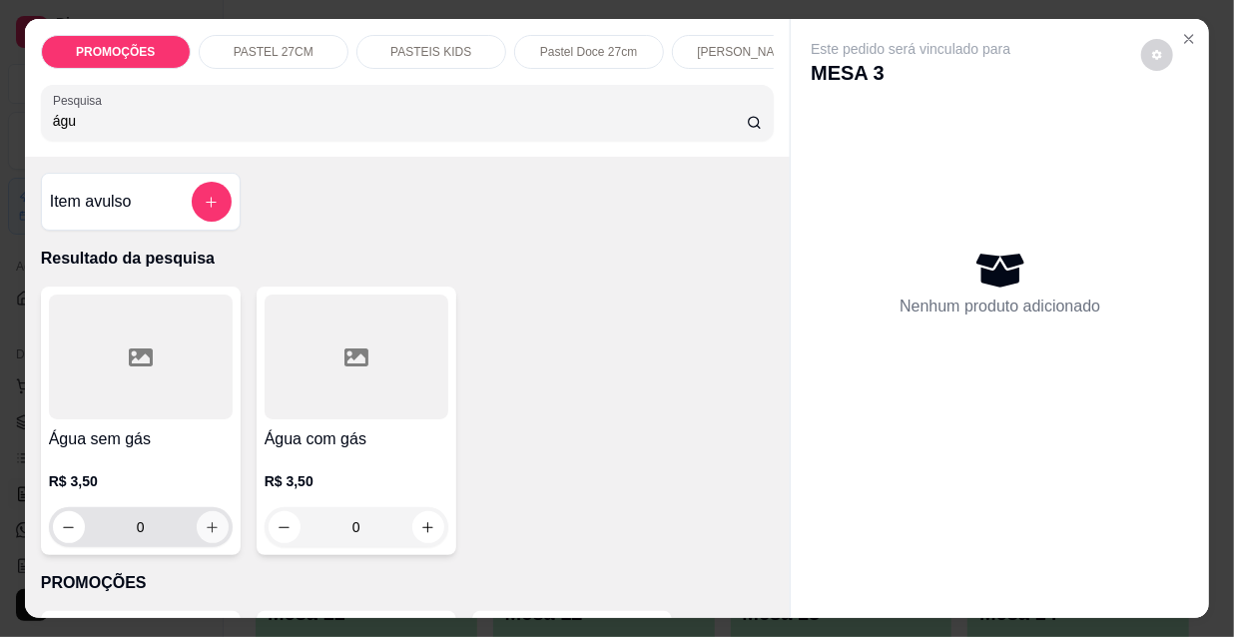
type input "águ"
click at [205, 535] on icon "increase-product-quantity" at bounding box center [212, 527] width 15 height 15
type input "1"
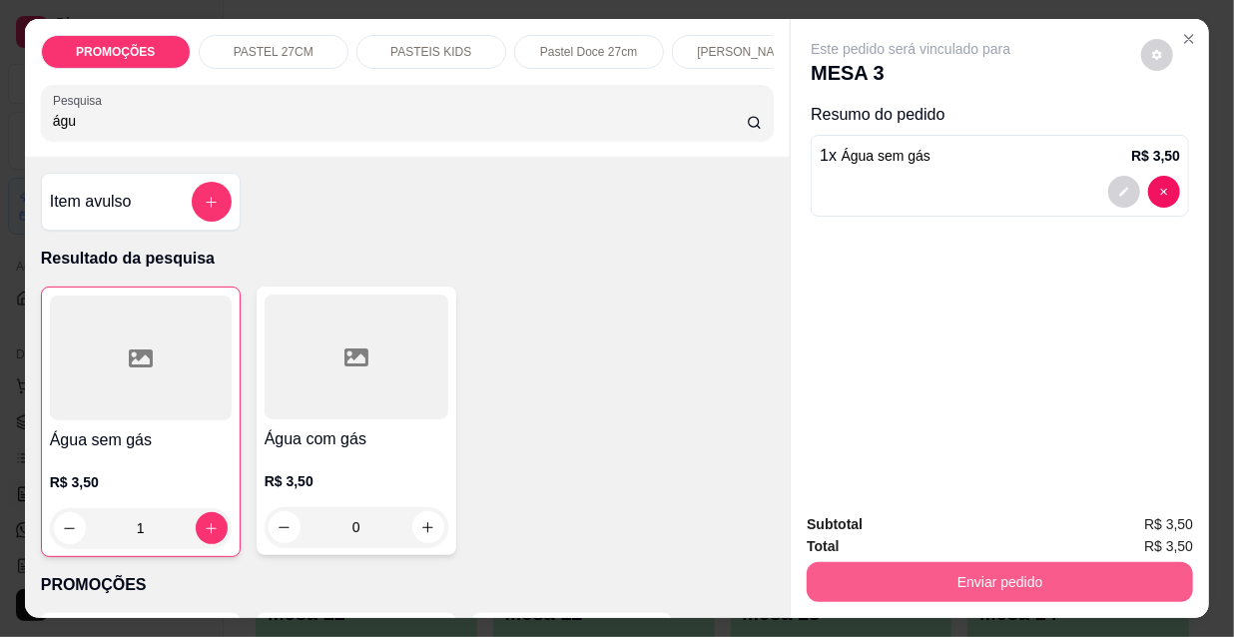
click at [839, 577] on button "Enviar pedido" at bounding box center [1000, 582] width 386 height 40
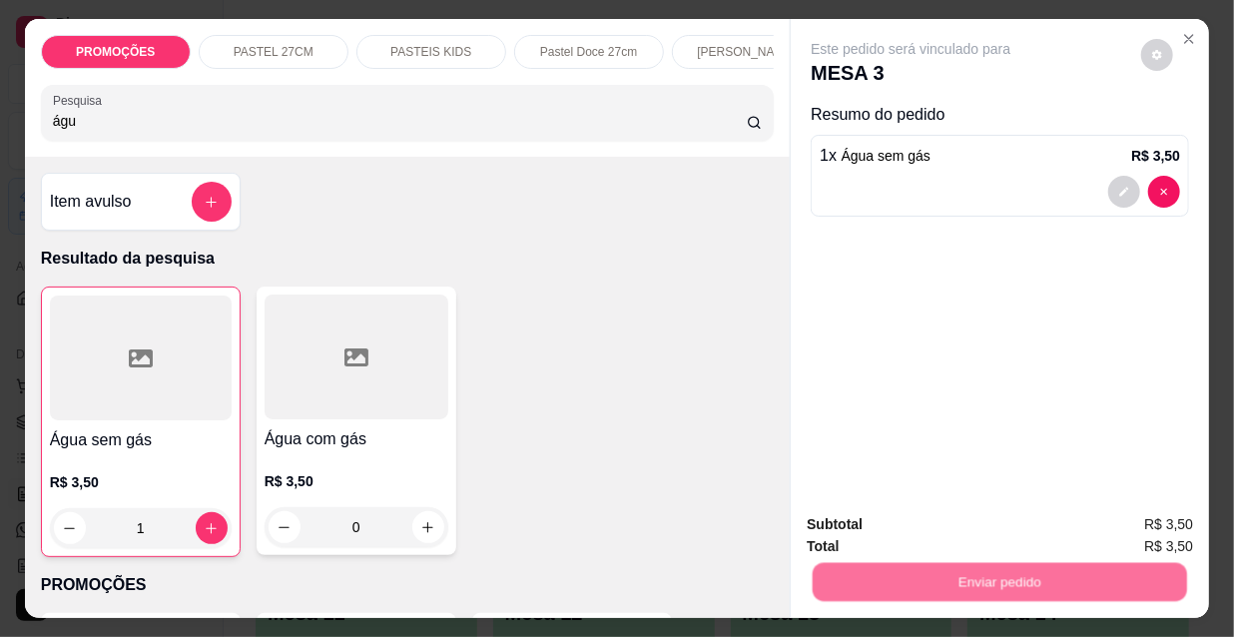
click at [877, 533] on button "Não registrar e enviar pedido" at bounding box center [936, 525] width 202 height 37
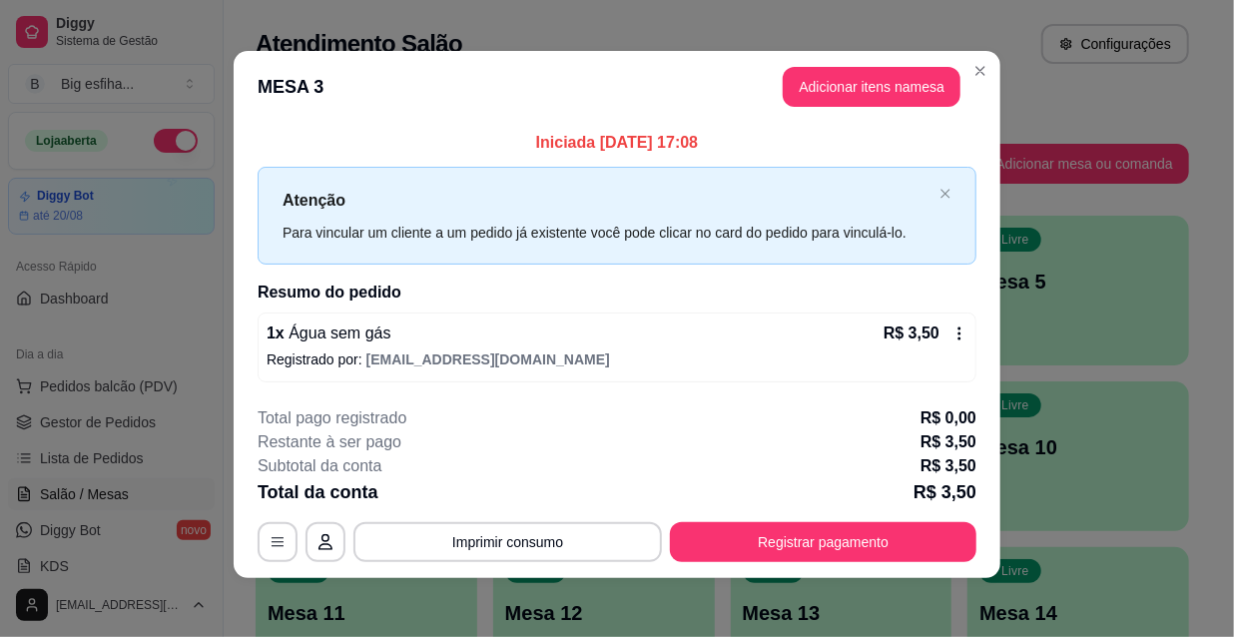
scroll to position [8, 0]
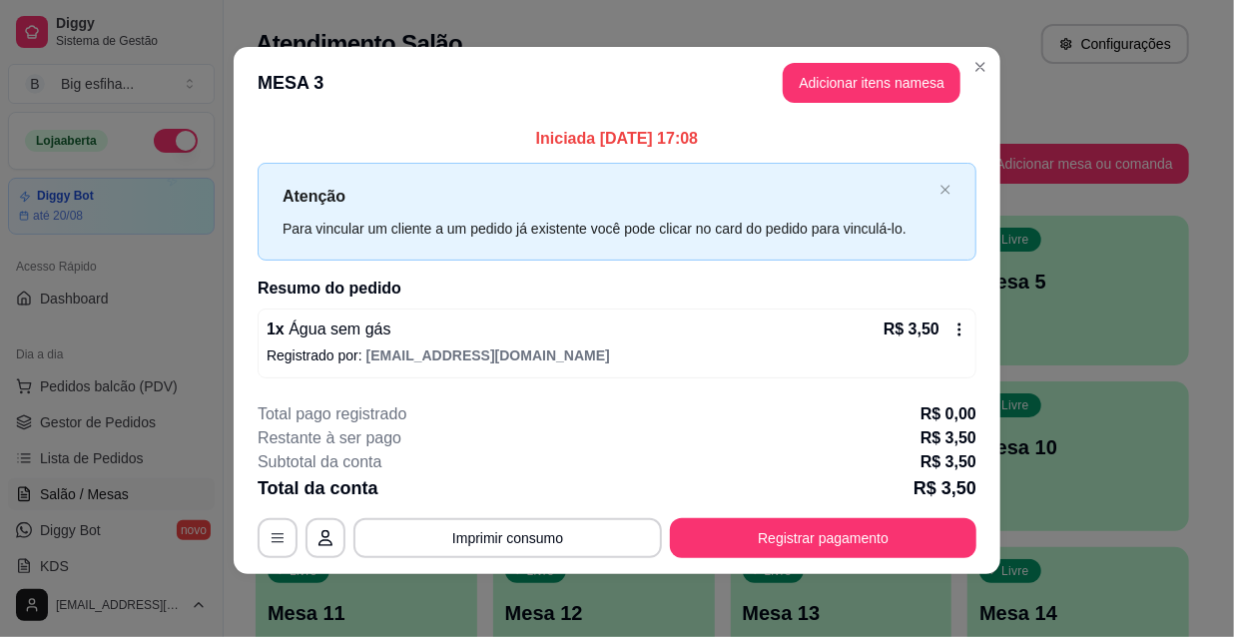
click at [793, 516] on div "**********" at bounding box center [617, 480] width 719 height 156
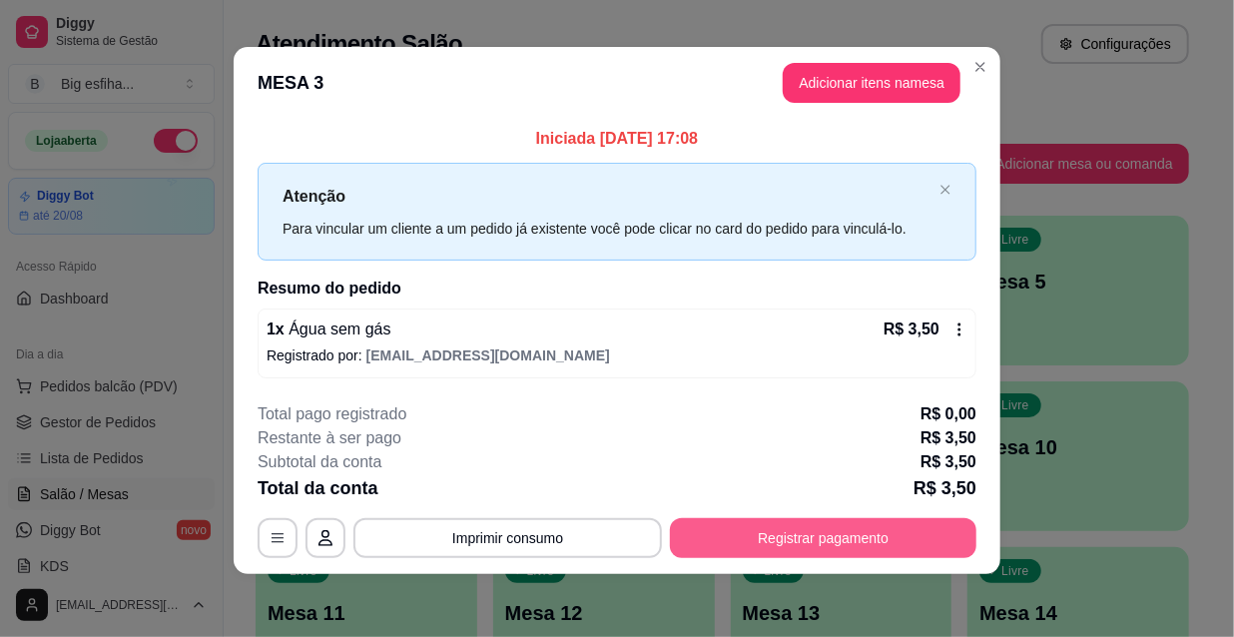
click at [809, 539] on button "Registrar pagamento" at bounding box center [823, 538] width 307 height 40
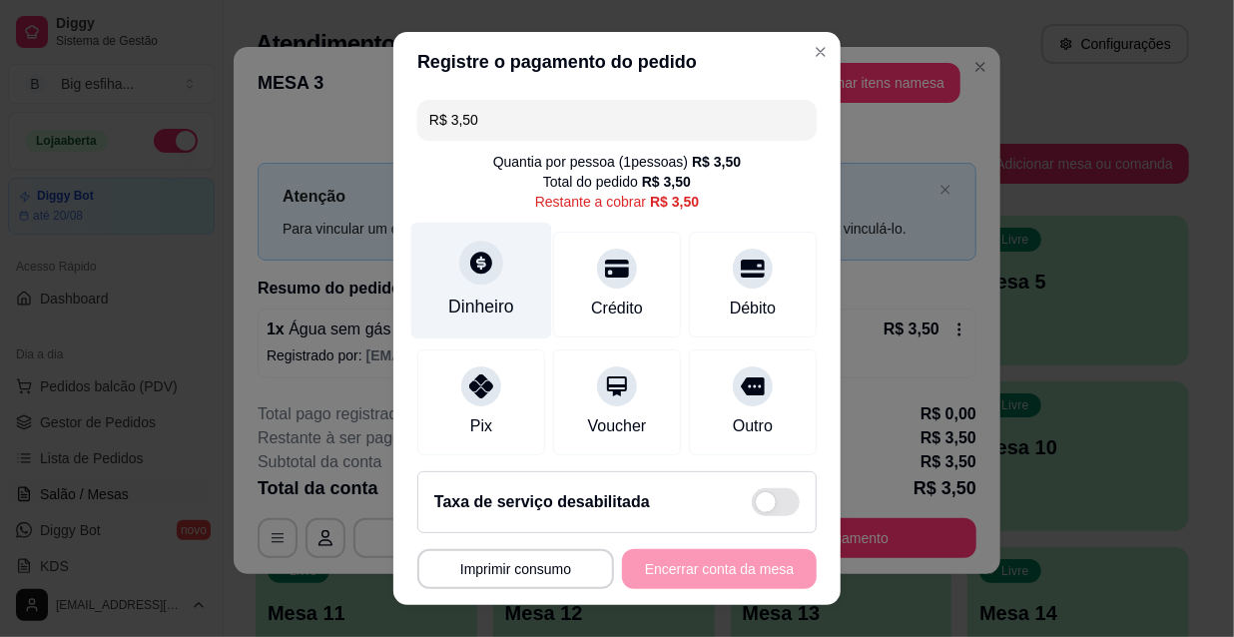
click at [505, 312] on div "Dinheiro" at bounding box center [481, 281] width 141 height 117
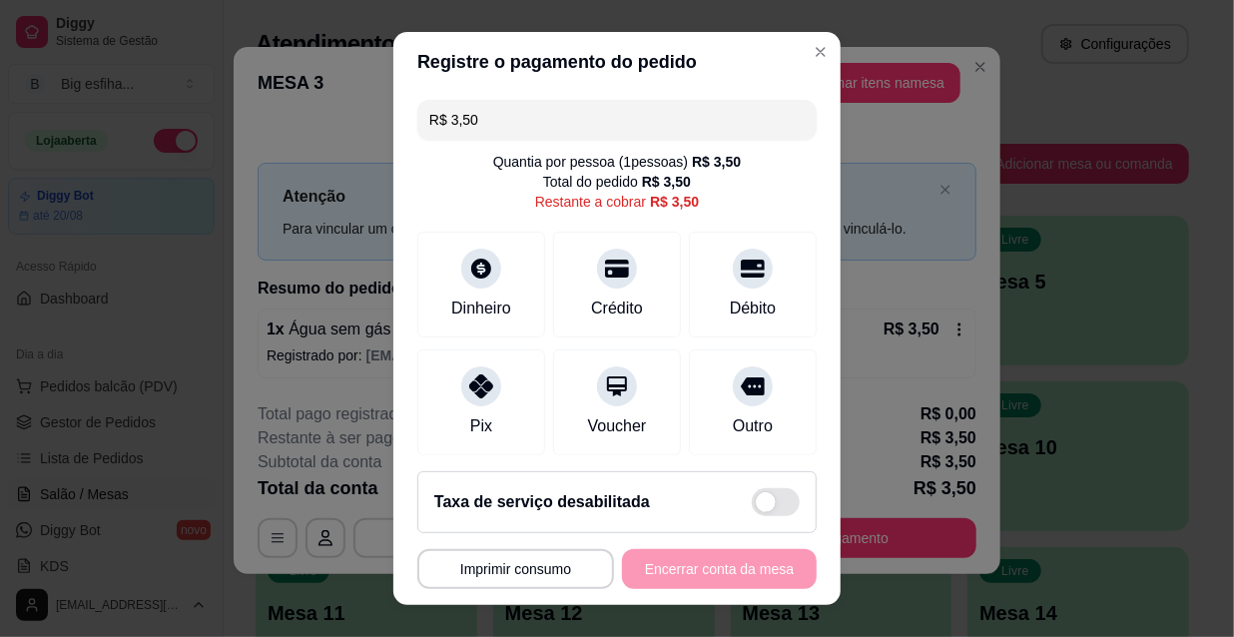
click at [496, 306] on input "0,00" at bounding box center [616, 300] width 399 height 40
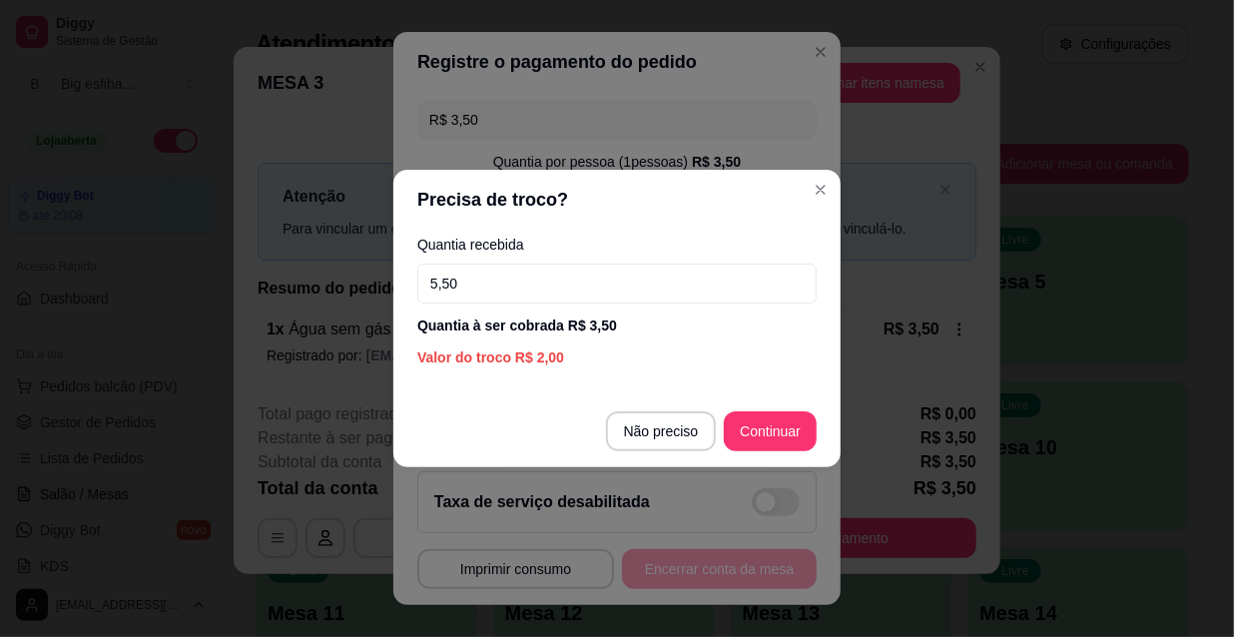
type input "5,50"
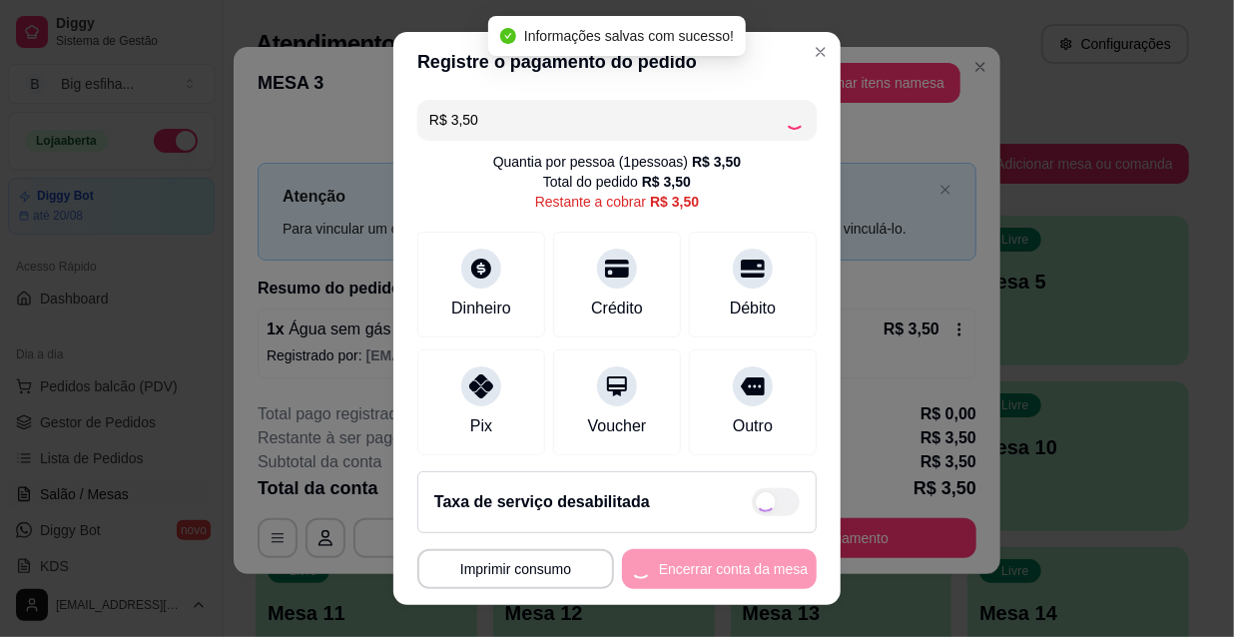
type input "R$ 0,00"
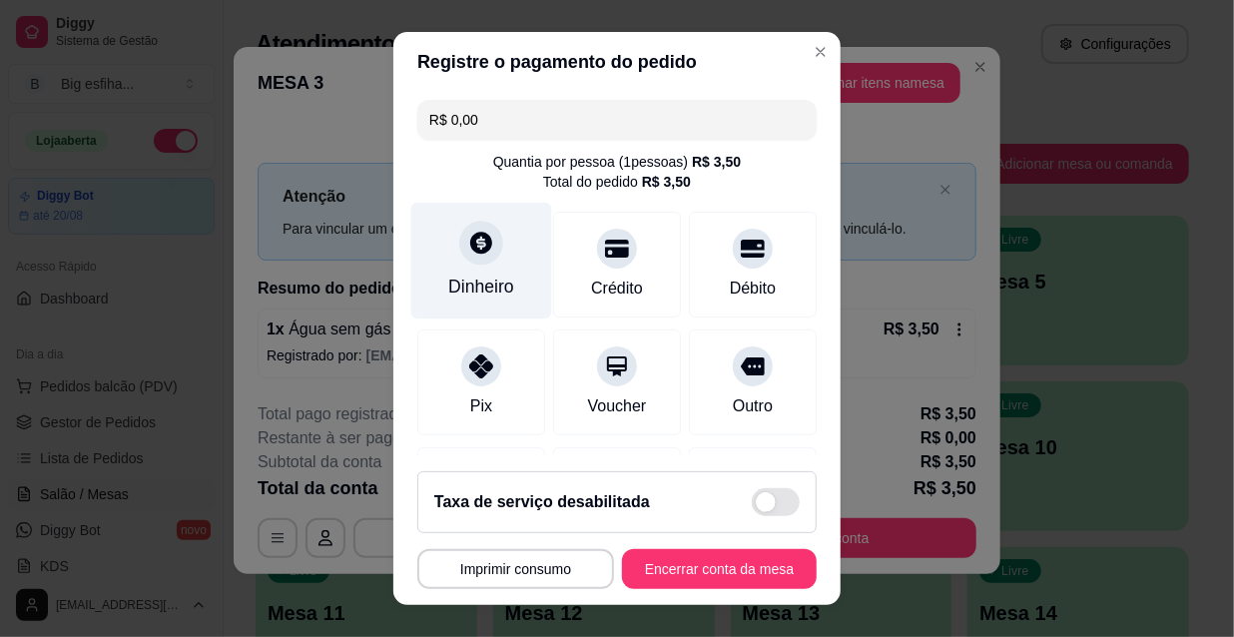
scroll to position [232, 0]
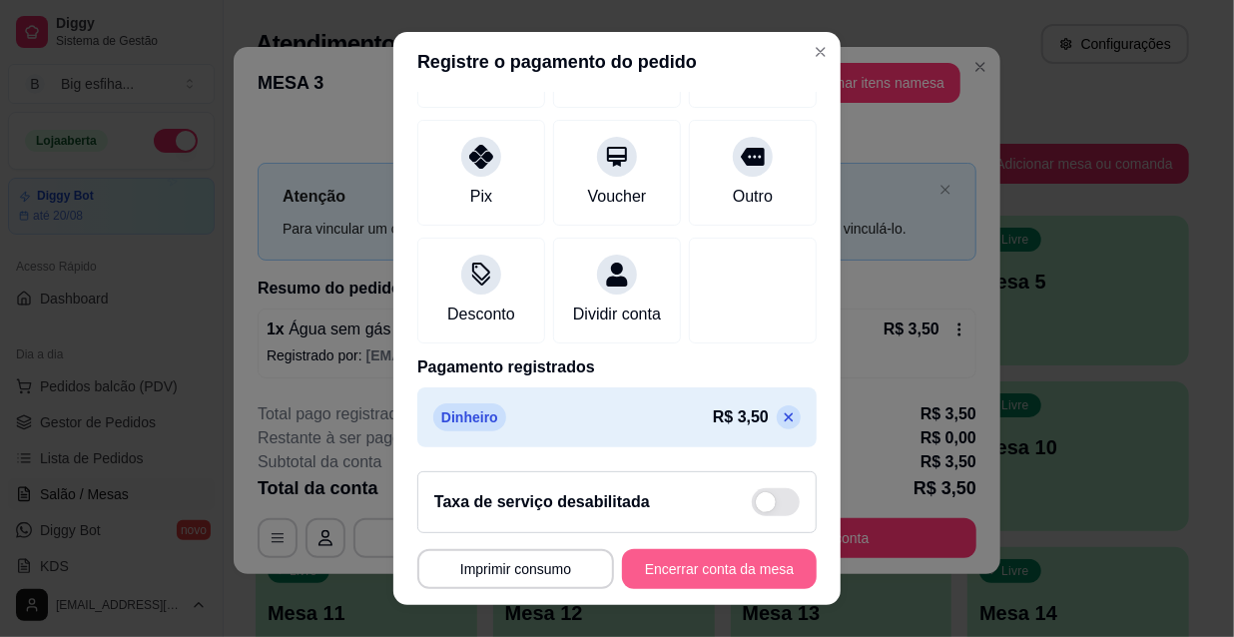
click at [735, 557] on button "Encerrar conta da mesa" at bounding box center [719, 569] width 195 height 40
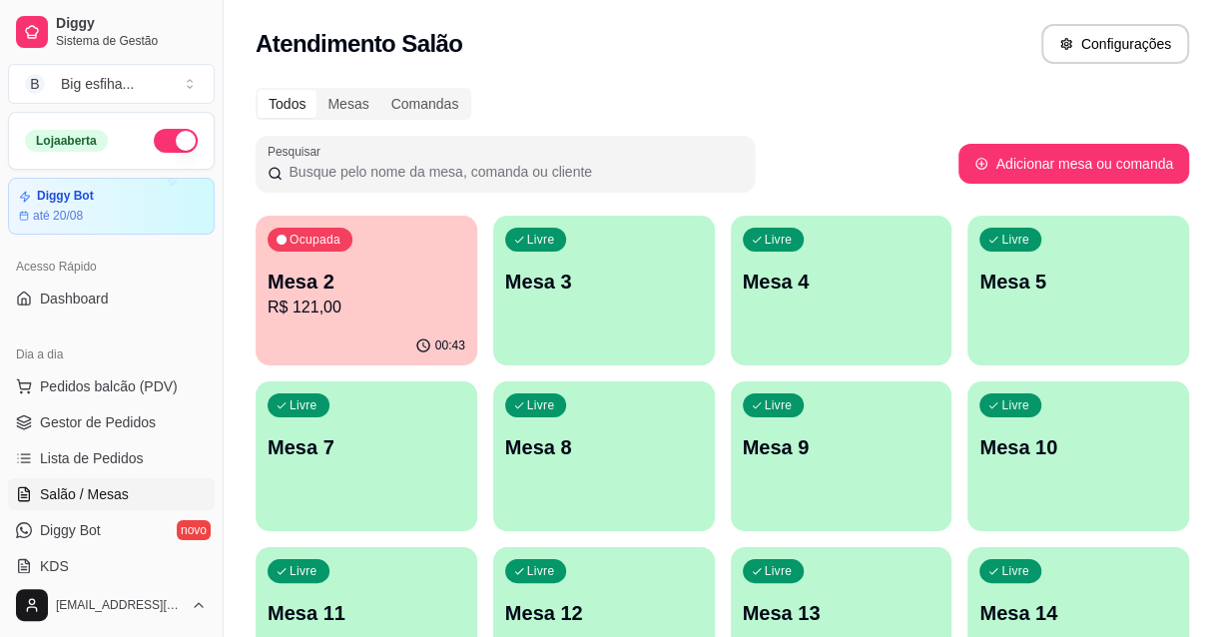
click at [417, 303] on p "R$ 121,00" at bounding box center [367, 308] width 198 height 24
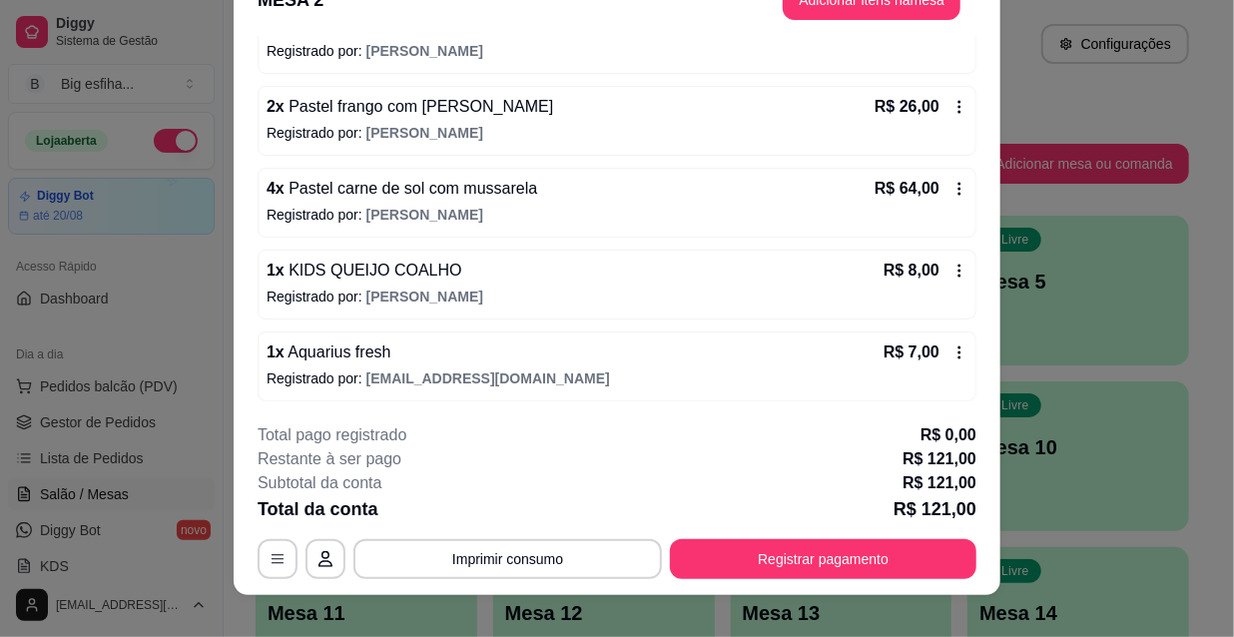
scroll to position [60, 0]
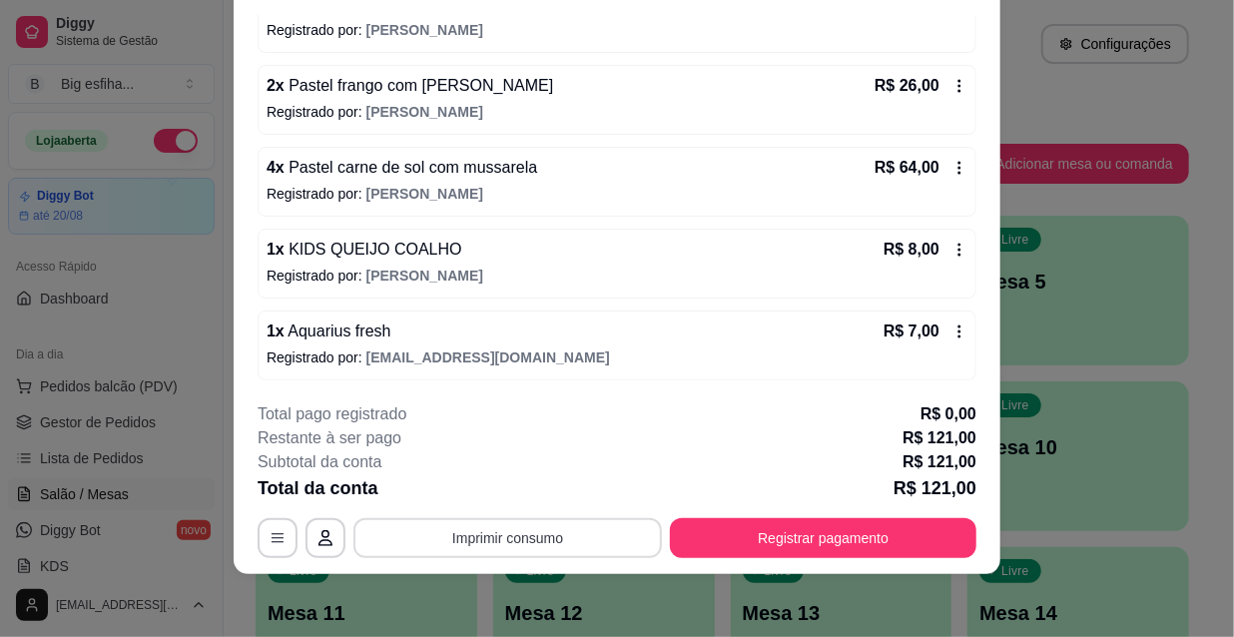
click at [508, 535] on button "Imprimir consumo" at bounding box center [507, 538] width 309 height 40
click at [483, 483] on button "IMPRESSORA" at bounding box center [507, 491] width 145 height 32
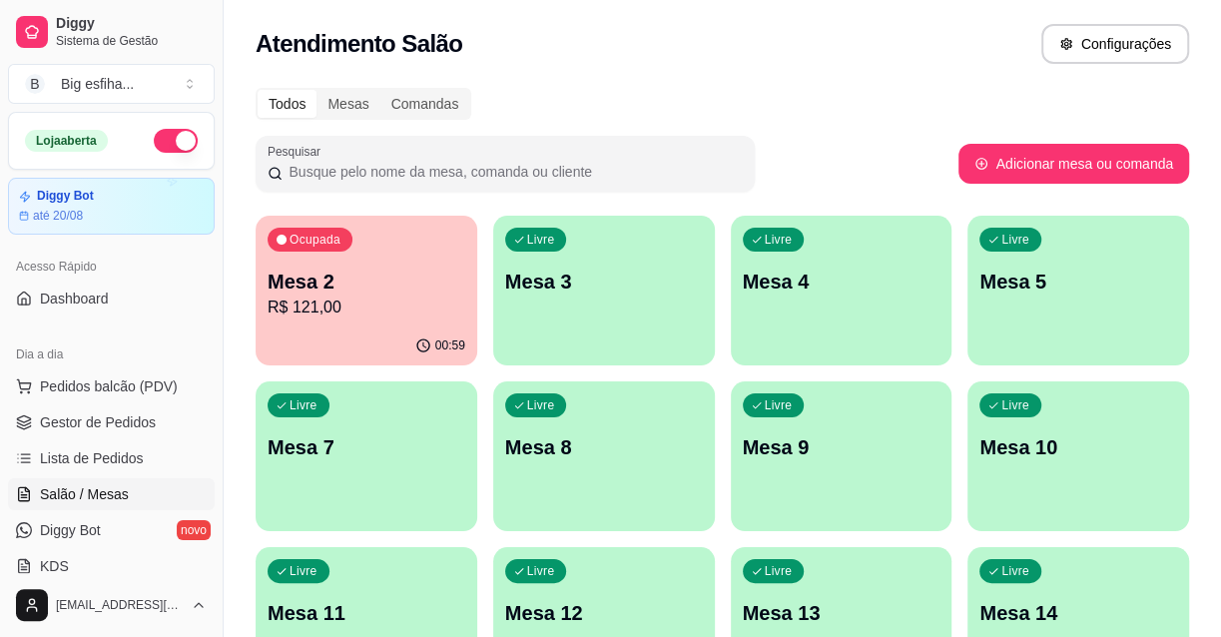
click at [676, 252] on div "Livre Mesa 3" at bounding box center [604, 279] width 222 height 126
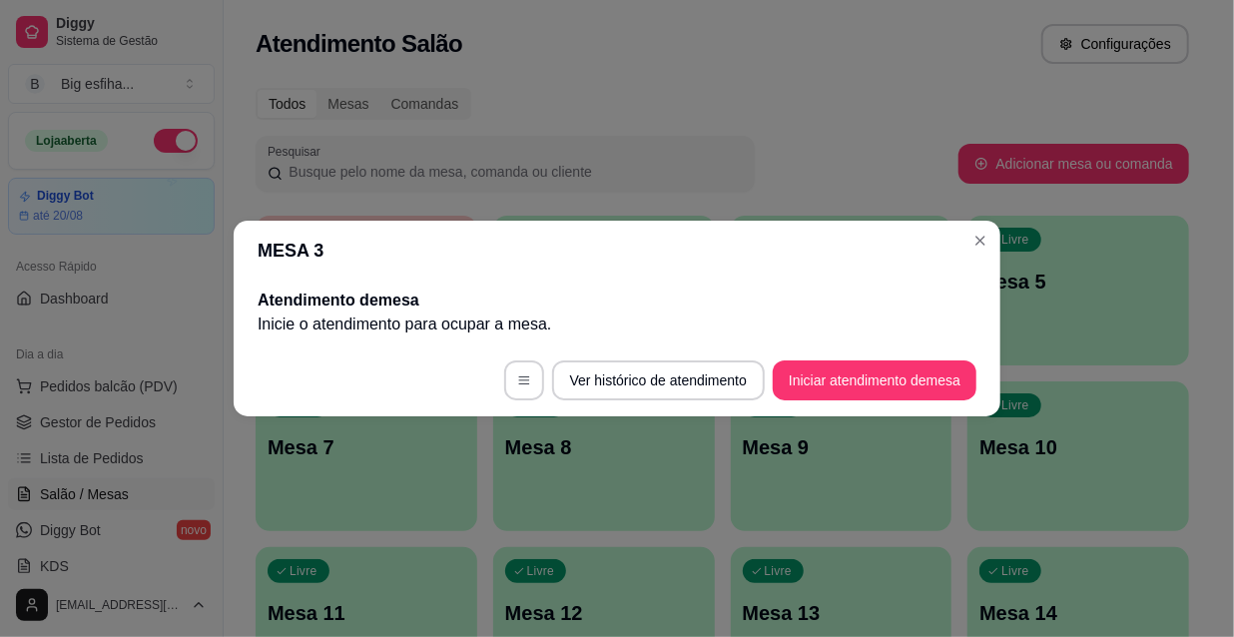
click at [880, 403] on footer "Ver histórico de atendimento Iniciar atendimento de mesa" at bounding box center [617, 380] width 767 height 72
click at [872, 393] on button "Iniciar atendimento de mesa" at bounding box center [875, 380] width 204 height 40
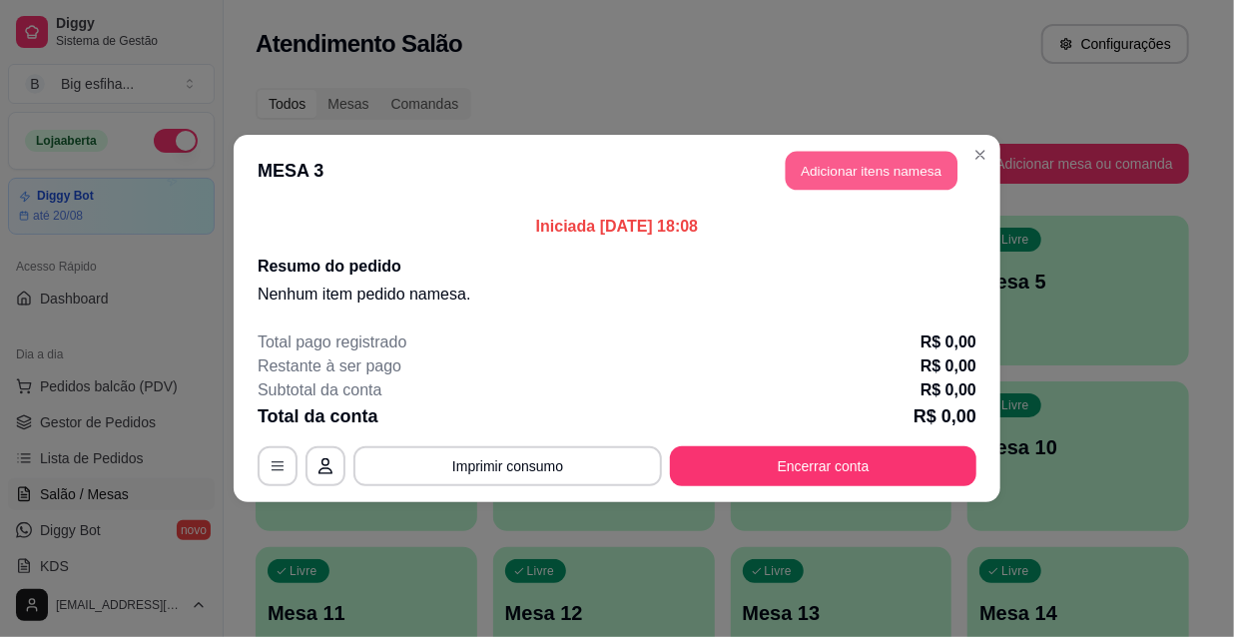
click at [894, 181] on button "Adicionar itens na mesa" at bounding box center [872, 171] width 172 height 39
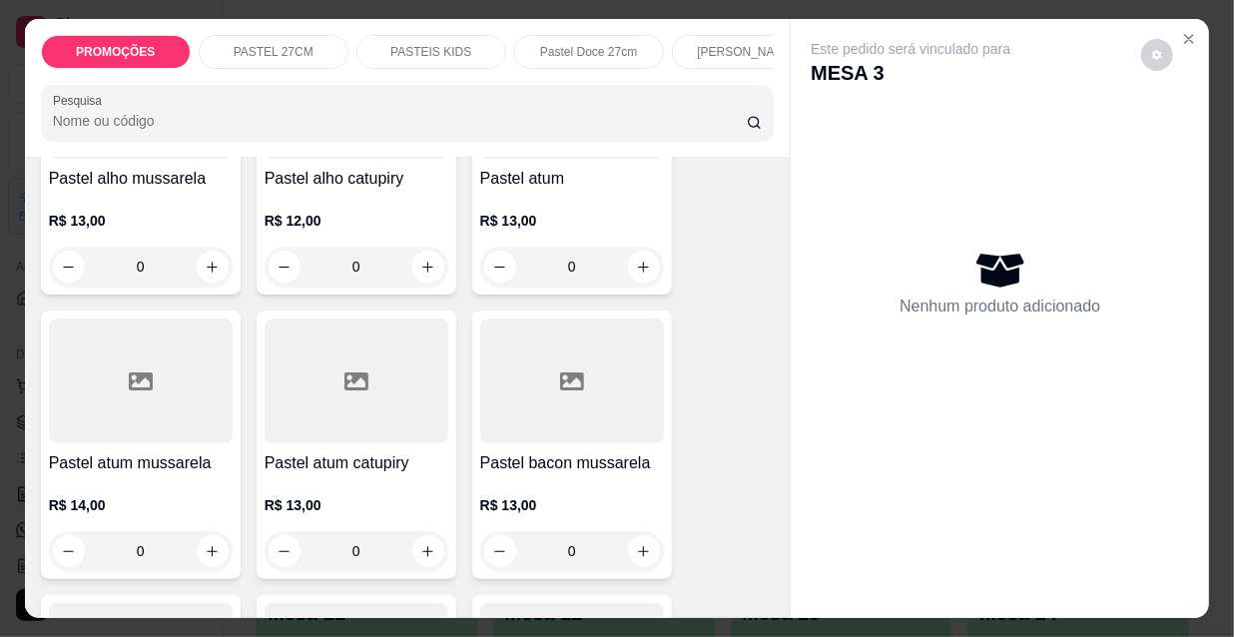
scroll to position [1270, 0]
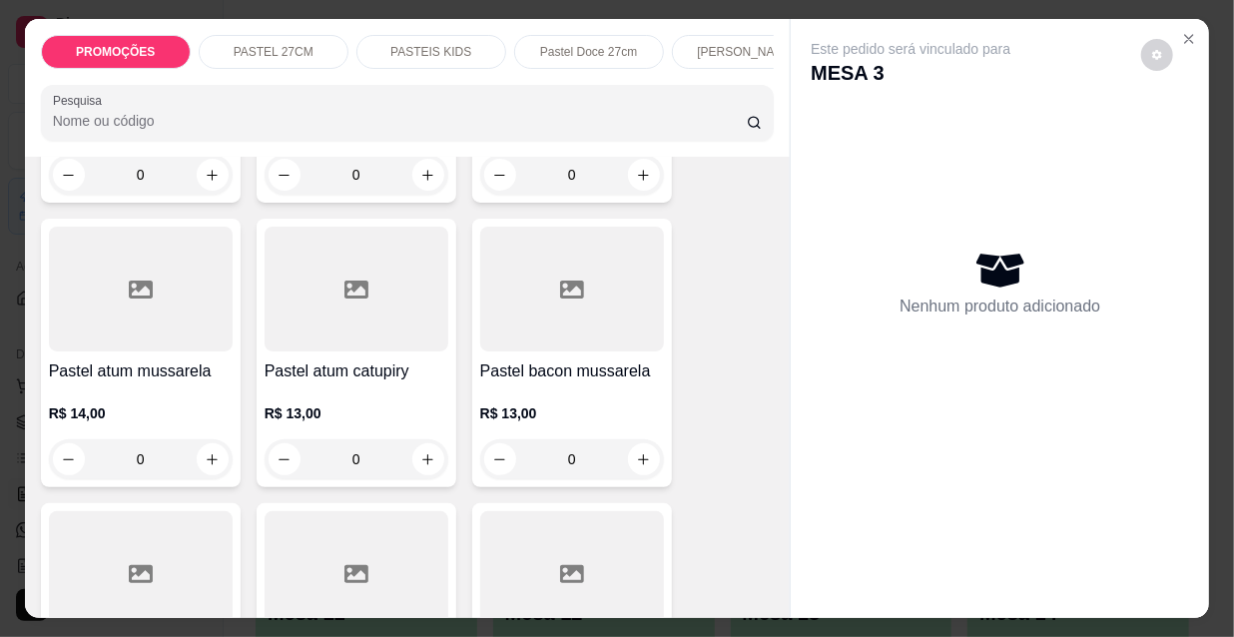
click at [571, 328] on div at bounding box center [572, 289] width 184 height 125
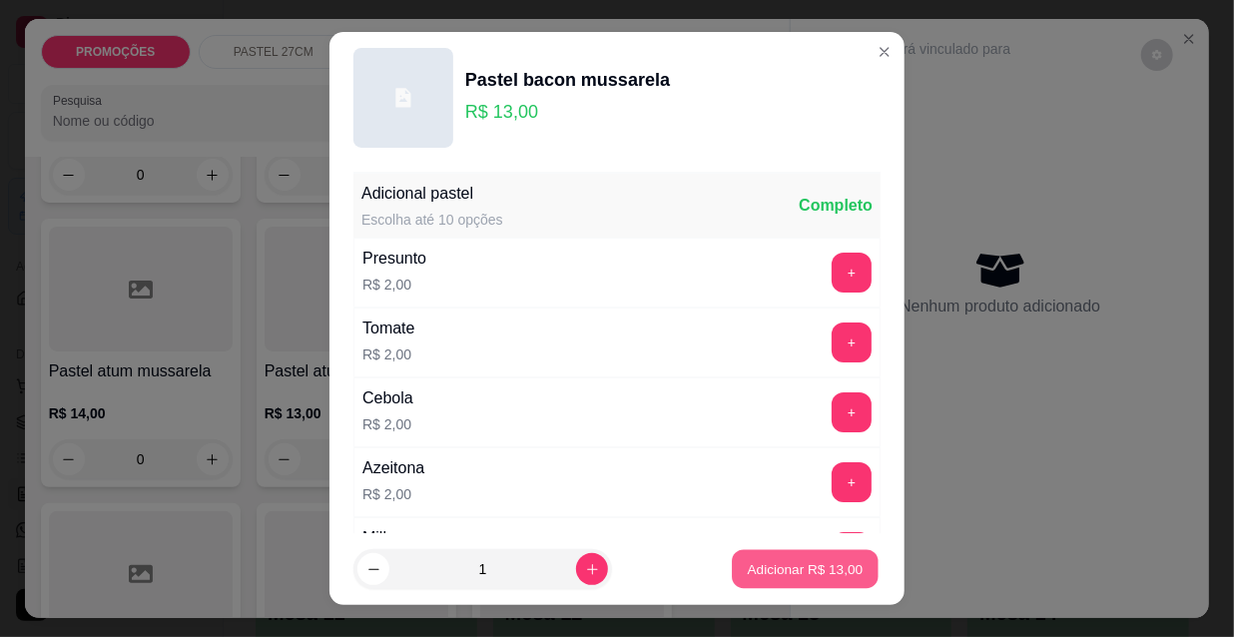
click at [748, 570] on p "Adicionar R$ 13,00" at bounding box center [806, 568] width 116 height 19
type input "1"
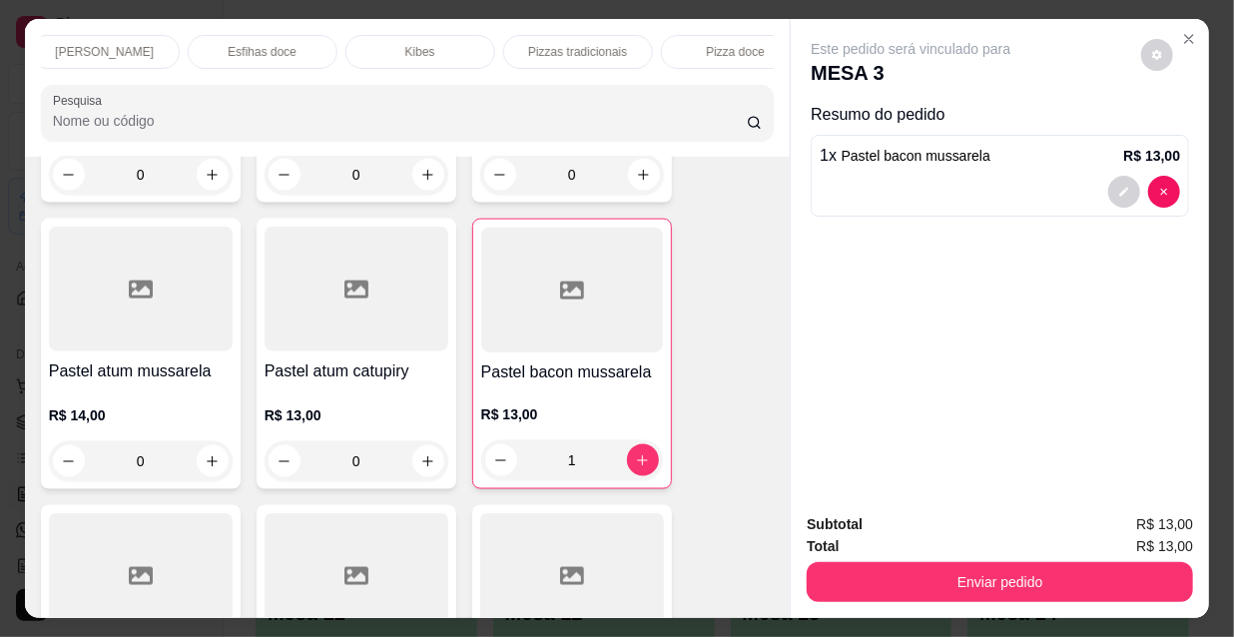
scroll to position [0, 1150]
click at [575, 50] on div "Refrigerante" at bounding box center [543, 52] width 150 height 34
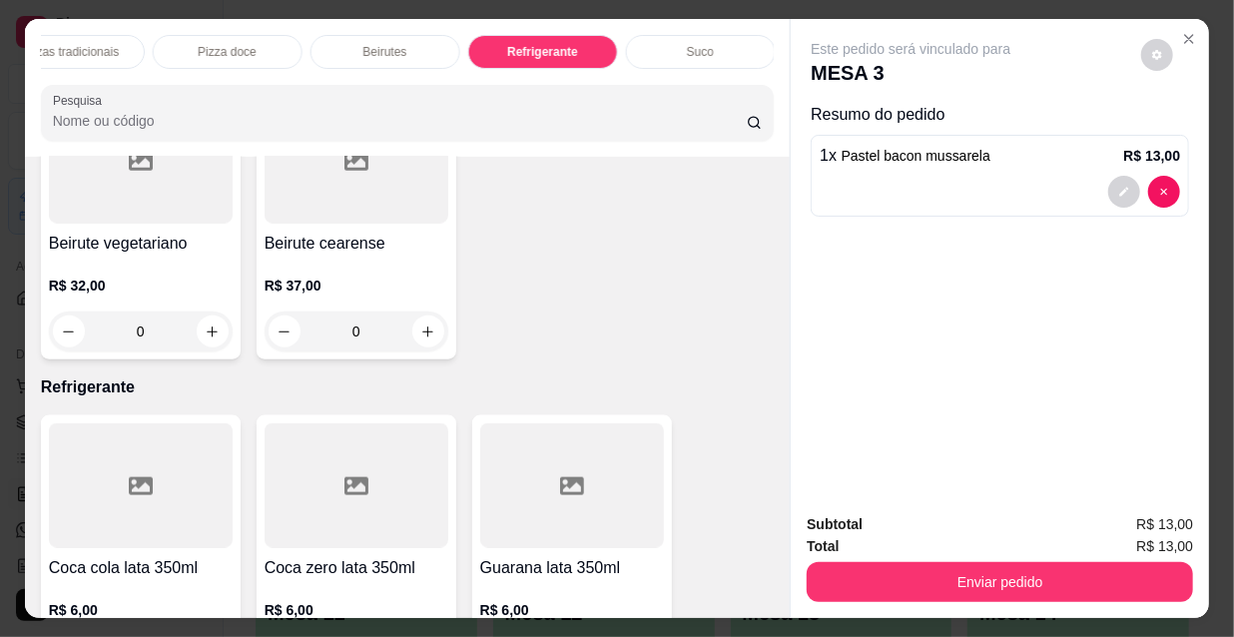
scroll to position [51, 0]
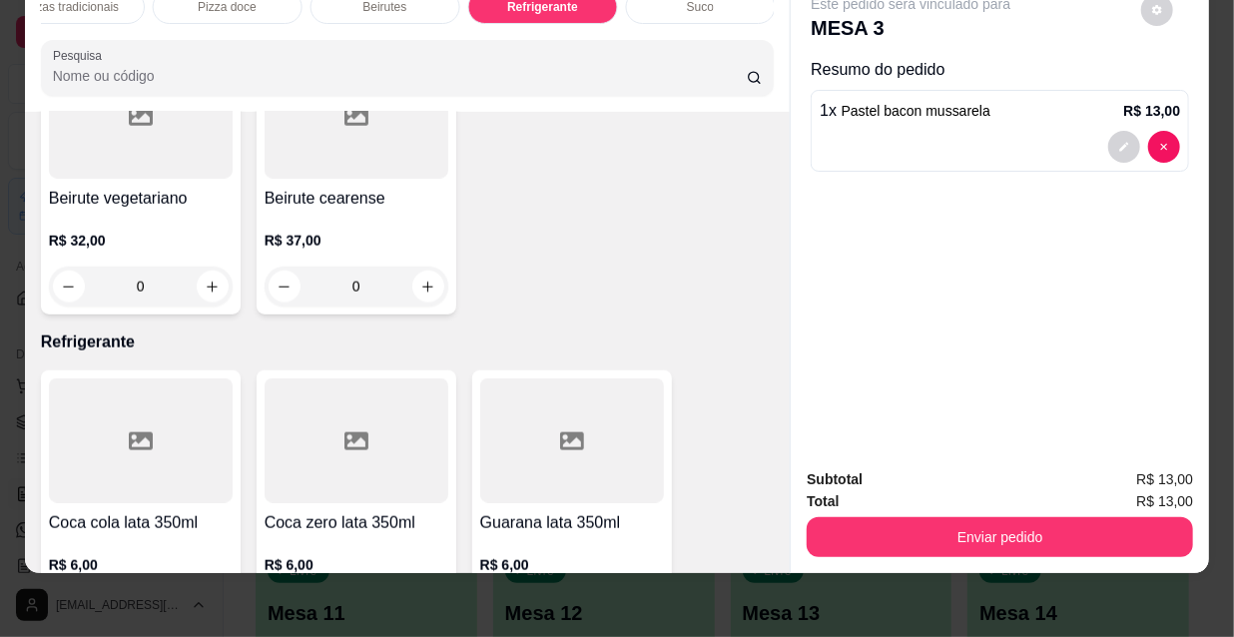
click at [647, 595] on button "increase-product-quantity" at bounding box center [644, 611] width 32 height 32
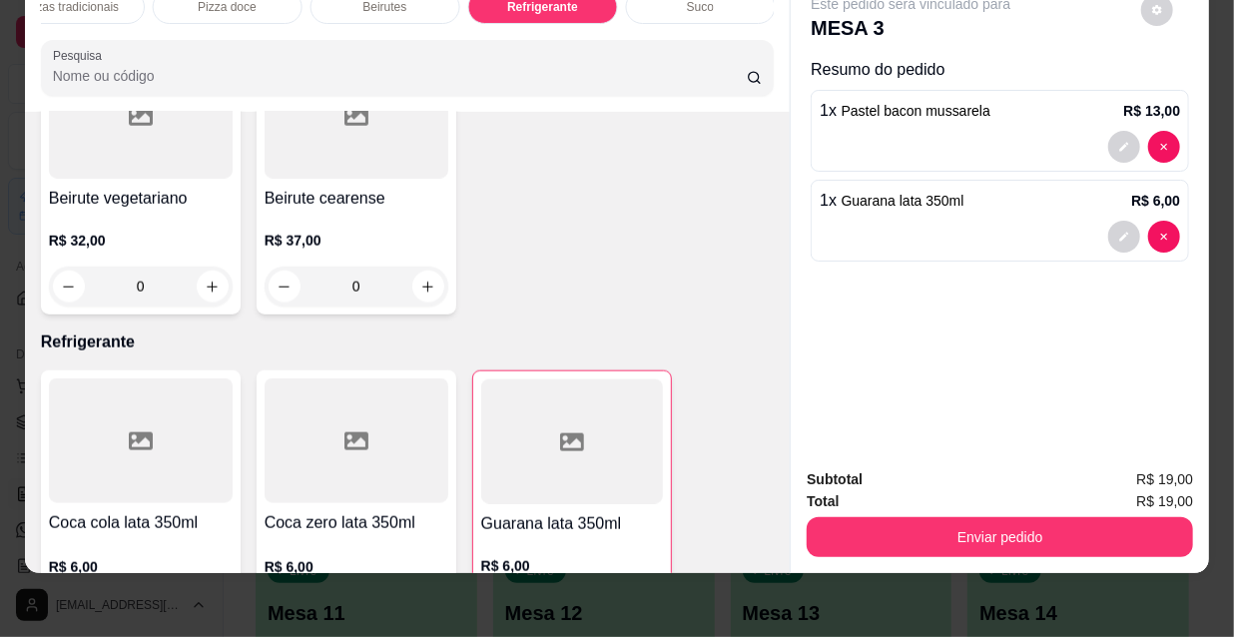
type input "1"
click at [963, 559] on div "Subtotal R$ 19,00 Total R$ 19,00 Enviar pedido" at bounding box center [1000, 512] width 418 height 121
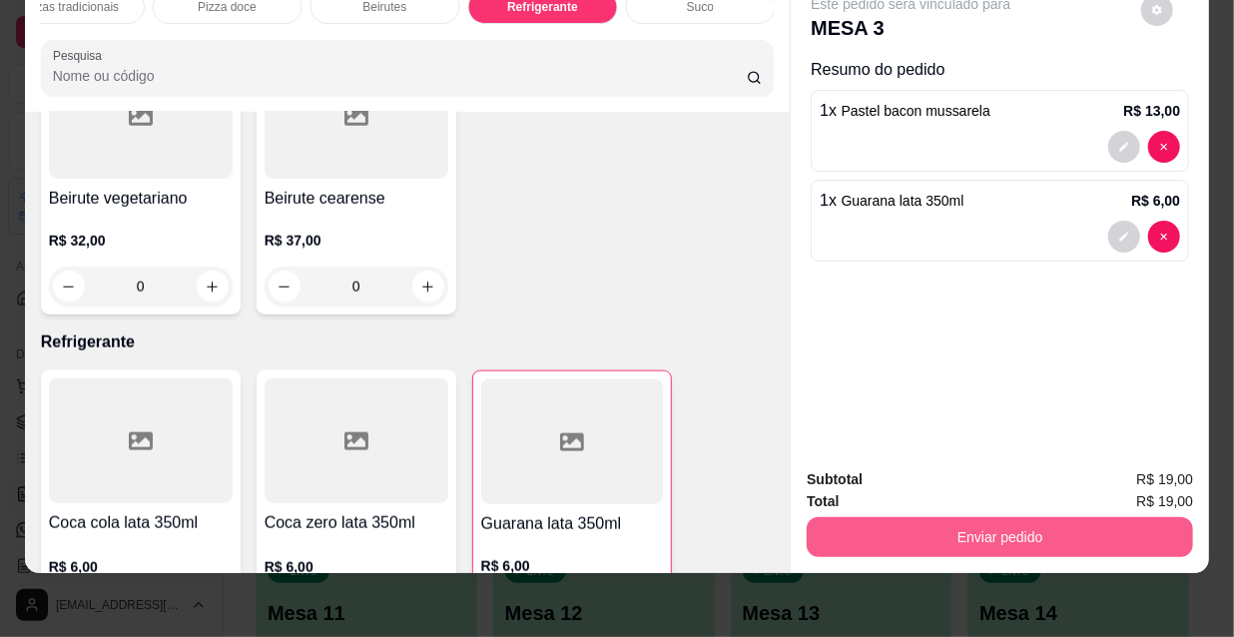
click at [949, 538] on button "Enviar pedido" at bounding box center [1000, 537] width 386 height 40
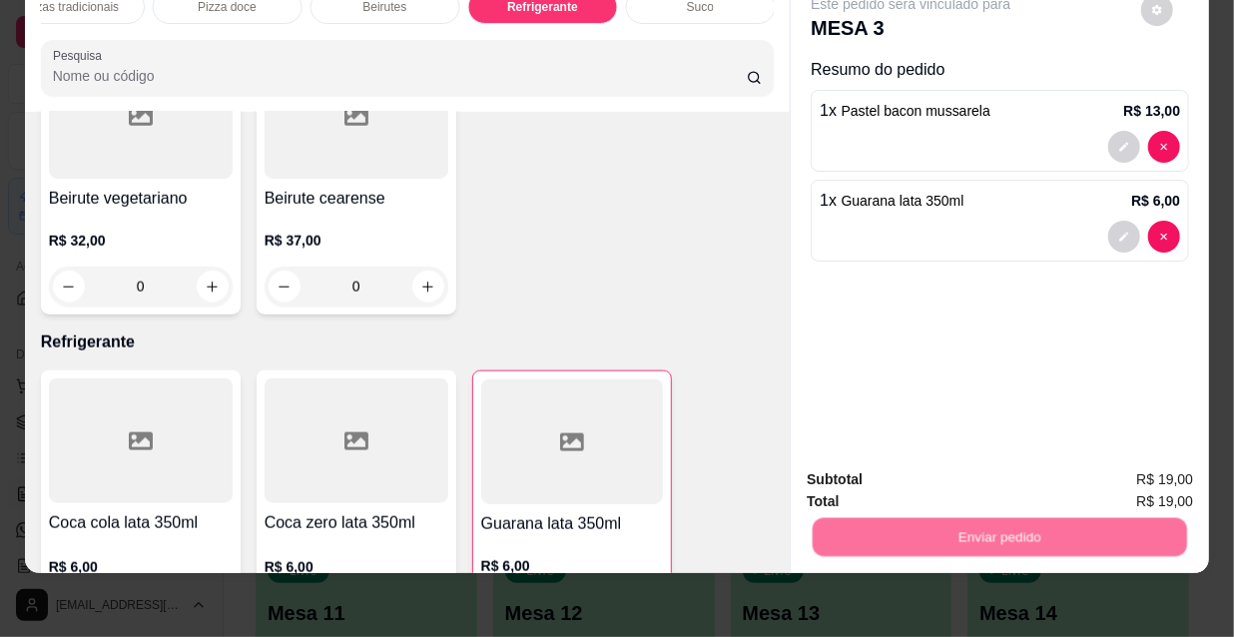
click at [918, 481] on button "Não registrar e enviar pedido" at bounding box center [936, 473] width 202 height 37
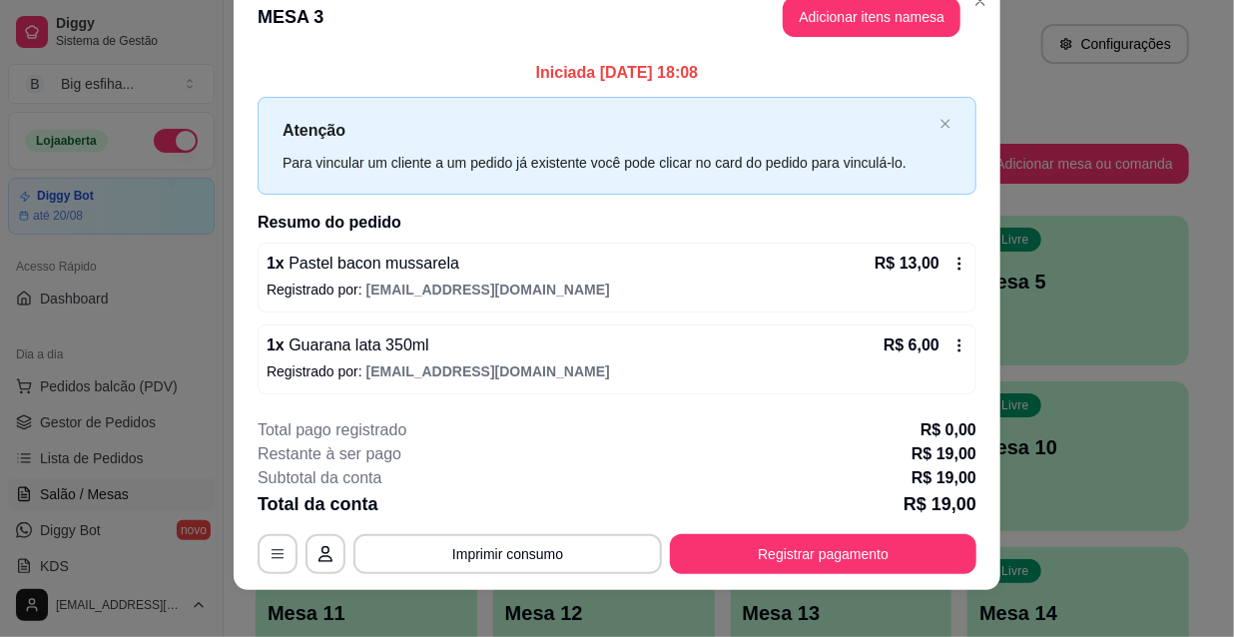
scroll to position [49, 0]
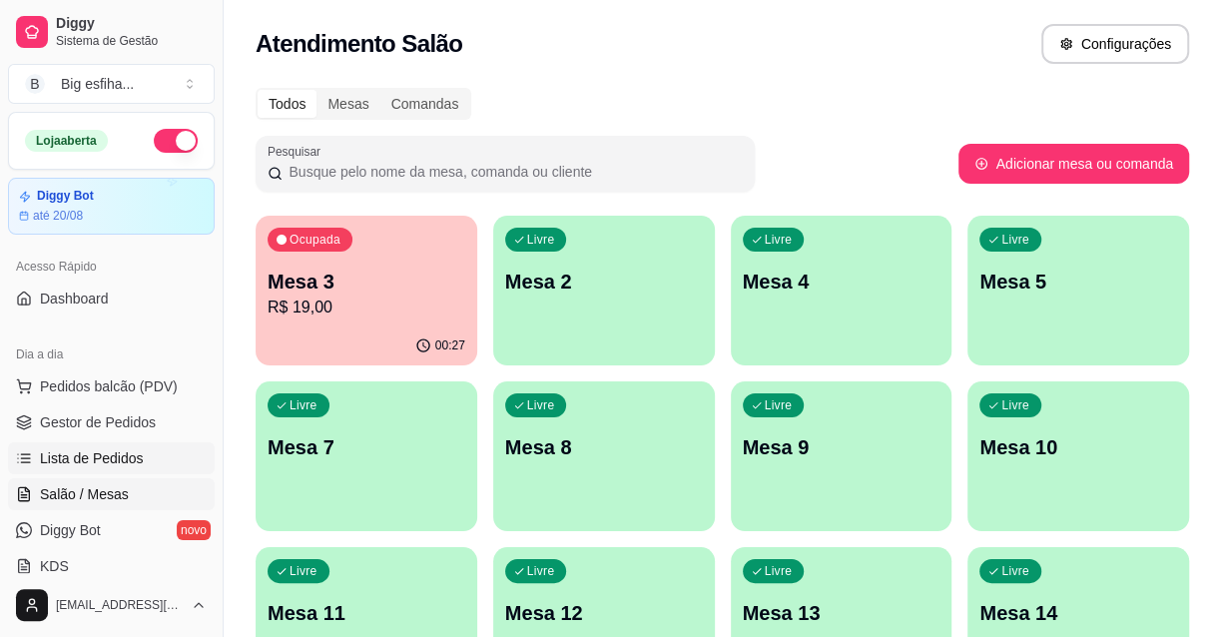
click at [114, 459] on span "Lista de Pedidos" at bounding box center [92, 458] width 104 height 20
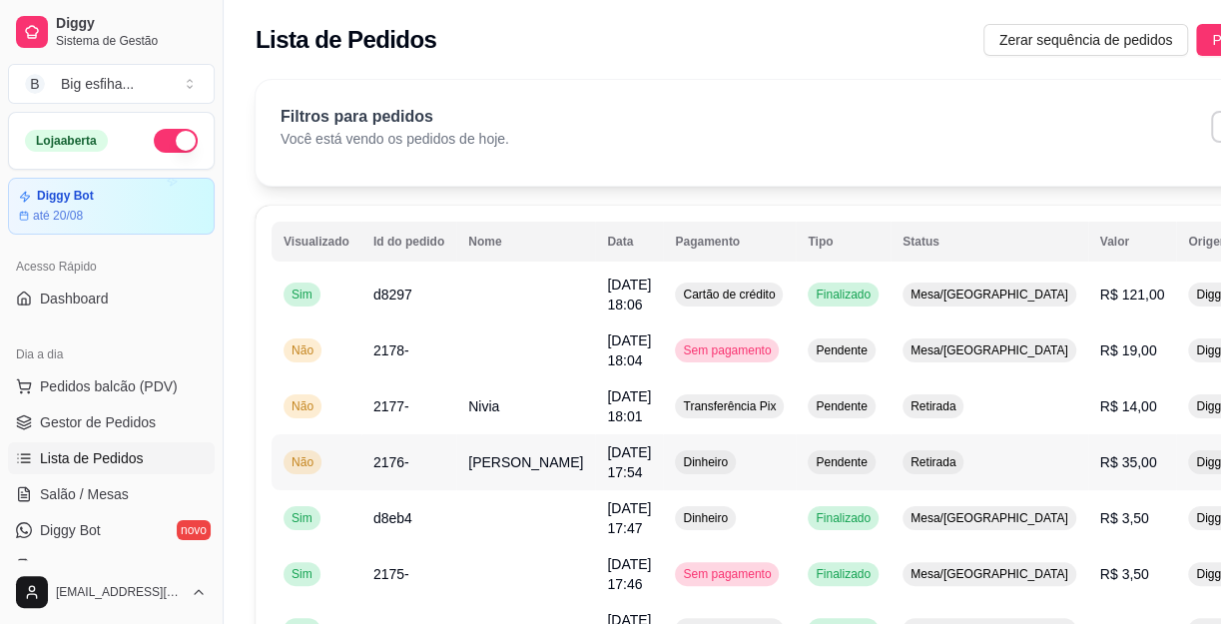
click at [607, 449] on span "[DATE] 17:54" at bounding box center [629, 462] width 44 height 36
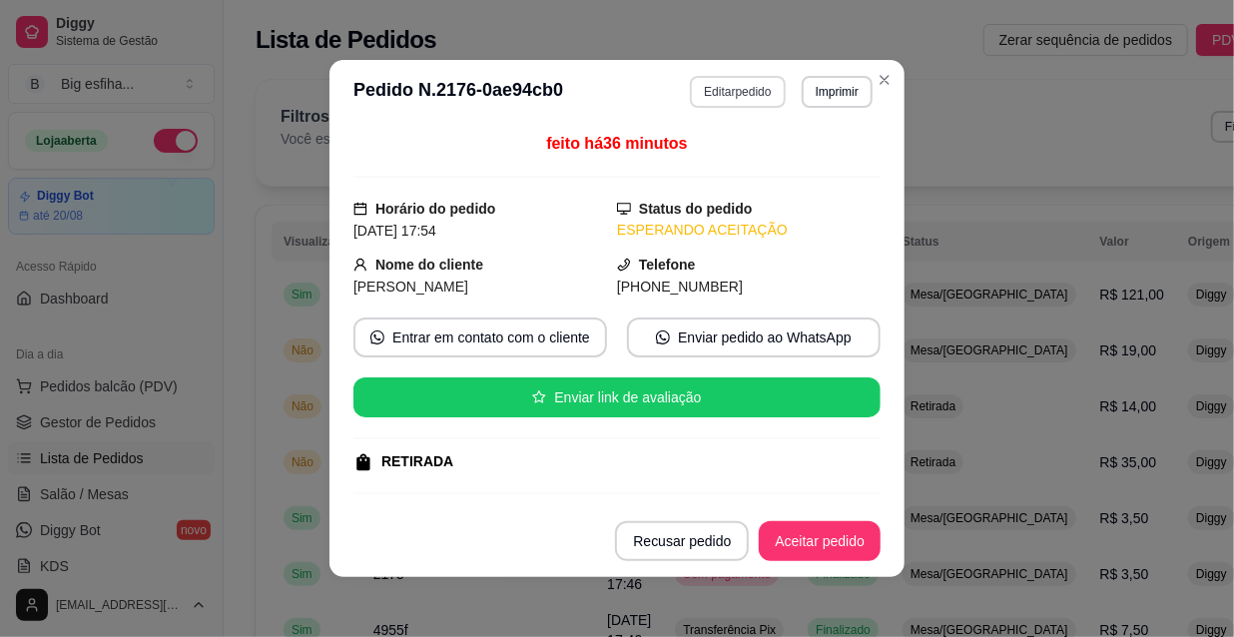
click at [714, 100] on button "Editar pedido" at bounding box center [737, 92] width 95 height 32
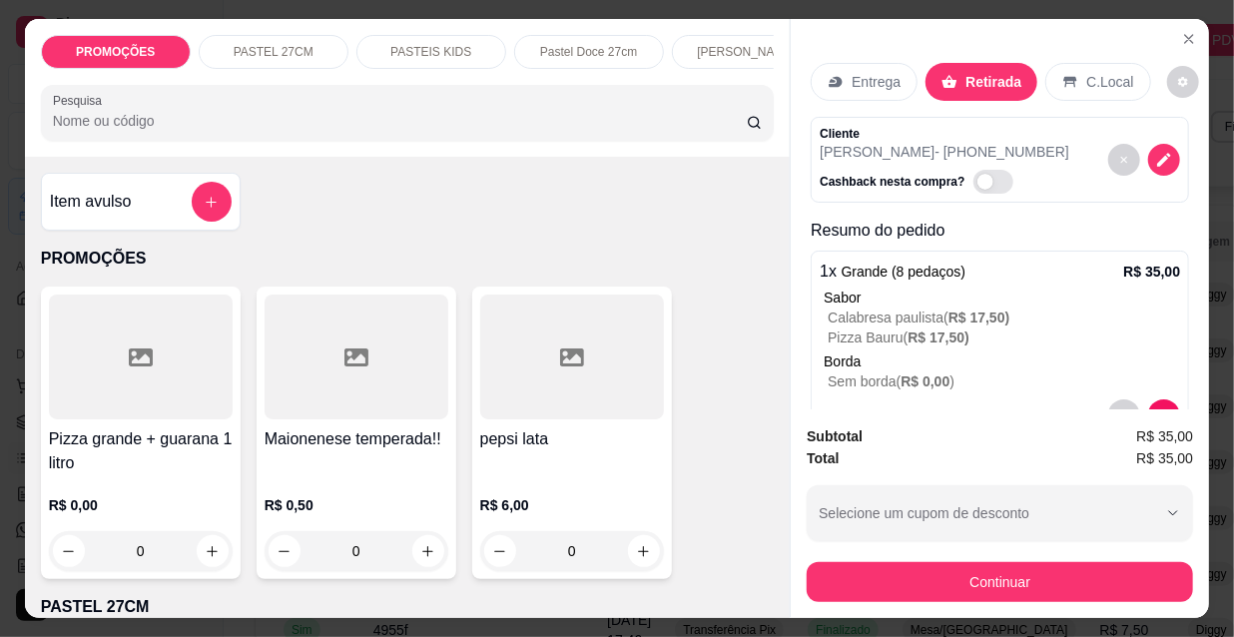
scroll to position [0, 642]
click at [587, 47] on p "Pizzas tradicionais" at bounding box center [577, 52] width 99 height 16
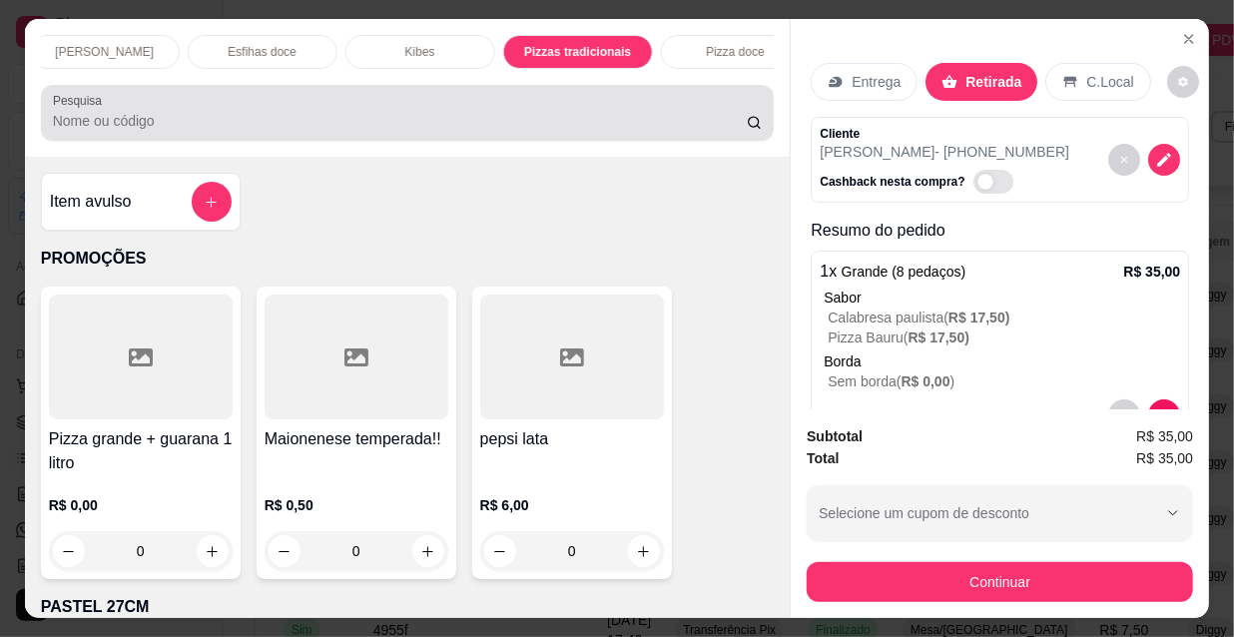
scroll to position [51, 0]
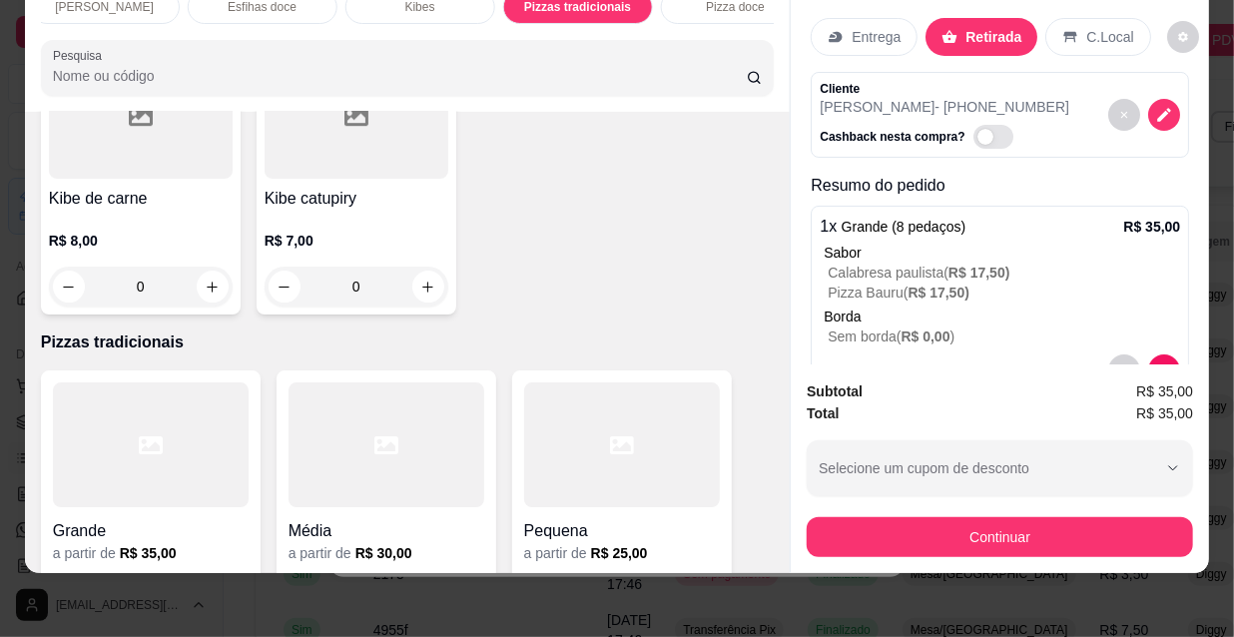
click at [218, 382] on div at bounding box center [151, 444] width 196 height 125
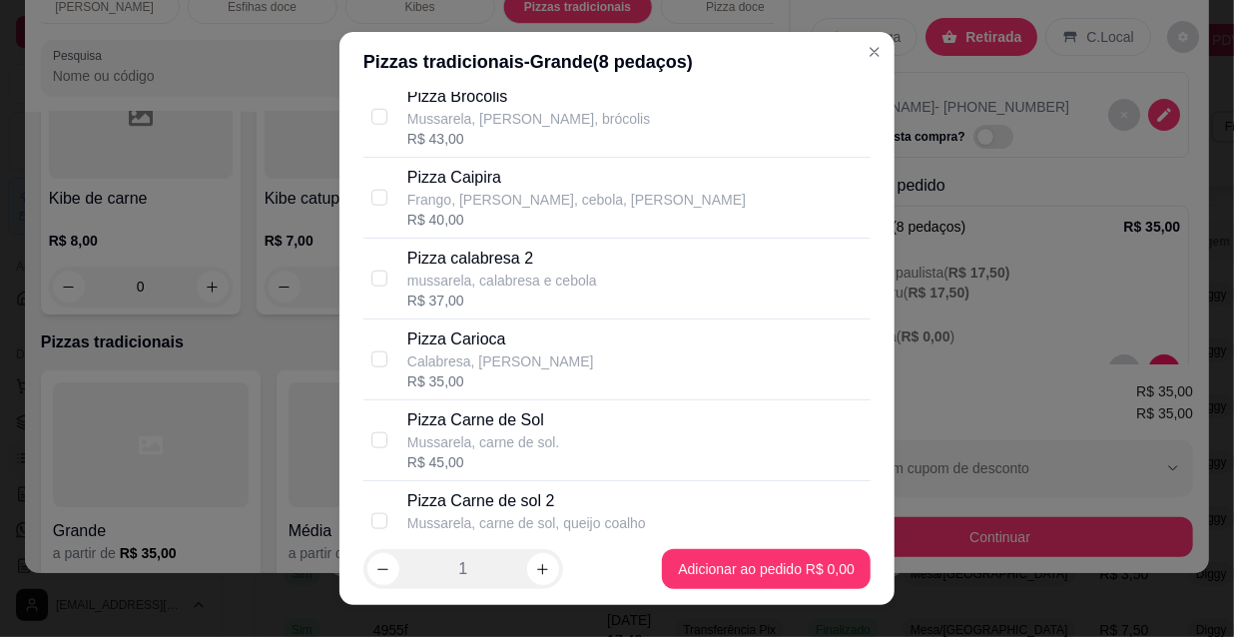
scroll to position [1088, 0]
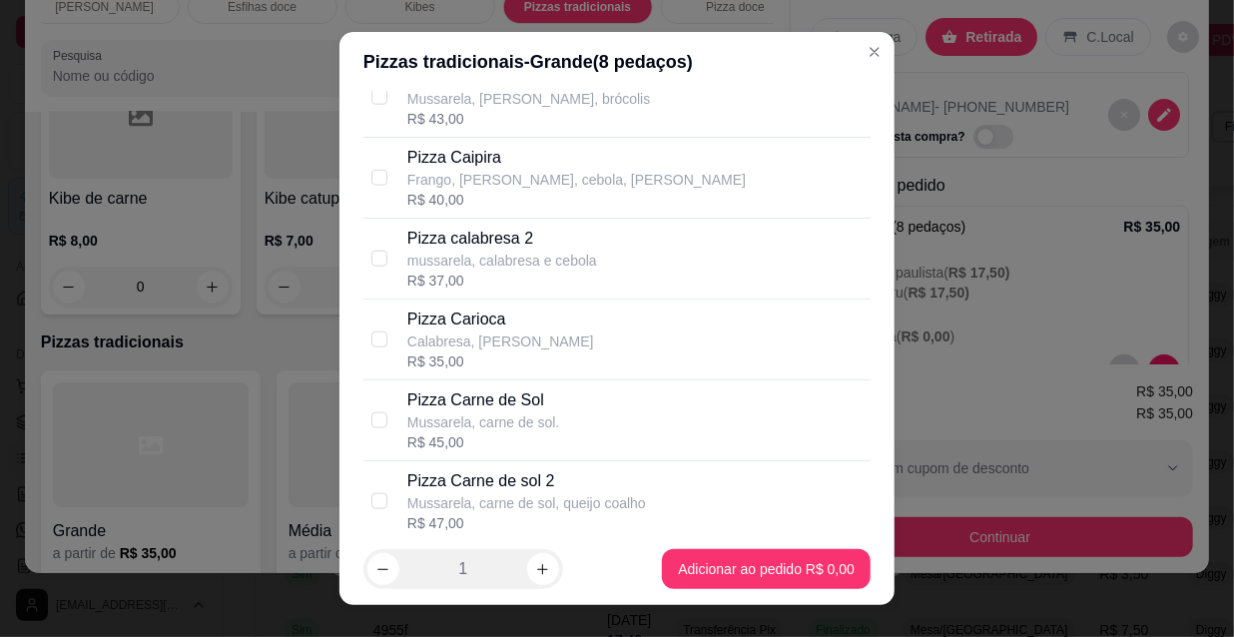
click at [552, 340] on div "Pizza Carioca Calabresa, mussarela R$ 35,00" at bounding box center [634, 340] width 455 height 64
checkbox input "true"
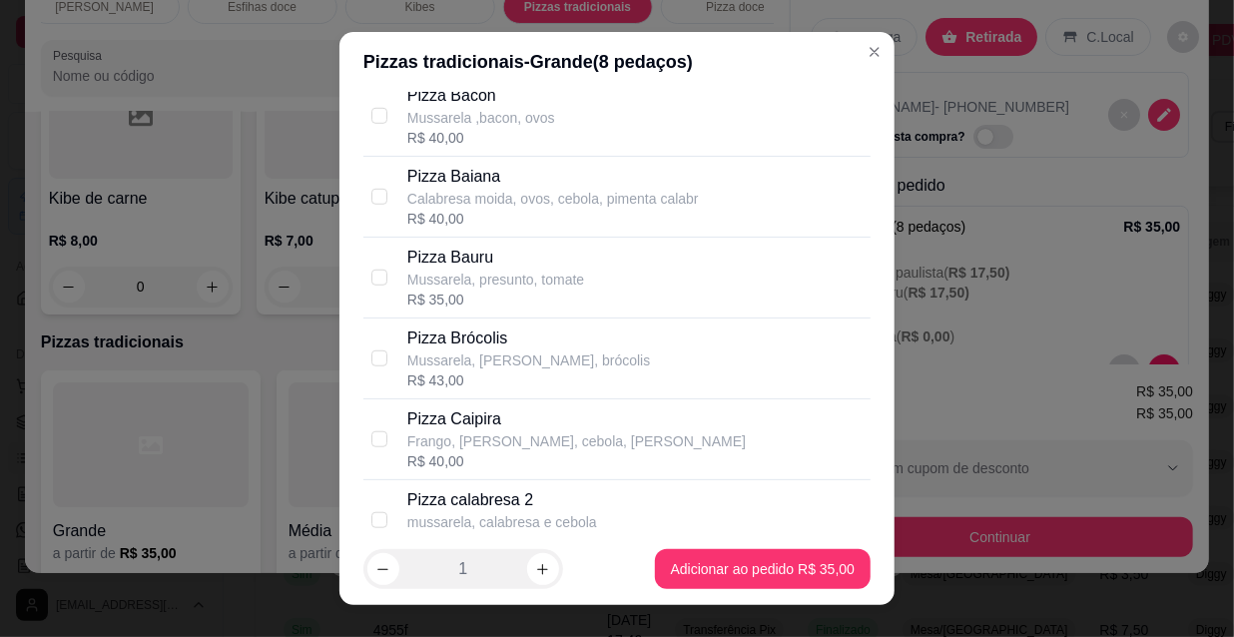
scroll to position [817, 0]
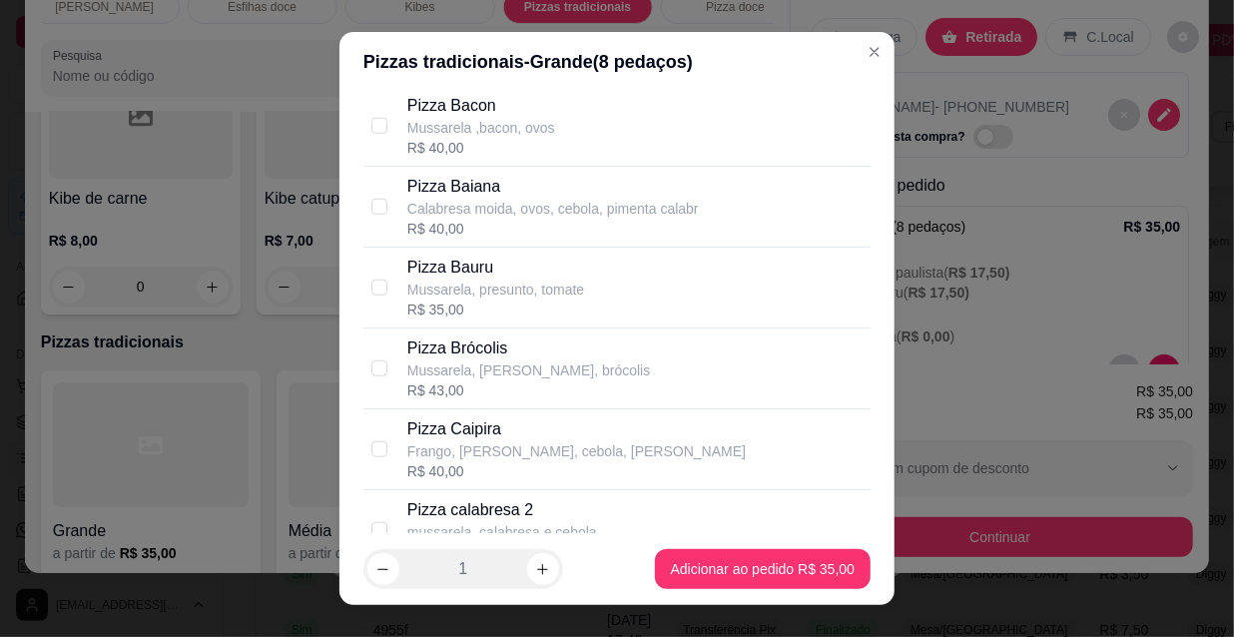
click at [510, 275] on p "Pizza Bauru" at bounding box center [495, 268] width 177 height 24
checkbox input "true"
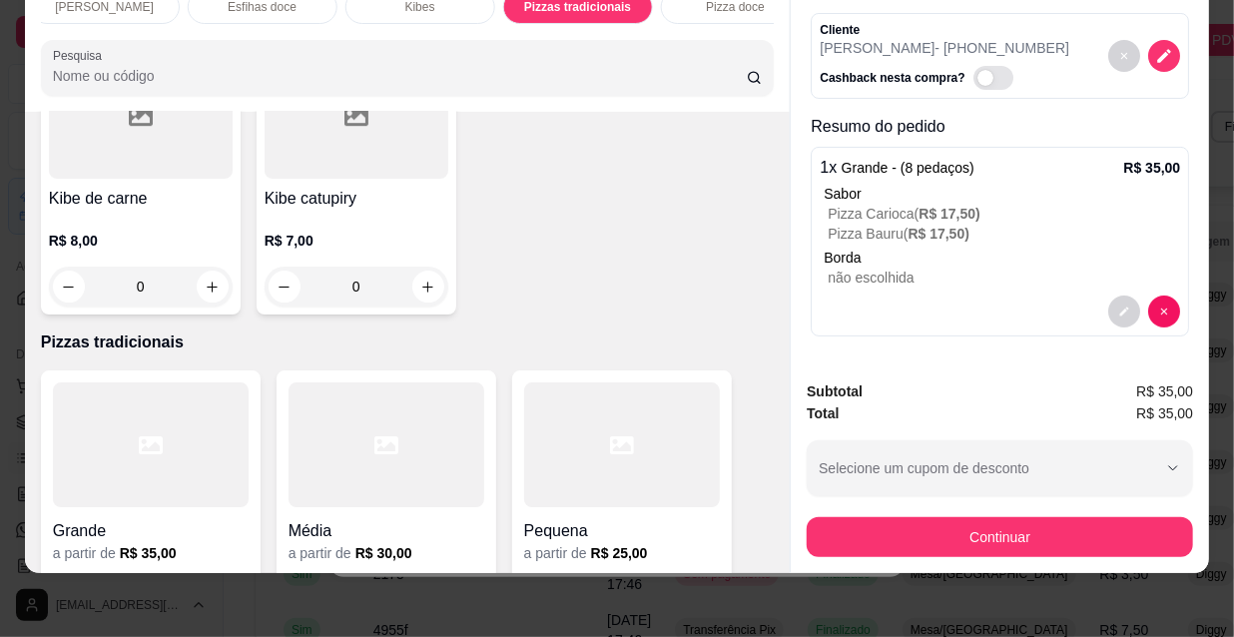
scroll to position [58, 0]
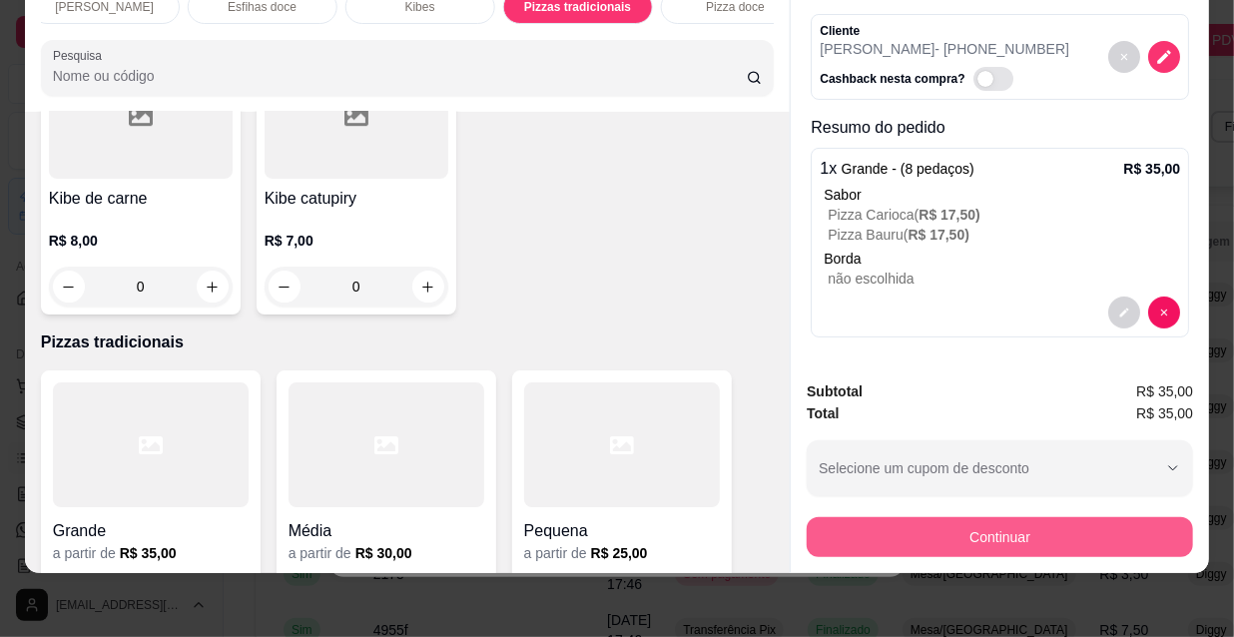
click at [1048, 536] on button "Continuar" at bounding box center [1000, 537] width 386 height 40
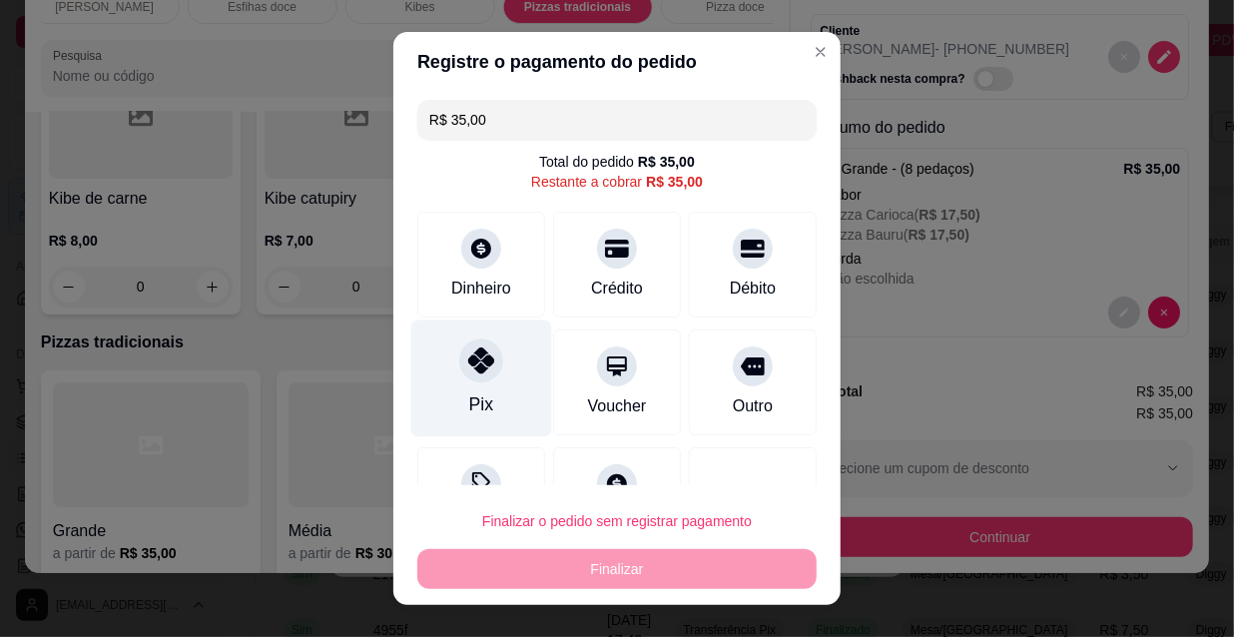
click at [492, 397] on div "Pix" at bounding box center [481, 379] width 141 height 117
type input "R$ 0,00"
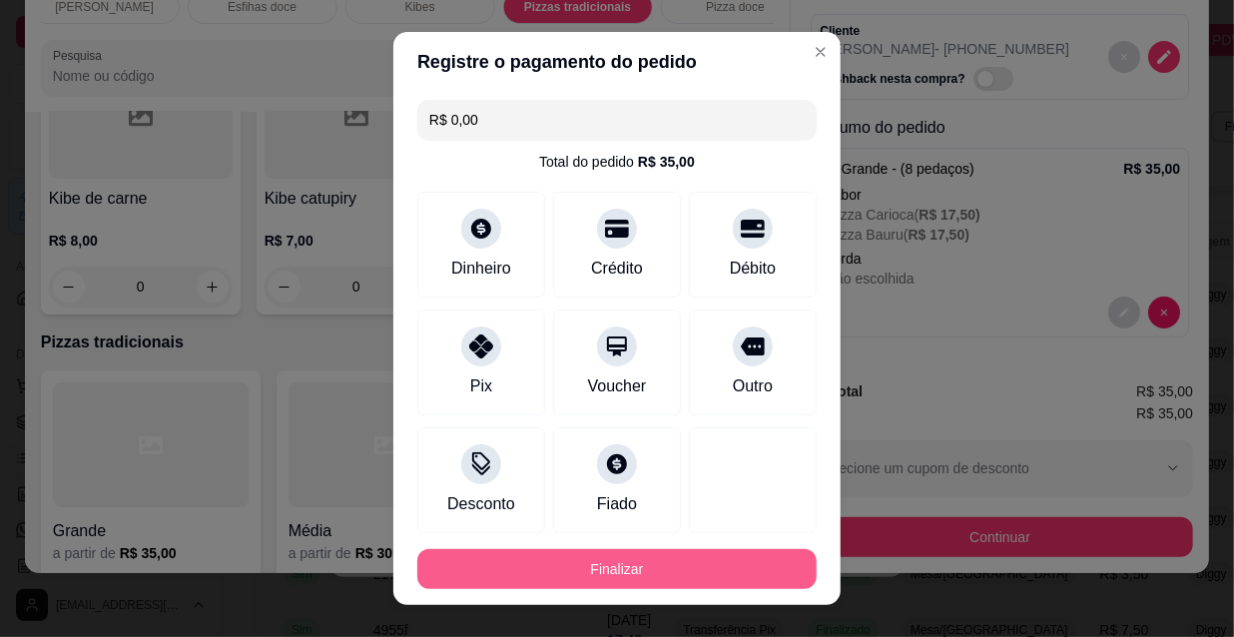
click at [619, 574] on button "Finalizar" at bounding box center [616, 569] width 399 height 40
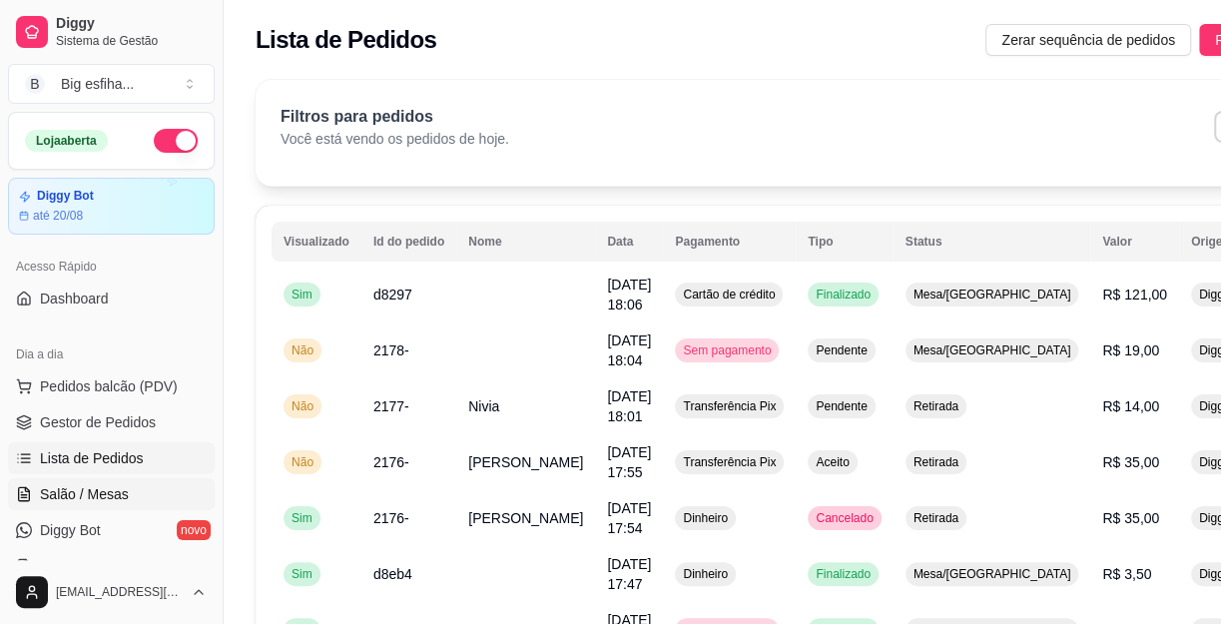
click at [150, 493] on link "Salão / Mesas" at bounding box center [111, 494] width 207 height 32
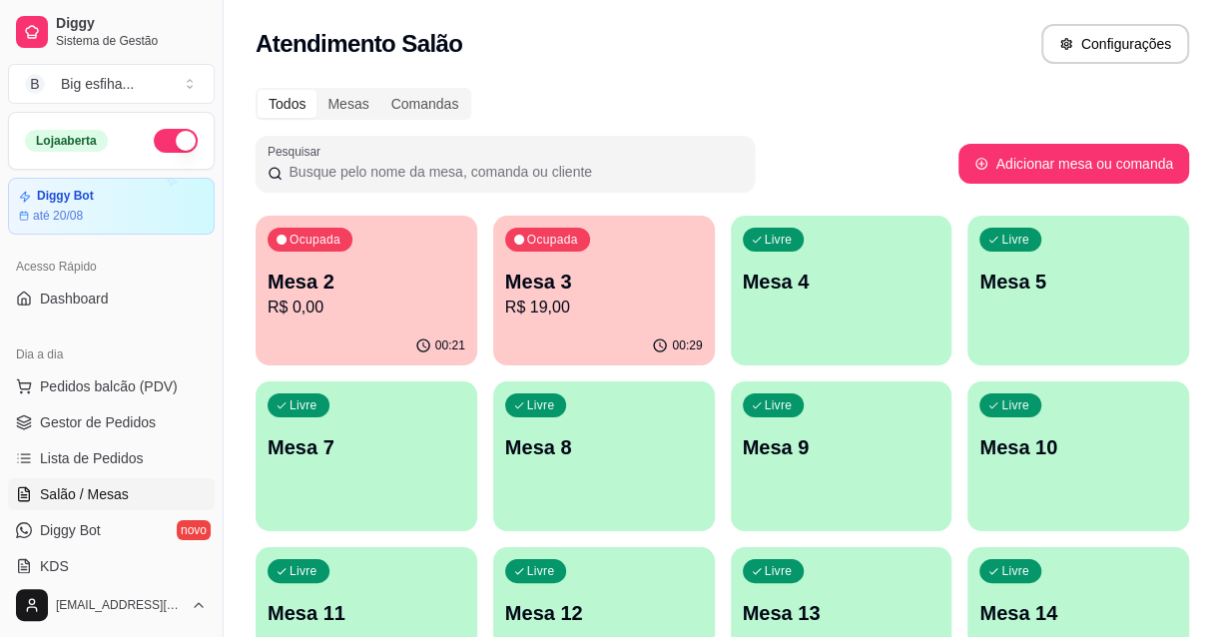
click at [598, 269] on p "Mesa 3" at bounding box center [604, 282] width 198 height 28
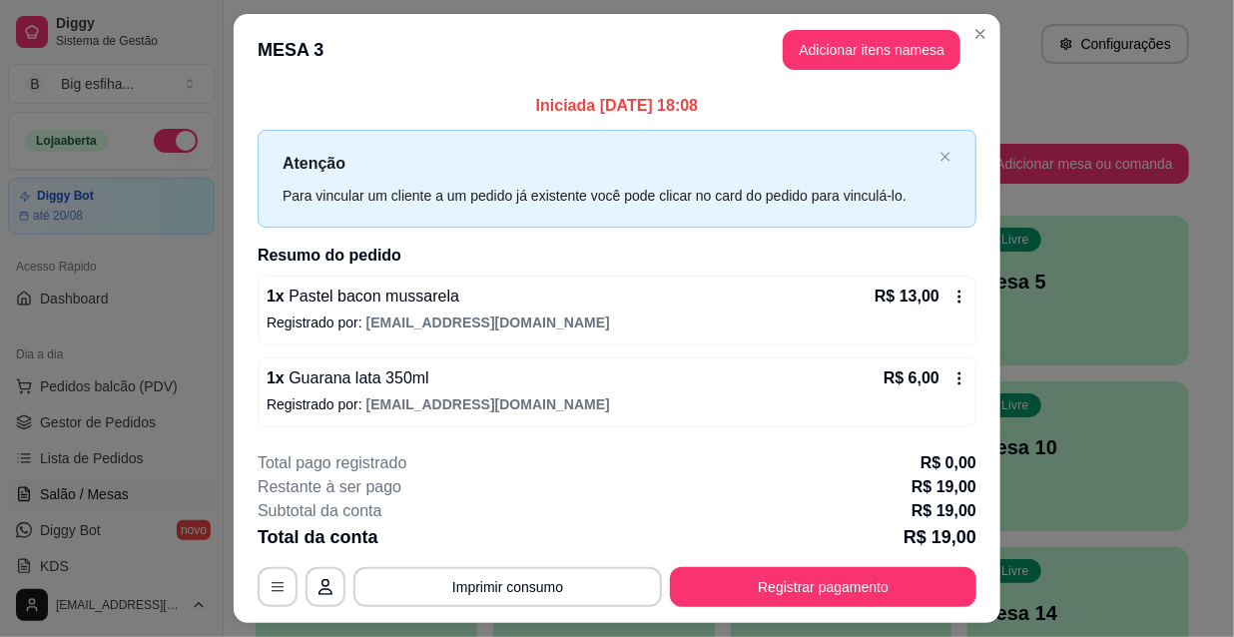
scroll to position [49, 0]
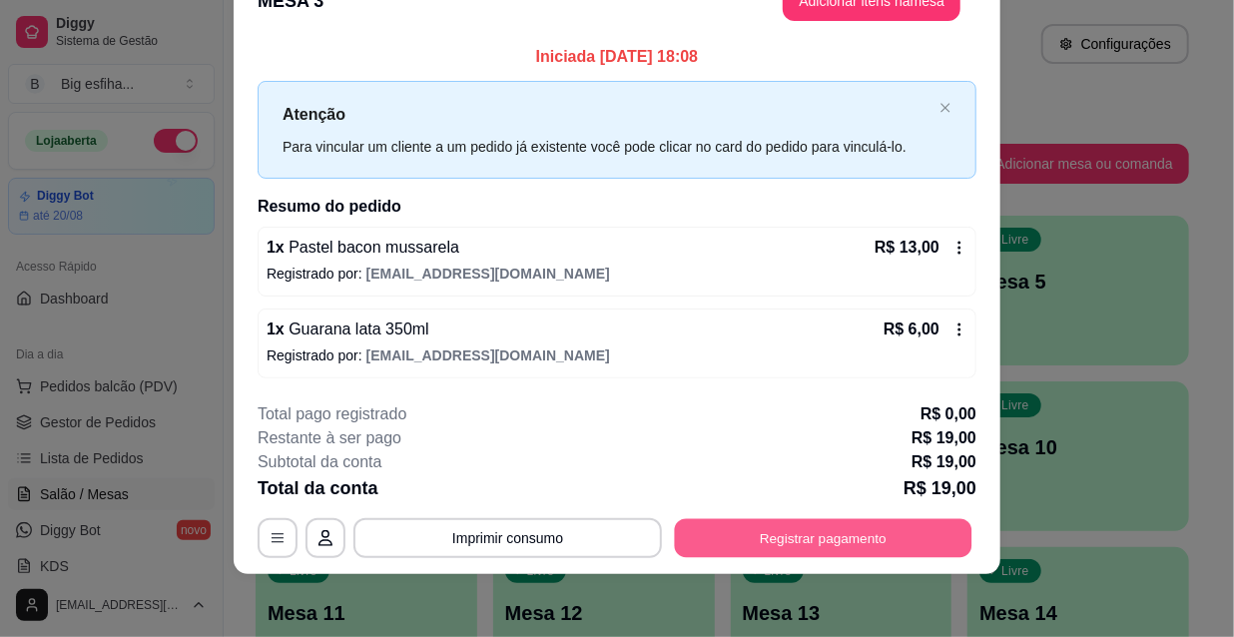
click at [779, 530] on button "Registrar pagamento" at bounding box center [824, 537] width 298 height 39
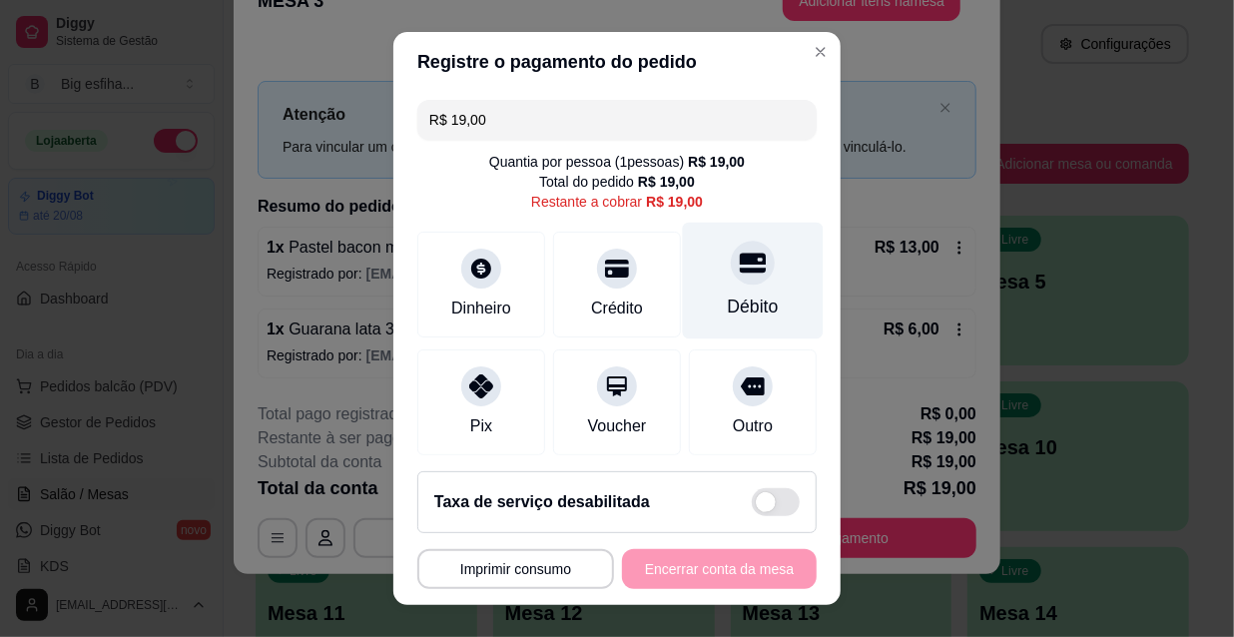
click at [737, 259] on div at bounding box center [753, 263] width 44 height 44
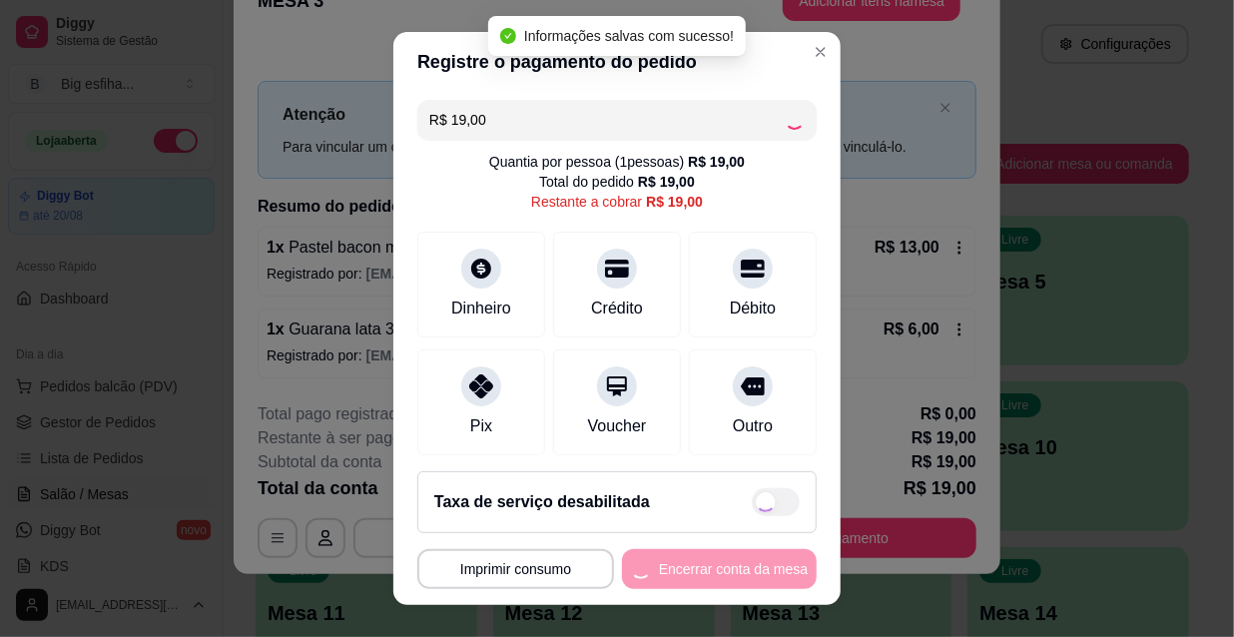
click at [722, 560] on div "**********" at bounding box center [616, 569] width 399 height 40
type input "R$ 0,00"
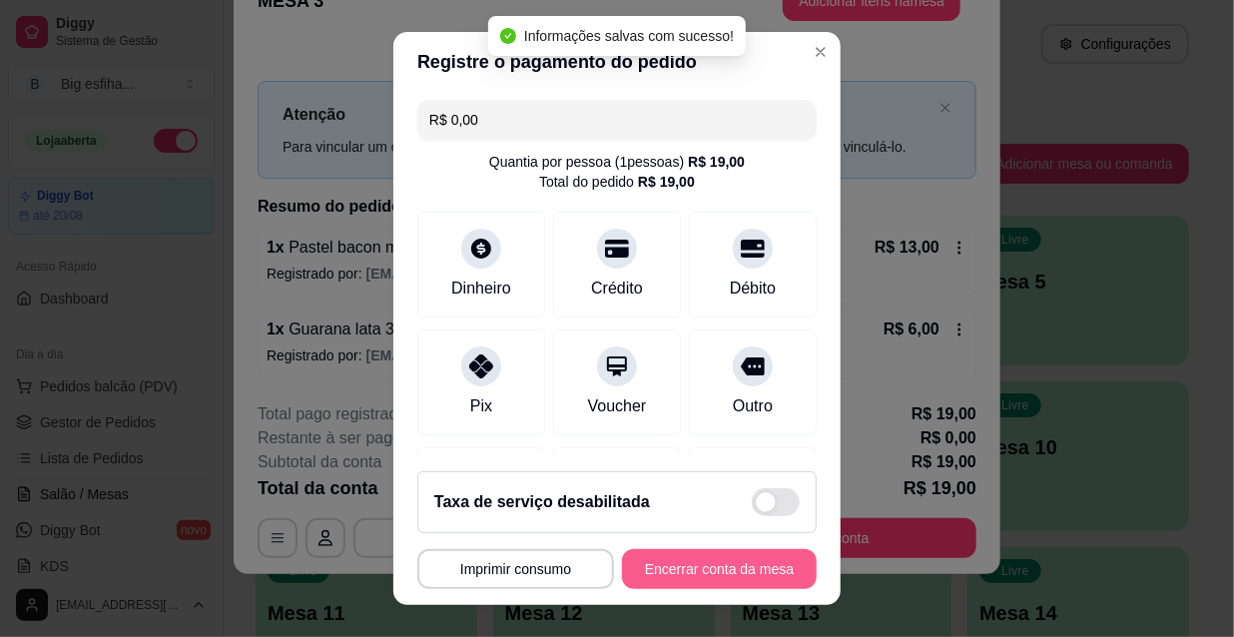
click at [722, 562] on button "Encerrar conta da mesa" at bounding box center [719, 569] width 195 height 40
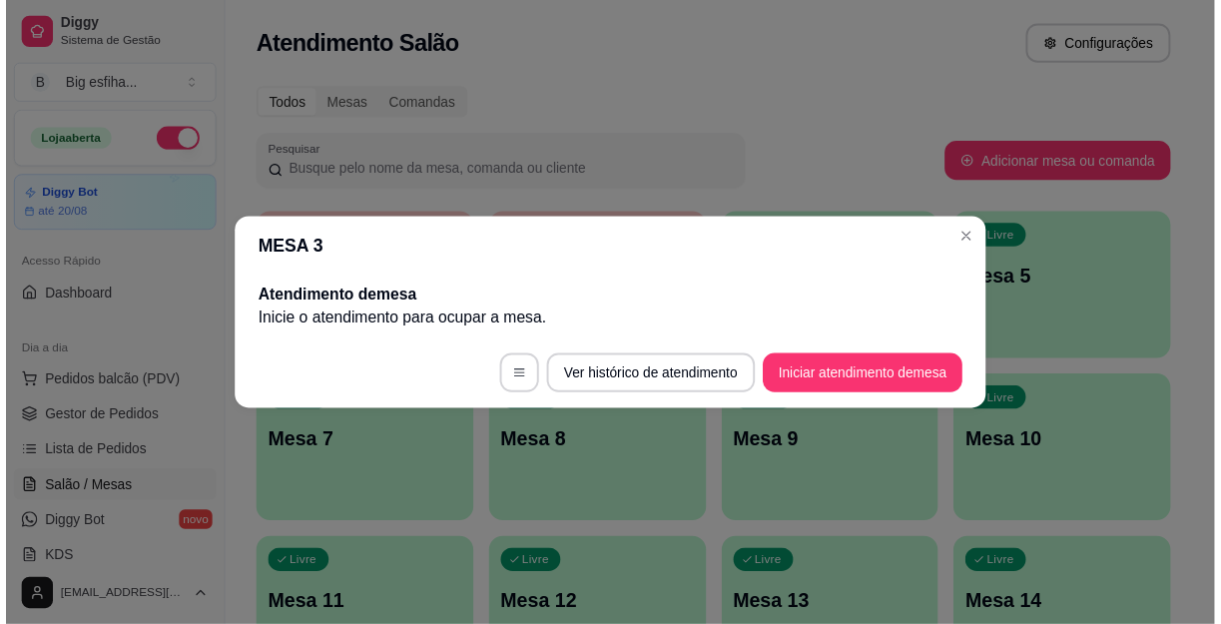
scroll to position [0, 0]
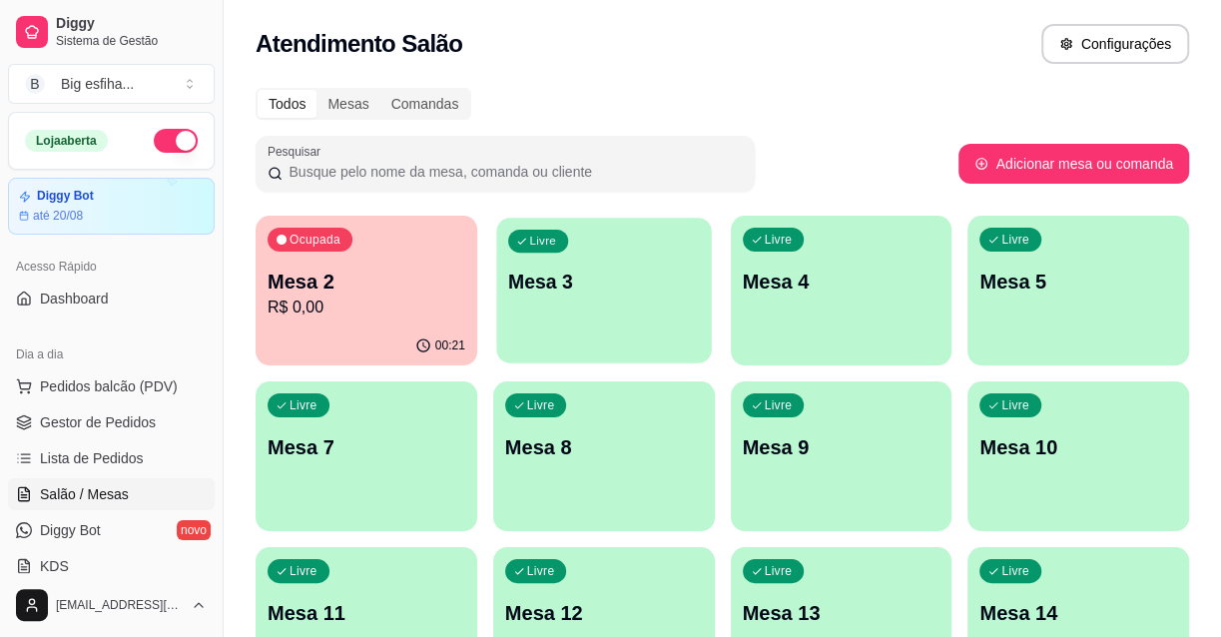
click at [630, 310] on div "Livre Mesa 3" at bounding box center [603, 279] width 215 height 122
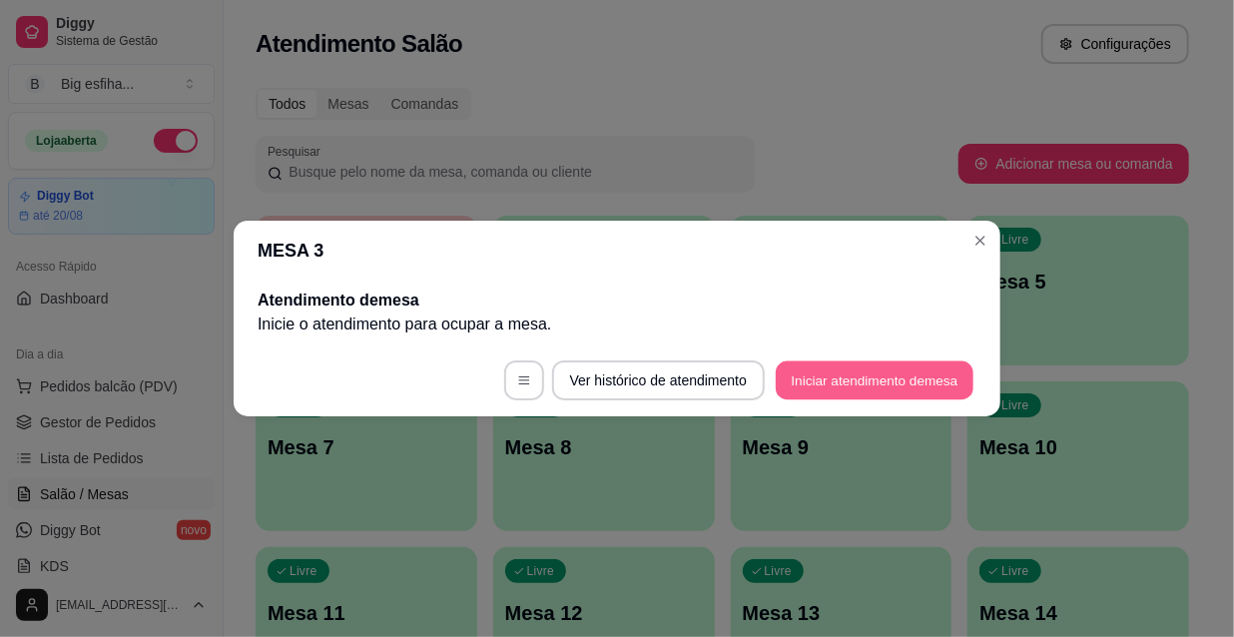
click at [898, 369] on button "Iniciar atendimento de mesa" at bounding box center [875, 380] width 198 height 39
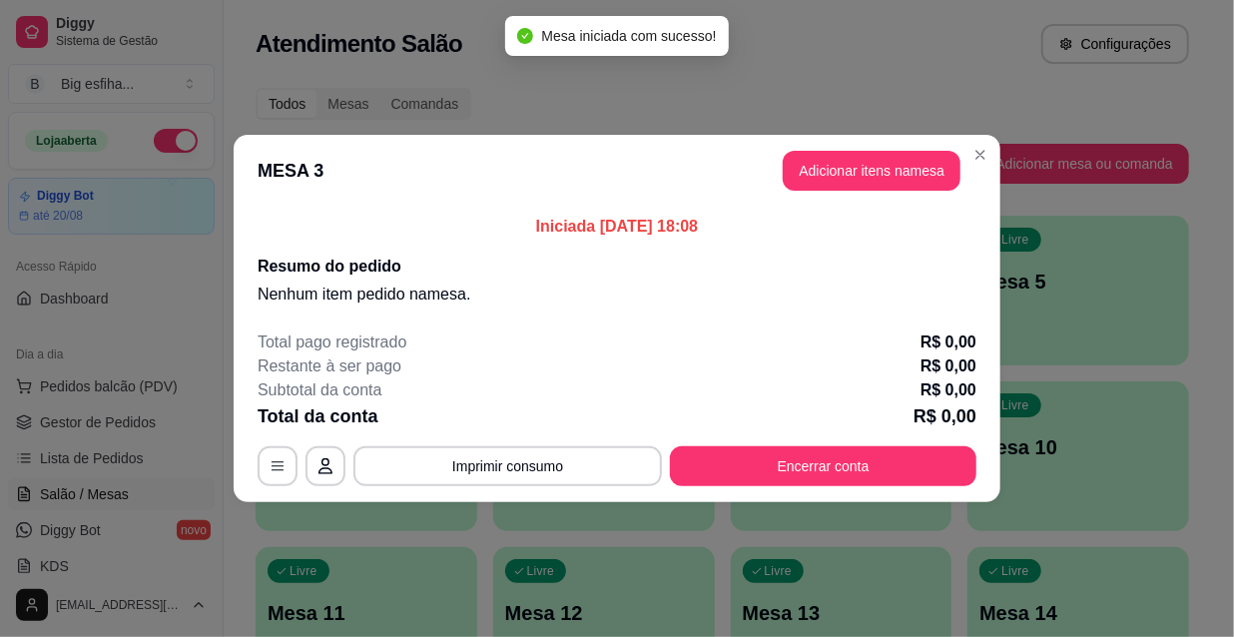
drag, startPoint x: 842, startPoint y: 194, endPoint x: 876, endPoint y: 154, distance: 52.4
click at [849, 191] on header "MESA 3 Adicionar itens na mesa" at bounding box center [617, 171] width 767 height 72
click at [876, 154] on button "Adicionar itens na mesa" at bounding box center [872, 171] width 172 height 39
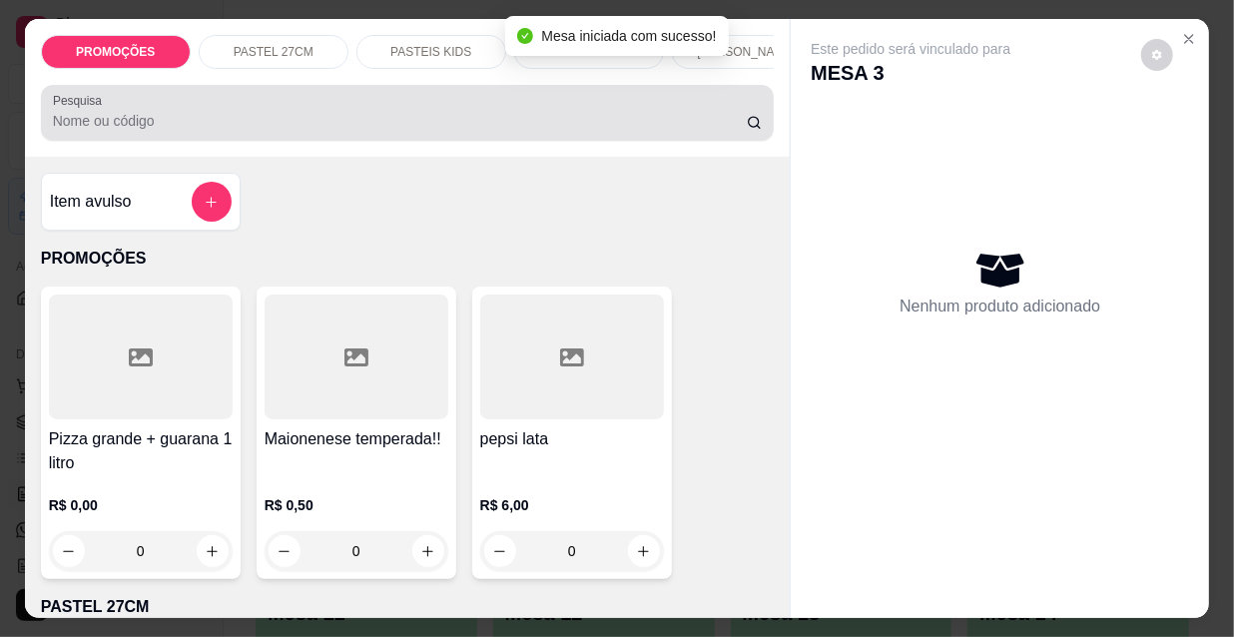
click at [135, 141] on div "Pesquisa" at bounding box center [408, 113] width 734 height 56
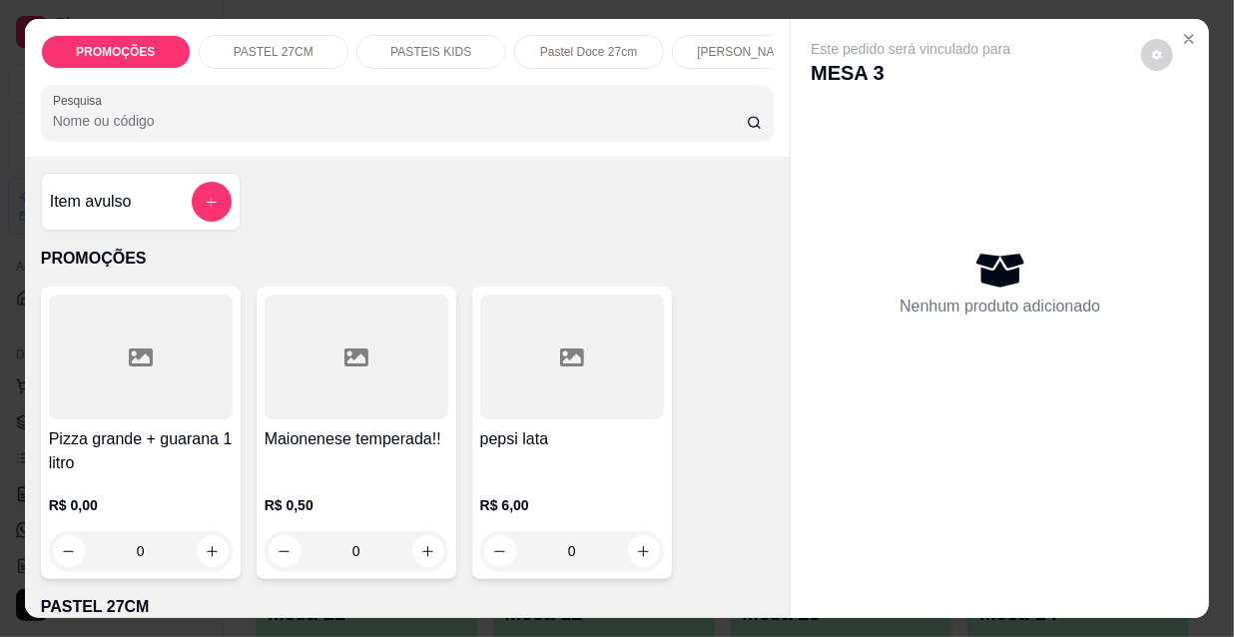
type input "v"
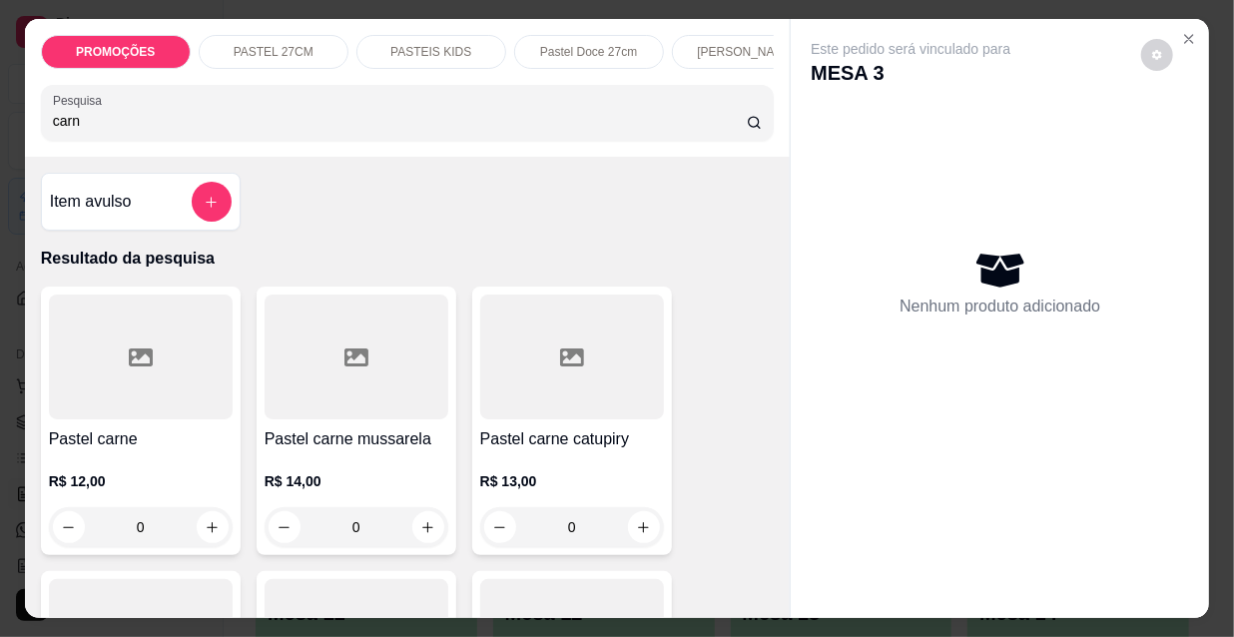
type input "carn"
click at [375, 411] on div at bounding box center [357, 357] width 184 height 125
click at [746, 564] on p "Adicionar R$ 14,00" at bounding box center [805, 569] width 119 height 20
type input "1"
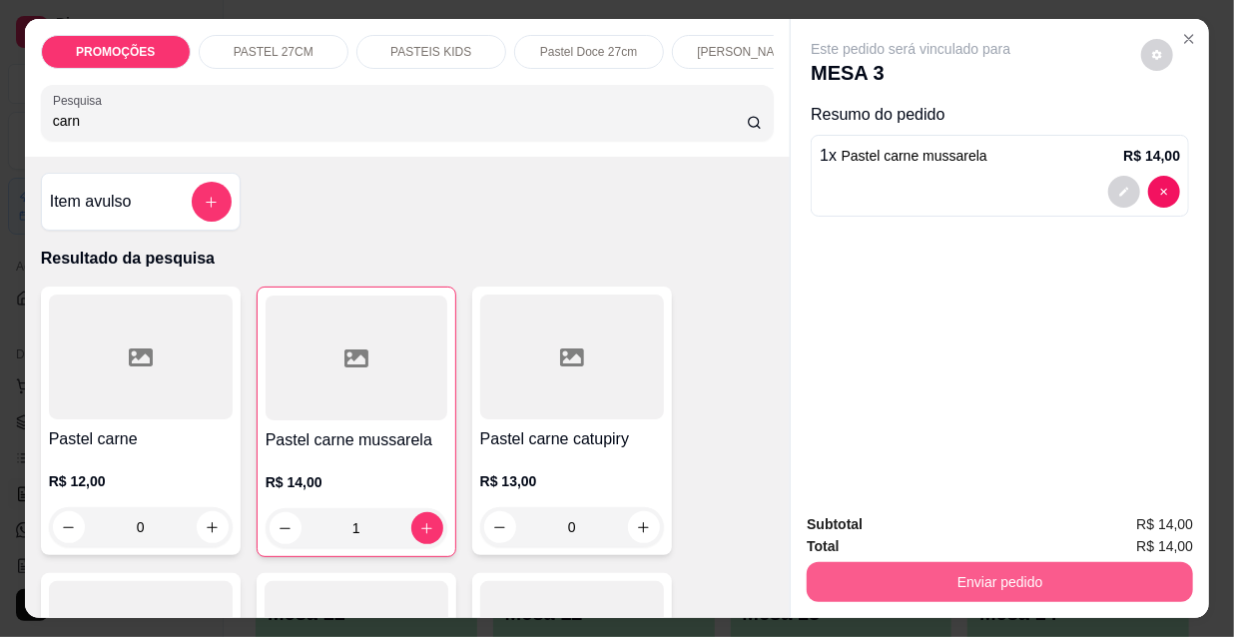
click at [924, 562] on button "Enviar pedido" at bounding box center [1000, 582] width 386 height 40
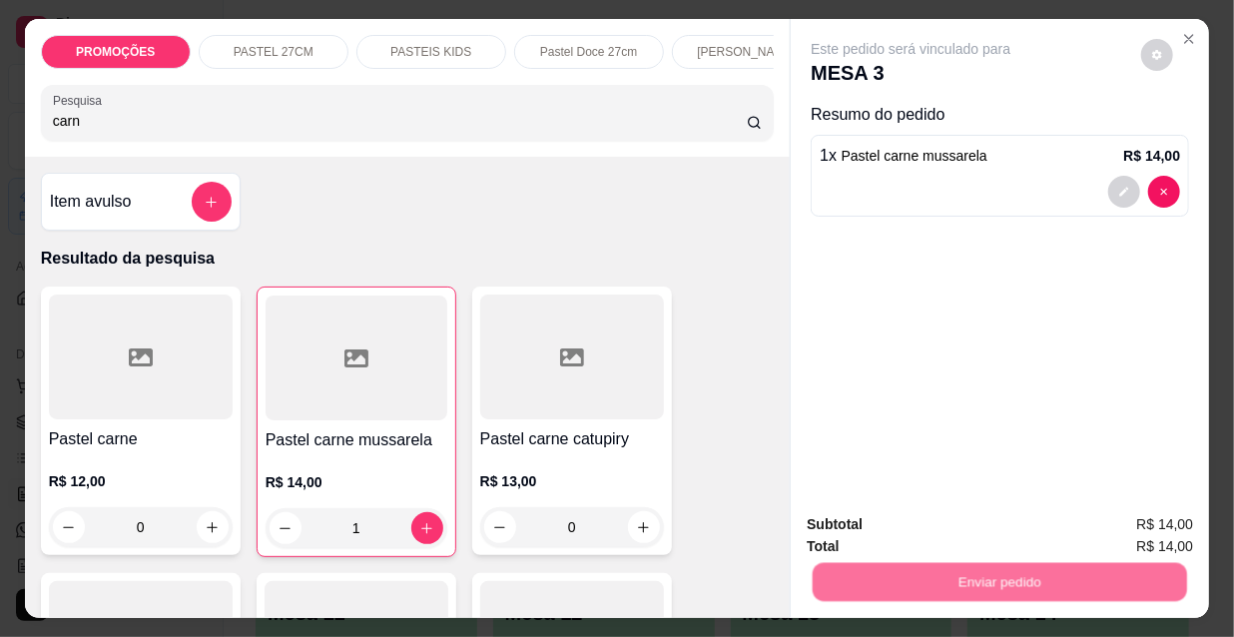
click at [908, 514] on button "Não registrar e enviar pedido" at bounding box center [936, 526] width 208 height 38
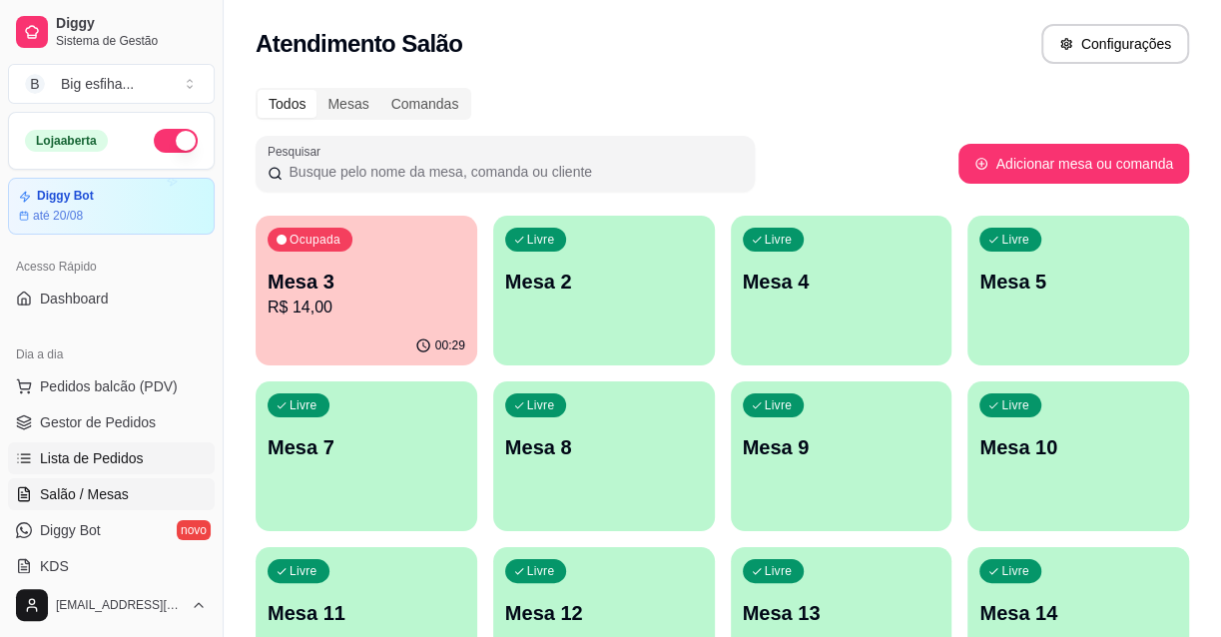
click at [109, 442] on link "Lista de Pedidos" at bounding box center [111, 458] width 207 height 32
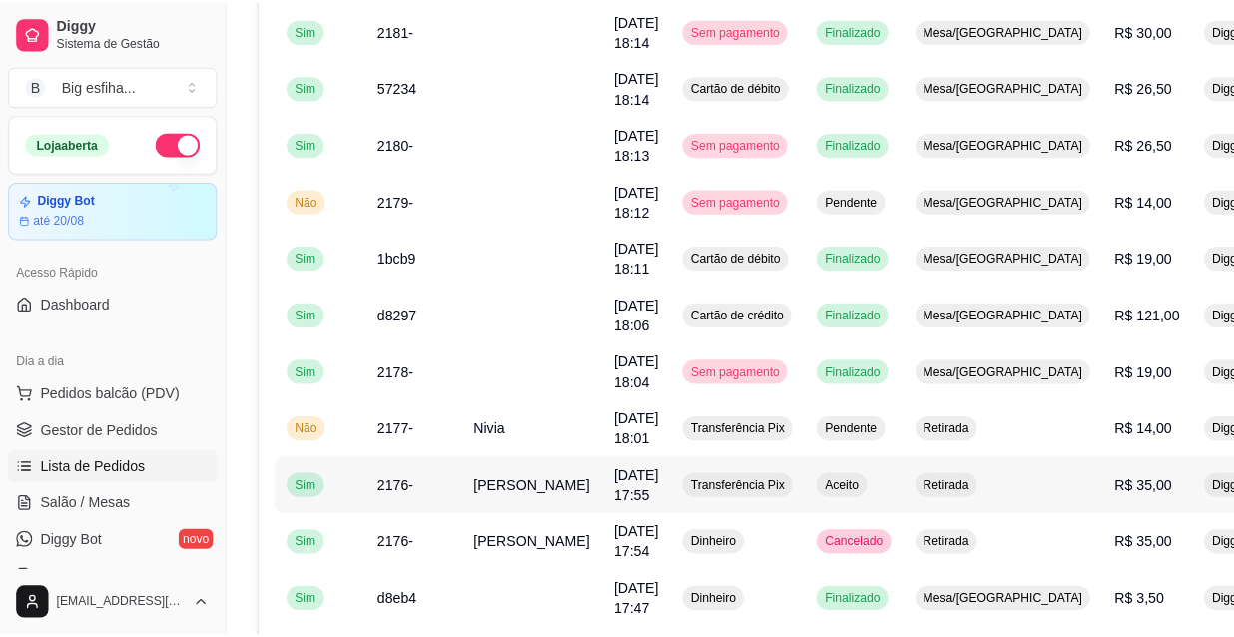
scroll to position [362, 0]
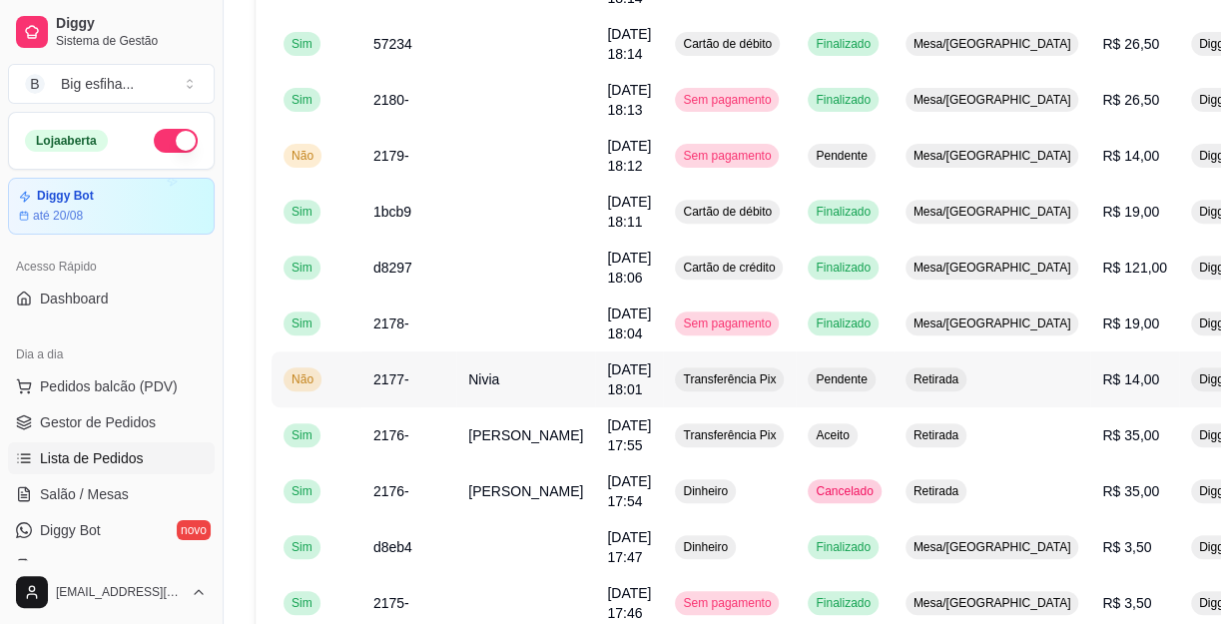
click at [675, 369] on div "Transferência Pix" at bounding box center [729, 379] width 109 height 24
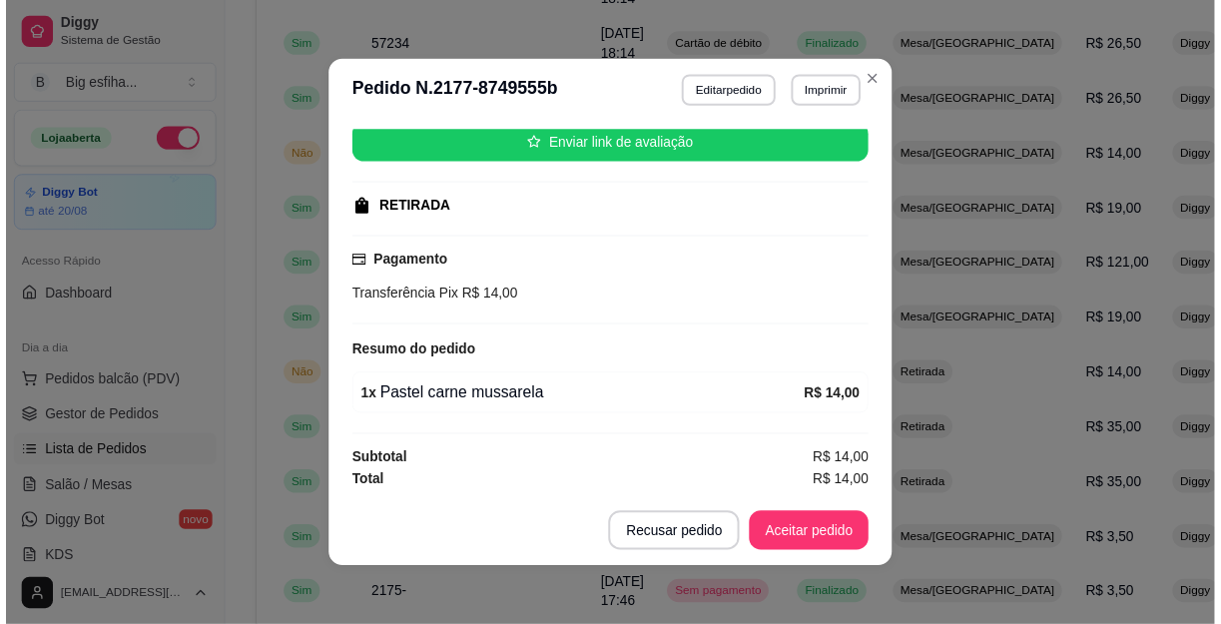
scroll to position [0, 0]
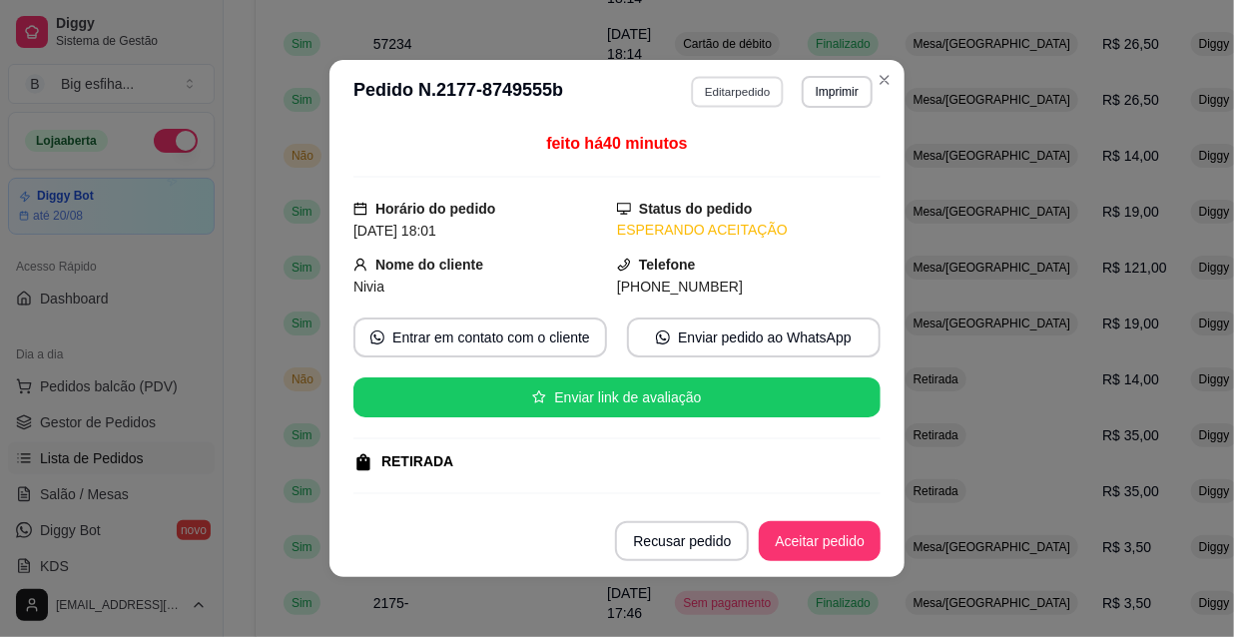
click at [716, 100] on button "Editar pedido" at bounding box center [738, 91] width 93 height 31
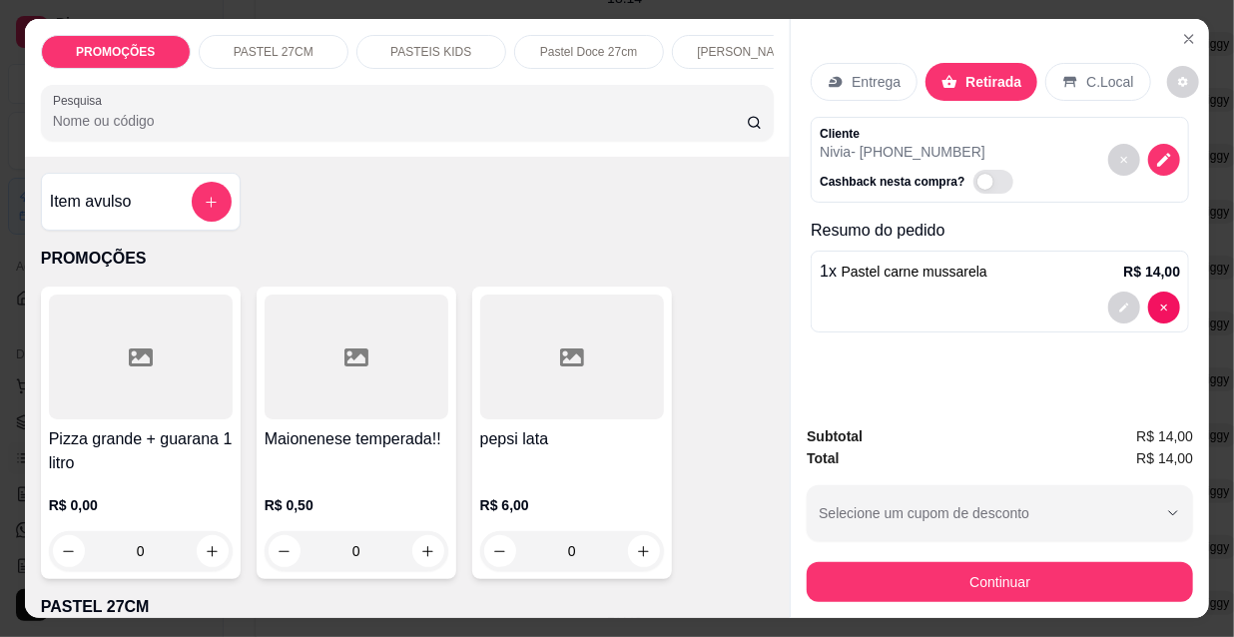
click at [908, 566] on button "Continuar" at bounding box center [1000, 582] width 386 height 40
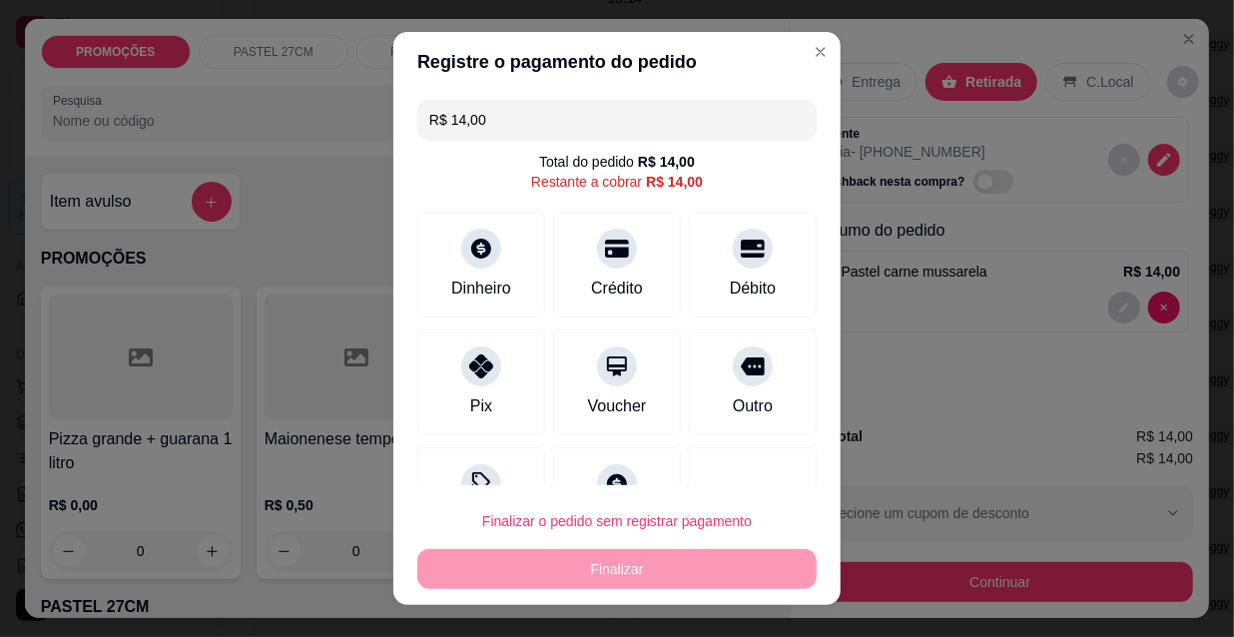
drag, startPoint x: 467, startPoint y: 94, endPoint x: 502, endPoint y: 105, distance: 36.6
click at [479, 97] on div "R$ 14,00 Total do pedido R$ 14,00 Restante a cobrar R$ 14,00 Dinheiro Crédito D…" at bounding box center [616, 288] width 447 height 393
click at [502, 105] on input "R$ 14,00" at bounding box center [616, 120] width 375 height 40
click at [509, 110] on input "R$ 14,00" at bounding box center [616, 120] width 375 height 40
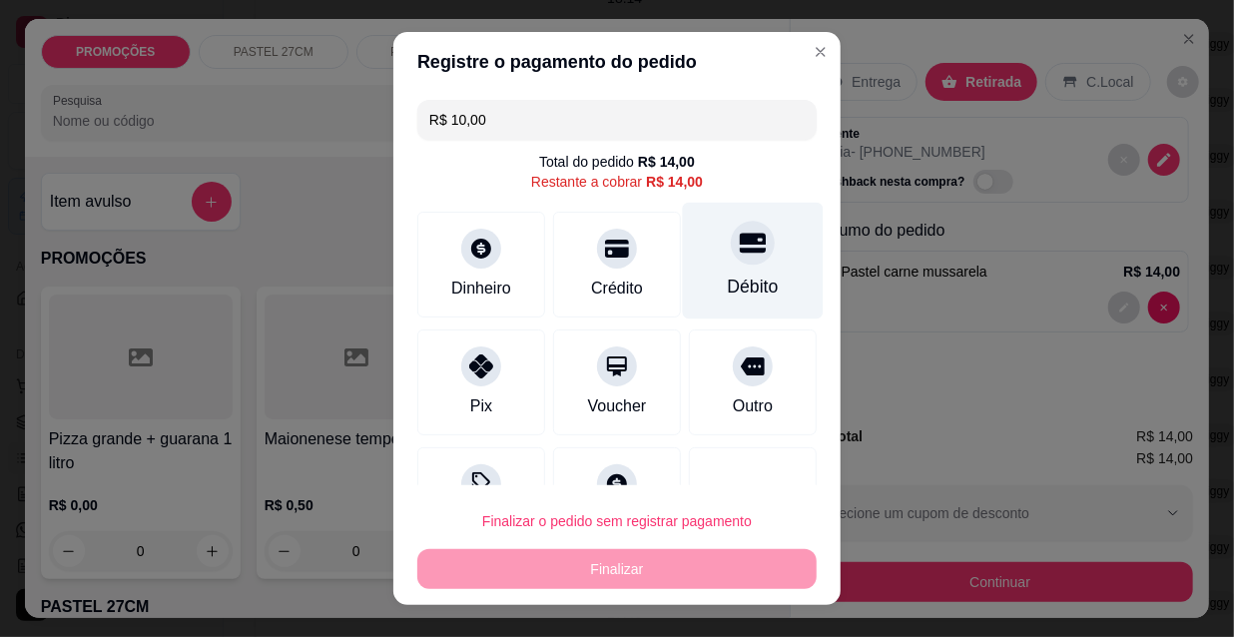
click at [725, 268] on div "Débito" at bounding box center [753, 261] width 141 height 117
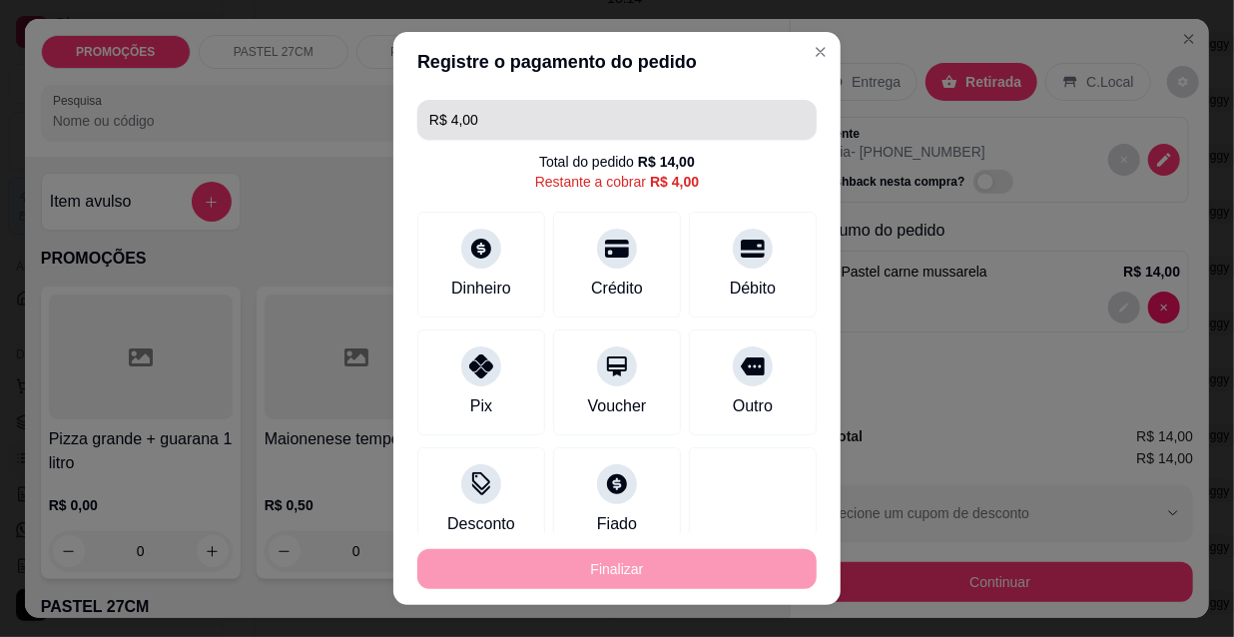
click at [470, 109] on input "R$ 4,00" at bounding box center [616, 120] width 375 height 40
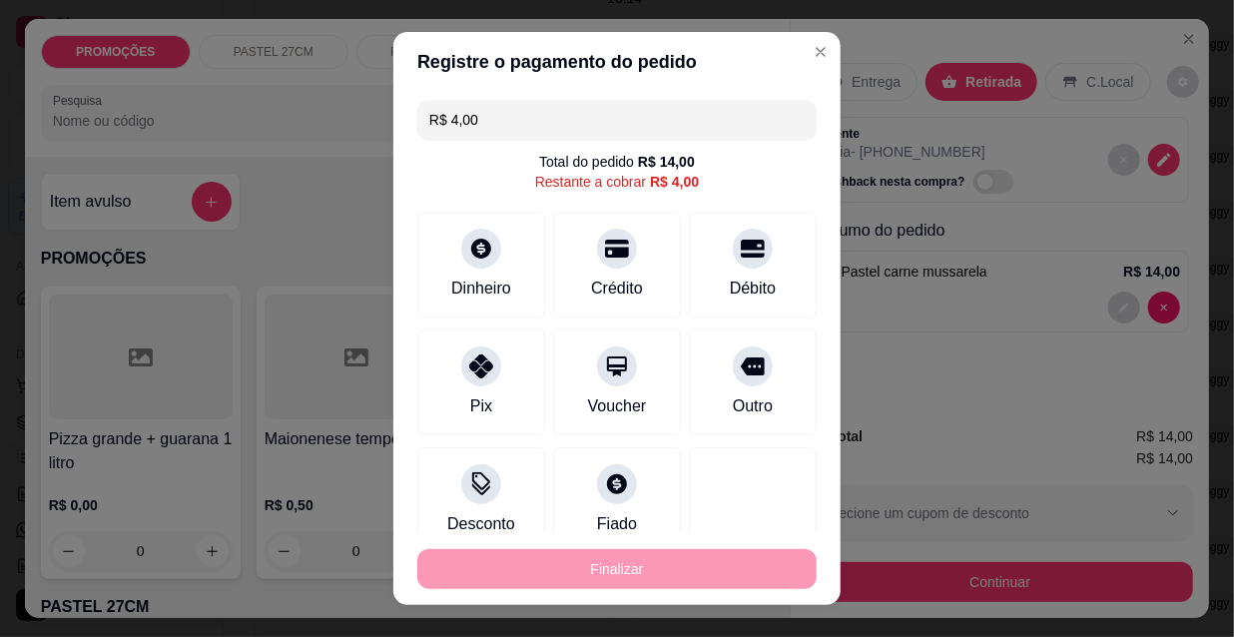
click at [472, 108] on input "R$ 4,00" at bounding box center [616, 120] width 375 height 40
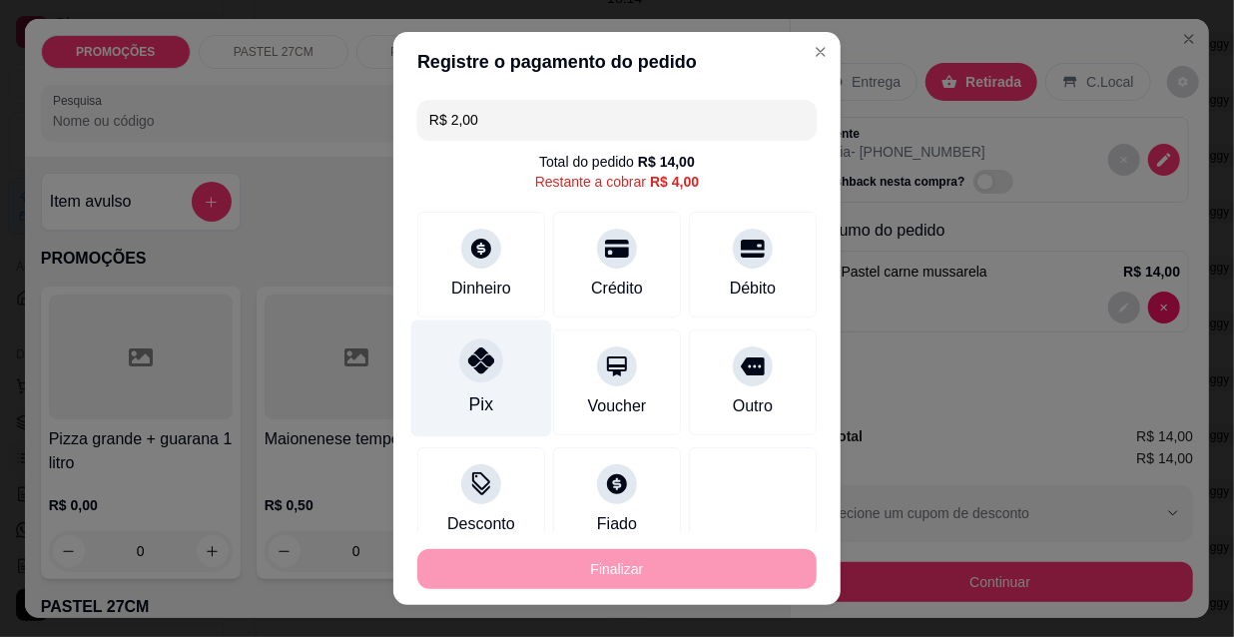
click at [493, 381] on div "Pix" at bounding box center [481, 379] width 141 height 117
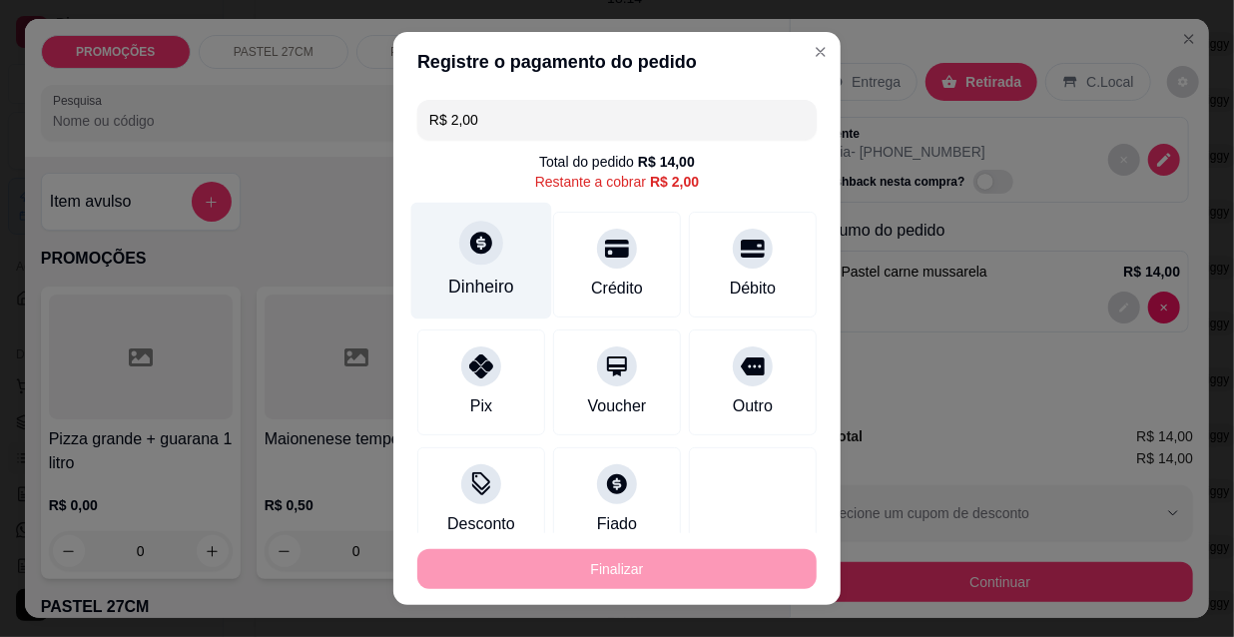
click at [446, 239] on div "Dinheiro" at bounding box center [481, 261] width 141 height 117
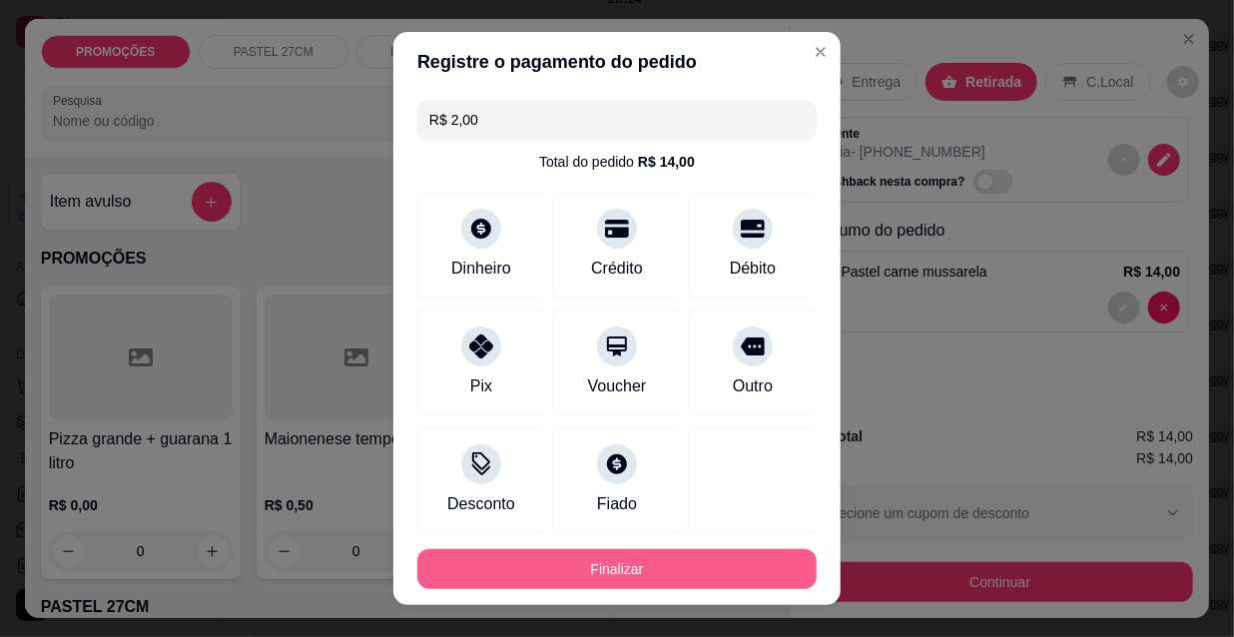
type input "R$ 0,00"
click at [670, 568] on button "Finalizar" at bounding box center [616, 569] width 387 height 39
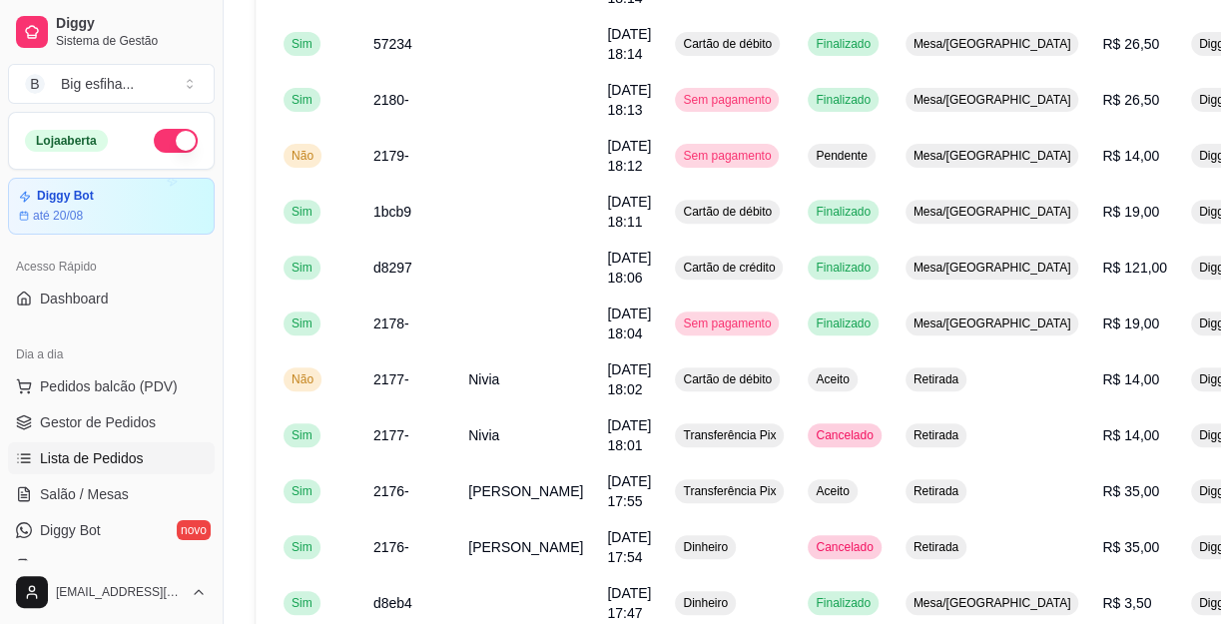
click at [116, 473] on ul "Pedidos balcão (PDV) Gestor de Pedidos Lista de Pedidos Salão / Mesas Diggy Bot…" at bounding box center [111, 476] width 207 height 212
click at [120, 498] on span "Salão / Mesas" at bounding box center [84, 494] width 89 height 20
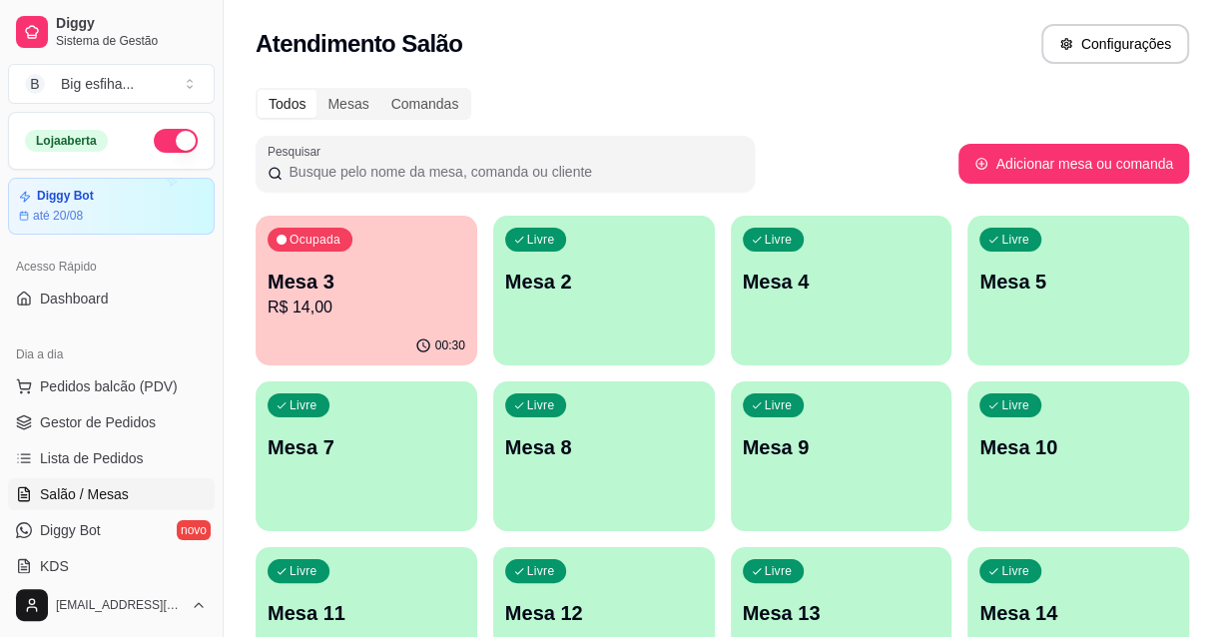
click at [595, 315] on div "Livre Mesa 2" at bounding box center [604, 279] width 222 height 126
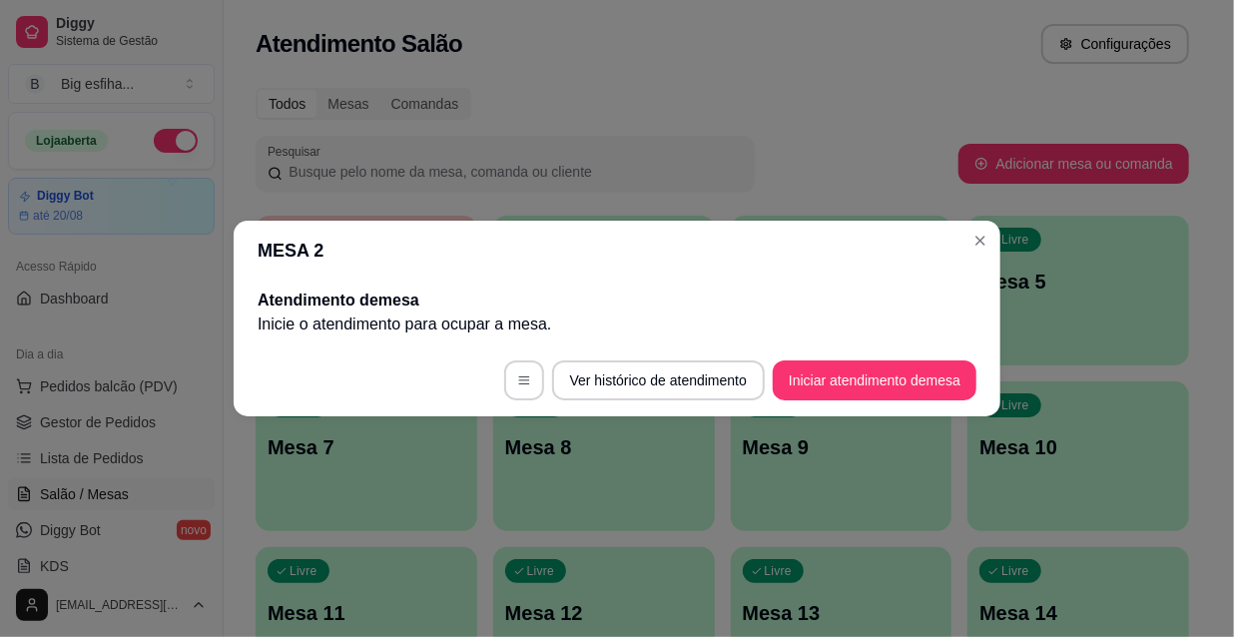
click at [874, 408] on footer "Ver histórico de atendimento Iniciar atendimento de mesa" at bounding box center [617, 380] width 767 height 72
click at [868, 383] on button "Iniciar atendimento de mesa" at bounding box center [875, 380] width 198 height 39
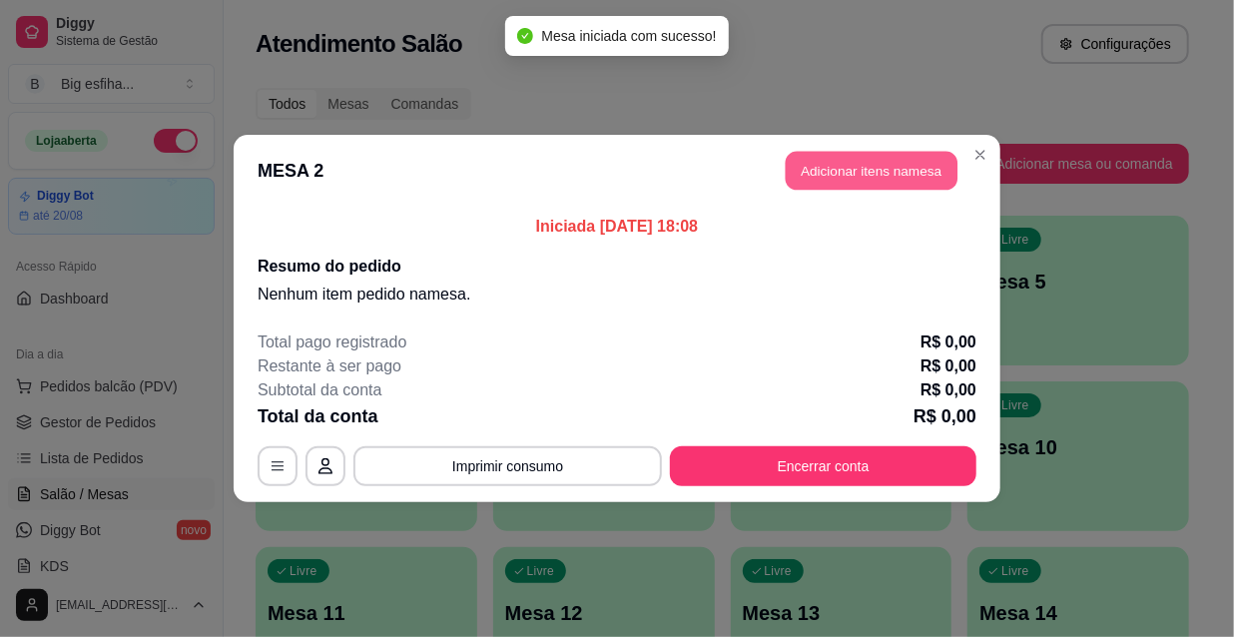
click at [898, 170] on button "Adicionar itens na mesa" at bounding box center [872, 171] width 172 height 39
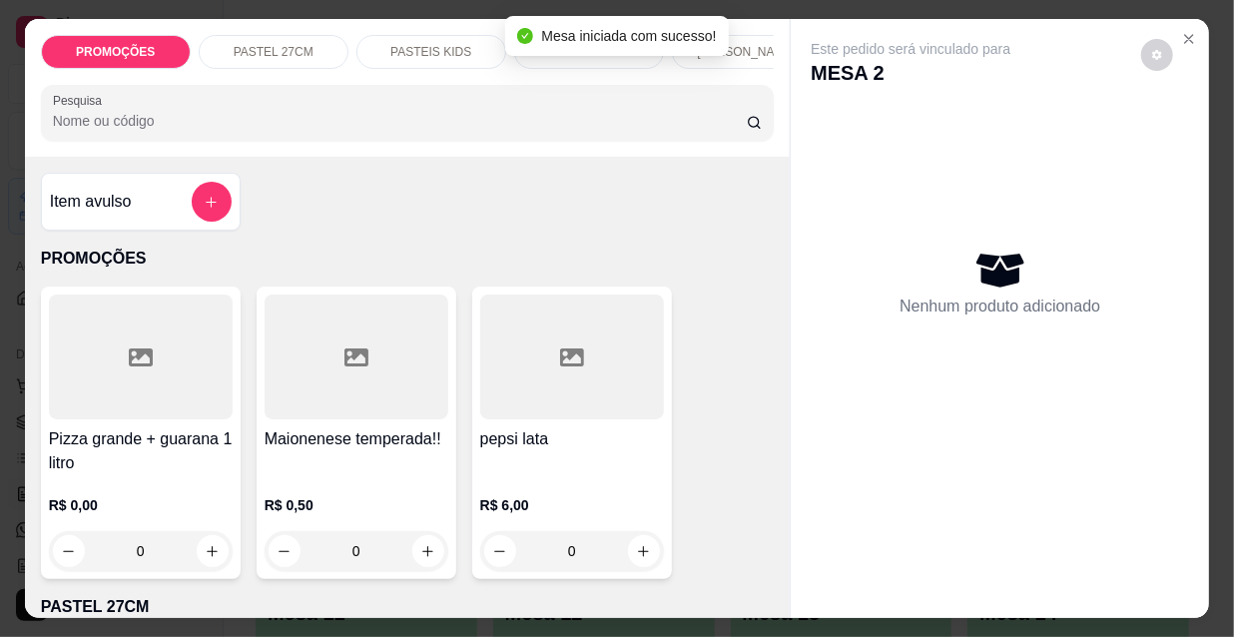
click at [572, 133] on div at bounding box center [408, 113] width 710 height 40
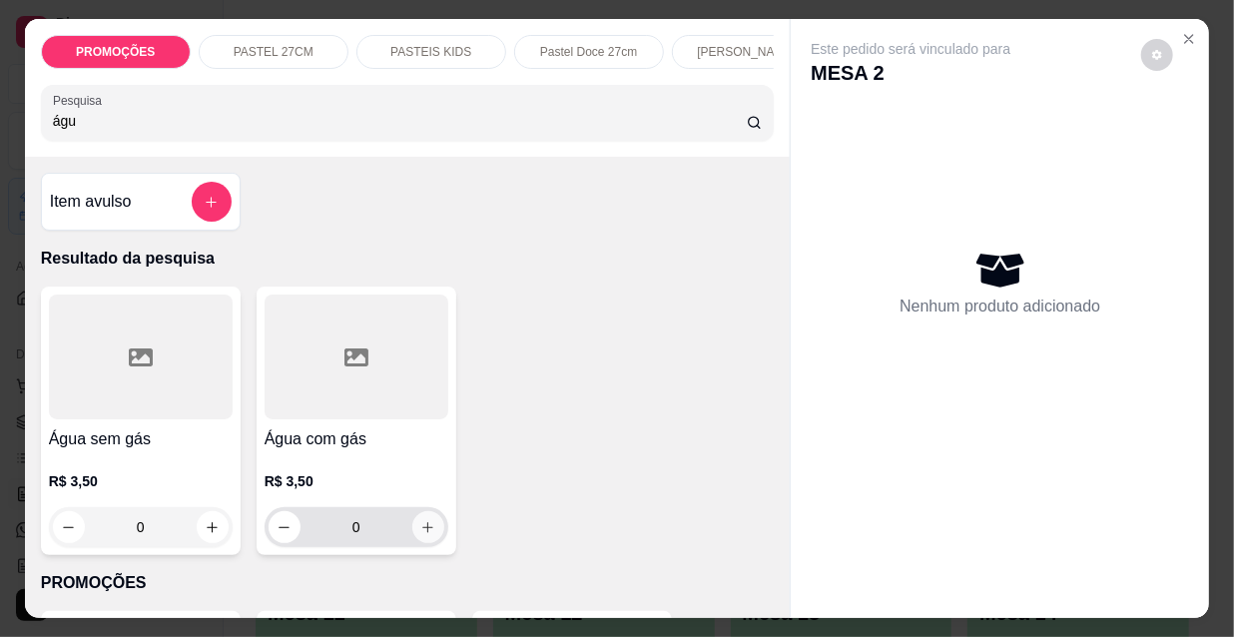
type input "águ"
click at [412, 539] on button "increase-product-quantity" at bounding box center [427, 527] width 31 height 31
type input "1"
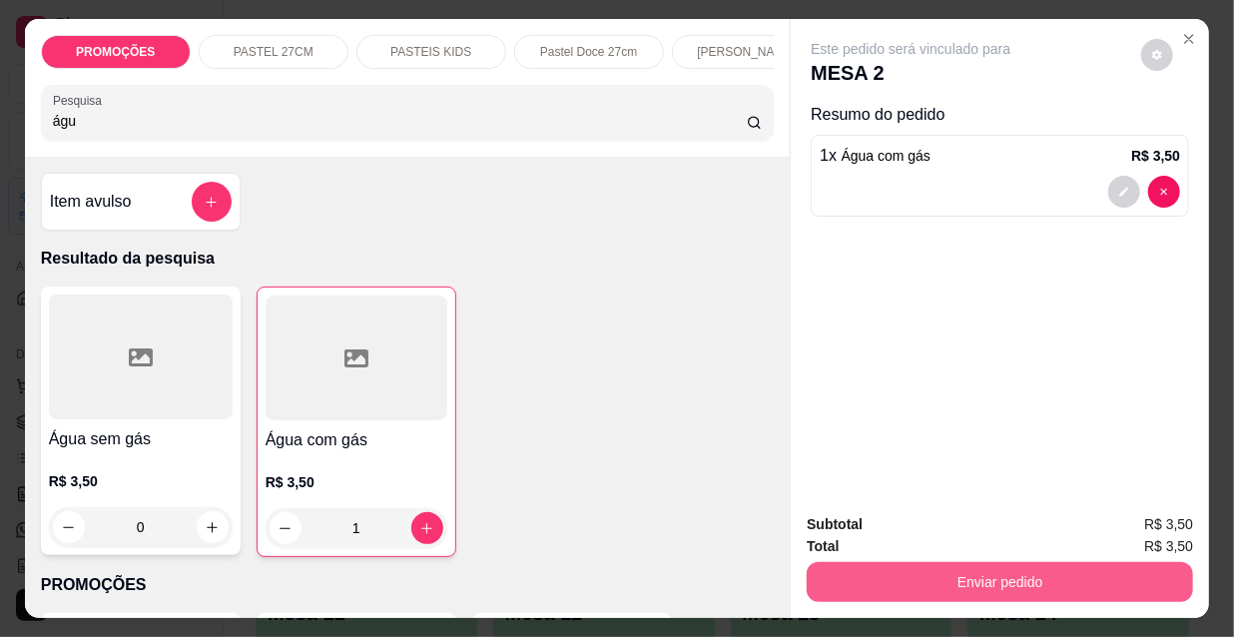
click at [943, 576] on button "Enviar pedido" at bounding box center [1000, 582] width 386 height 40
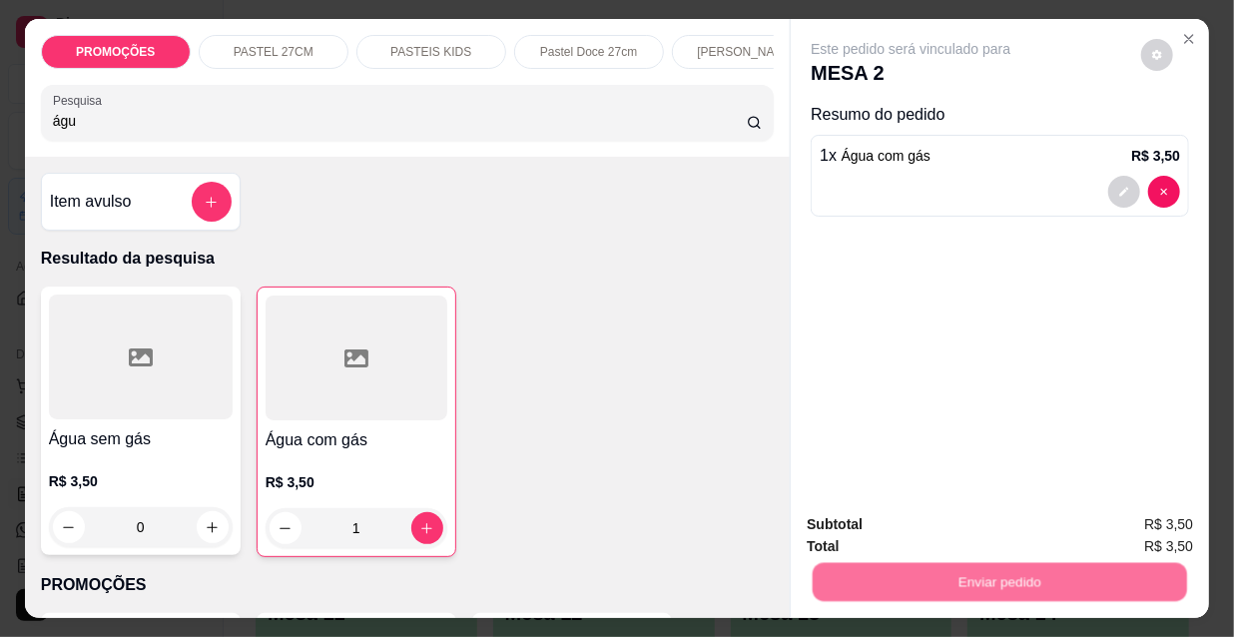
click at [908, 516] on button "Não registrar e enviar pedido" at bounding box center [936, 526] width 208 height 38
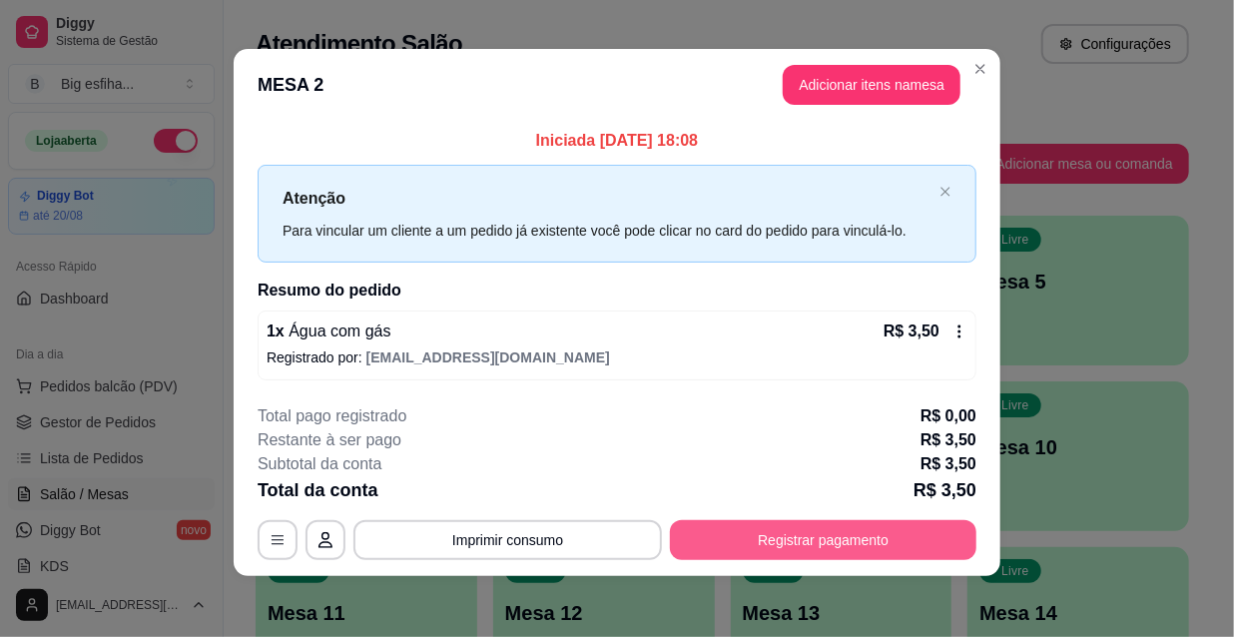
scroll to position [8, 0]
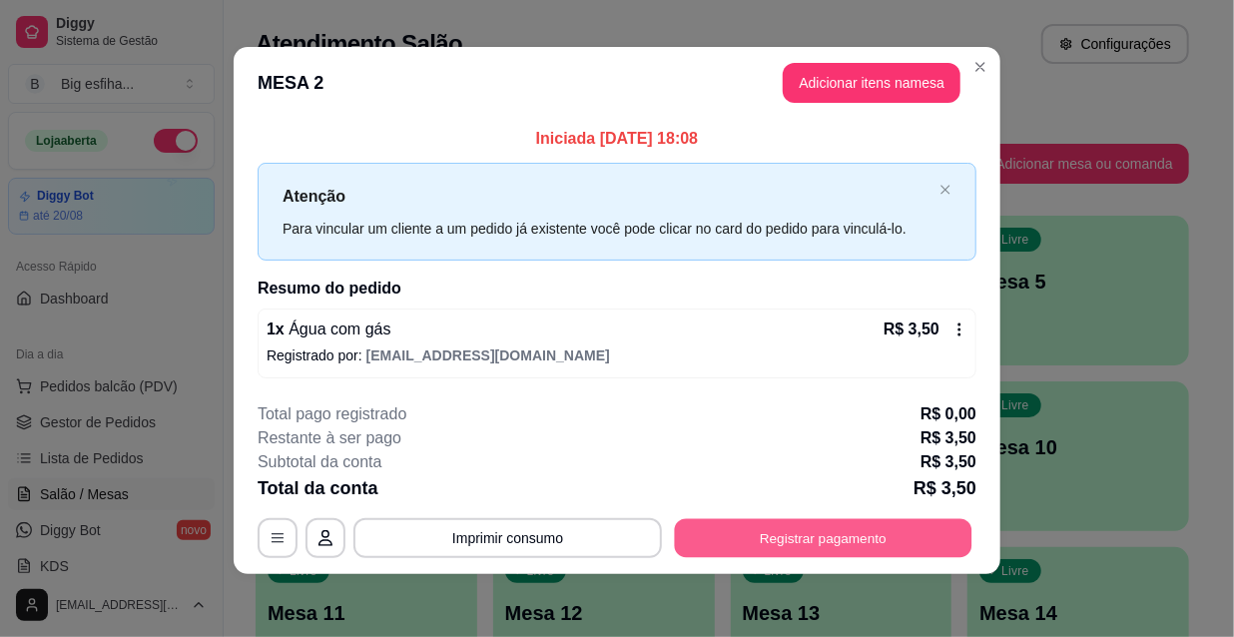
click at [780, 536] on button "Registrar pagamento" at bounding box center [824, 537] width 298 height 39
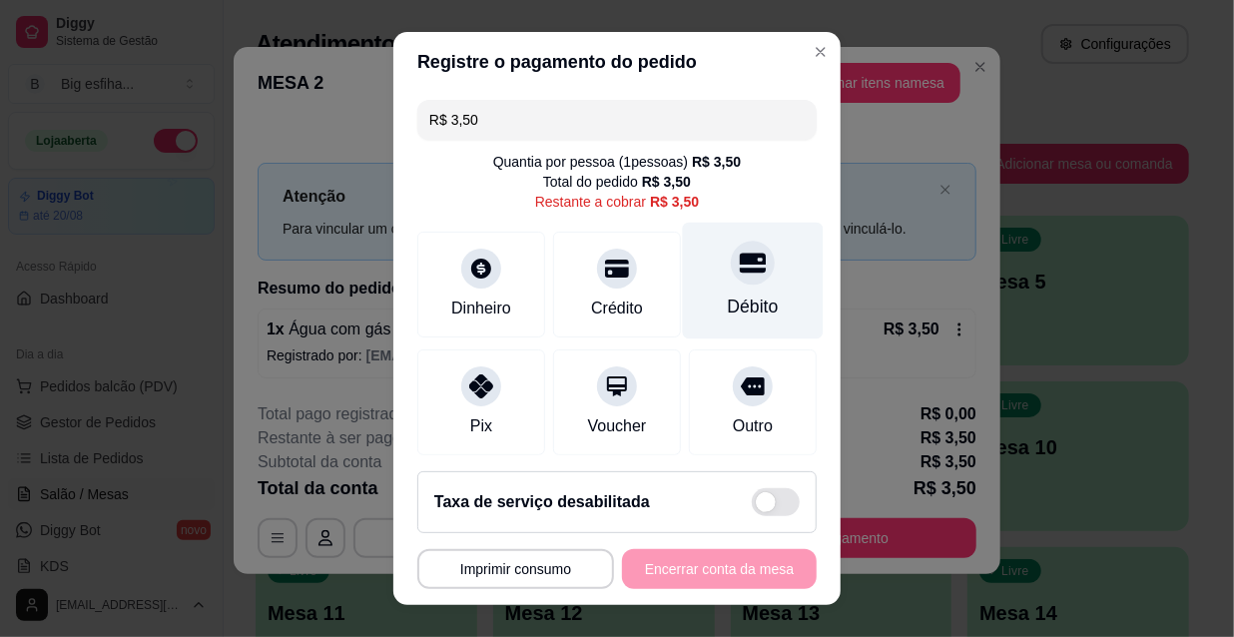
click at [764, 308] on div "Débito" at bounding box center [753, 281] width 141 height 117
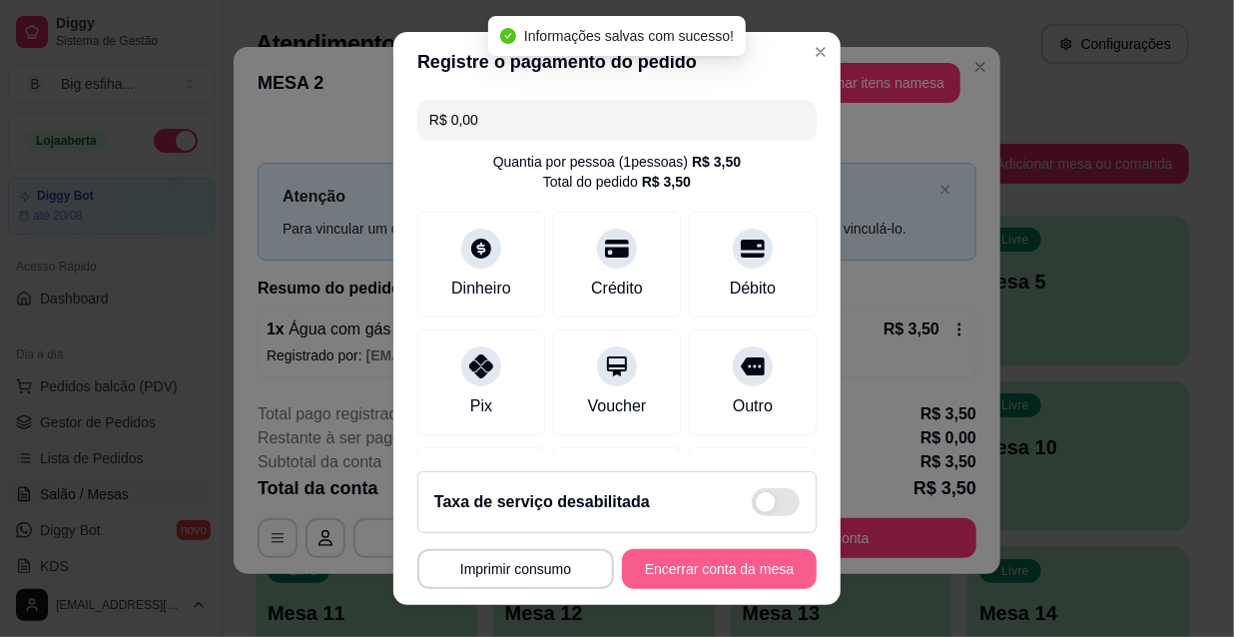
type input "R$ 0,00"
click at [686, 566] on button "Encerrar conta da mesa" at bounding box center [719, 569] width 195 height 40
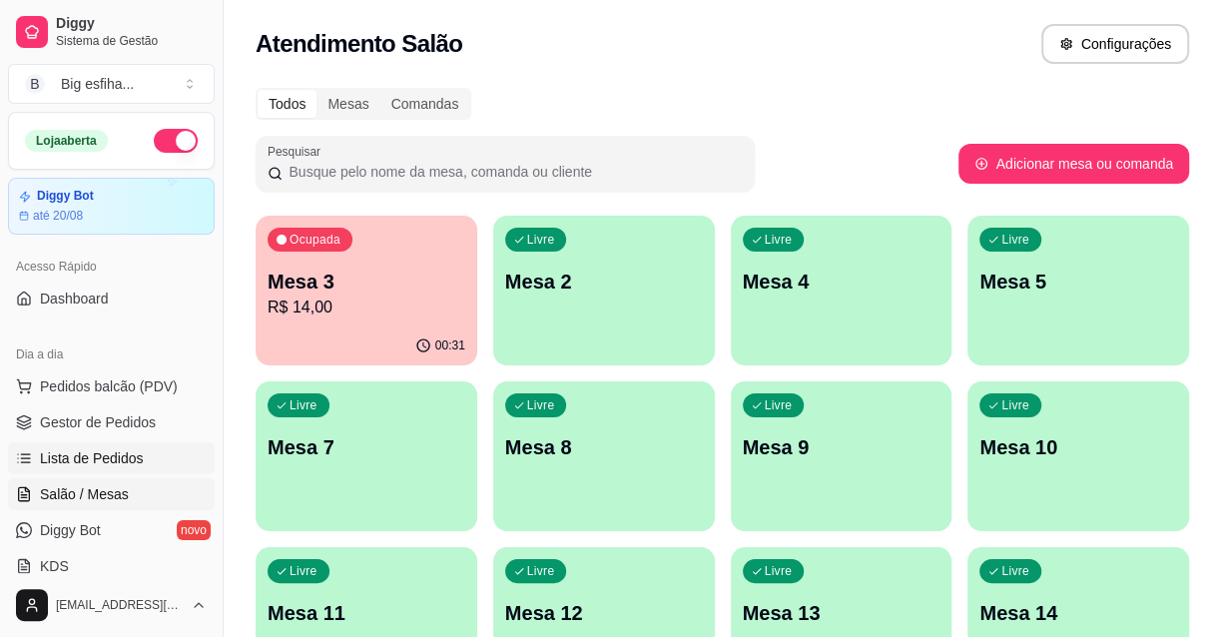
click at [112, 459] on span "Lista de Pedidos" at bounding box center [92, 458] width 104 height 20
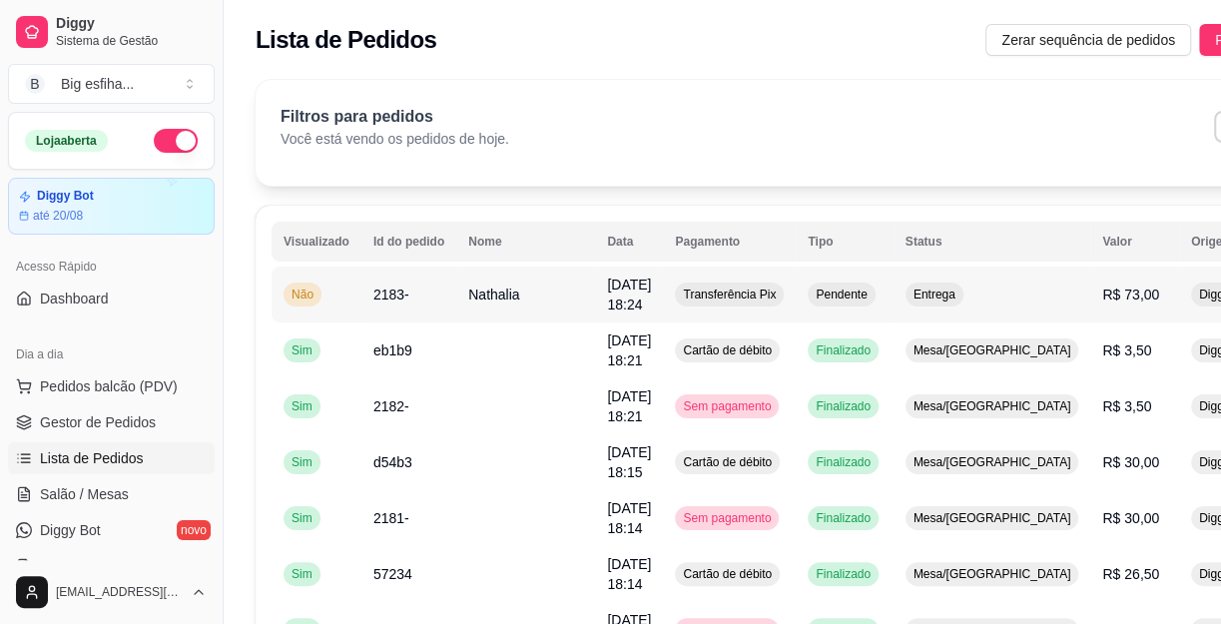
click at [598, 300] on td "[DATE] 18:24" at bounding box center [629, 295] width 68 height 56
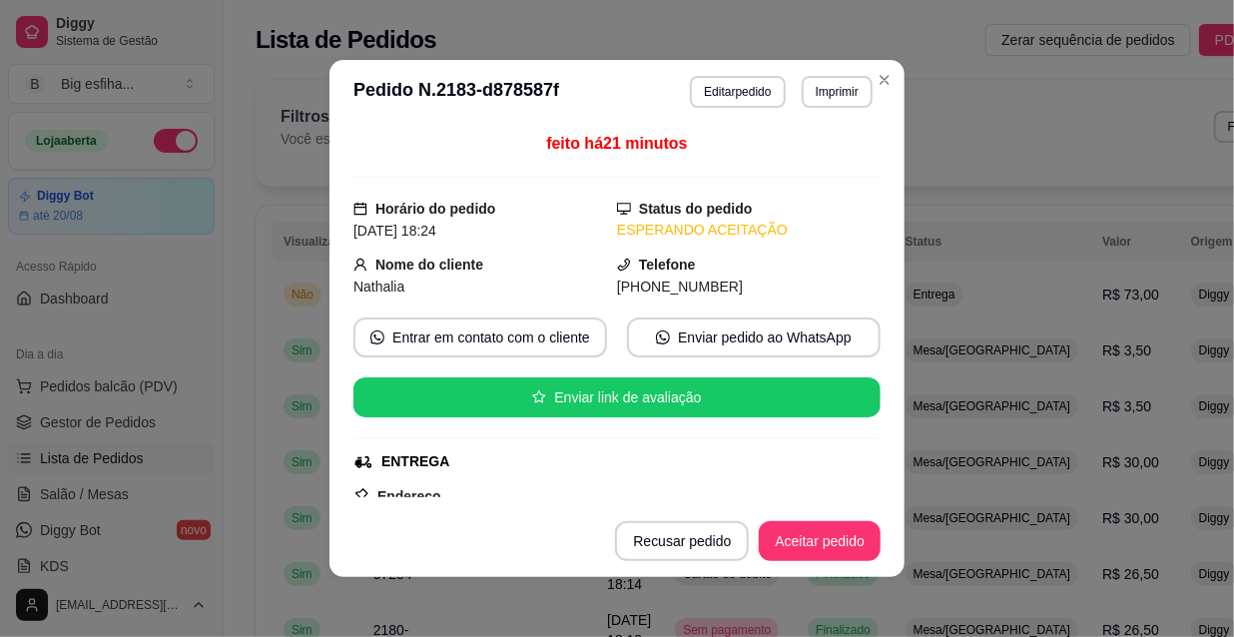
click at [838, 109] on header "**********" at bounding box center [617, 92] width 575 height 64
click at [834, 102] on button "Imprimir" at bounding box center [837, 92] width 71 height 32
click at [826, 162] on button "IMPRESSORA" at bounding box center [796, 161] width 140 height 31
click at [841, 522] on button "Aceitar pedido" at bounding box center [820, 541] width 118 height 39
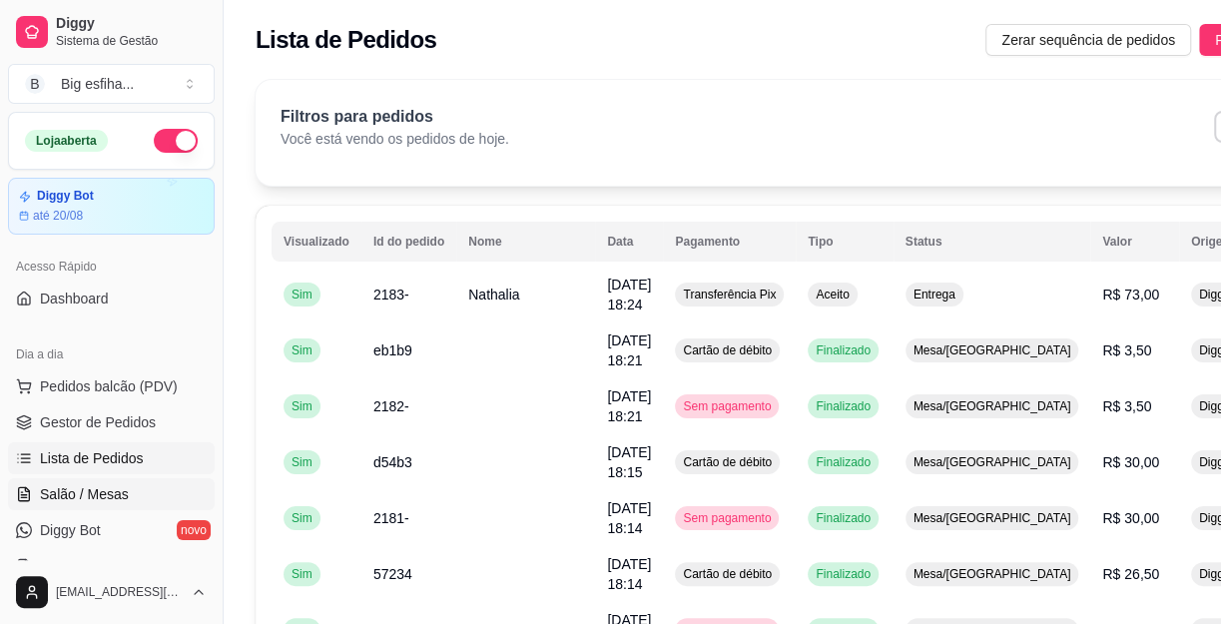
click at [118, 484] on span "Salão / Mesas" at bounding box center [84, 494] width 89 height 20
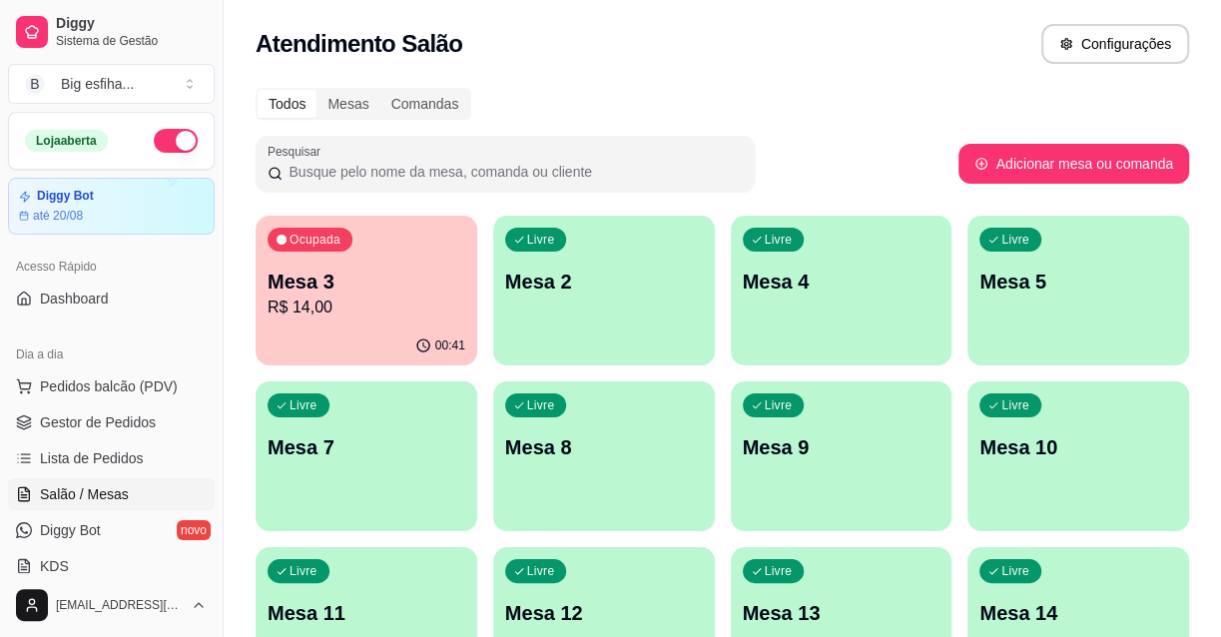
click at [669, 345] on div "button" at bounding box center [604, 353] width 222 height 24
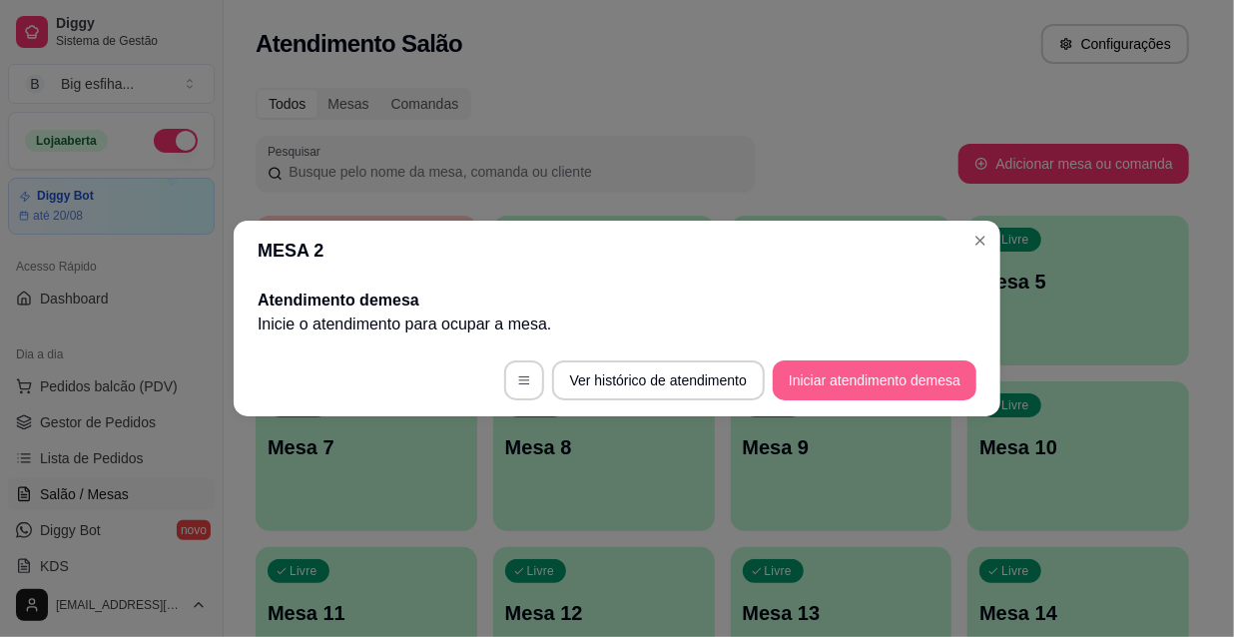
click at [891, 377] on button "Iniciar atendimento de mesa" at bounding box center [875, 380] width 204 height 40
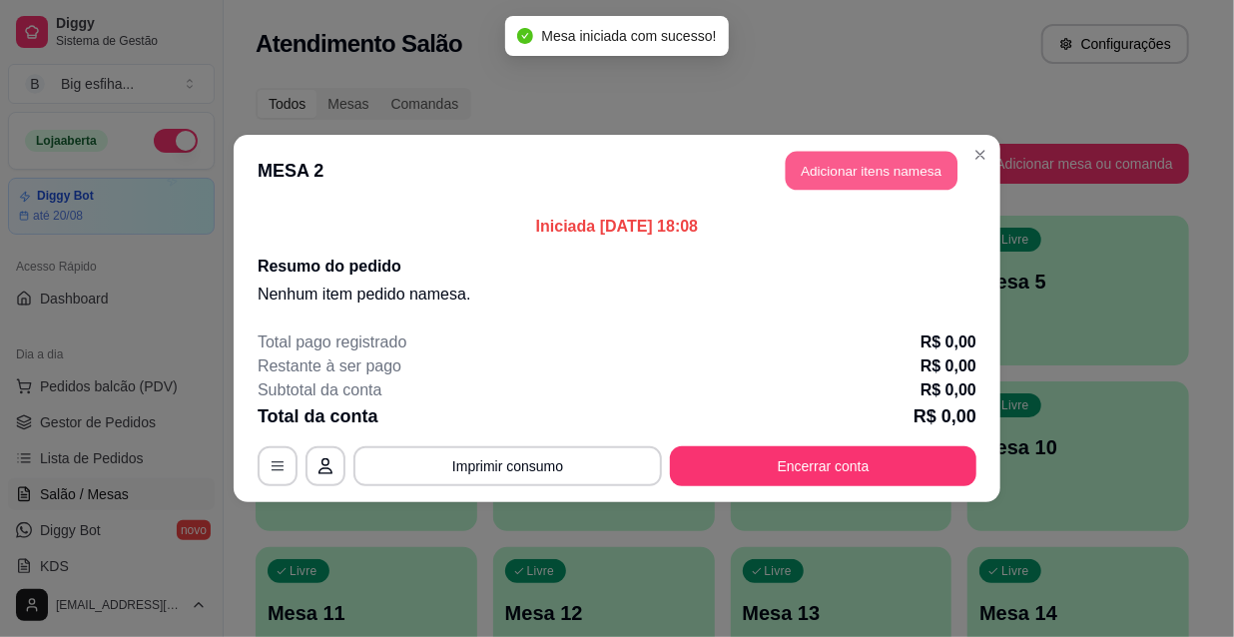
click at [890, 184] on button "Adicionar itens na mesa" at bounding box center [872, 171] width 172 height 39
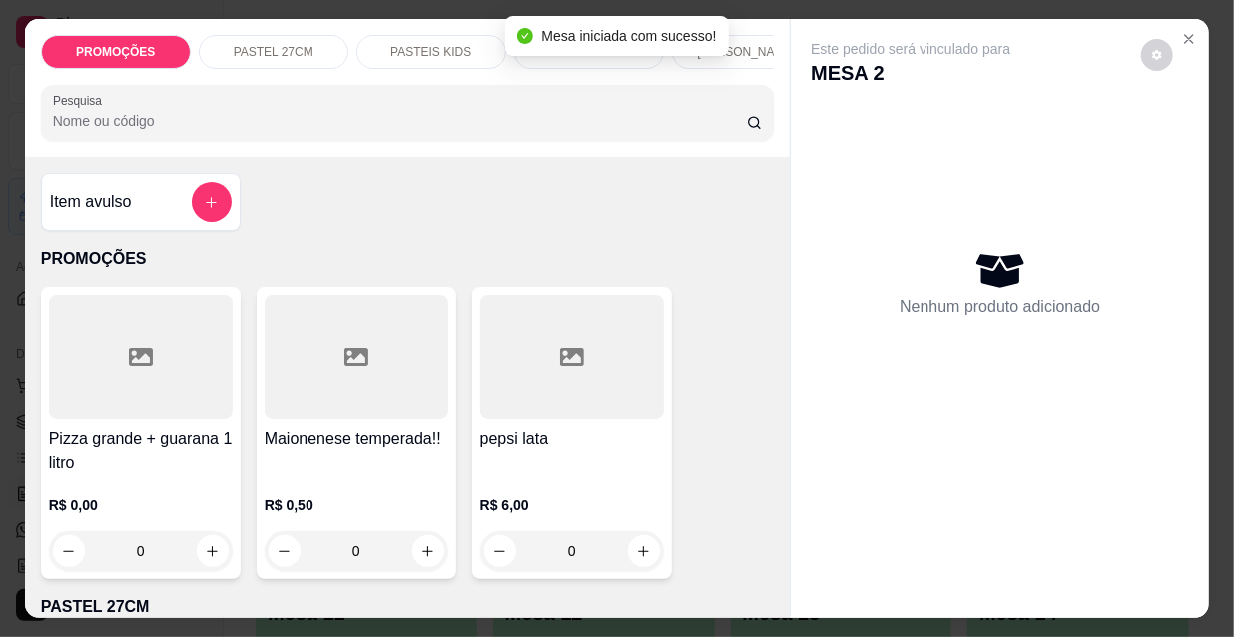
click at [747, 35] on div "[PERSON_NAME]" at bounding box center [747, 52] width 150 height 34
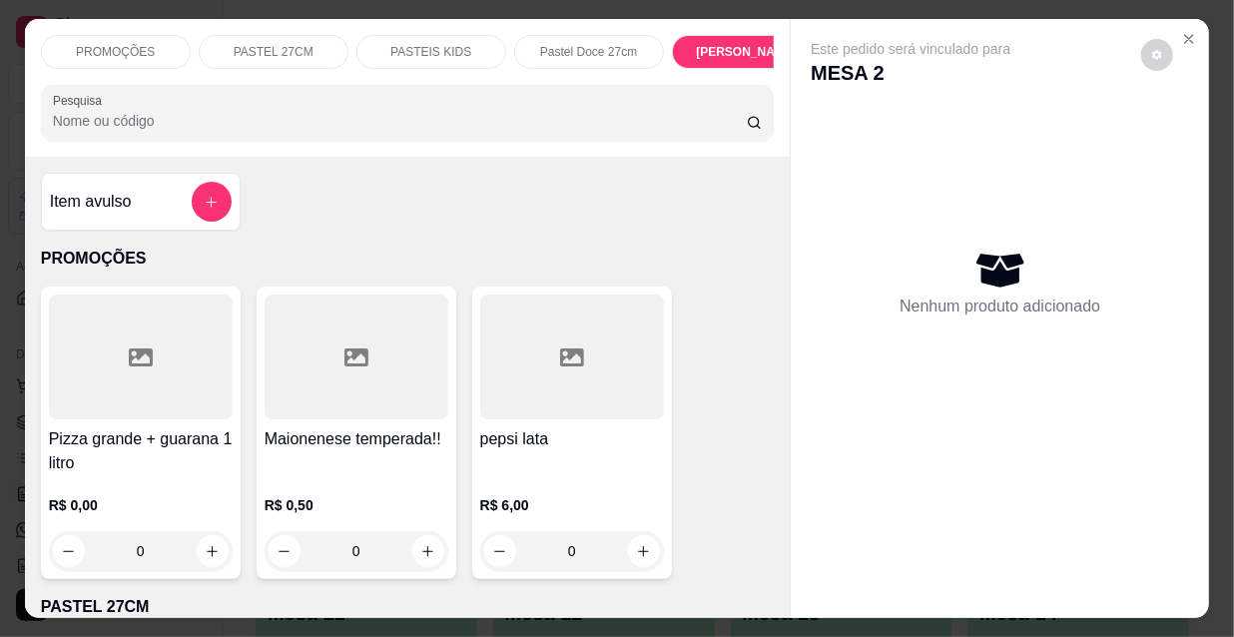
scroll to position [51, 0]
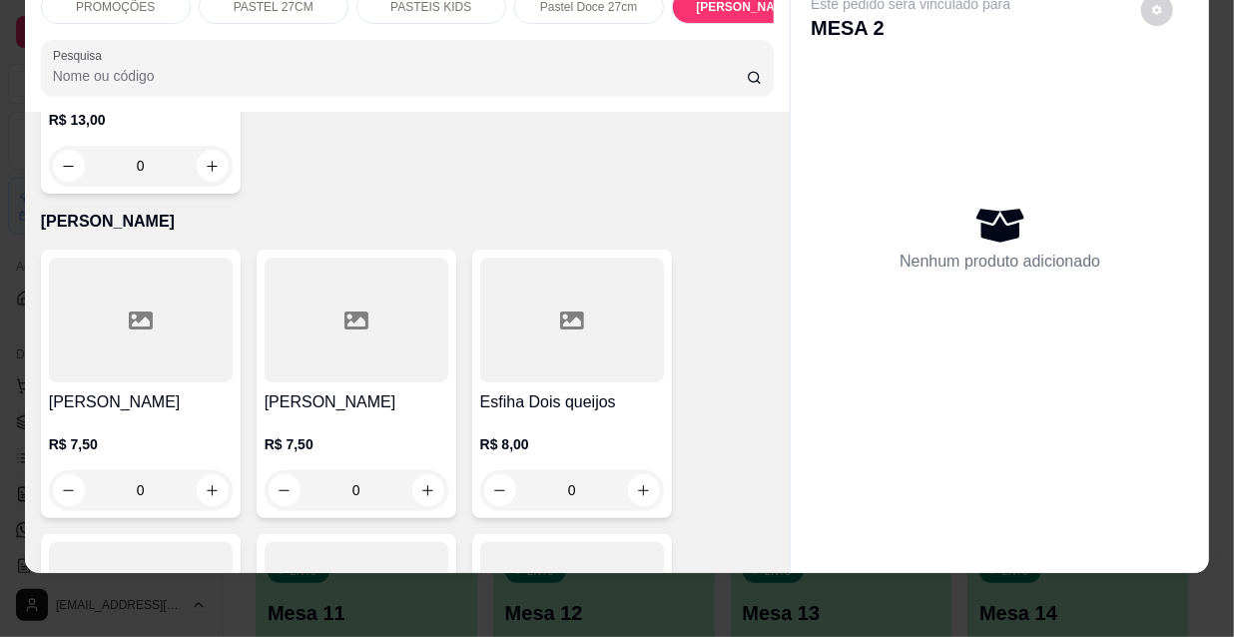
click at [185, 390] on h4 "[PERSON_NAME]" at bounding box center [141, 402] width 184 height 24
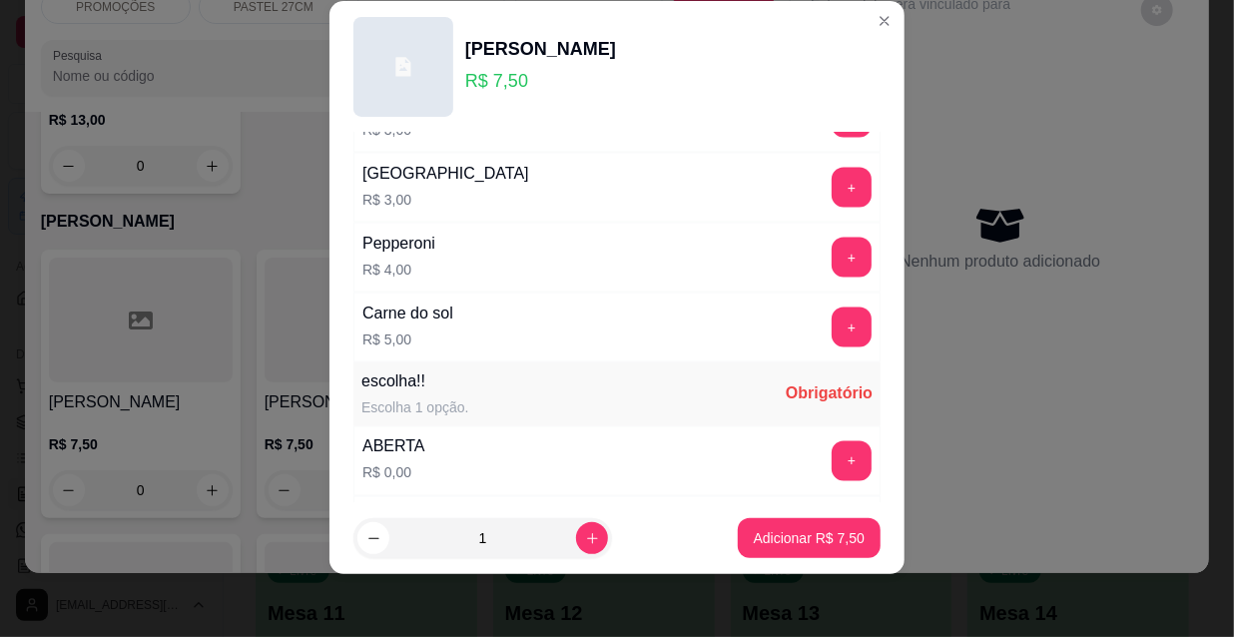
scroll to position [1658, 0]
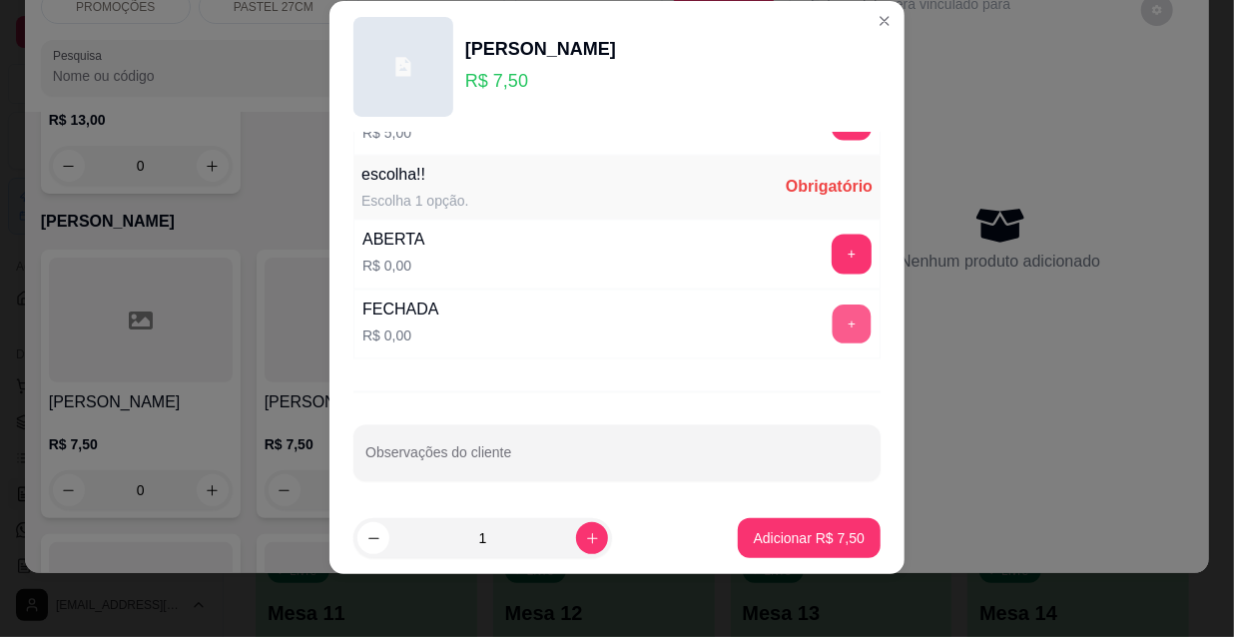
click at [833, 316] on button "+" at bounding box center [852, 325] width 39 height 39
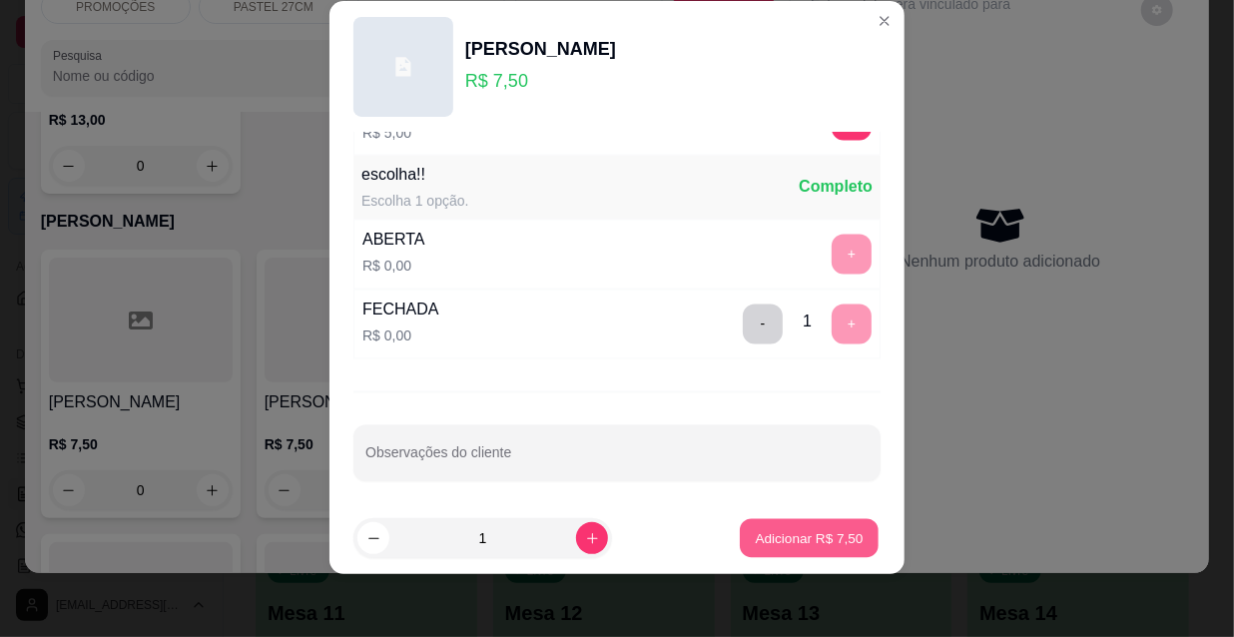
click at [789, 528] on p "Adicionar R$ 7,50" at bounding box center [809, 537] width 108 height 19
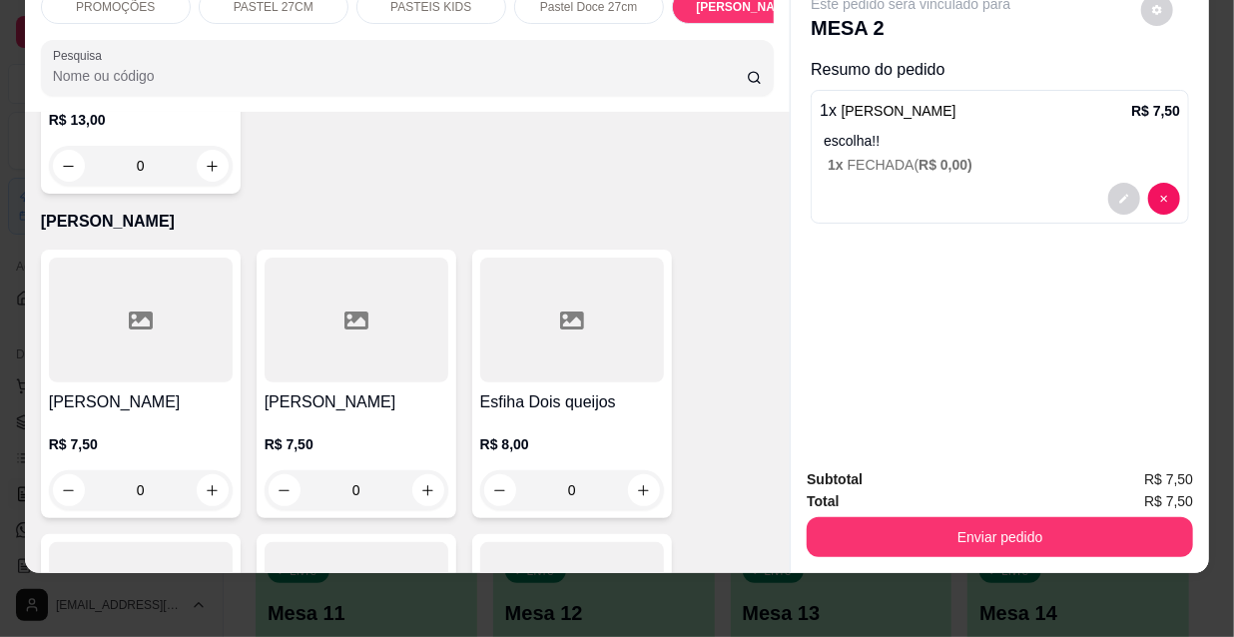
click at [912, 494] on div "Total R$ 7,50" at bounding box center [1000, 501] width 386 height 22
click at [919, 517] on button "Enviar pedido" at bounding box center [1000, 537] width 386 height 40
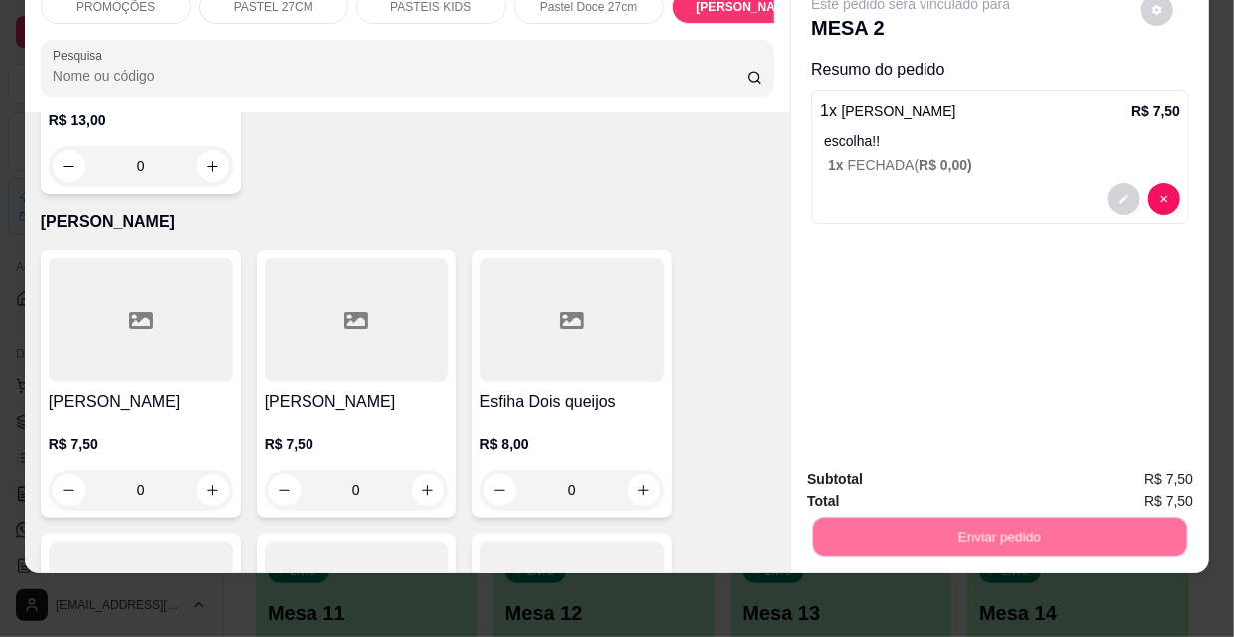
click at [902, 470] on button "Não registrar e enviar pedido" at bounding box center [936, 473] width 202 height 37
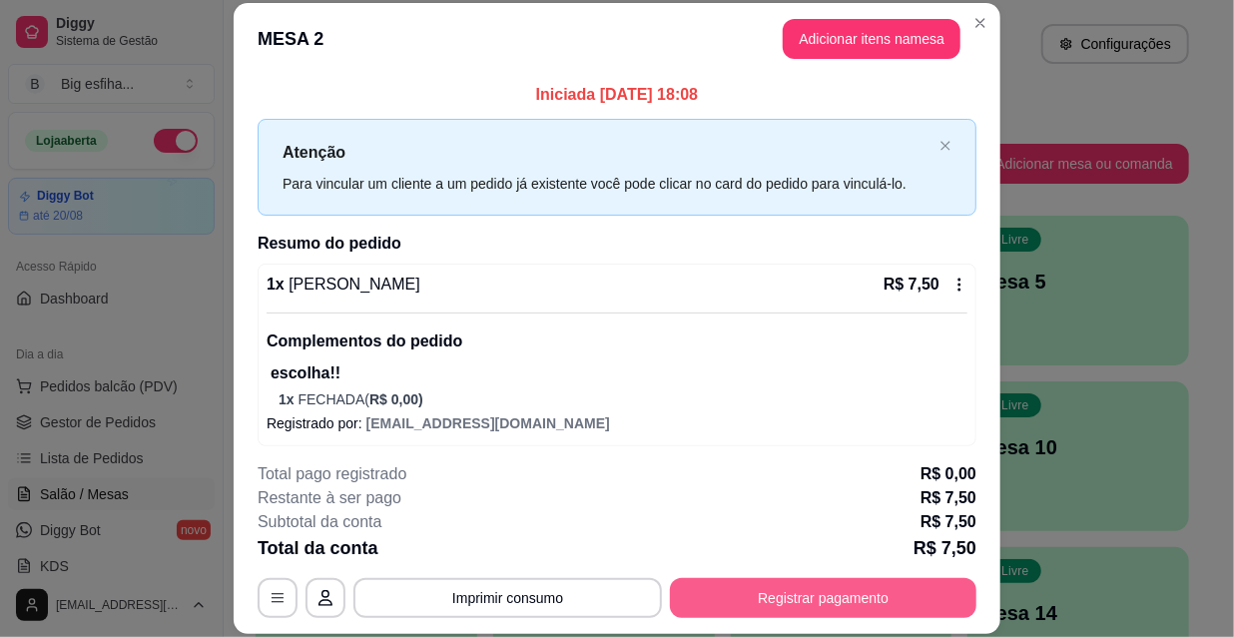
click at [734, 592] on button "Registrar pagamento" at bounding box center [823, 598] width 307 height 40
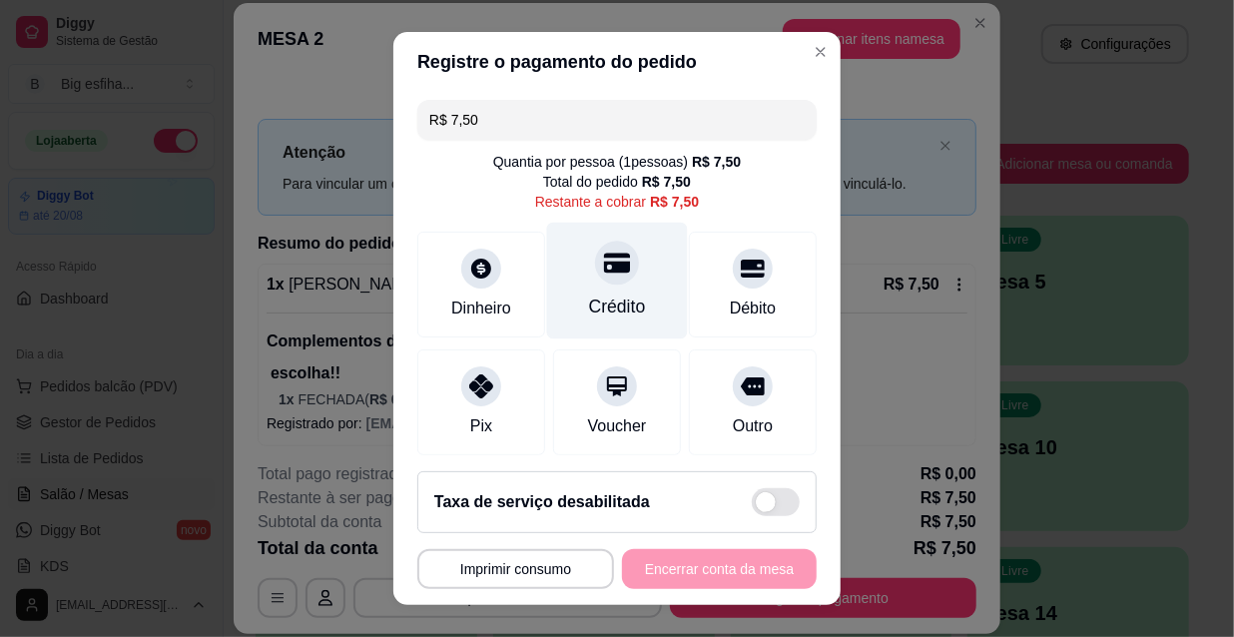
click at [595, 252] on div at bounding box center [617, 263] width 44 height 44
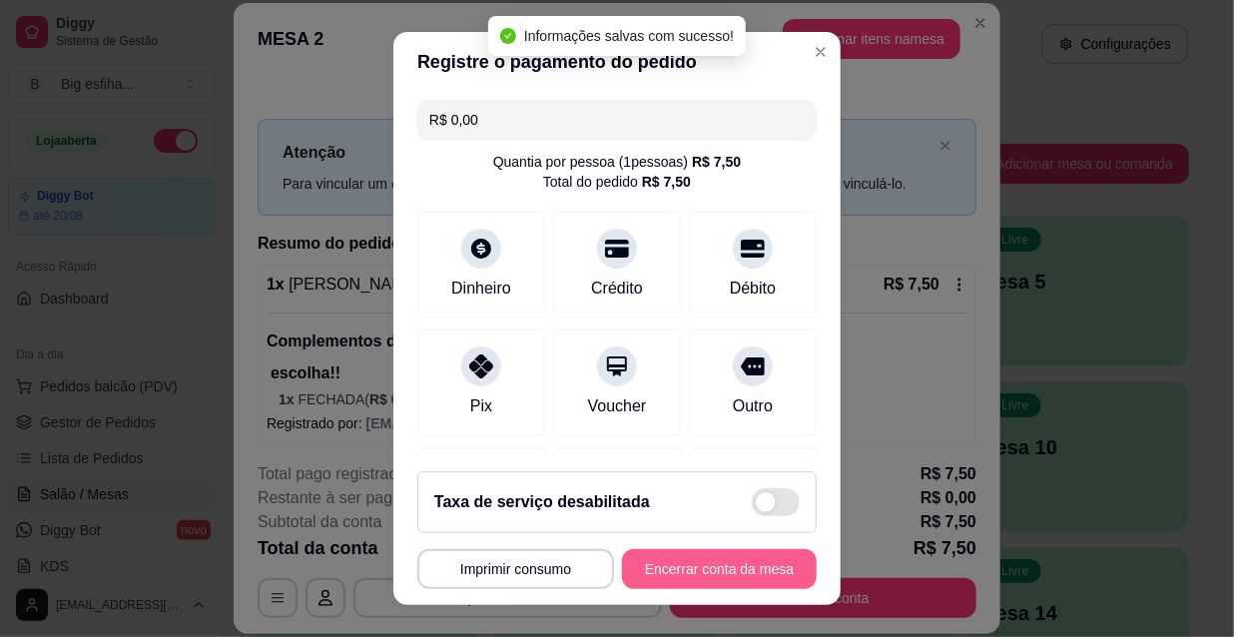
type input "R$ 0,00"
click at [696, 568] on button "Encerrar conta da mesa" at bounding box center [719, 569] width 189 height 39
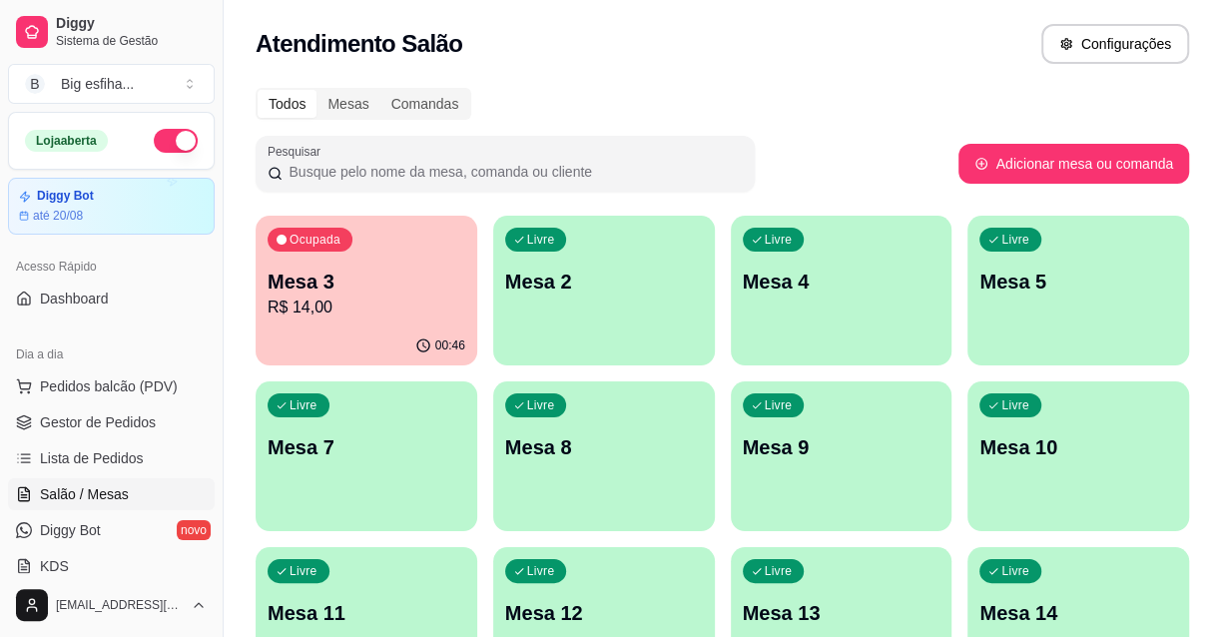
click at [329, 276] on p "Mesa 3" at bounding box center [367, 282] width 198 height 28
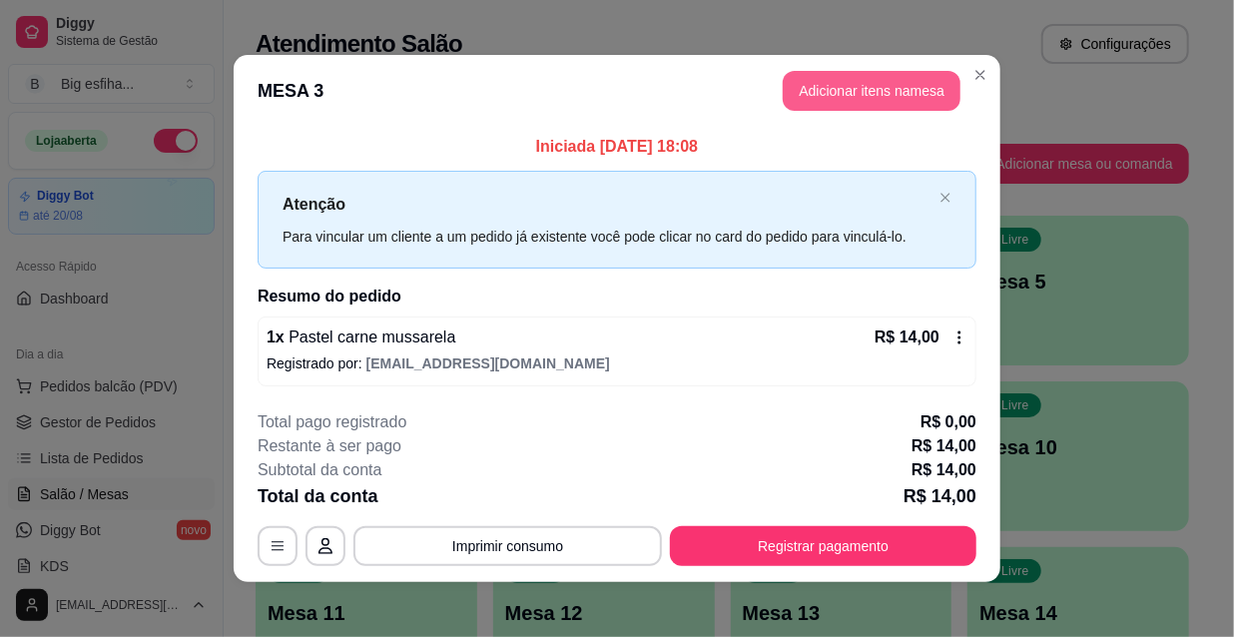
click at [819, 84] on button "Adicionar itens na mesa" at bounding box center [872, 91] width 178 height 40
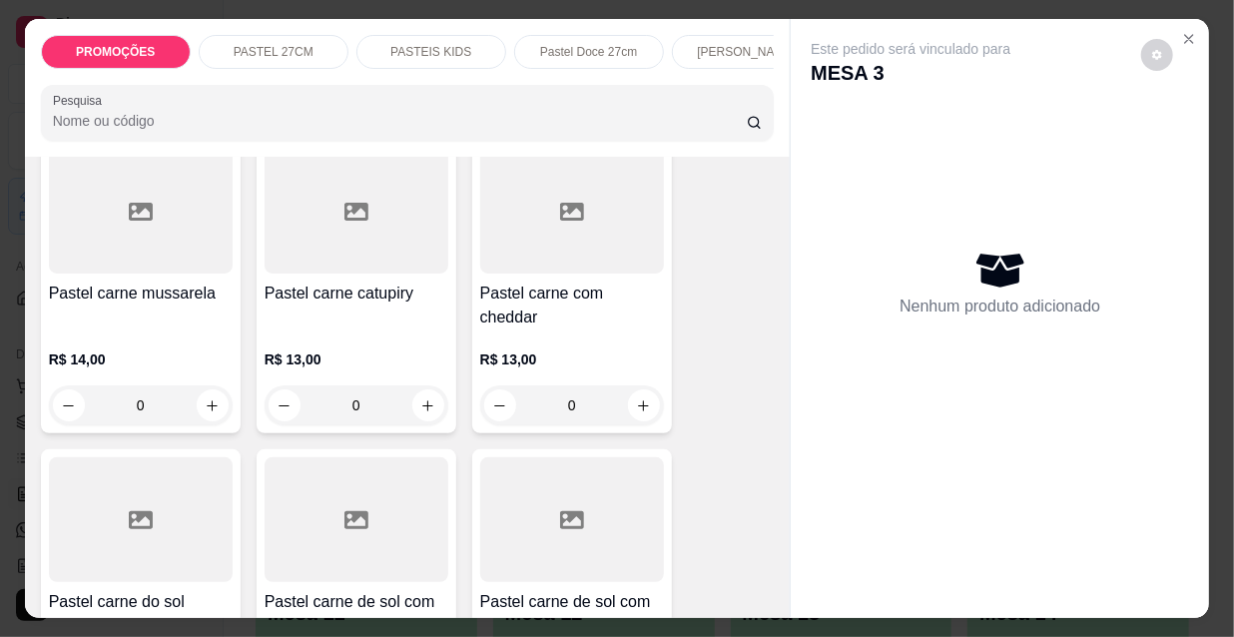
scroll to position [2269, 0]
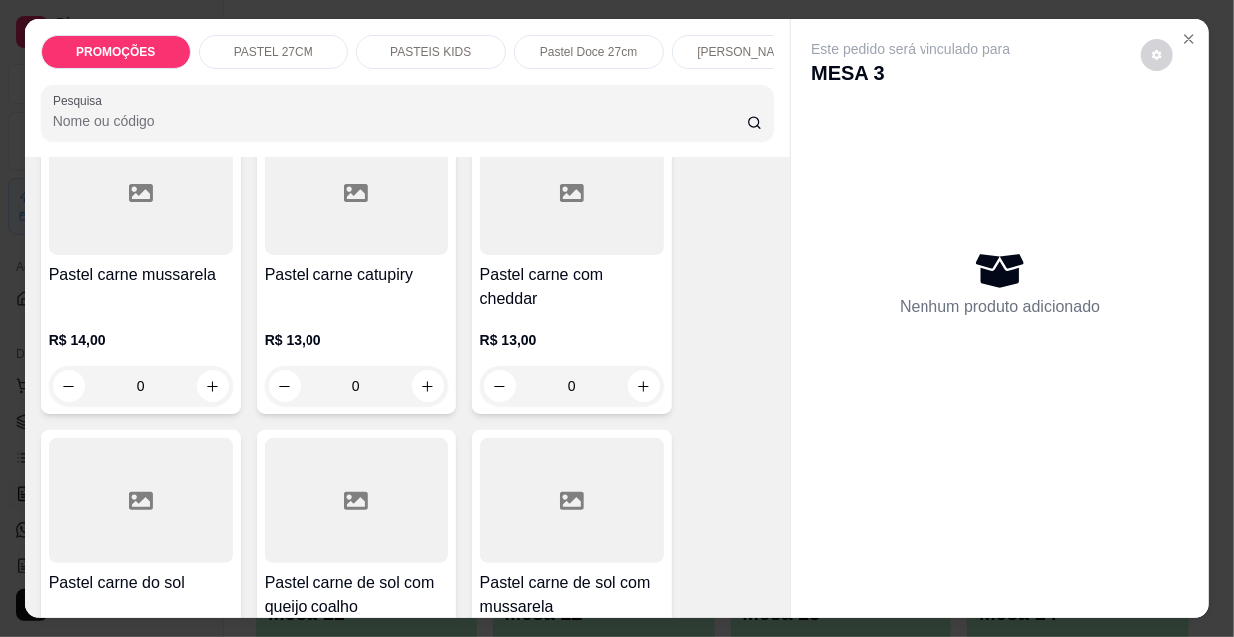
click at [136, 263] on h4 "Pastel carne mussarela" at bounding box center [141, 275] width 184 height 24
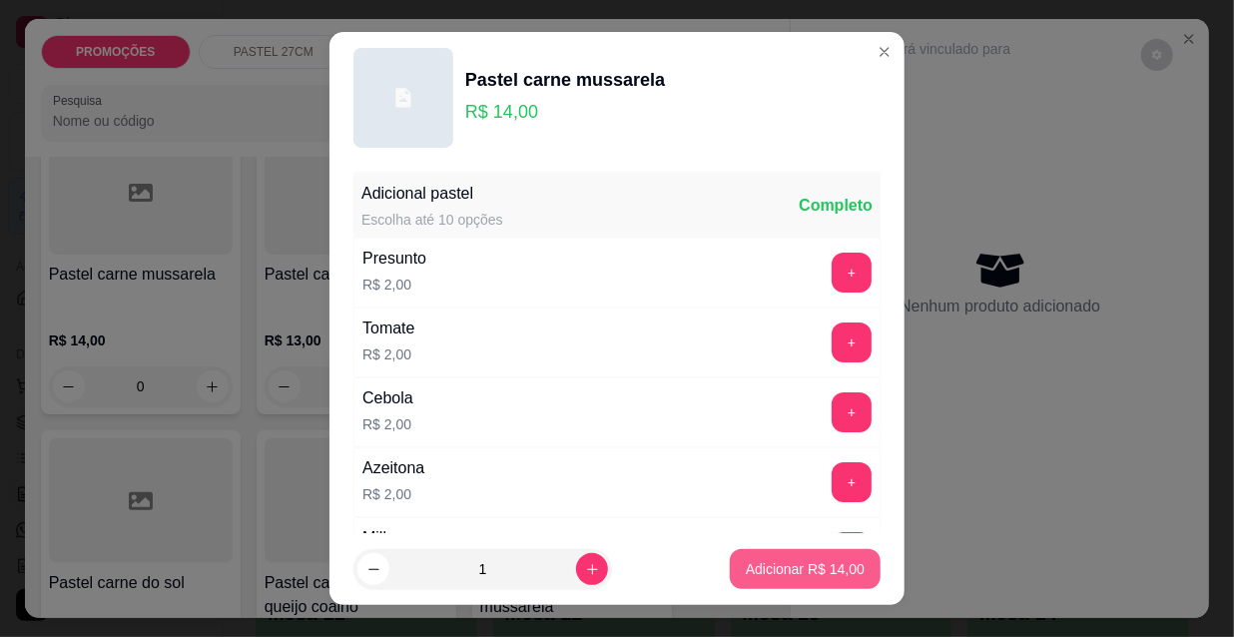
click at [766, 572] on p "Adicionar R$ 14,00" at bounding box center [805, 569] width 119 height 20
type input "1"
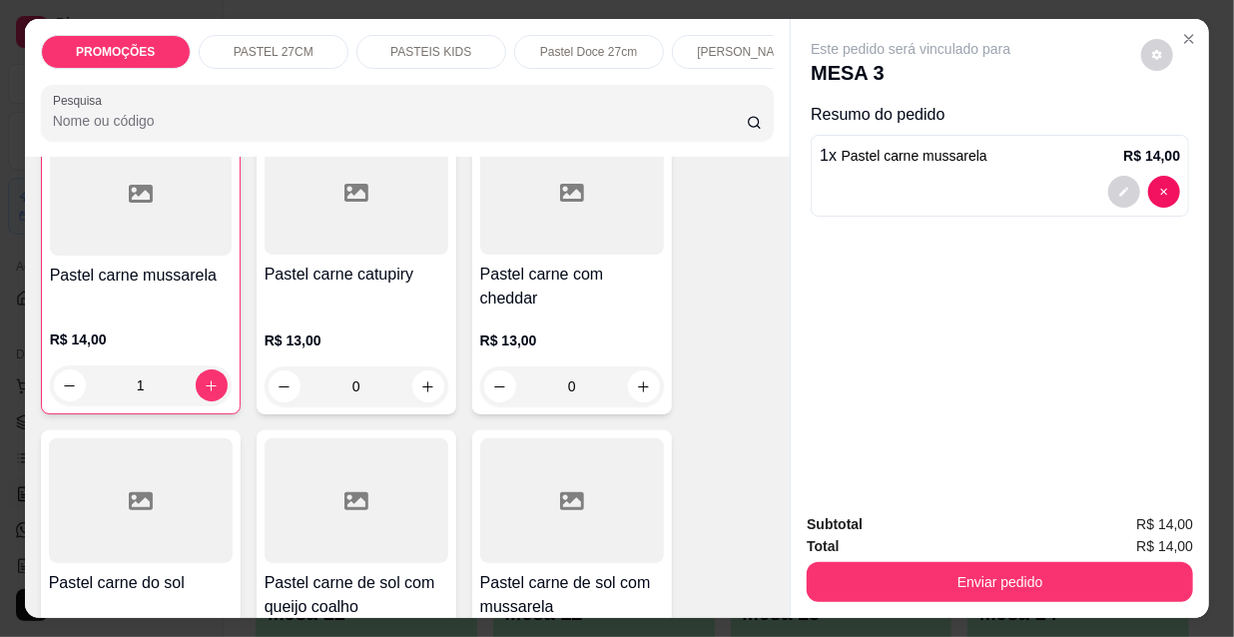
scroll to position [2270, 0]
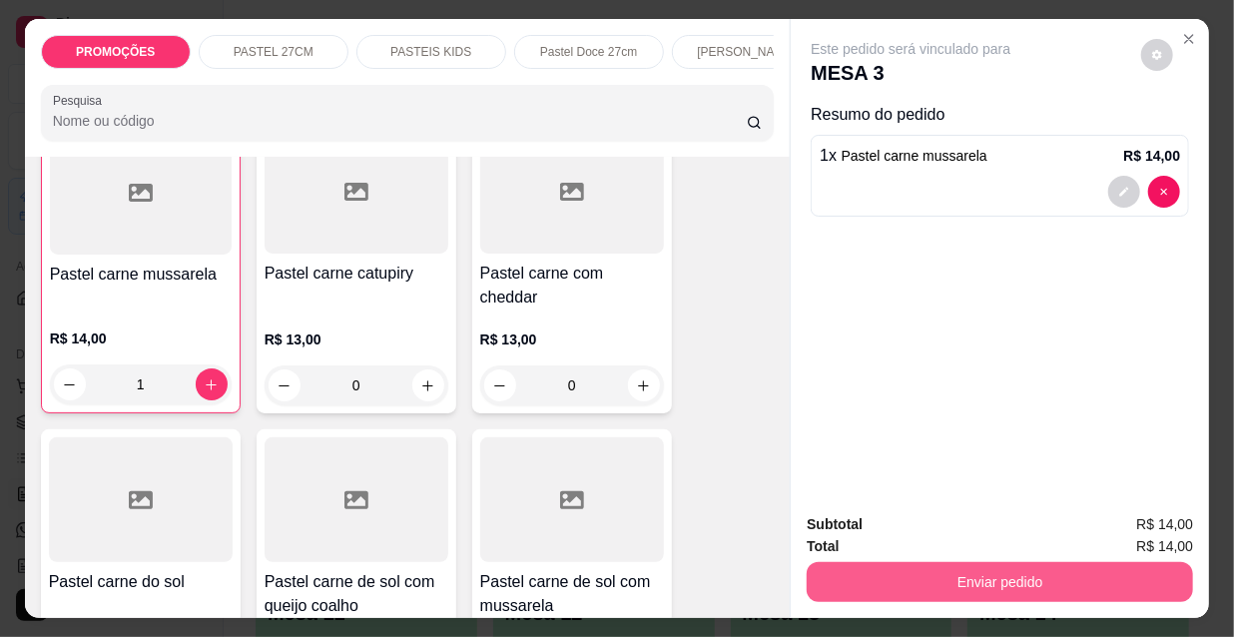
click at [872, 562] on button "Enviar pedido" at bounding box center [1000, 582] width 386 height 40
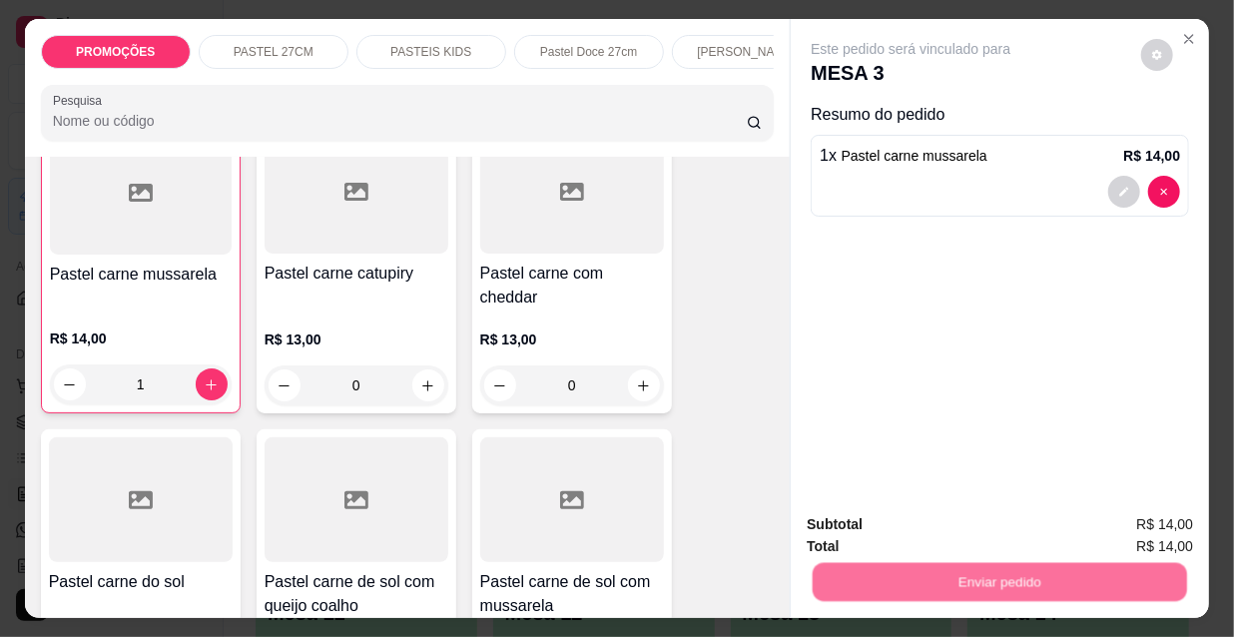
click at [883, 516] on button "Não registrar e enviar pedido" at bounding box center [936, 526] width 208 height 38
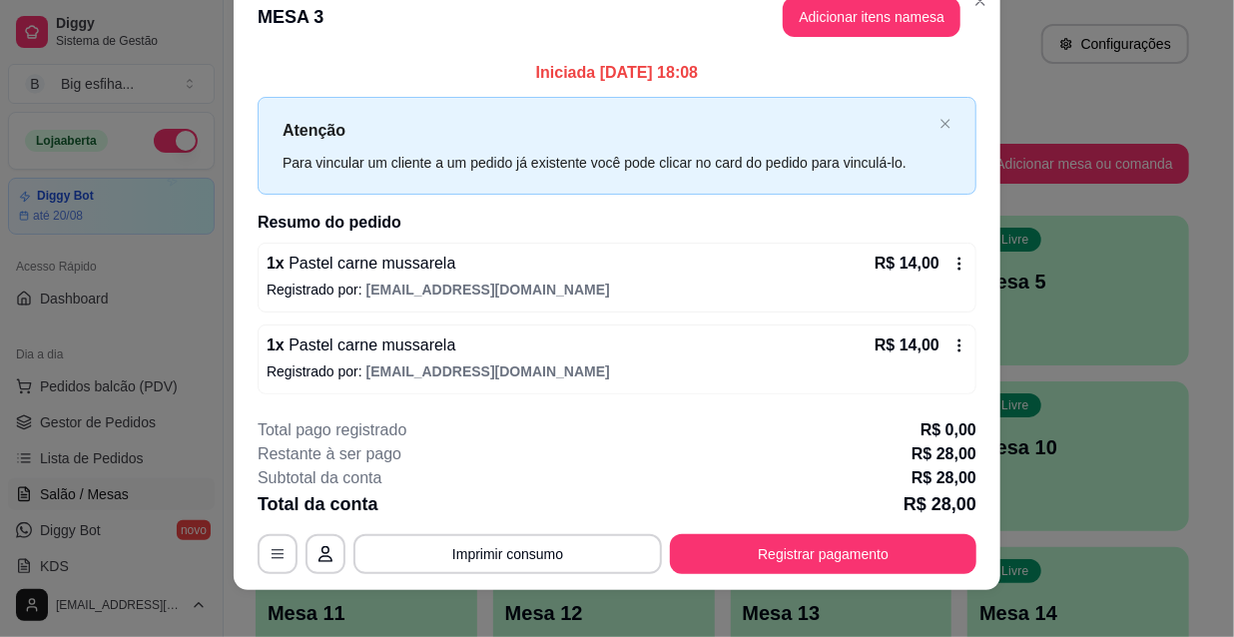
scroll to position [49, 0]
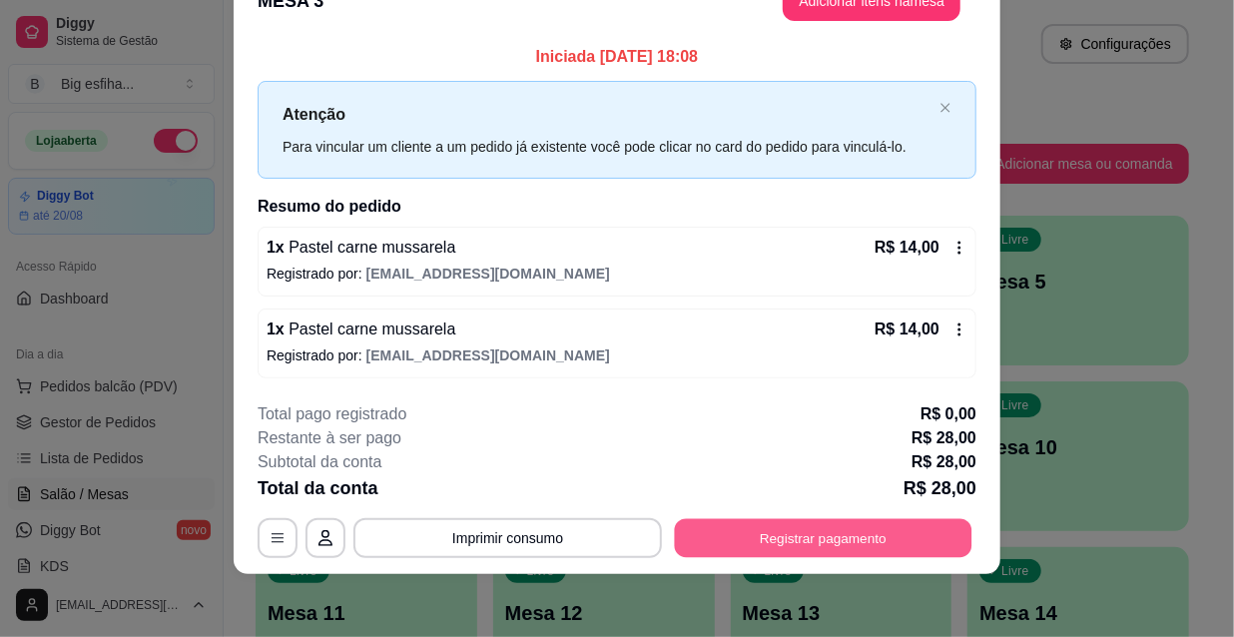
click at [828, 537] on button "Registrar pagamento" at bounding box center [824, 537] width 298 height 39
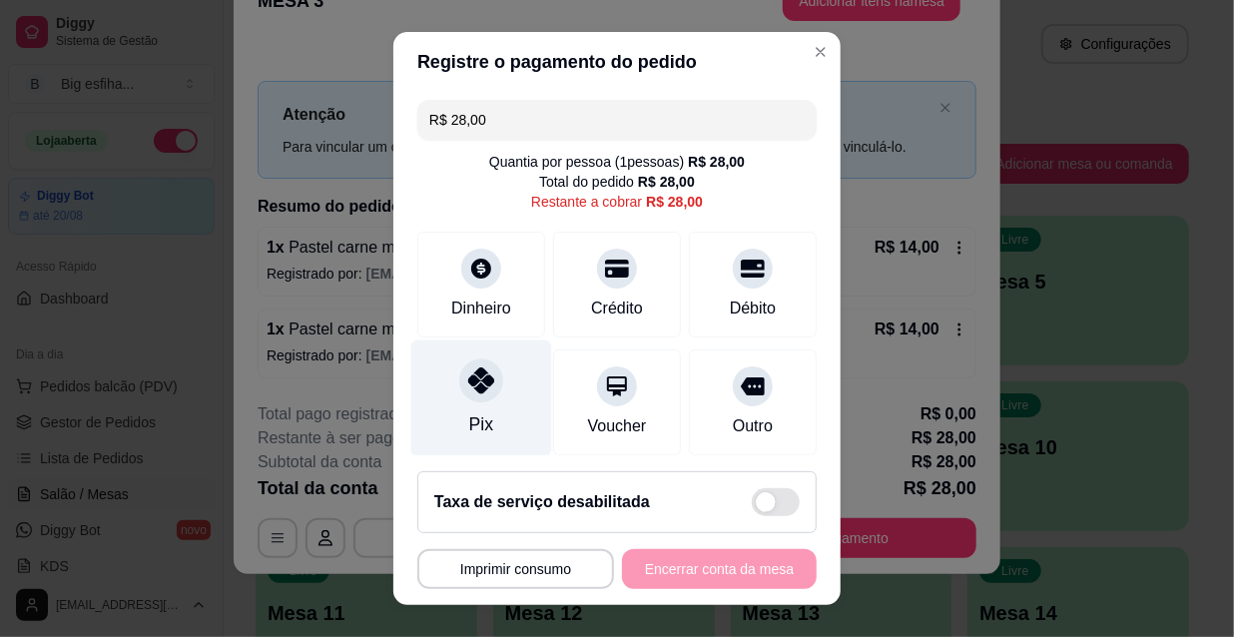
click at [459, 385] on div at bounding box center [481, 380] width 44 height 44
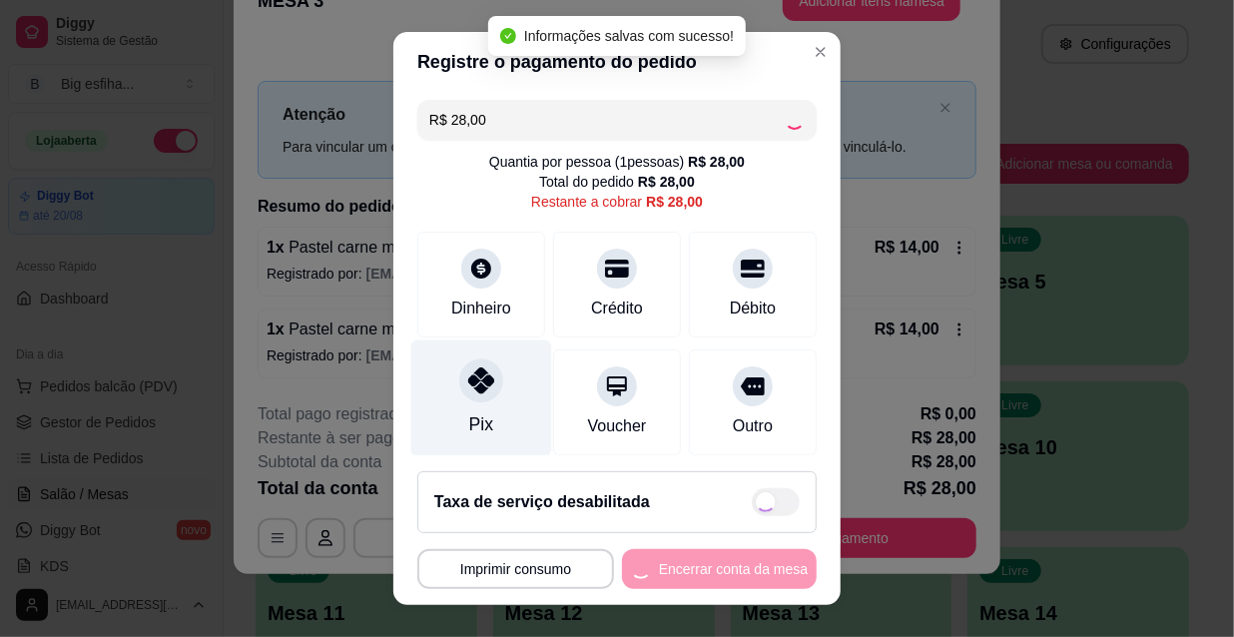
type input "R$ 0,00"
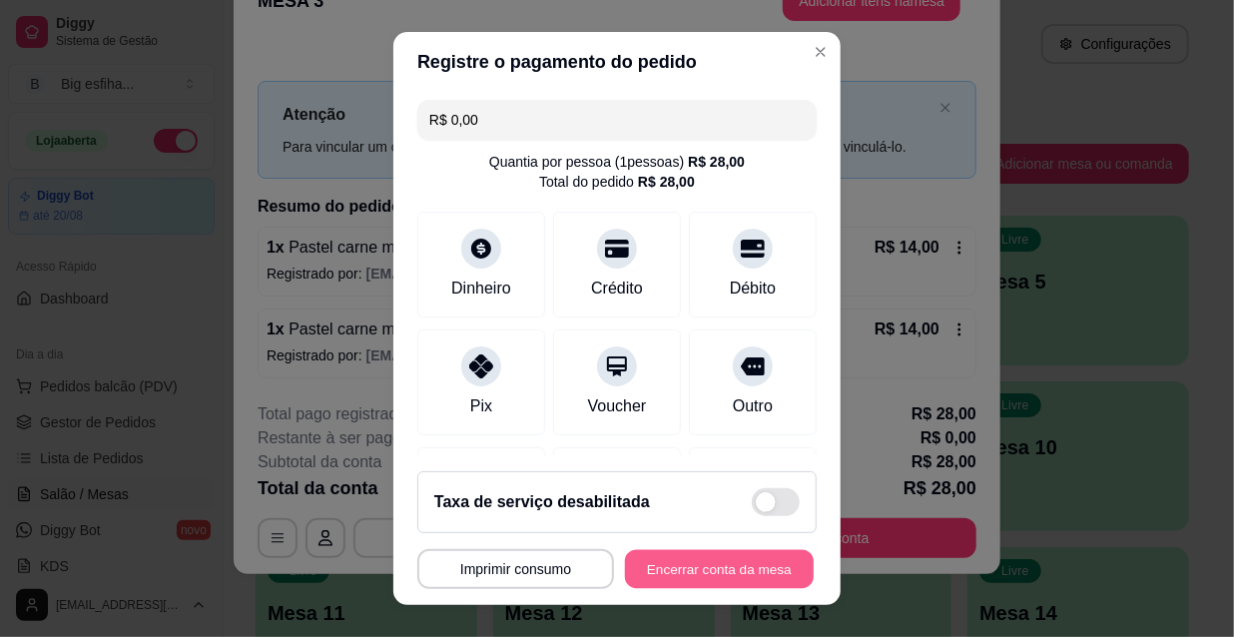
click at [717, 554] on button "Encerrar conta da mesa" at bounding box center [719, 569] width 189 height 39
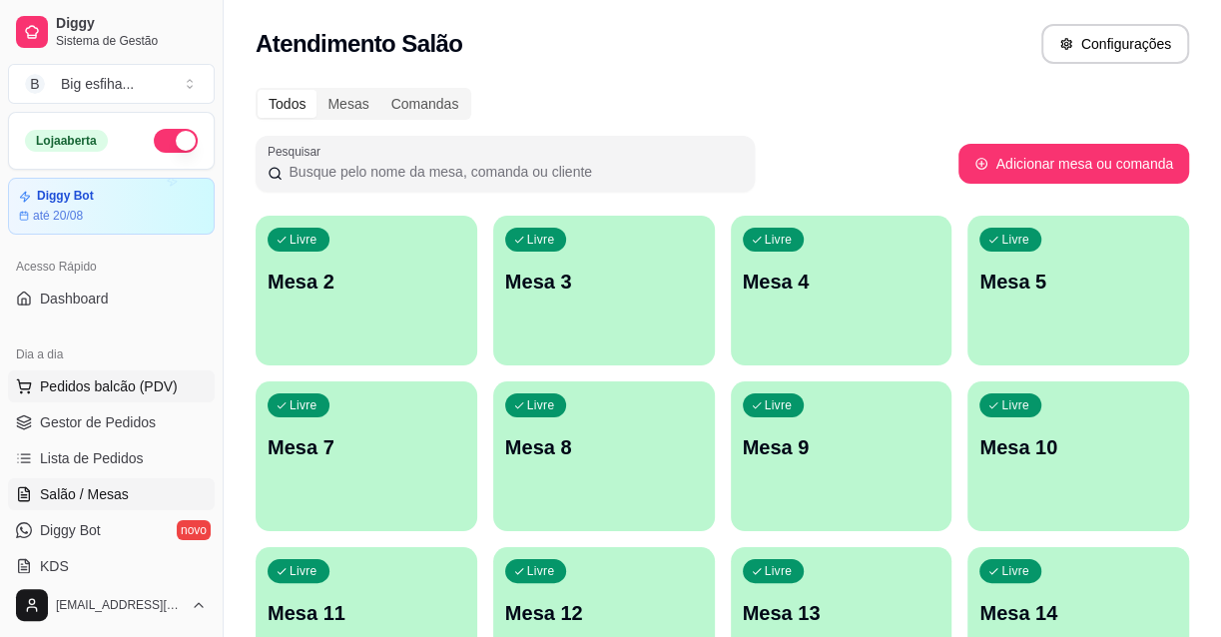
click at [137, 380] on span "Pedidos balcão (PDV)" at bounding box center [109, 386] width 138 height 20
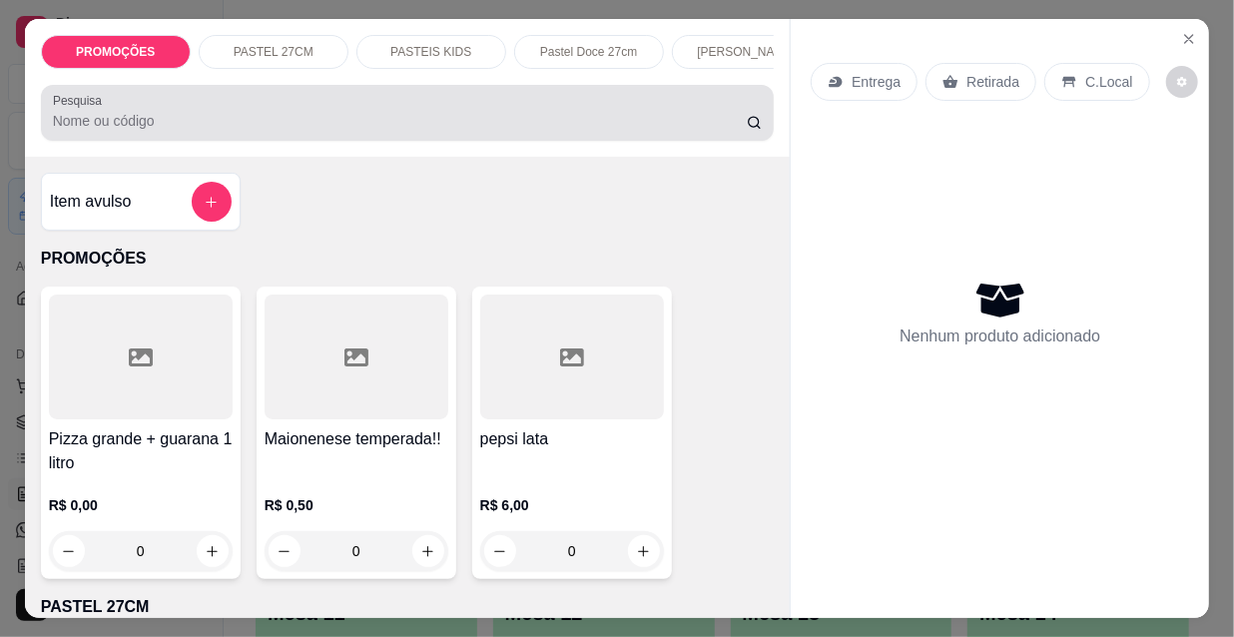
click at [506, 120] on input "Pesquisa" at bounding box center [400, 121] width 694 height 20
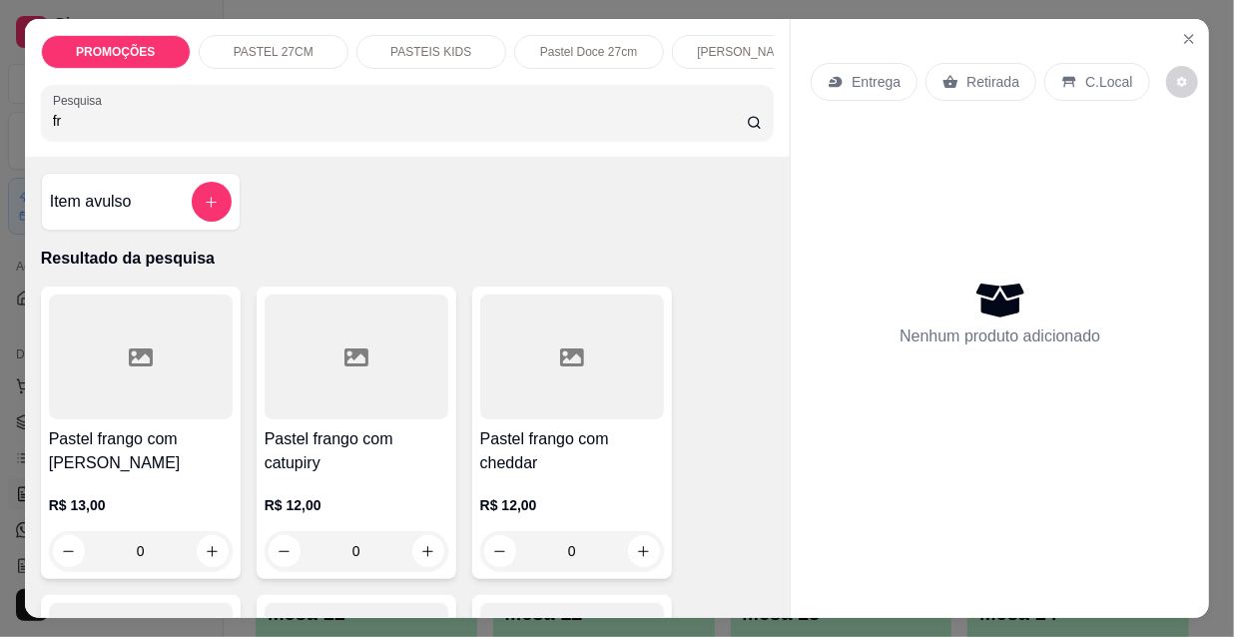
type input "fr"
click at [217, 436] on h4 "Pastel frango com [PERSON_NAME]" at bounding box center [141, 451] width 184 height 48
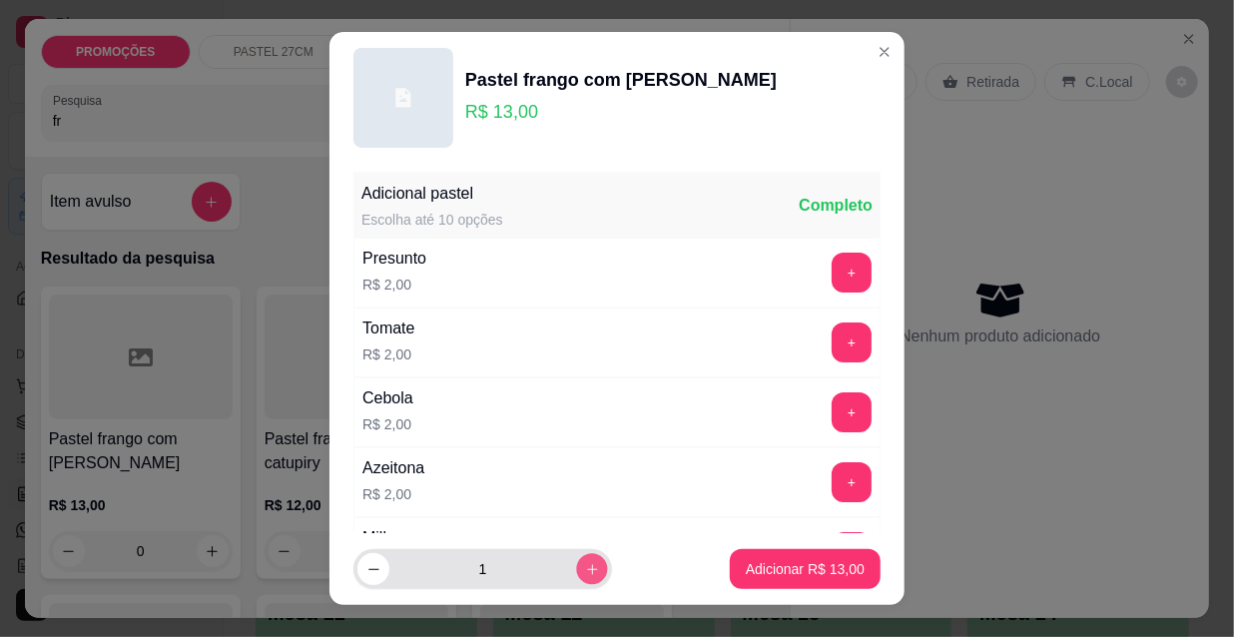
click at [585, 566] on icon "increase-product-quantity" at bounding box center [592, 569] width 15 height 15
type input "2"
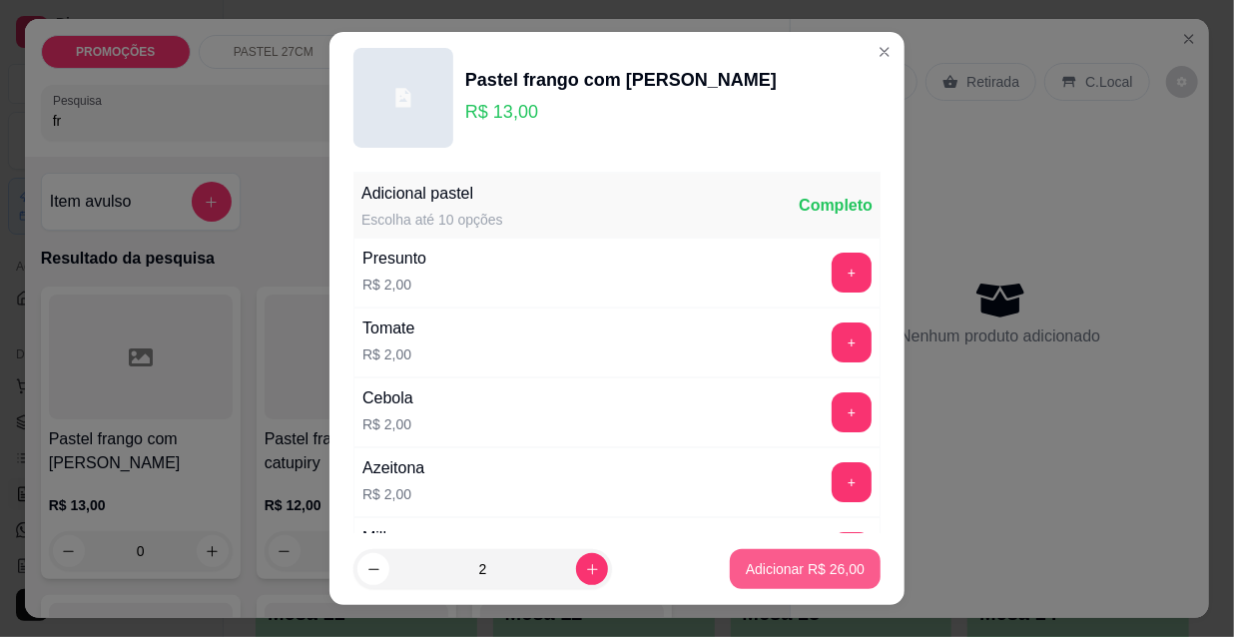
click at [746, 561] on p "Adicionar R$ 26,00" at bounding box center [805, 569] width 119 height 20
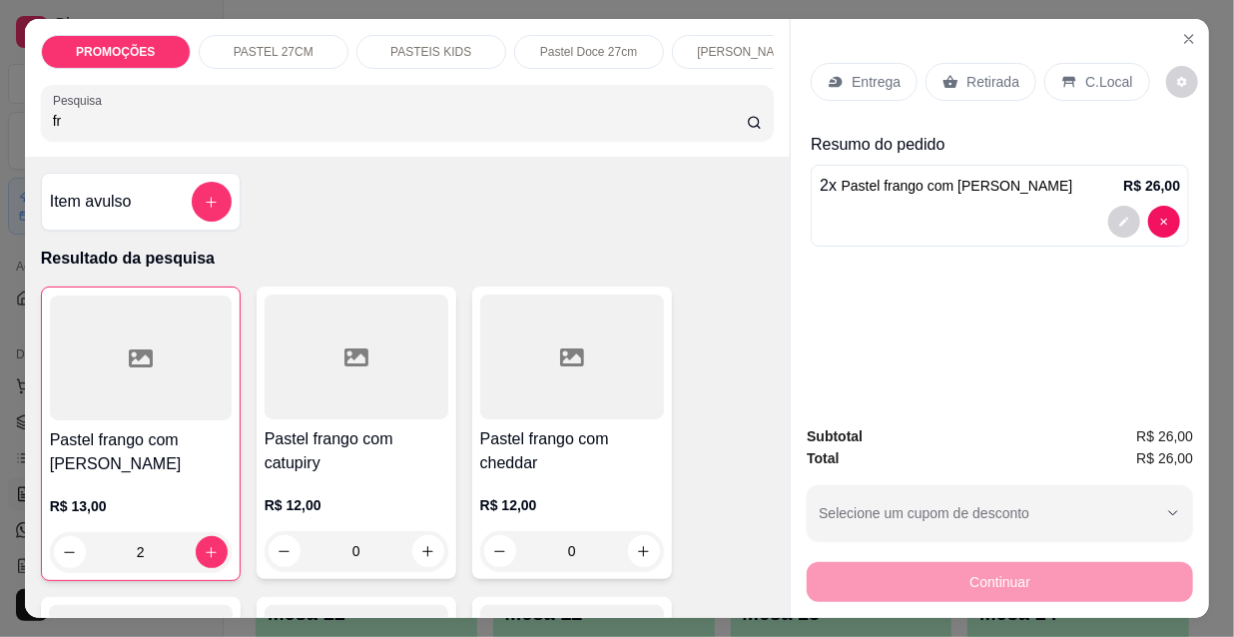
type input "2"
click at [852, 80] on p "Entrega" at bounding box center [876, 82] width 49 height 20
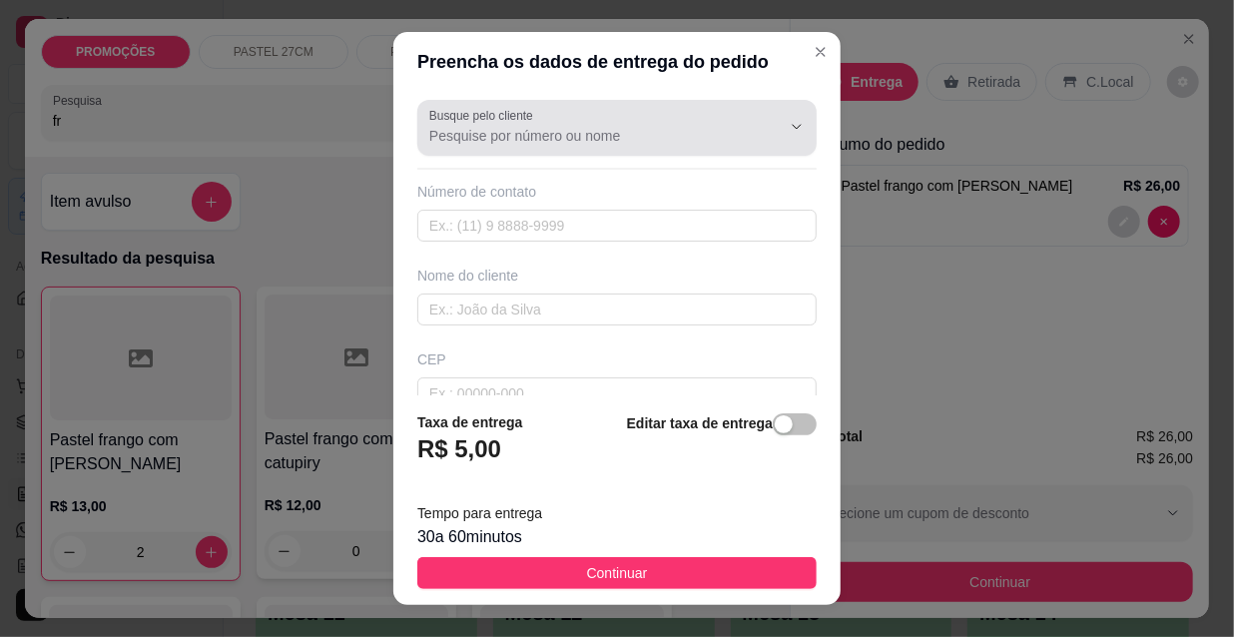
drag, startPoint x: 450, startPoint y: 125, endPoint x: 464, endPoint y: 140, distance: 20.5
click at [461, 137] on input "Busque pelo cliente" at bounding box center [589, 136] width 320 height 20
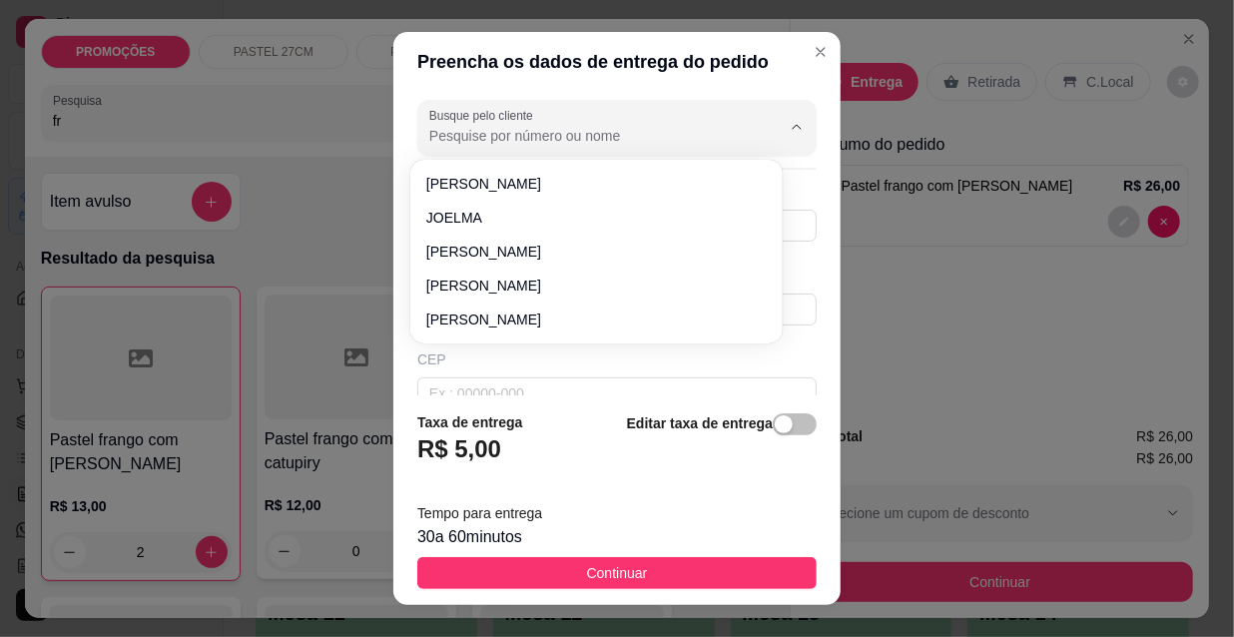
click at [464, 140] on input "Busque pelo cliente" at bounding box center [589, 136] width 320 height 20
type input "[PERSON_NAME] (ernanes"
click at [984, 384] on div "Preencha os dados de entrega do pedido Busque pelo cliente [PERSON_NAME] (ernan…" at bounding box center [617, 318] width 1234 height 637
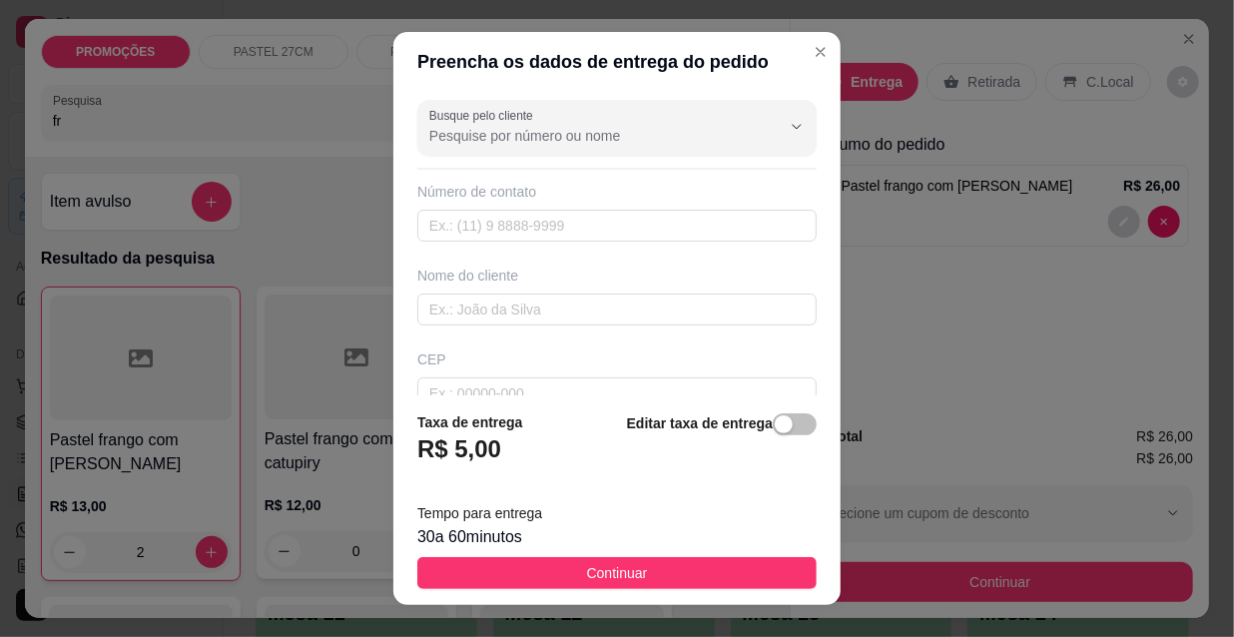
click at [519, 133] on input "Busque pelo cliente" at bounding box center [589, 136] width 320 height 20
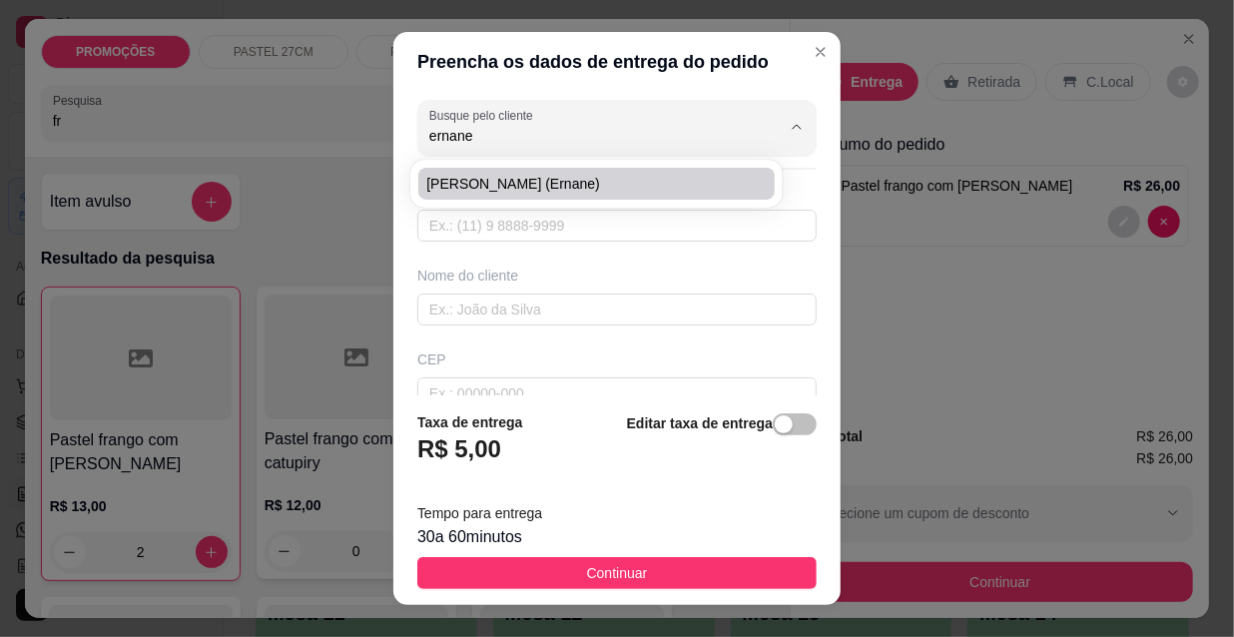
click at [527, 193] on span "[PERSON_NAME] (ernane)" at bounding box center [586, 184] width 321 height 20
type input "[PERSON_NAME] (ernane)"
type input "8599842422"
type input "[PERSON_NAME] (ernane)"
type input "[STREET_ADDRESS]. Meireles"
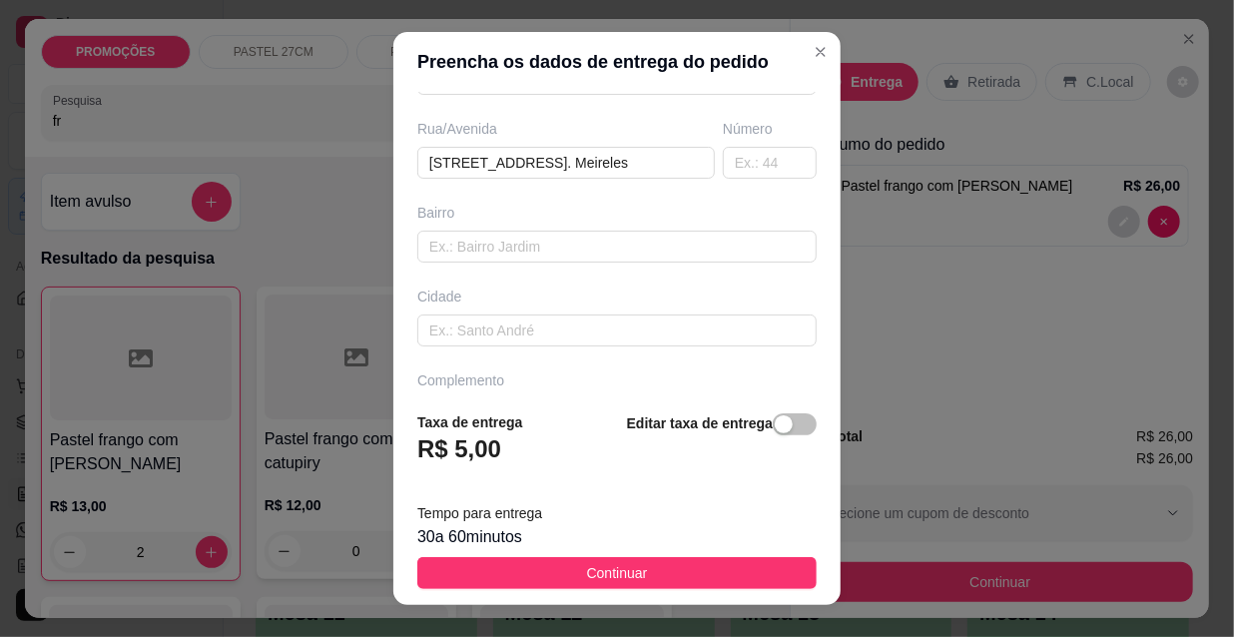
scroll to position [366, 0]
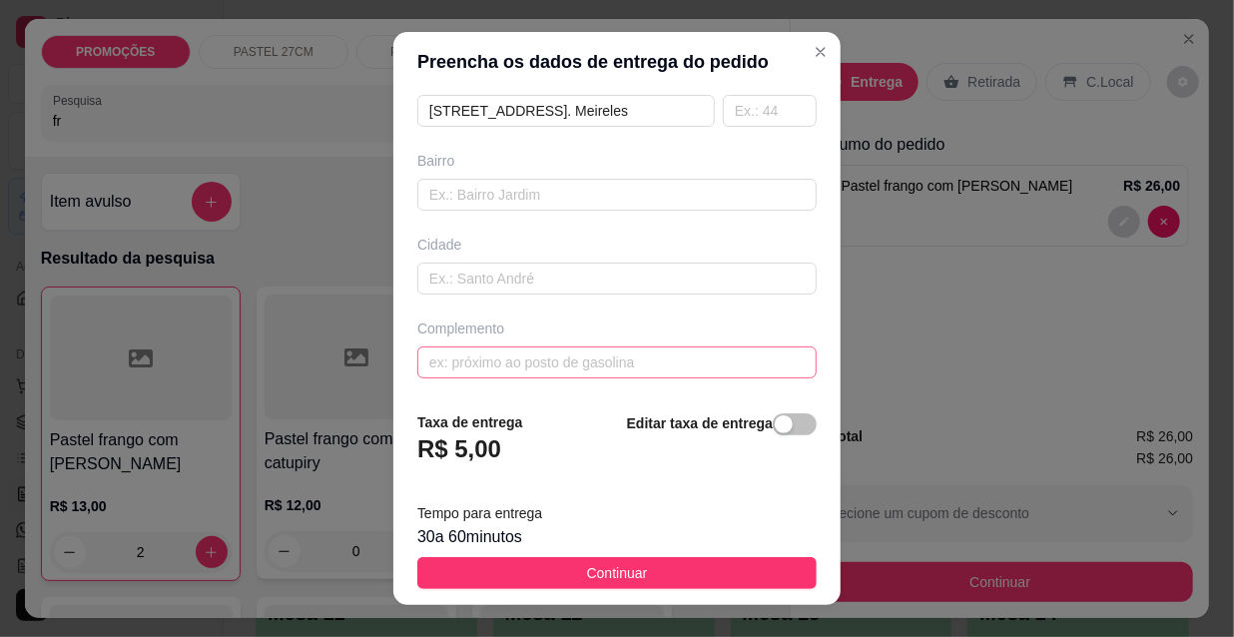
type input "[PERSON_NAME] (ernane)"
click at [775, 428] on div "button" at bounding box center [784, 424] width 18 height 18
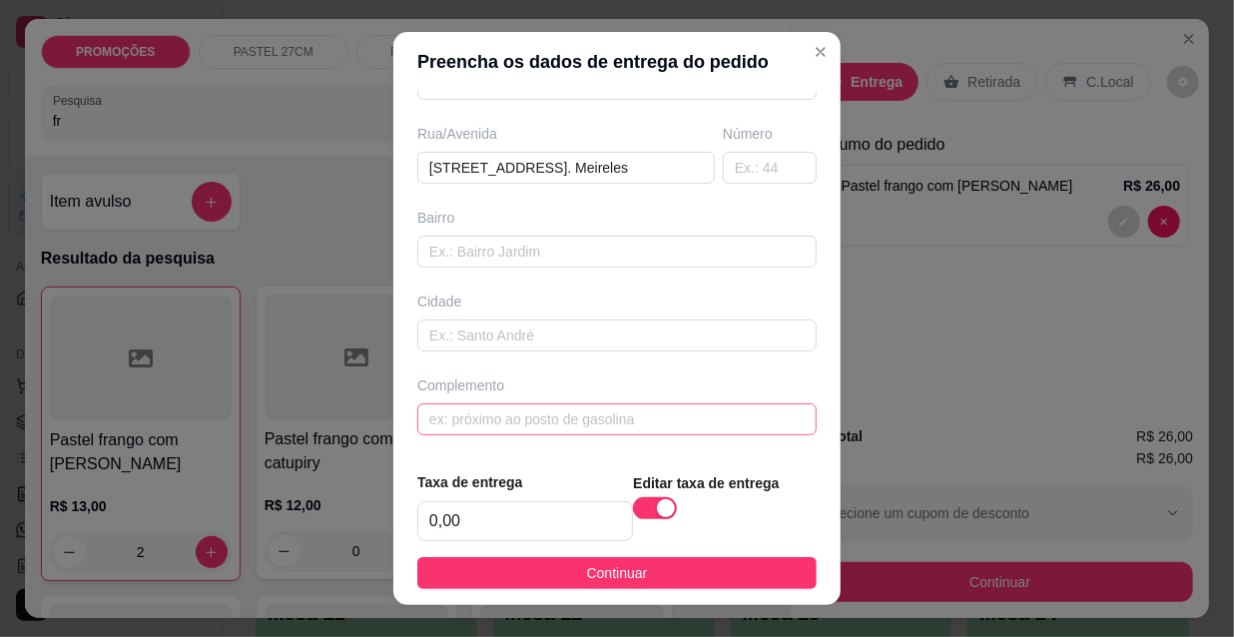
scroll to position [307, 0]
click at [552, 516] on input "0,00" at bounding box center [525, 521] width 214 height 38
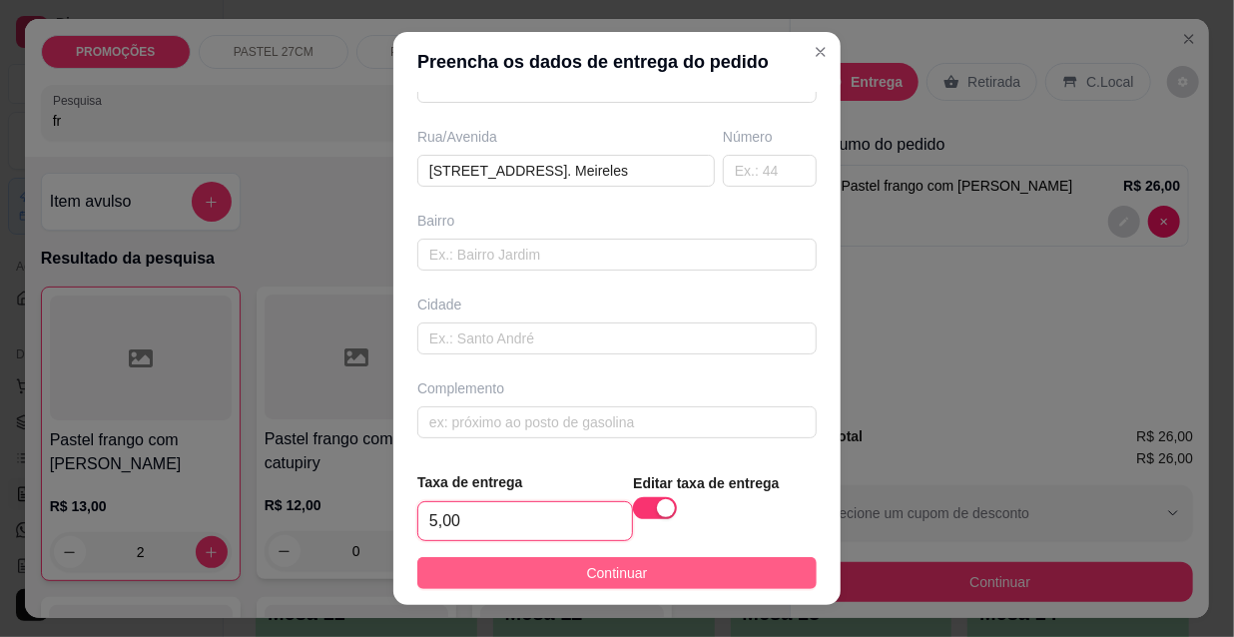
type input "5,00"
click at [597, 573] on span "Continuar" at bounding box center [617, 573] width 61 height 22
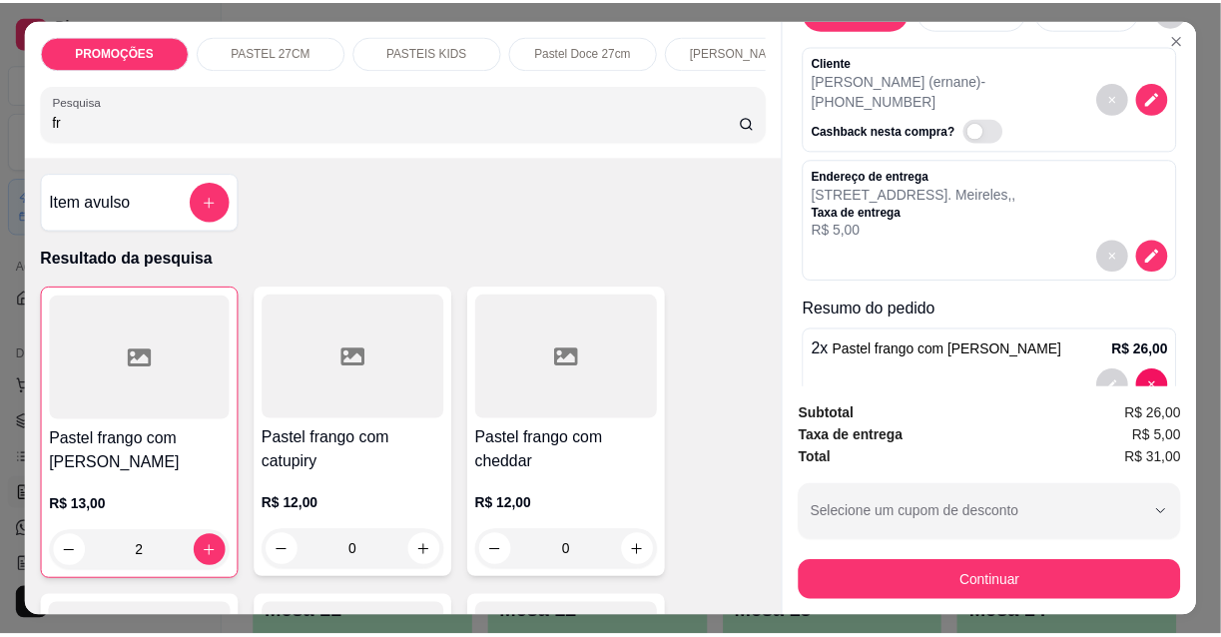
scroll to position [101, 0]
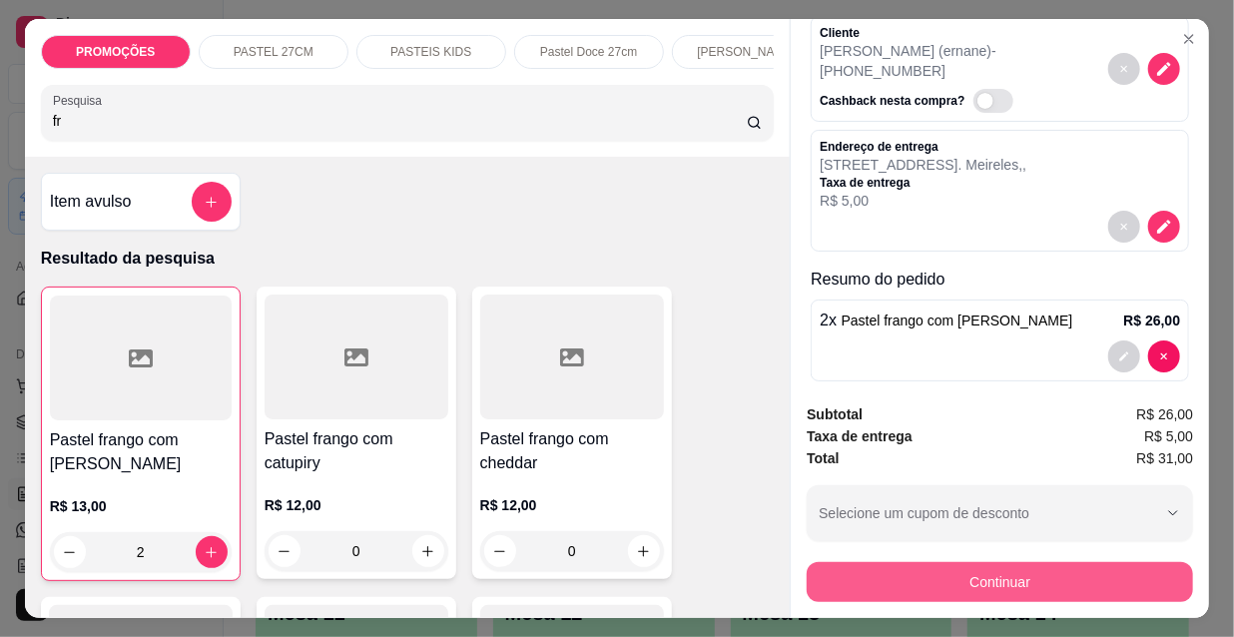
click at [957, 571] on button "Continuar" at bounding box center [1000, 582] width 386 height 40
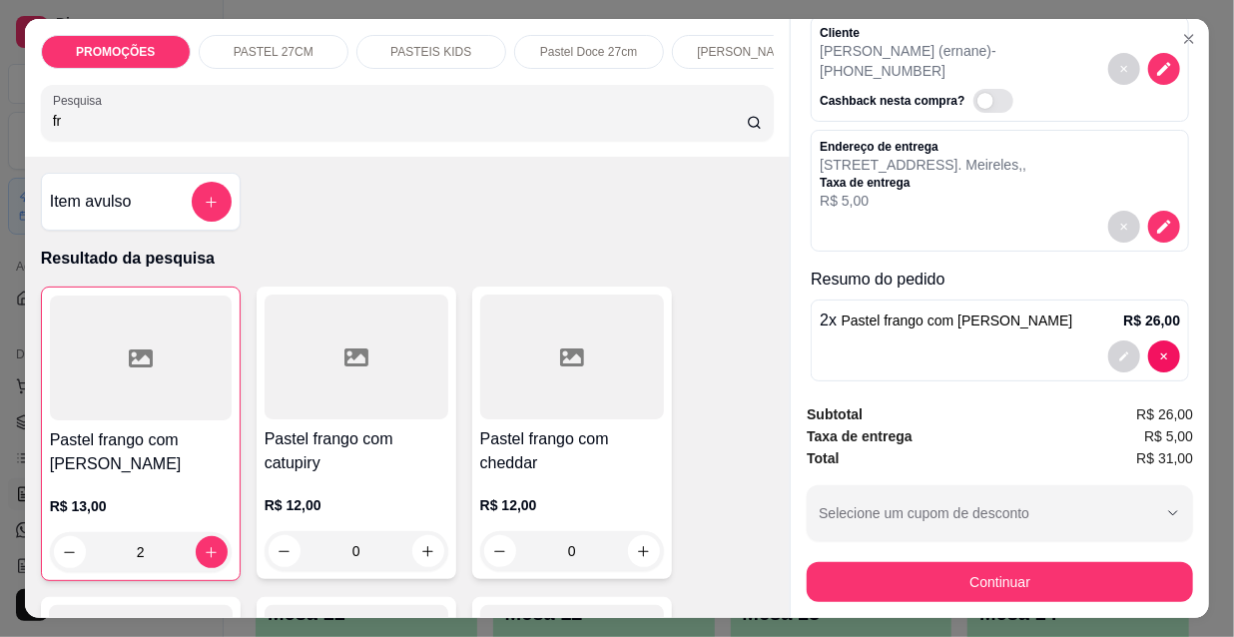
click at [487, 392] on div "Pix" at bounding box center [477, 384] width 131 height 109
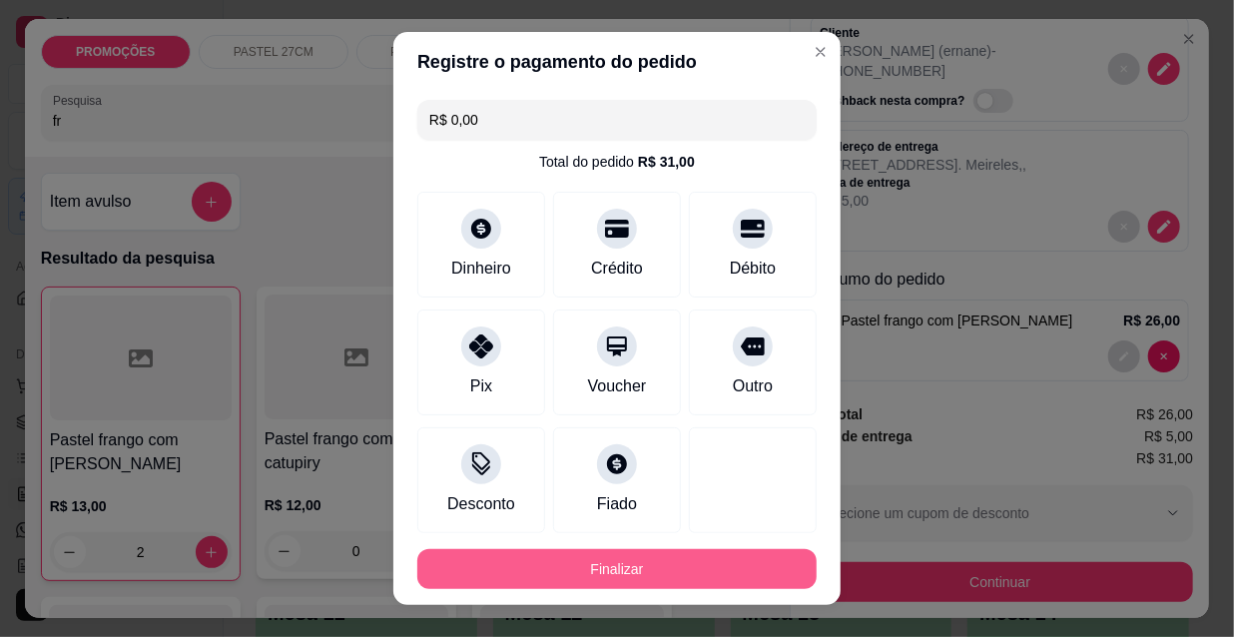
type input "R$ 0,00"
click at [589, 562] on button "Finalizar" at bounding box center [616, 569] width 399 height 40
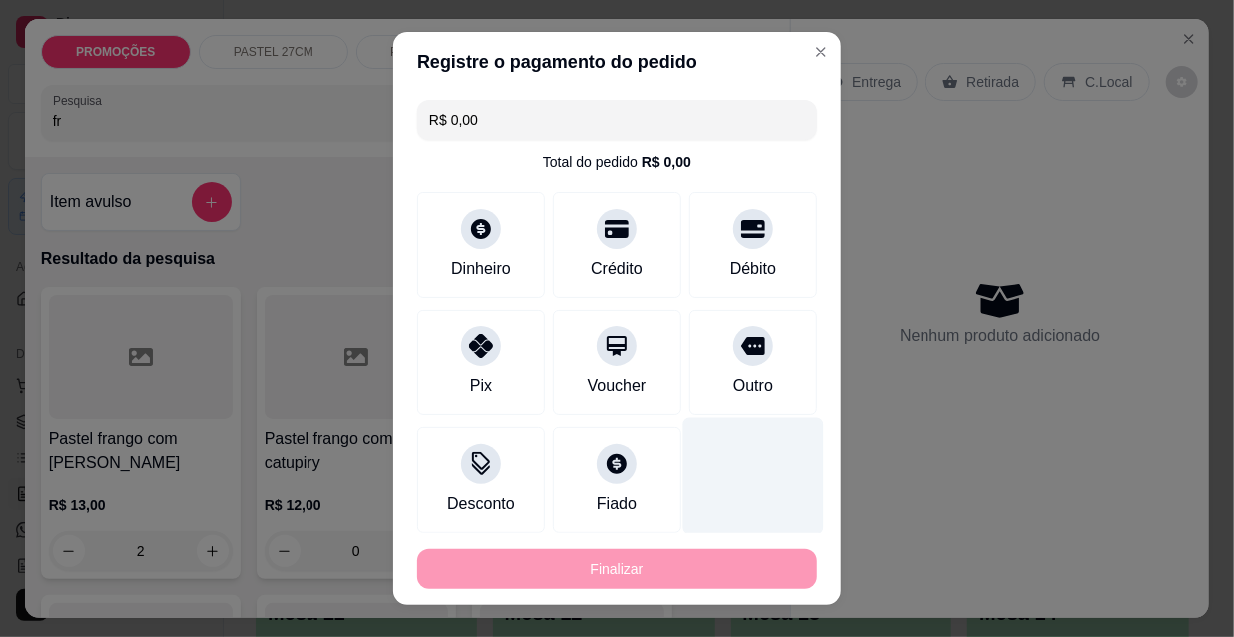
type input "0"
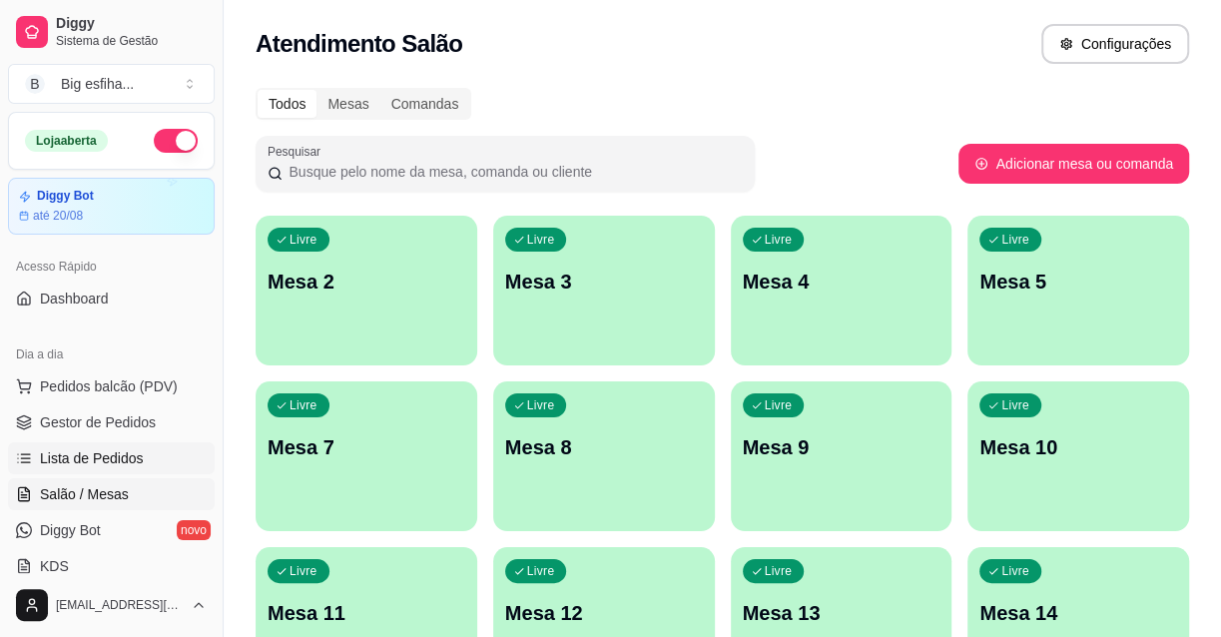
click at [107, 467] on span "Lista de Pedidos" at bounding box center [92, 458] width 104 height 20
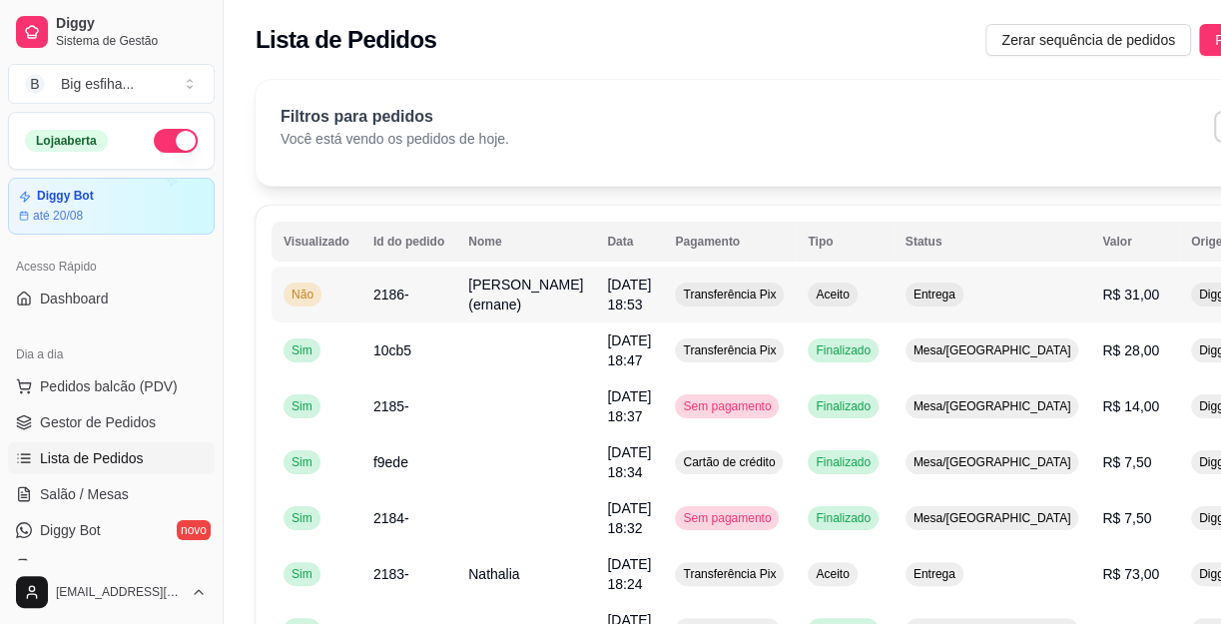
click at [1153, 353] on button "IMPRESSORA" at bounding box center [1125, 363] width 140 height 31
